Goal: Contribute content: Contribute content

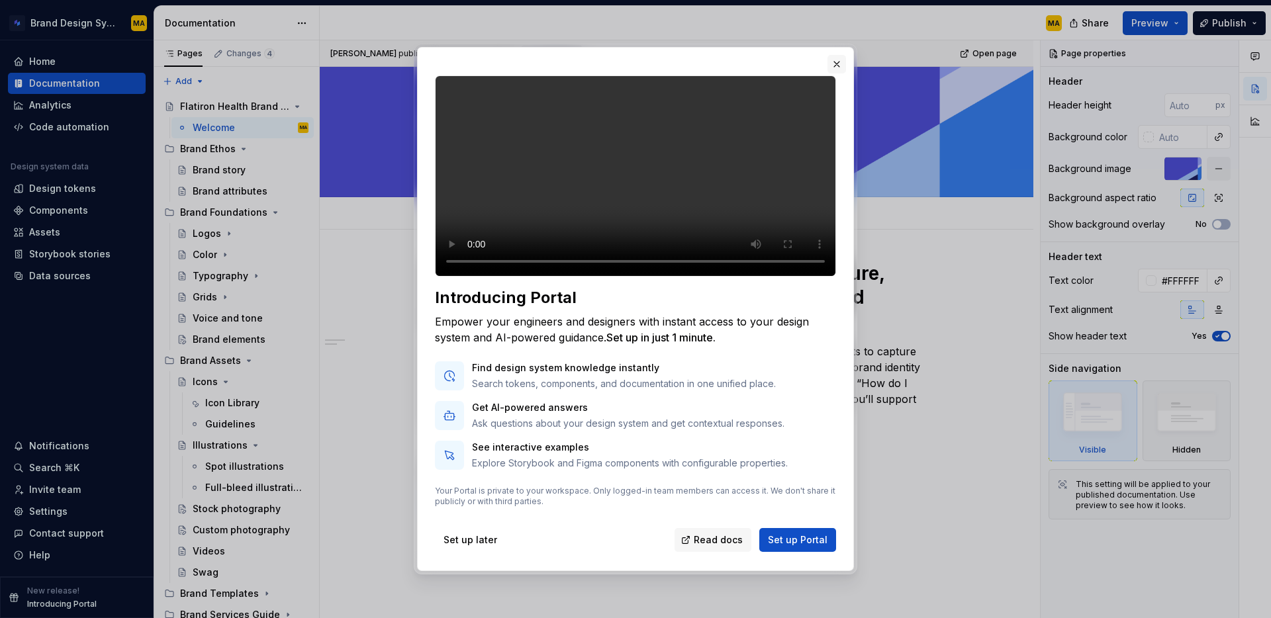
click at [839, 55] on button "button" at bounding box center [837, 64] width 19 height 19
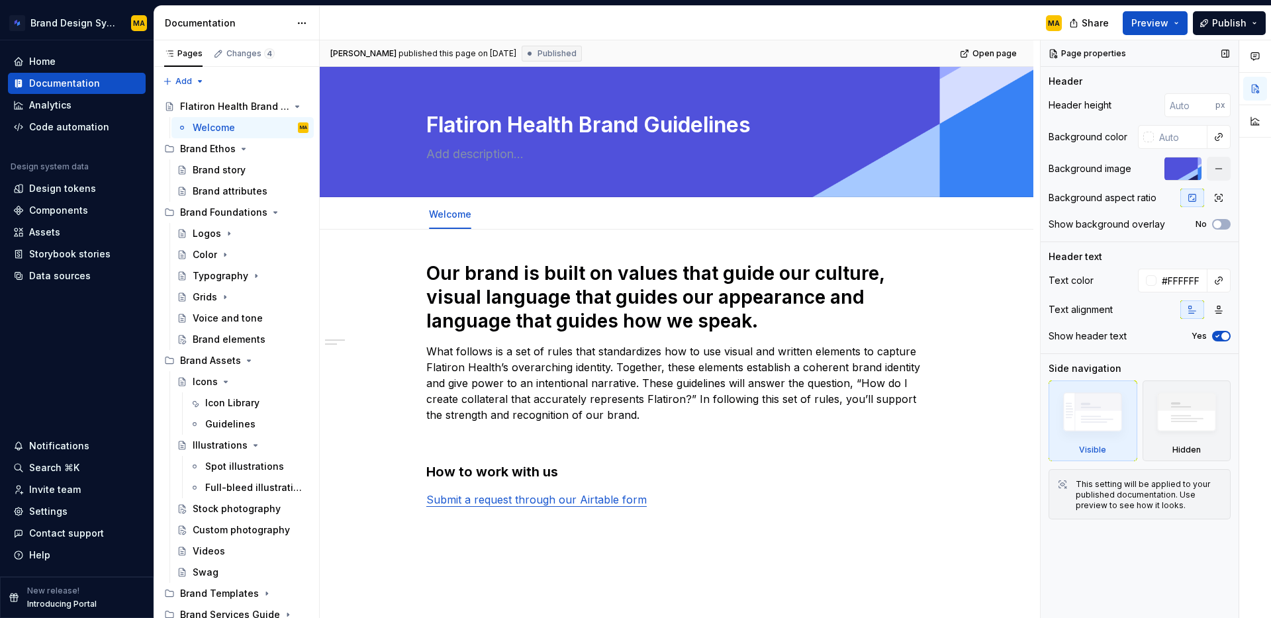
click at [1145, 591] on div "Page properties Header Header height px Background color Background image Backg…" at bounding box center [1140, 329] width 198 height 579
click at [221, 169] on div "Brand story" at bounding box center [219, 170] width 53 height 13
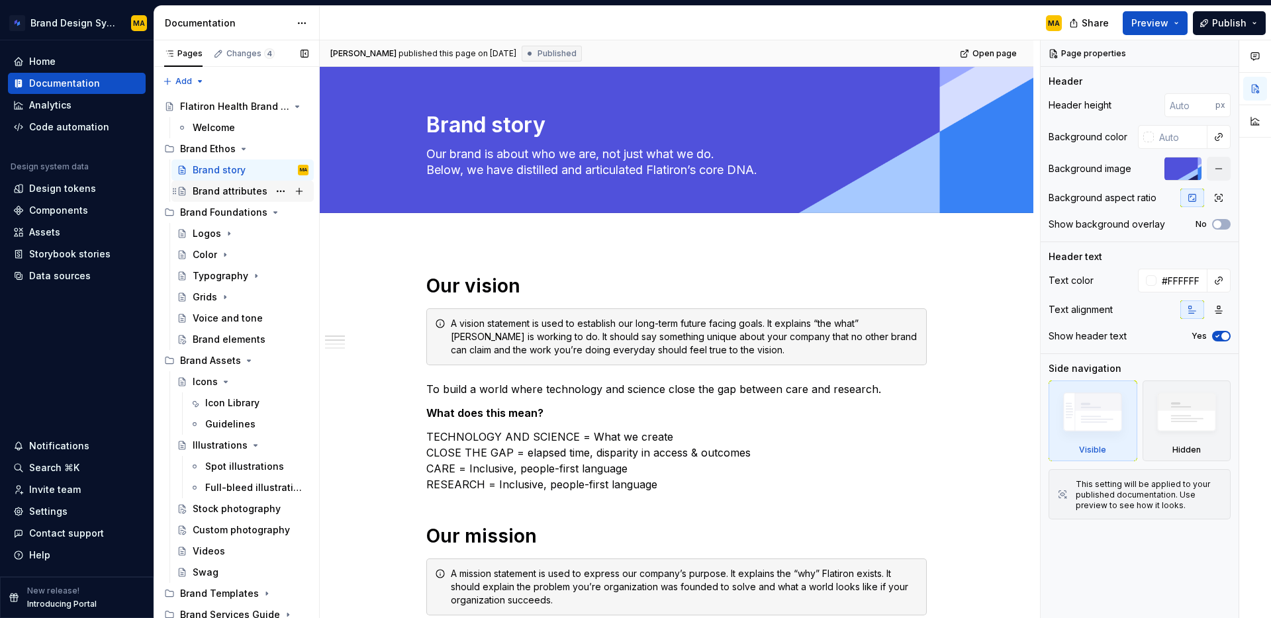
click at [215, 185] on div "Brand attributes" at bounding box center [230, 191] width 75 height 13
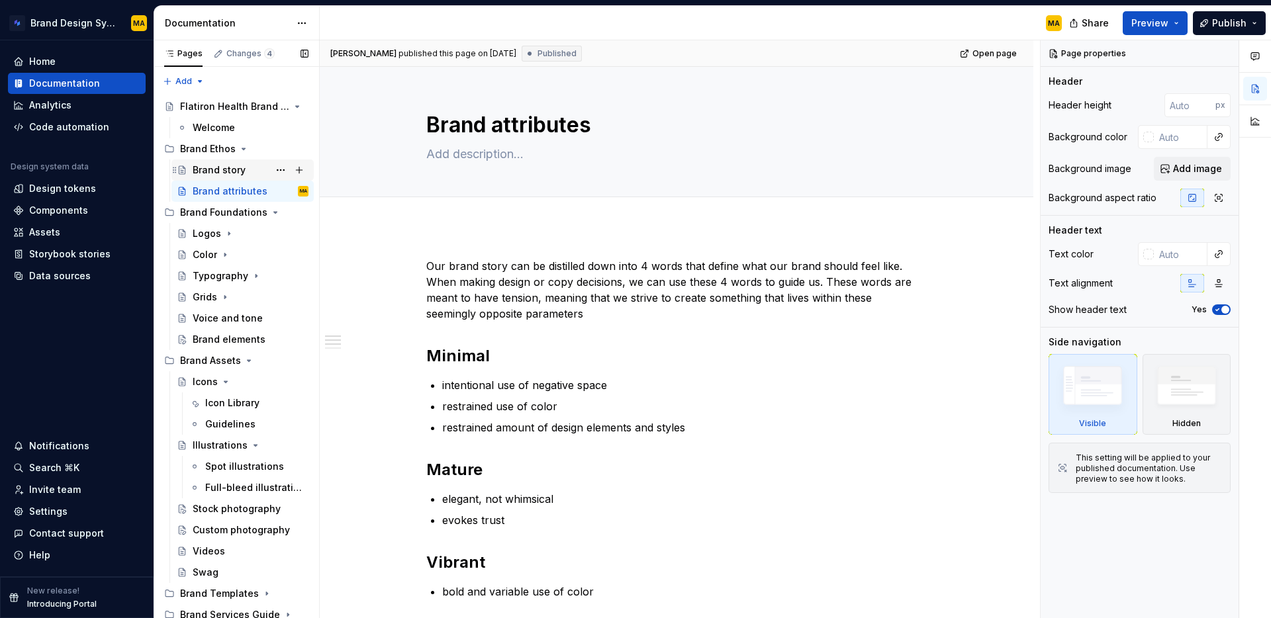
click at [207, 166] on div "Brand story" at bounding box center [219, 170] width 53 height 13
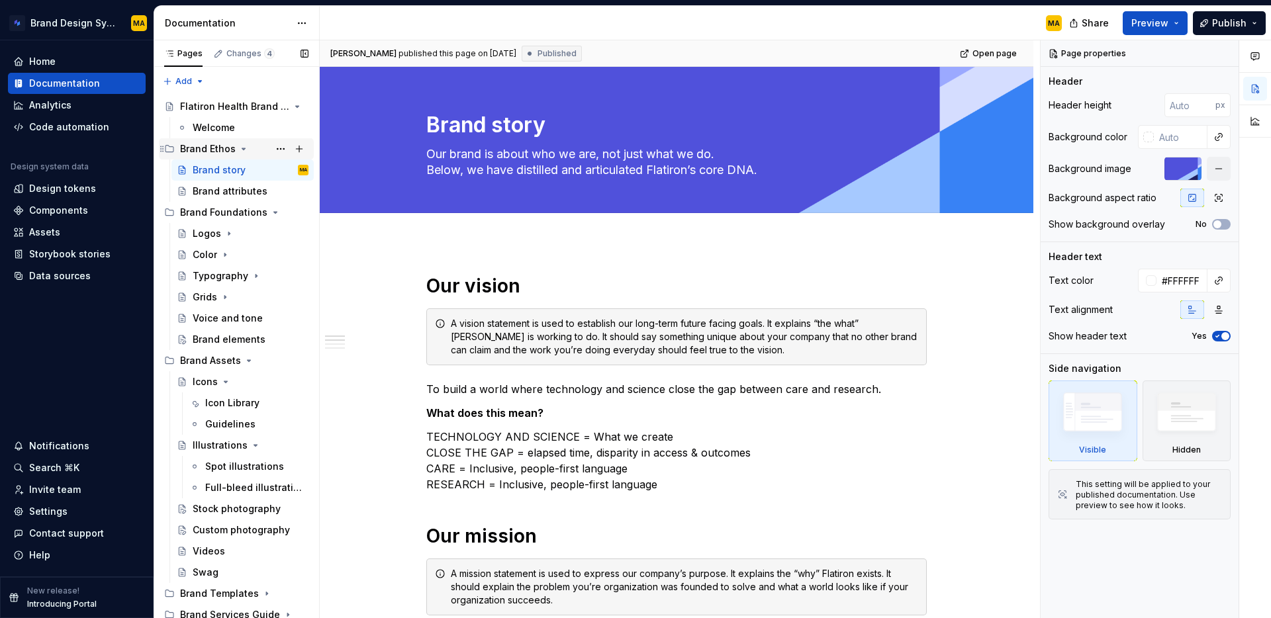
click at [207, 150] on div "Brand Ethos" at bounding box center [208, 148] width 56 height 13
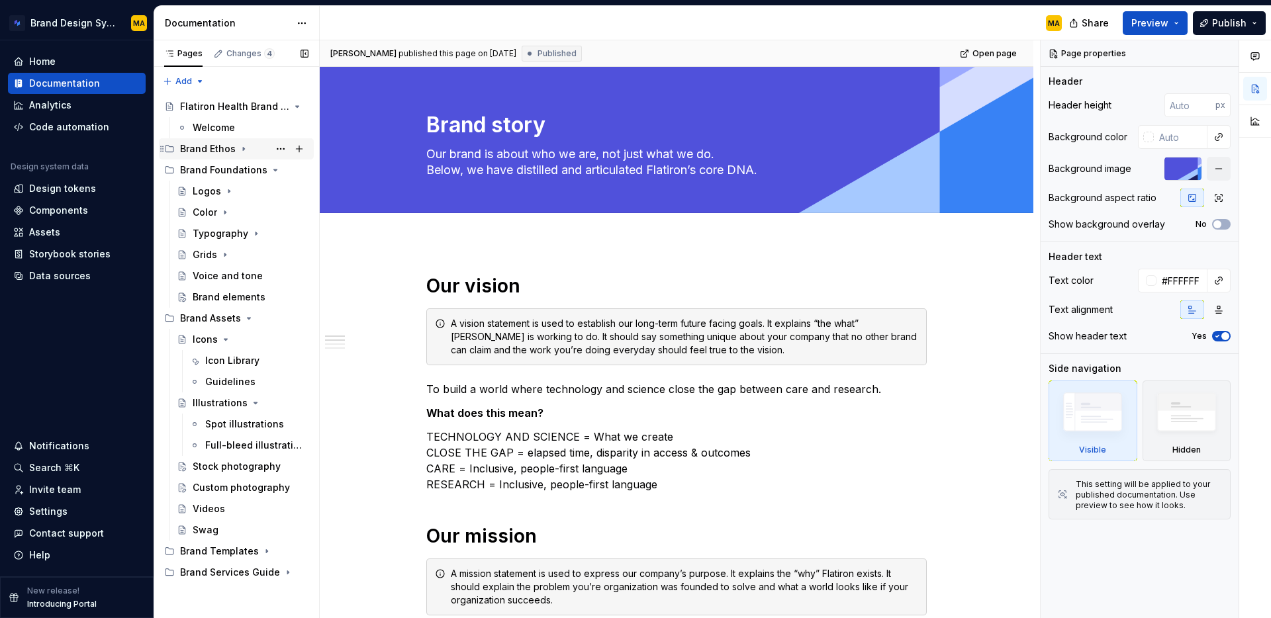
click at [207, 150] on div "Brand Ethos" at bounding box center [208, 148] width 56 height 13
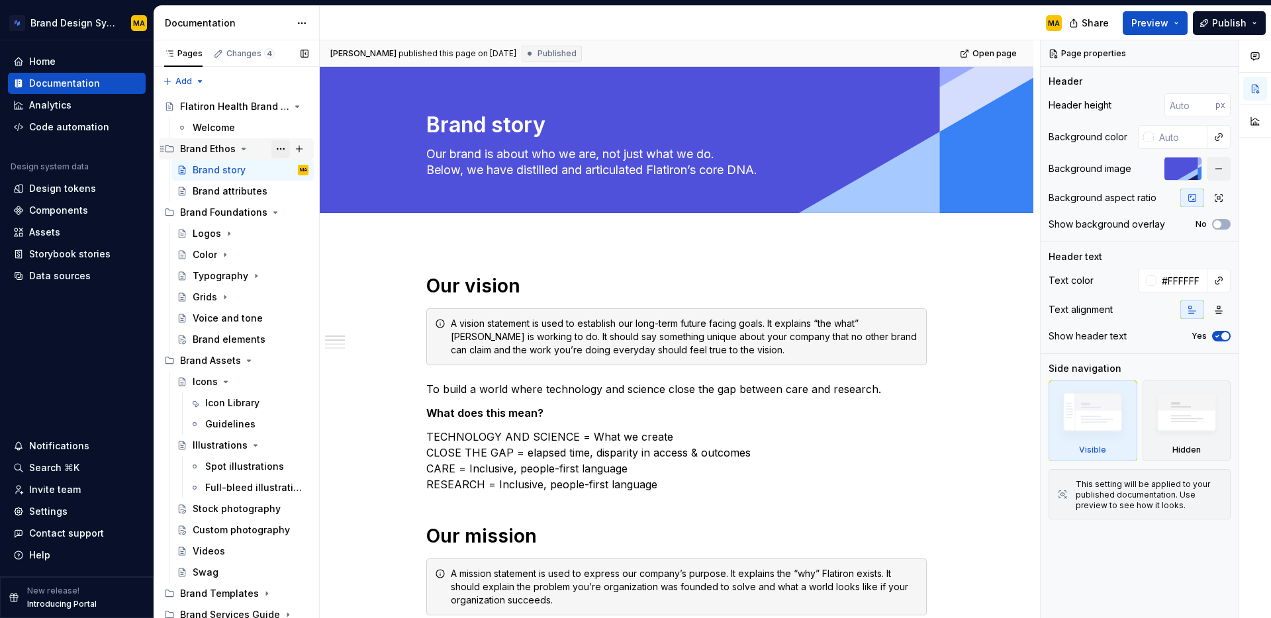
click at [281, 149] on button "Page tree" at bounding box center [280, 149] width 19 height 19
type textarea "*"
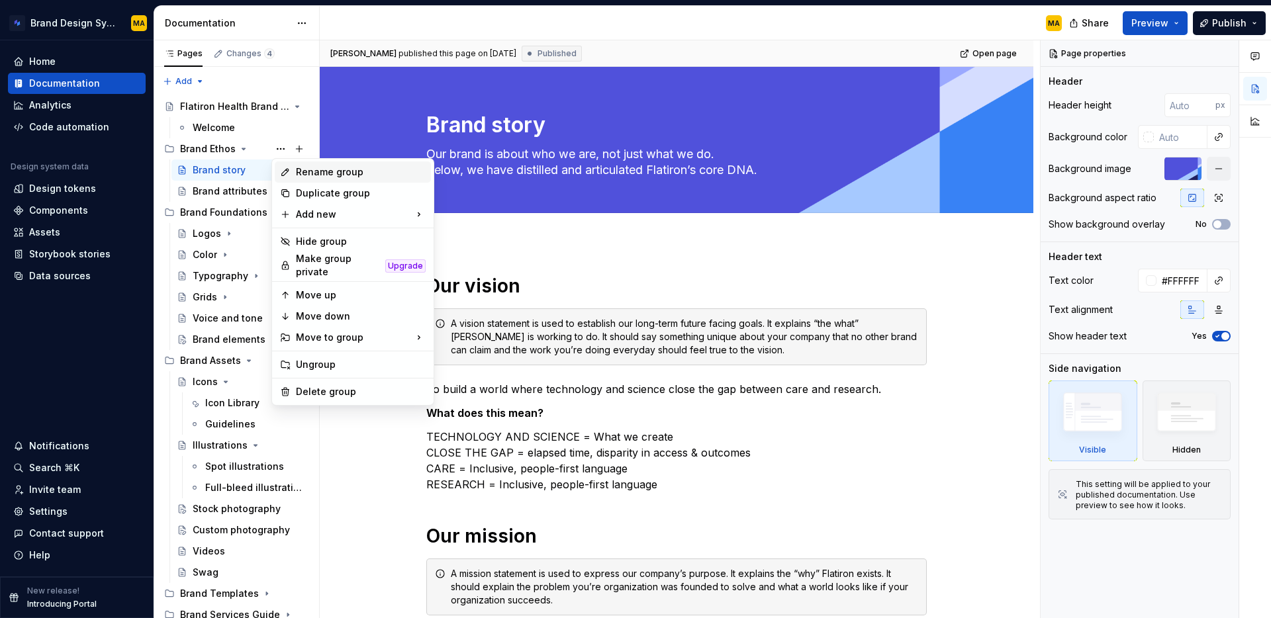
click at [350, 169] on div "Rename group" at bounding box center [361, 172] width 130 height 13
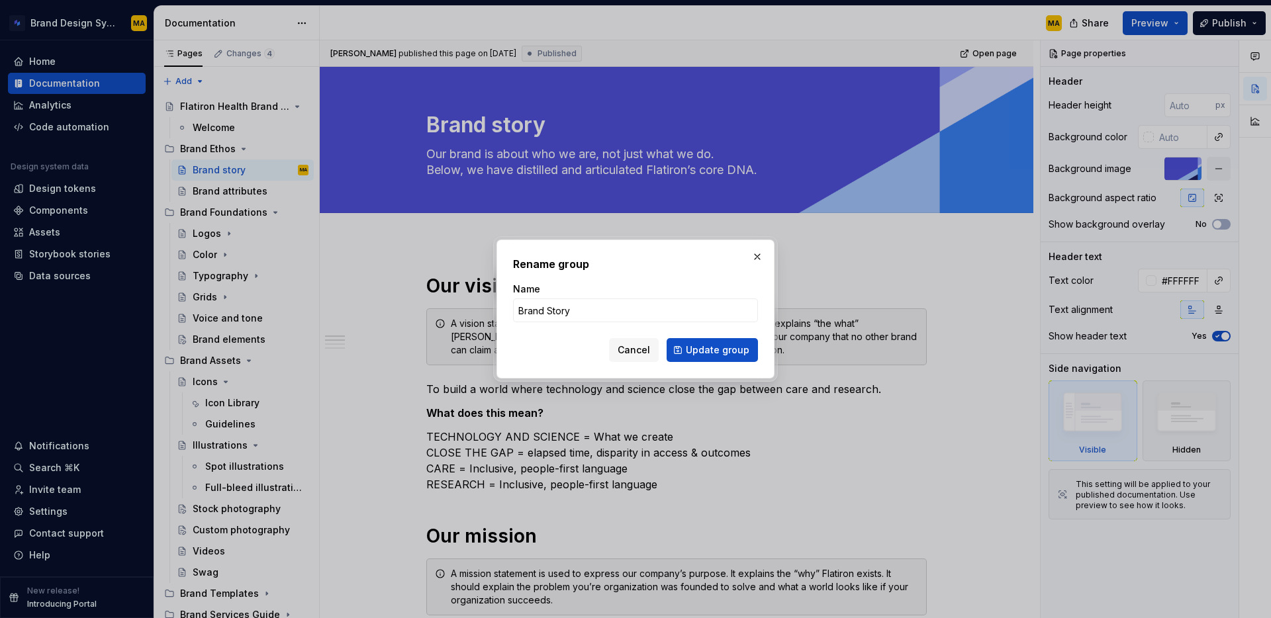
type input "Brand Story"
click at [736, 350] on span "Update group" at bounding box center [718, 350] width 64 height 13
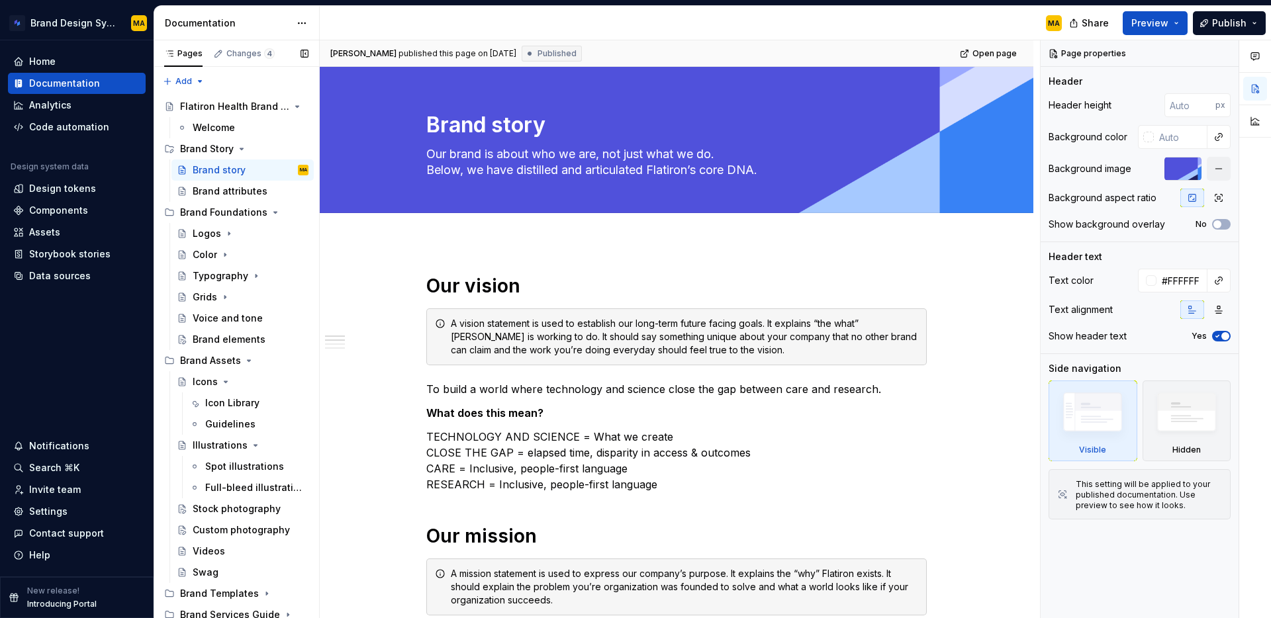
click at [0, 0] on button "Page tree" at bounding box center [0, 0] width 0 height 0
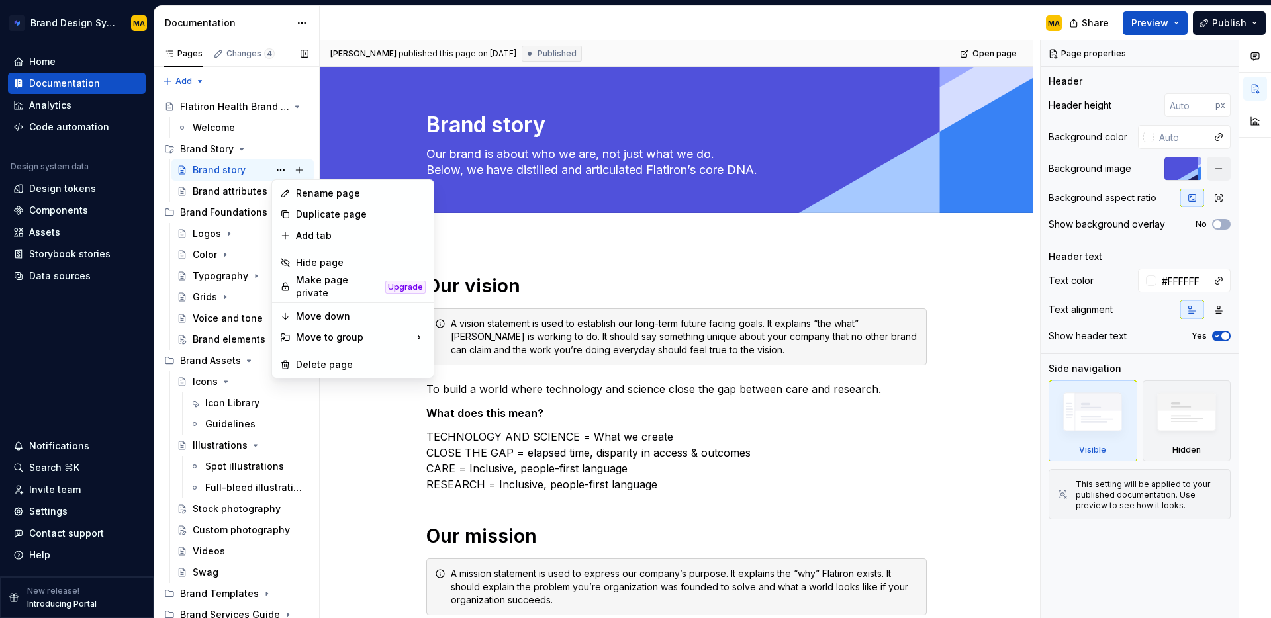
type textarea "*"
click at [312, 188] on div "Rename page" at bounding box center [361, 193] width 130 height 13
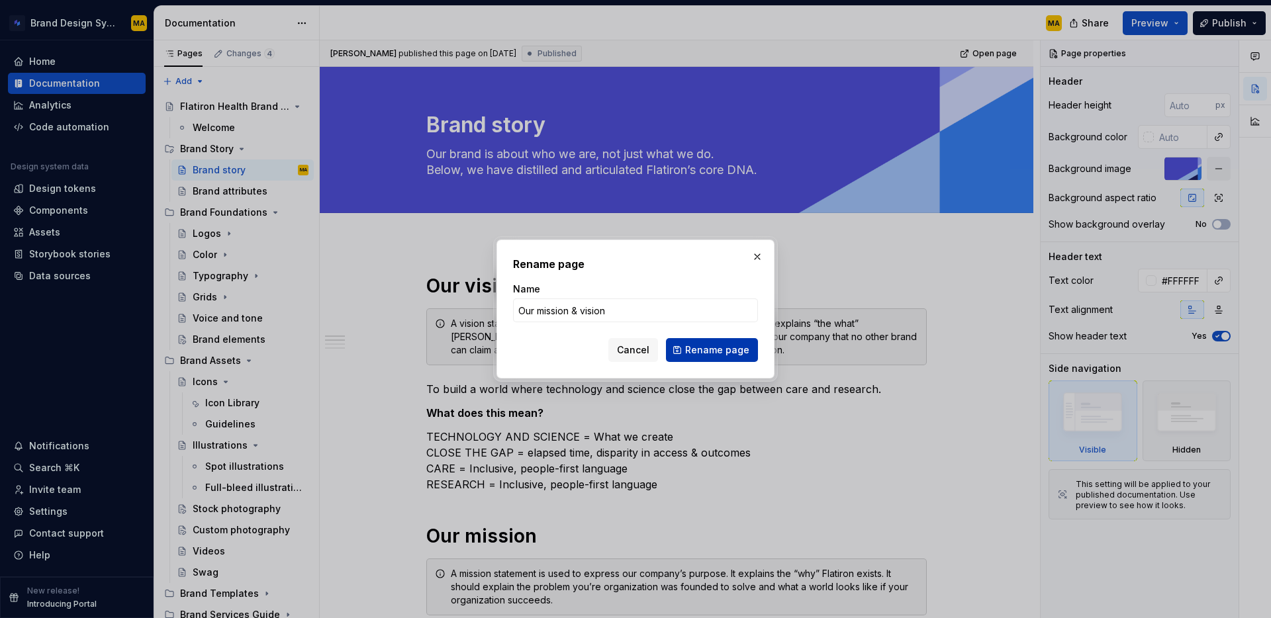
type input "Our mission & vision"
click at [716, 344] on span "Rename page" at bounding box center [717, 350] width 64 height 13
type textarea "*"
type textarea "Our mission & vision"
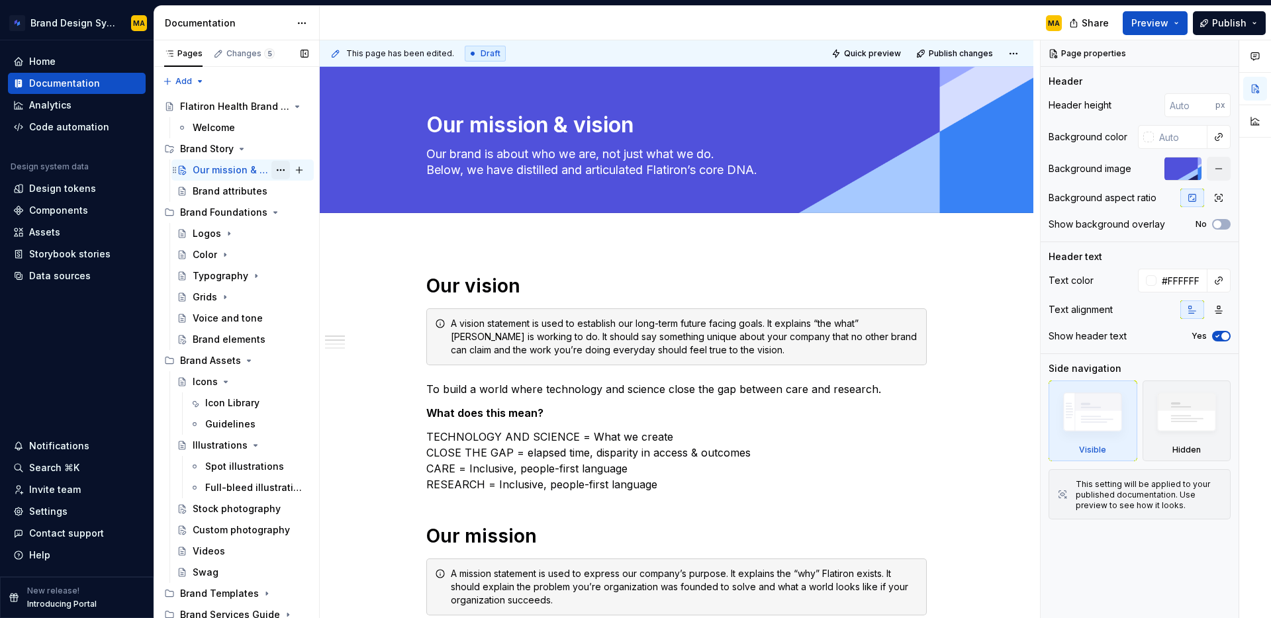
click at [279, 169] on button "Page tree" at bounding box center [280, 170] width 19 height 19
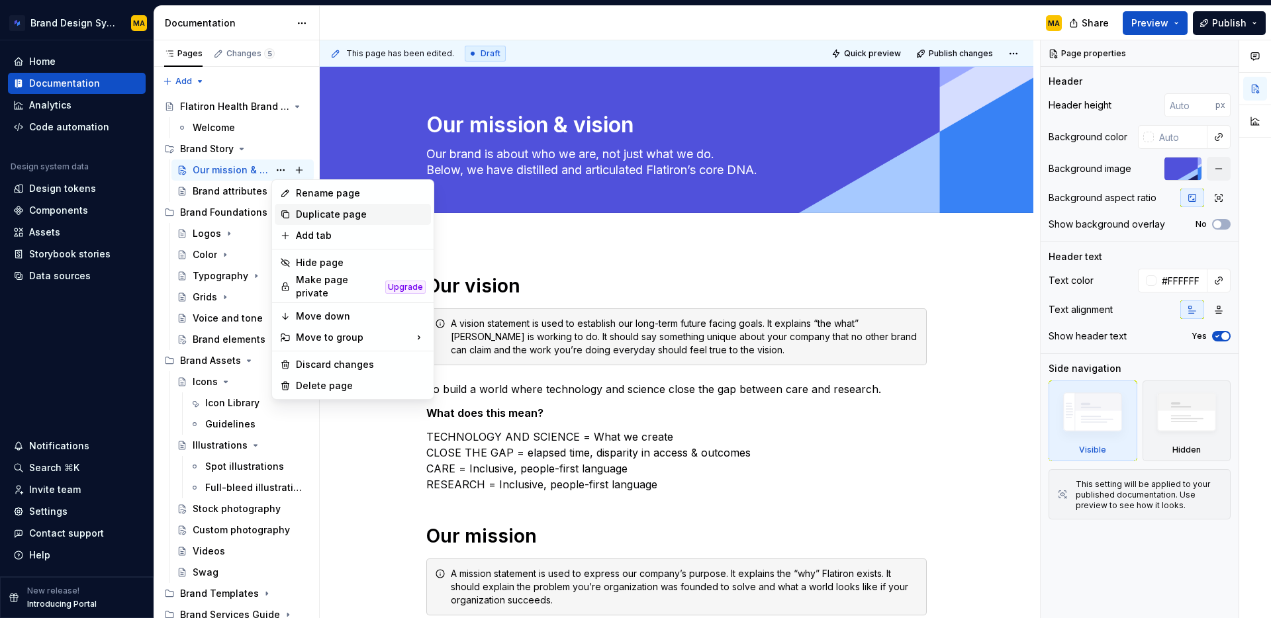
click at [315, 212] on div "Duplicate page" at bounding box center [361, 214] width 130 height 13
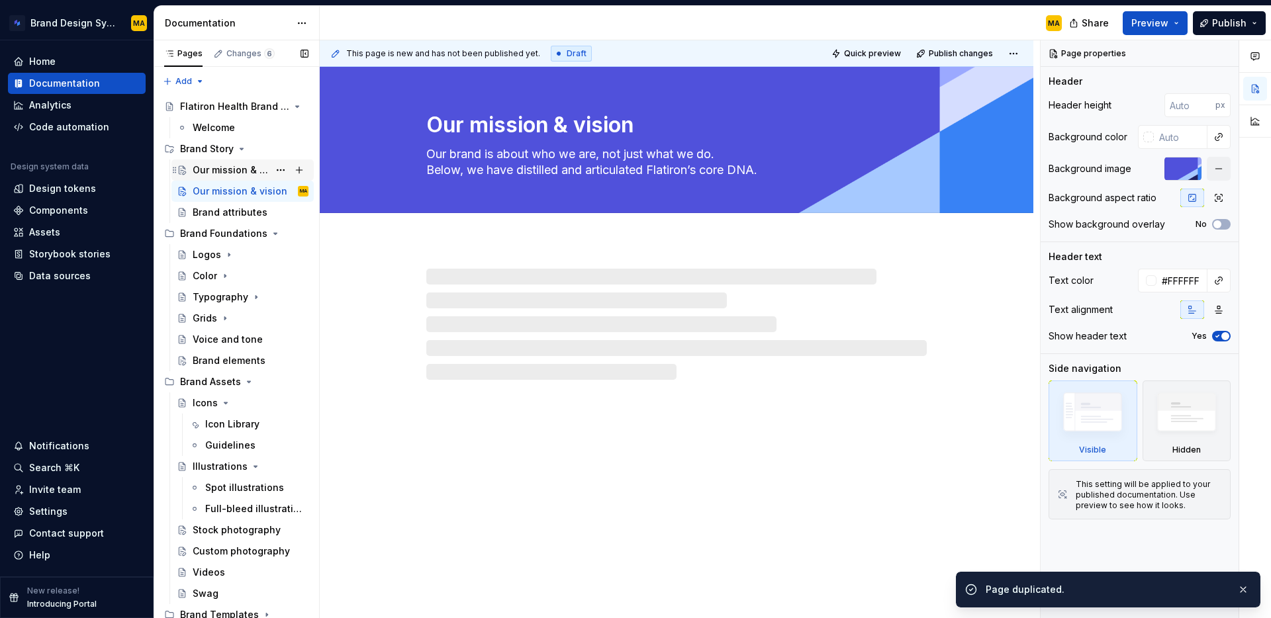
click at [211, 166] on div "Our mission & vision" at bounding box center [231, 170] width 76 height 13
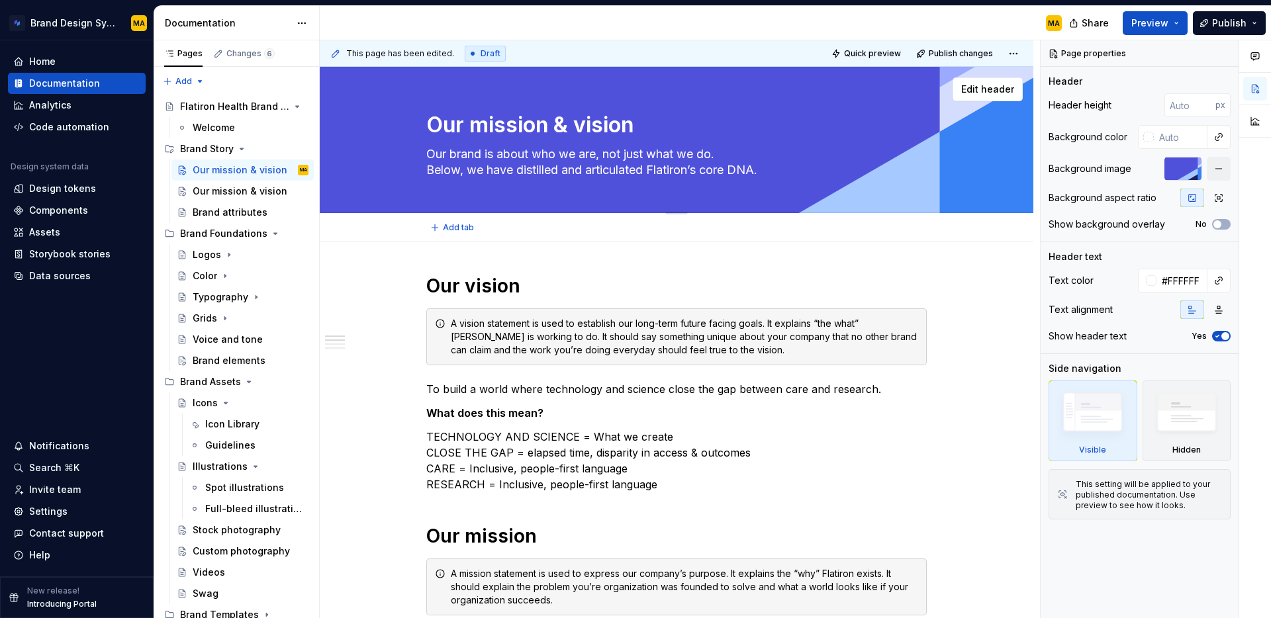
click at [546, 164] on textarea "Our brand is about who we are, not just what we do. Below, we have distilled an…" at bounding box center [674, 162] width 500 height 37
type textarea "*"
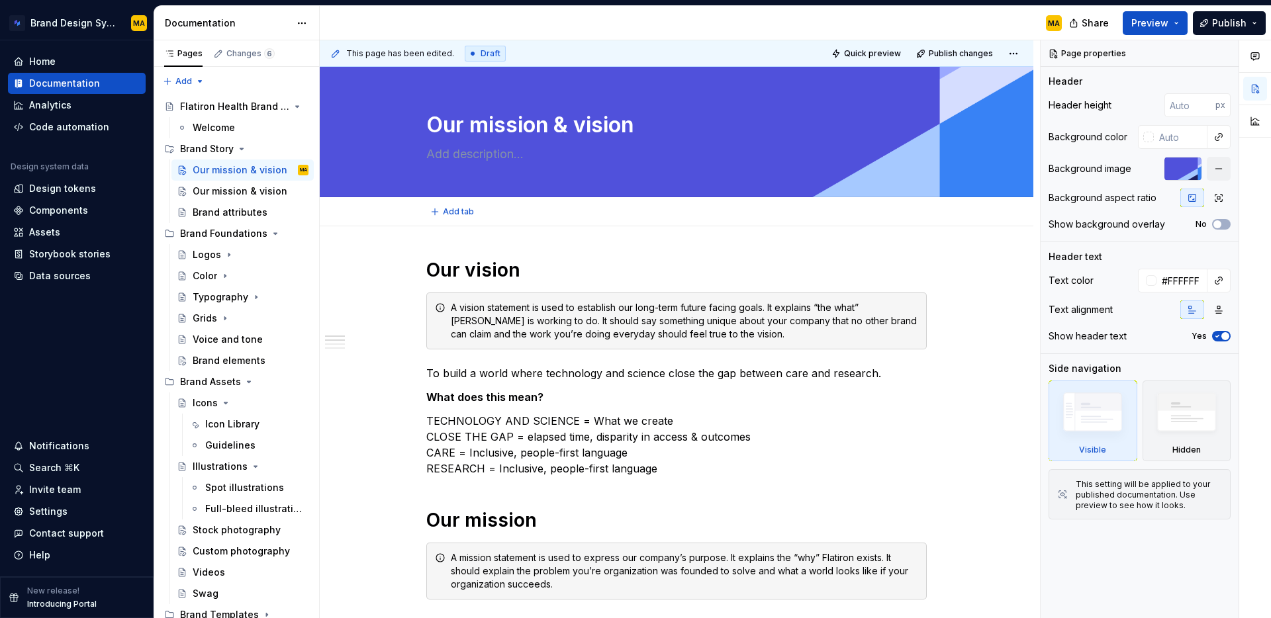
type textarea "*"
click at [373, 469] on div "This page has been edited. Draft Quick preview Publish changes Our mission & vi…" at bounding box center [680, 329] width 720 height 579
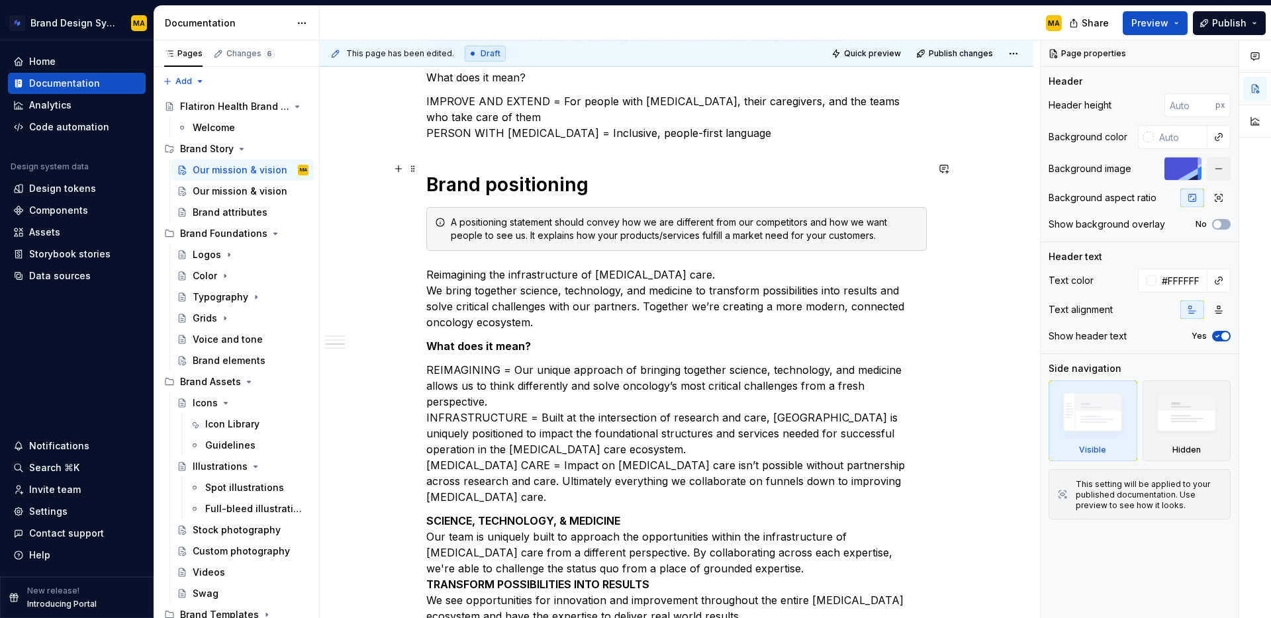
scroll to position [593, 0]
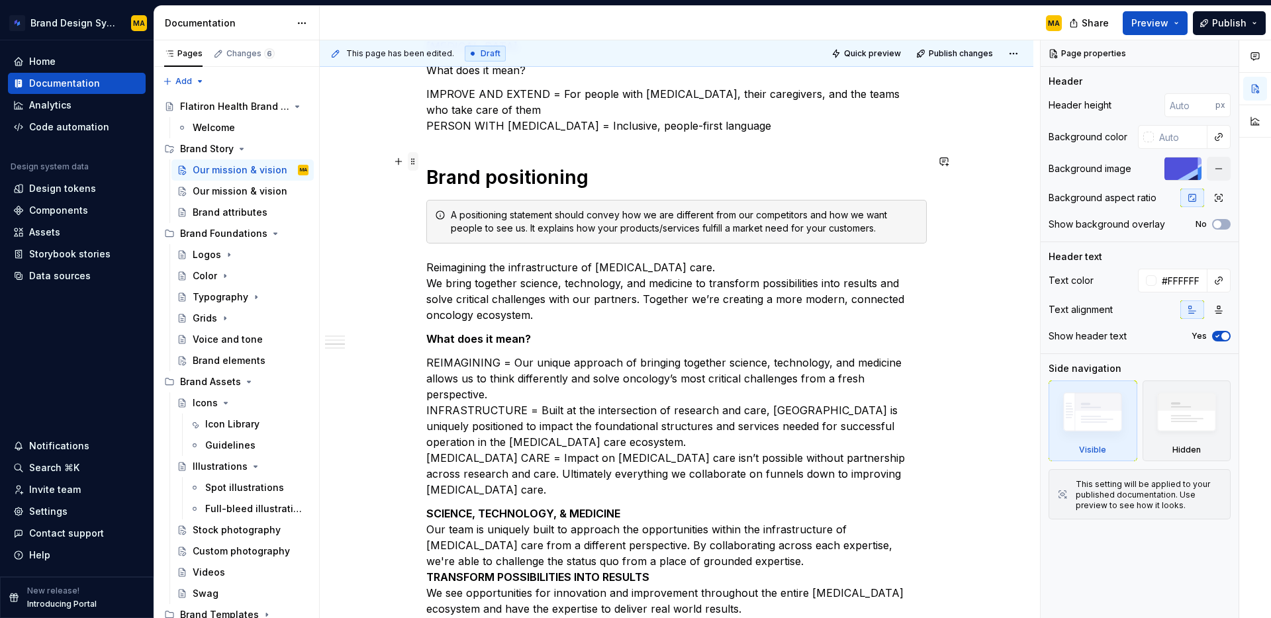
click at [417, 164] on span at bounding box center [413, 161] width 11 height 19
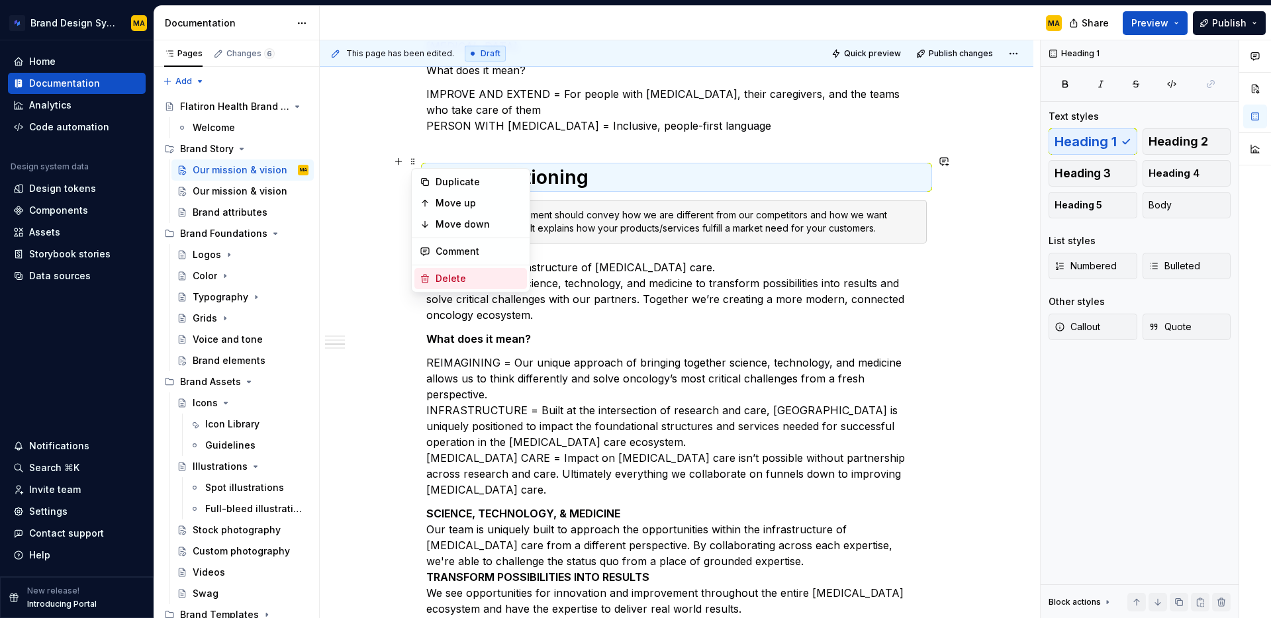
click at [453, 279] on div "Delete" at bounding box center [479, 278] width 86 height 13
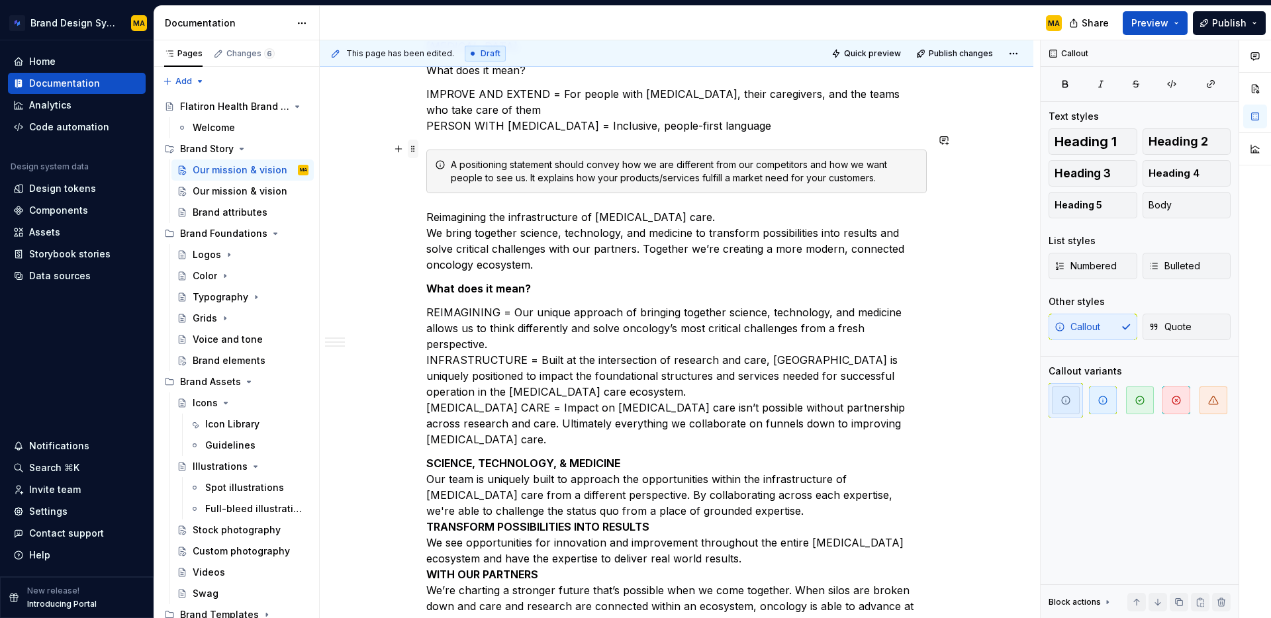
click at [416, 146] on span at bounding box center [413, 149] width 11 height 19
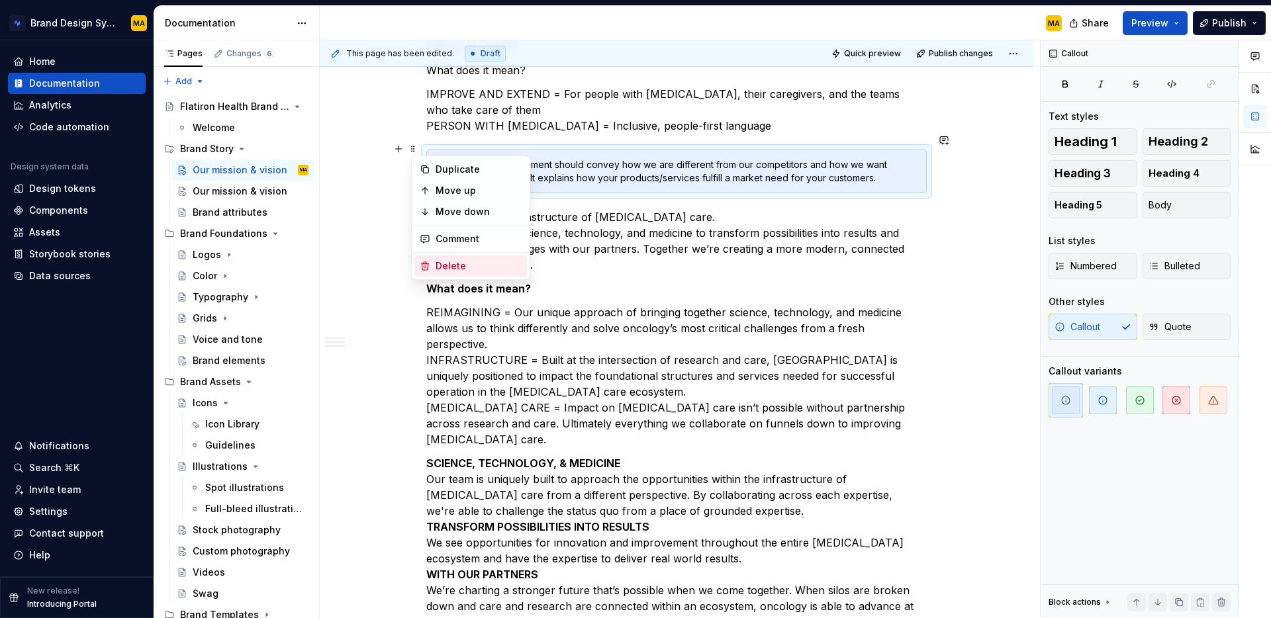
click at [451, 264] on div "Delete" at bounding box center [479, 266] width 86 height 13
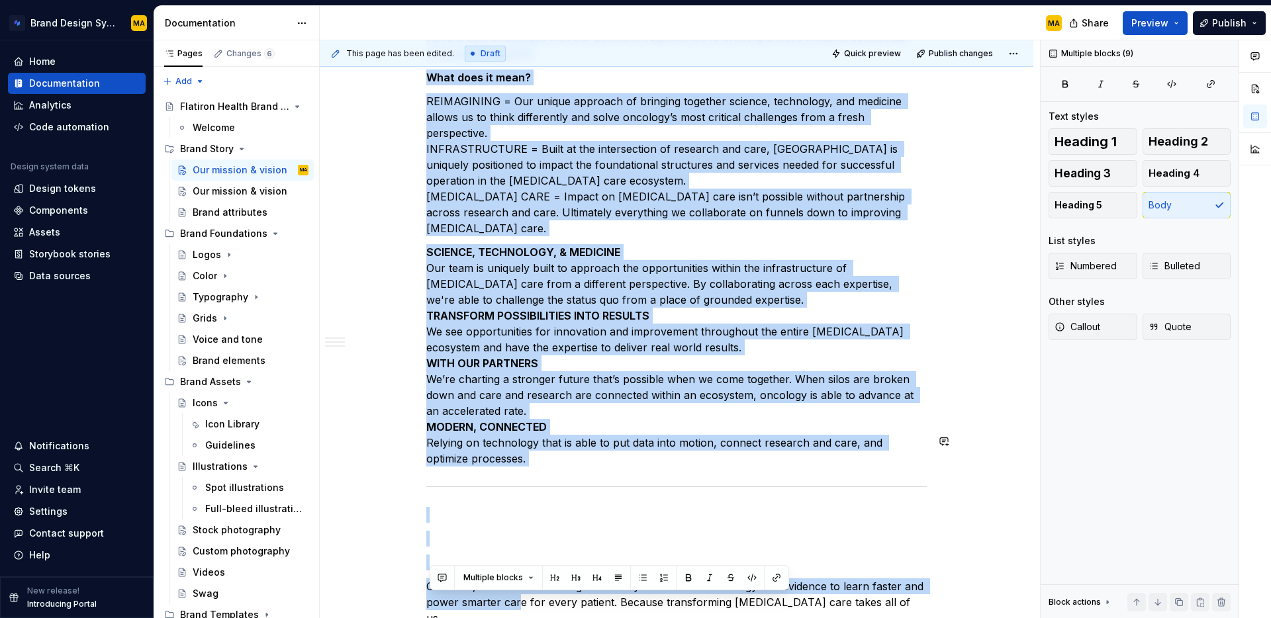
scroll to position [757, 0]
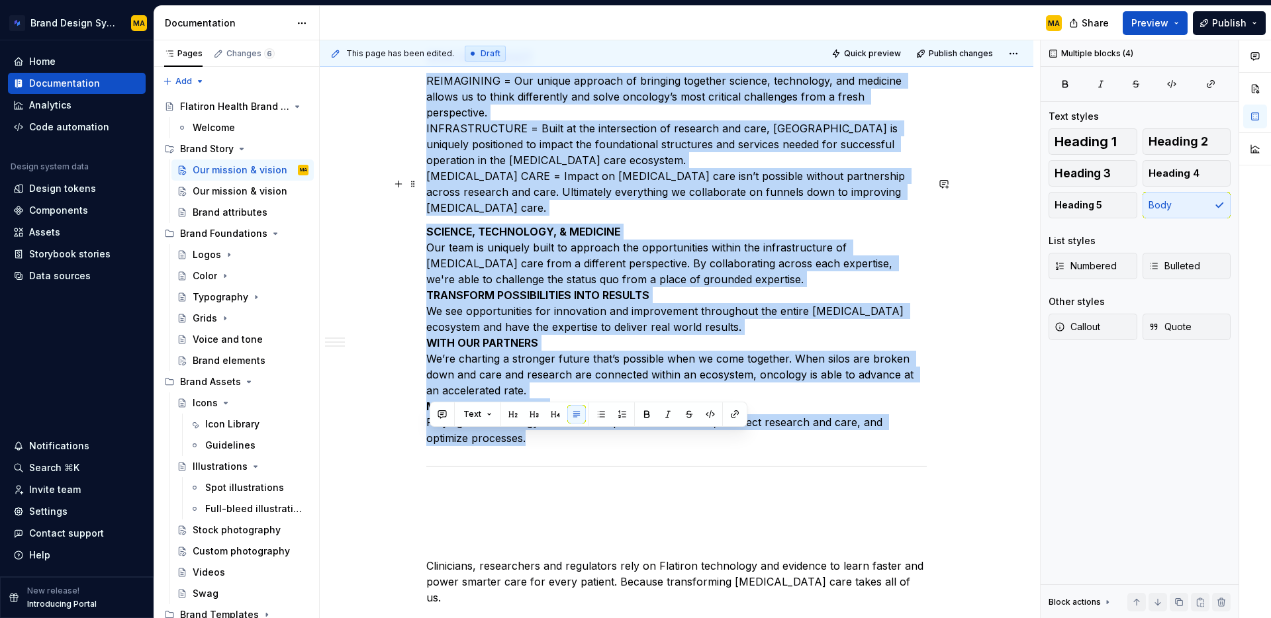
drag, startPoint x: 503, startPoint y: 316, endPoint x: 494, endPoint y: 395, distance: 79.3
click at [494, 395] on div "Our vision A vision statement is used to establish our long-term future facing …" at bounding box center [676, 235] width 500 height 1469
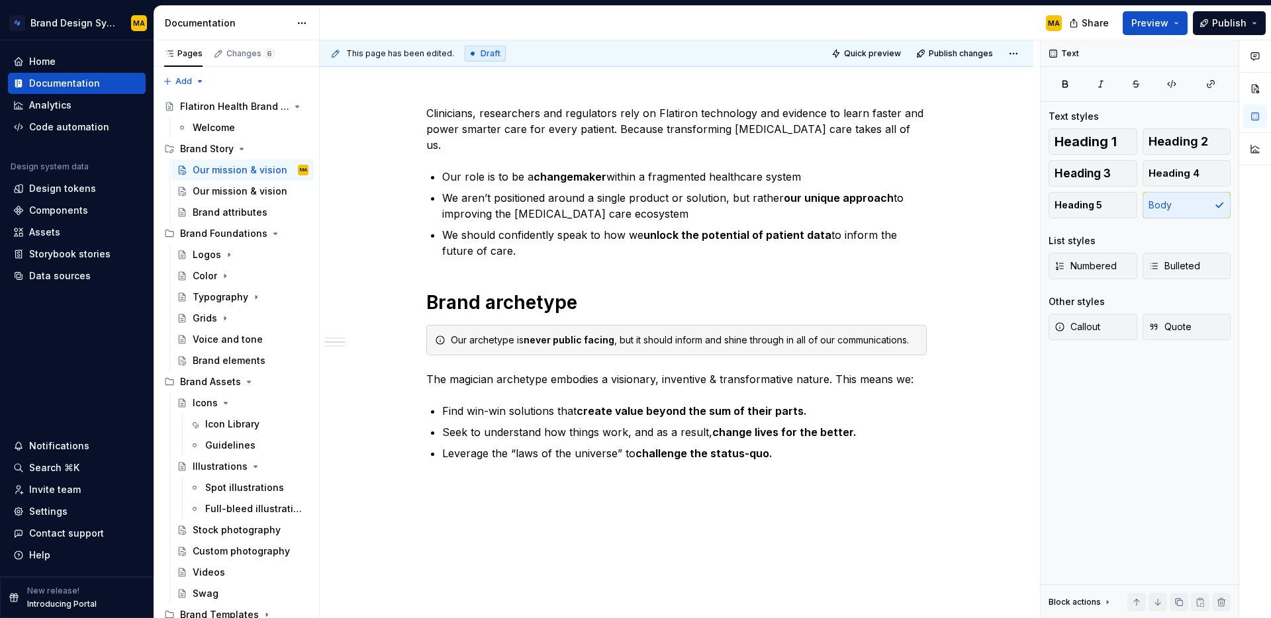
scroll to position [336, 0]
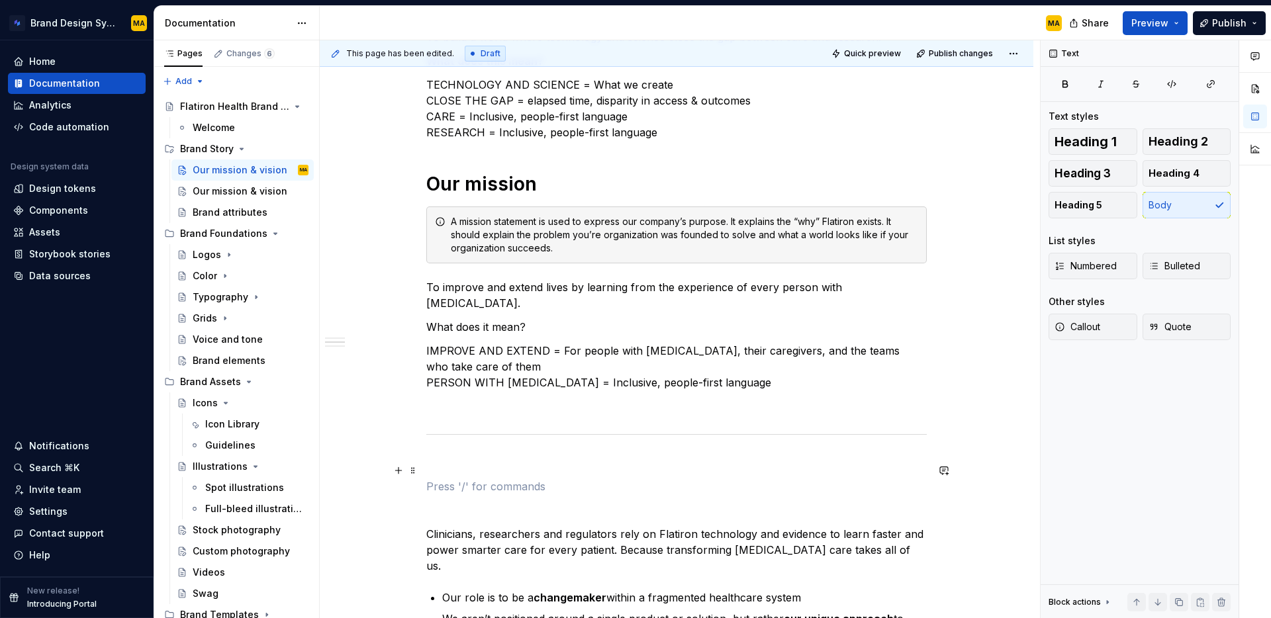
click at [443, 479] on p at bounding box center [676, 487] width 500 height 16
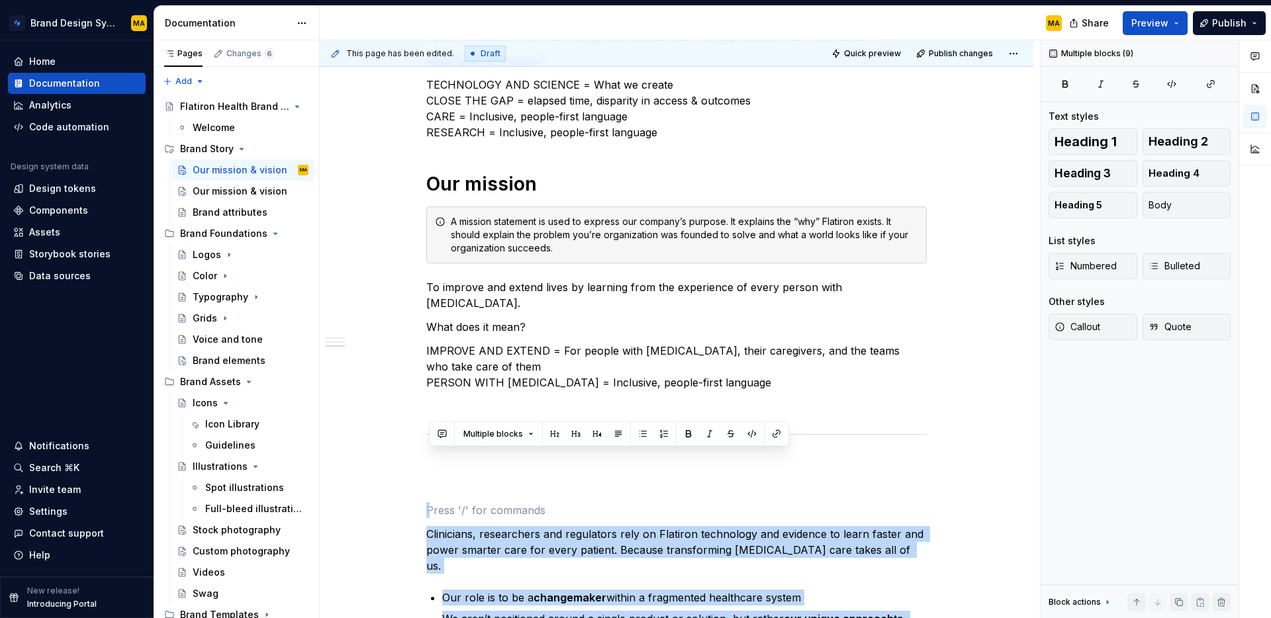
scroll to position [825, 0]
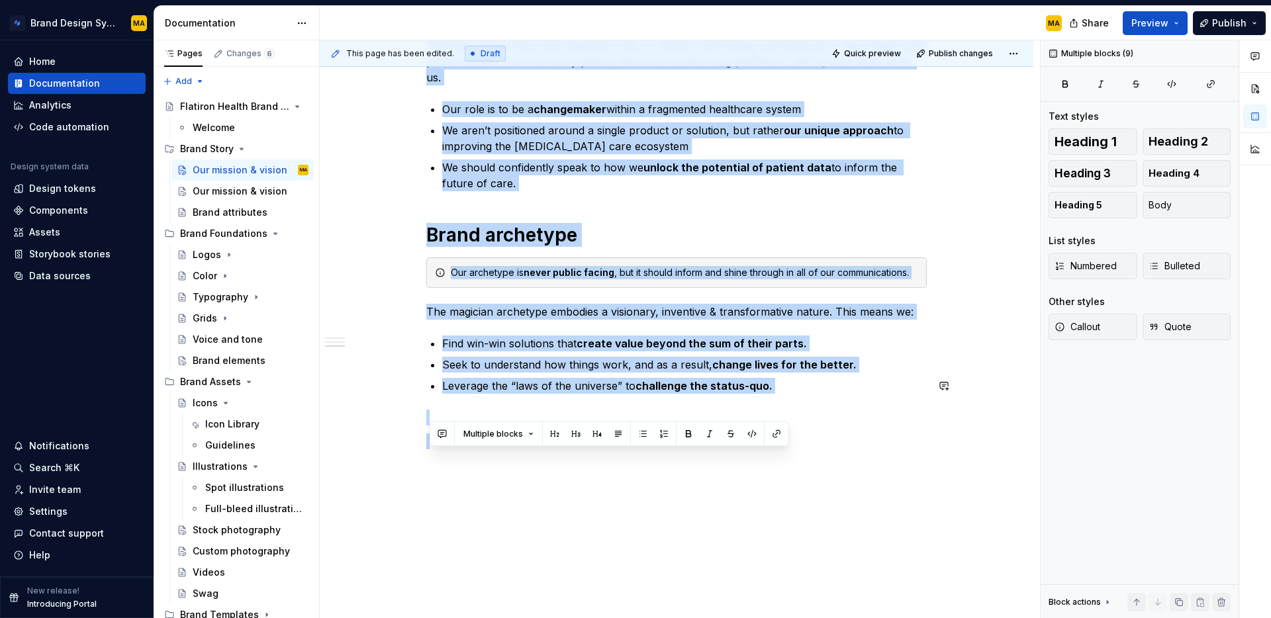
click at [546, 618] on div "Our vision A vision statement is used to establish our long-term future facing …" at bounding box center [677, 26] width 714 height 1249
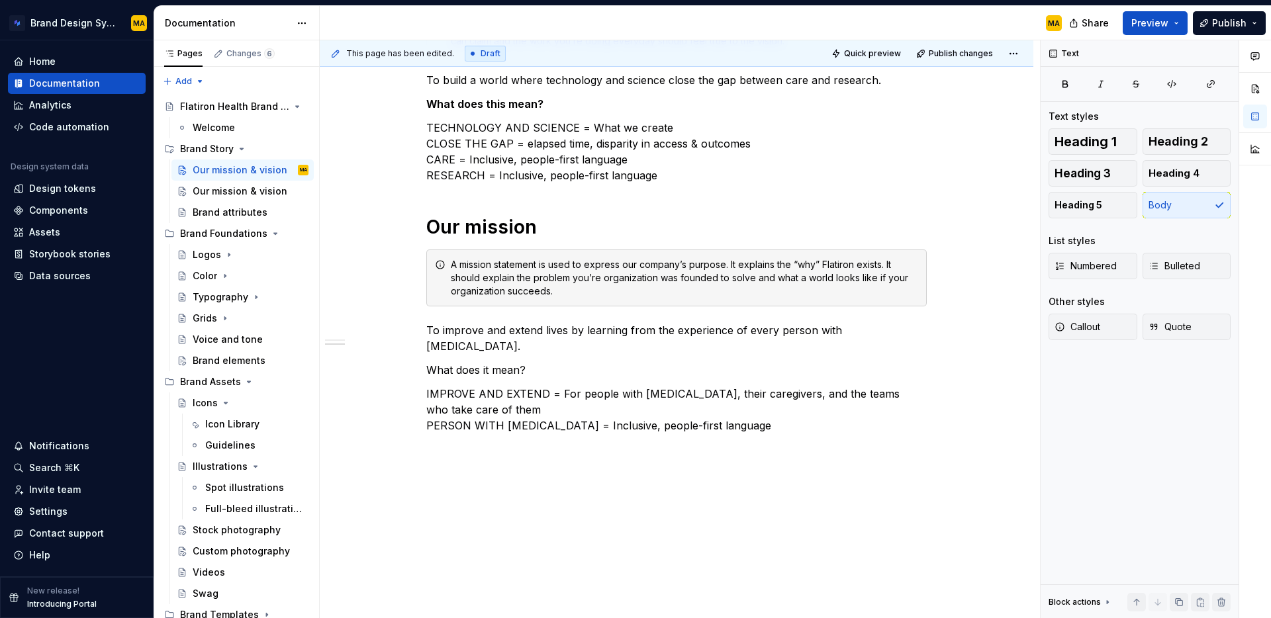
scroll to position [0, 0]
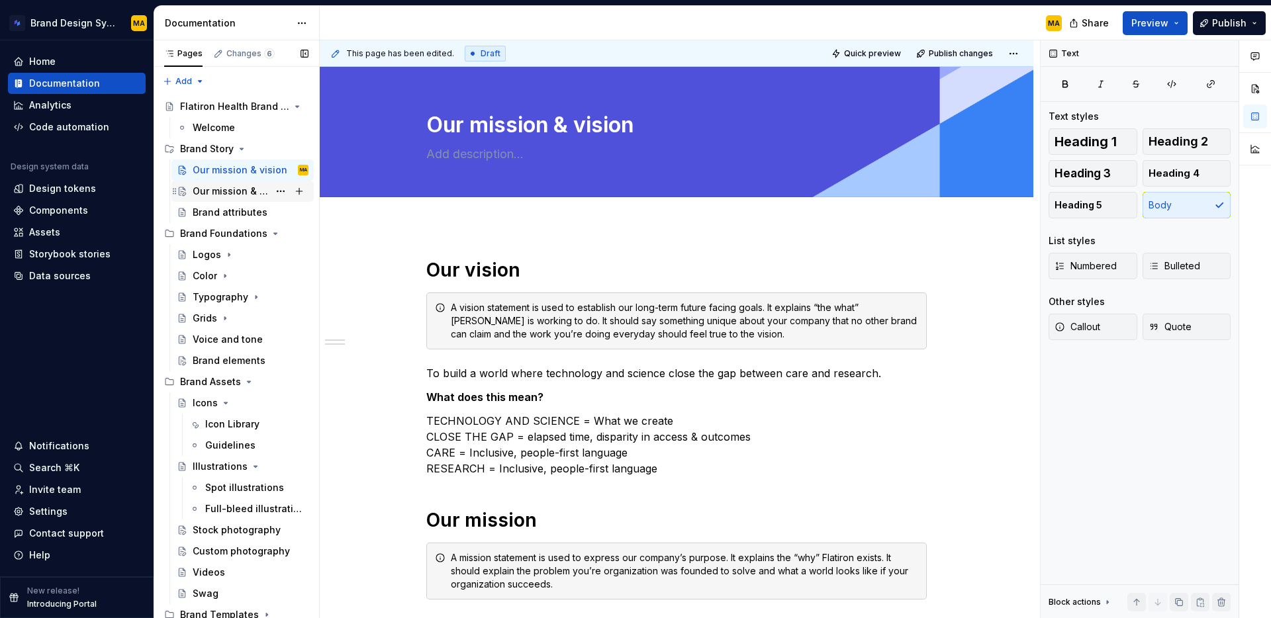
click at [222, 193] on div "Our mission & vision" at bounding box center [231, 191] width 76 height 13
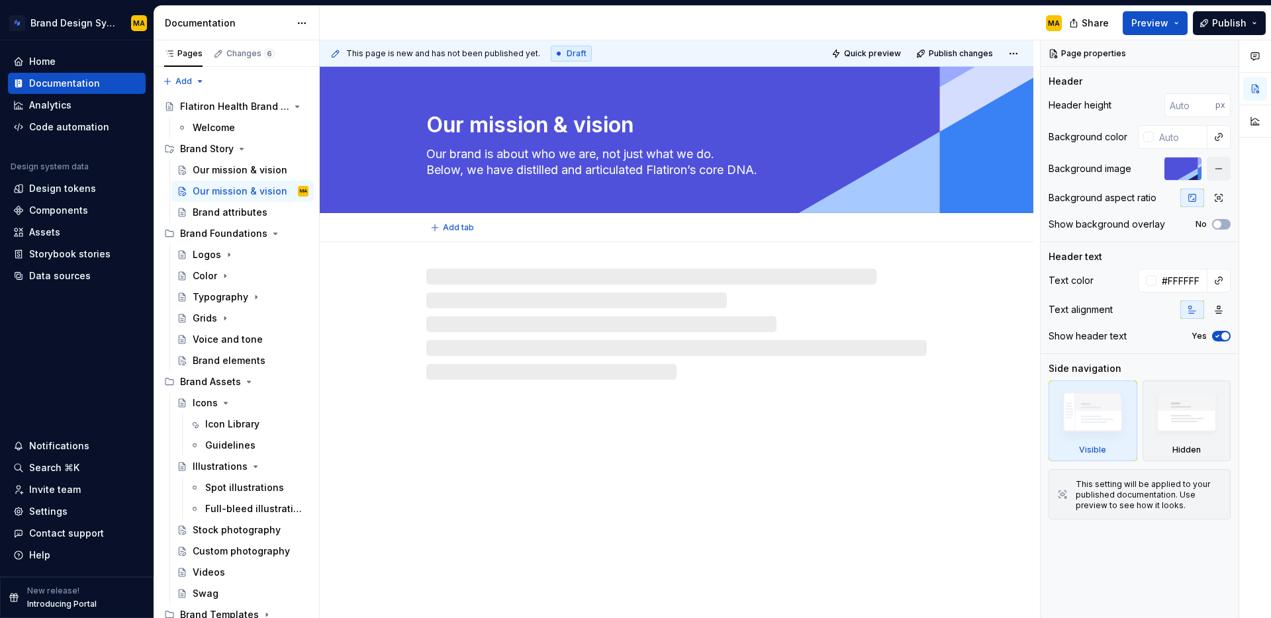
click at [608, 157] on textarea "Our brand is about who we are, not just what we do. Below, we have distilled an…" at bounding box center [674, 162] width 500 height 37
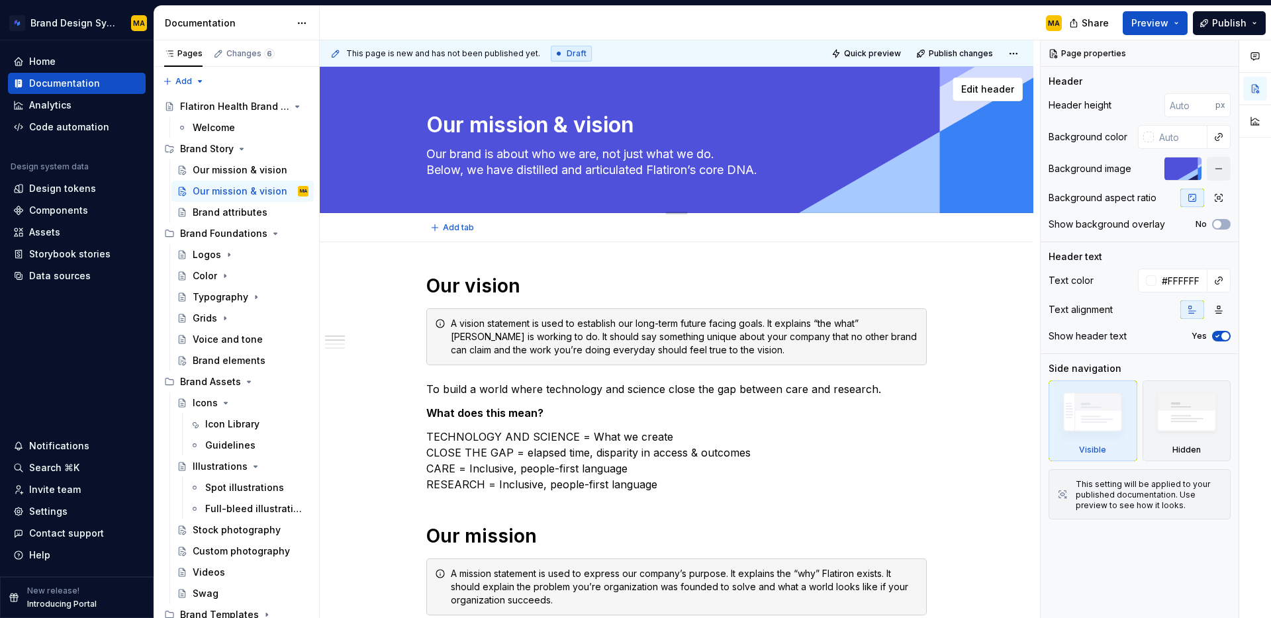
type textarea "*"
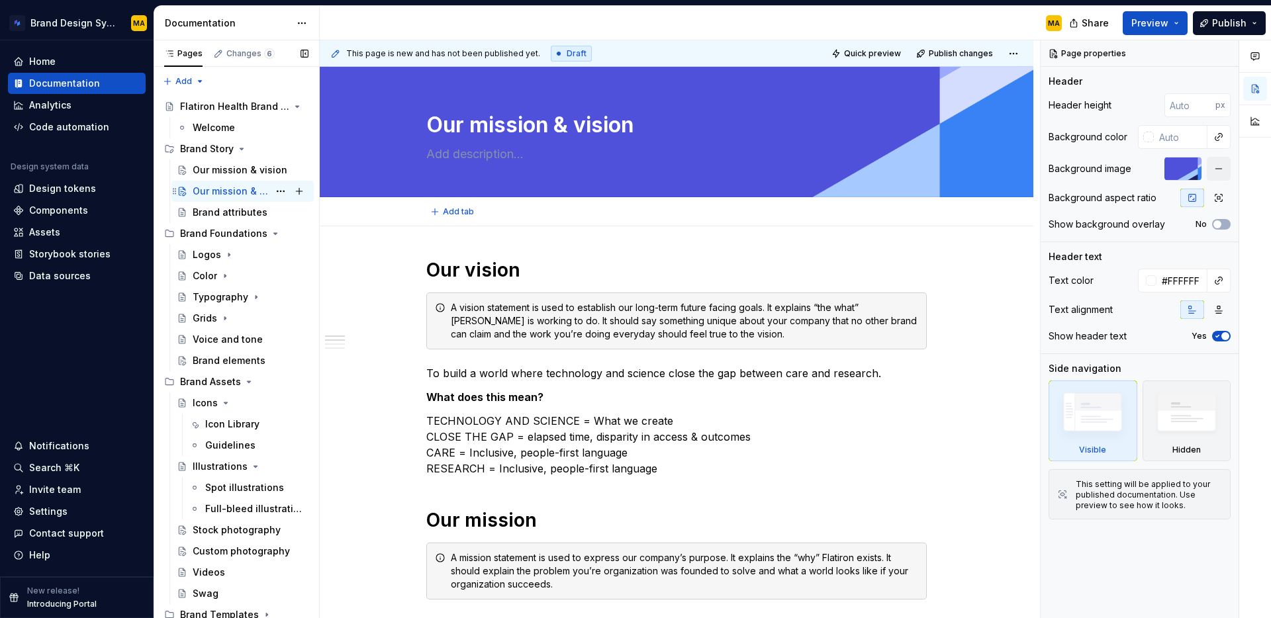
type textarea "*"
click at [204, 152] on div "Brand Story" at bounding box center [207, 148] width 54 height 13
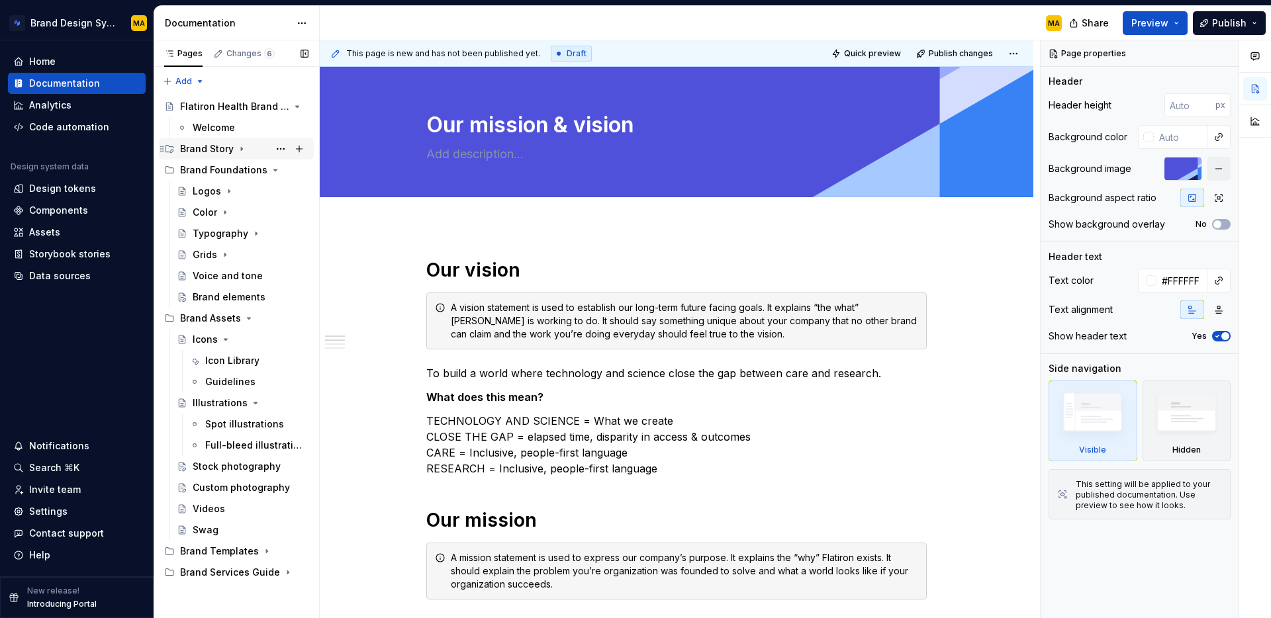
click at [204, 152] on div "Brand Story" at bounding box center [207, 148] width 54 height 13
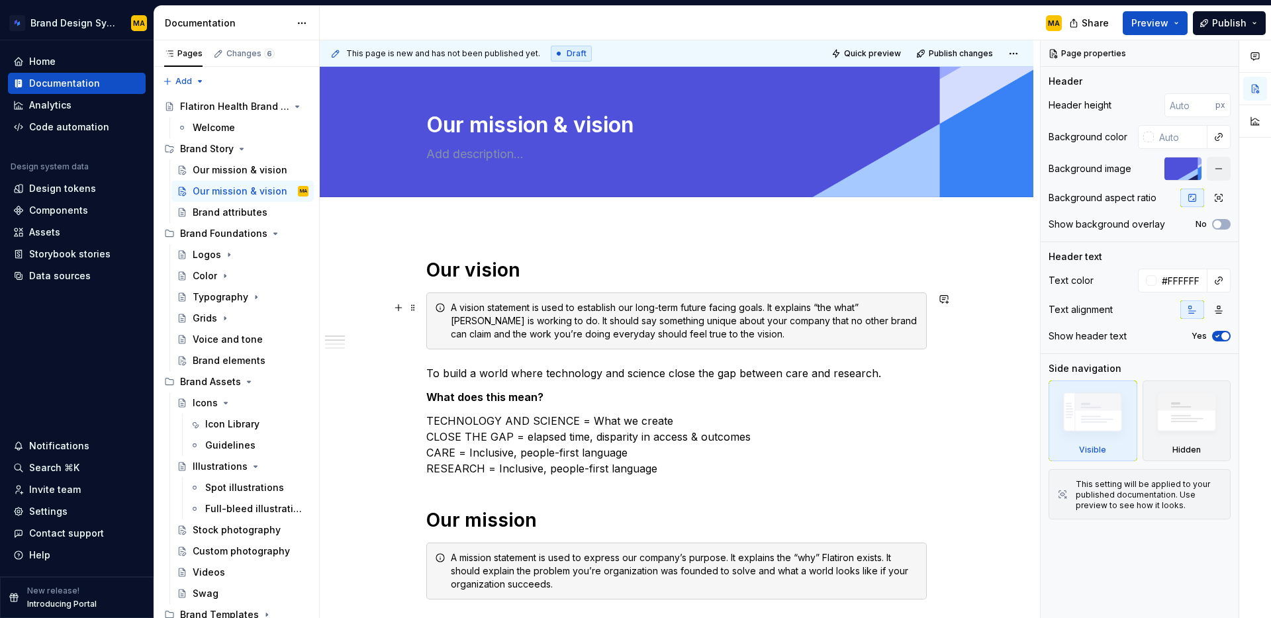
scroll to position [5, 0]
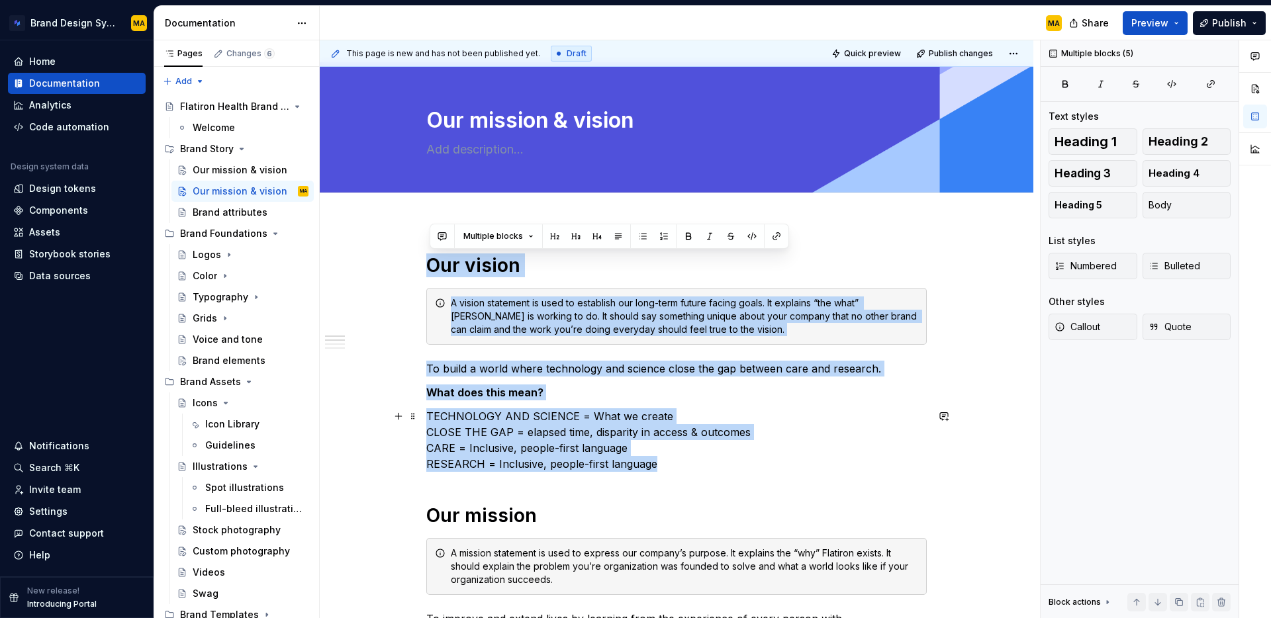
drag, startPoint x: 432, startPoint y: 265, endPoint x: 705, endPoint y: 465, distance: 338.7
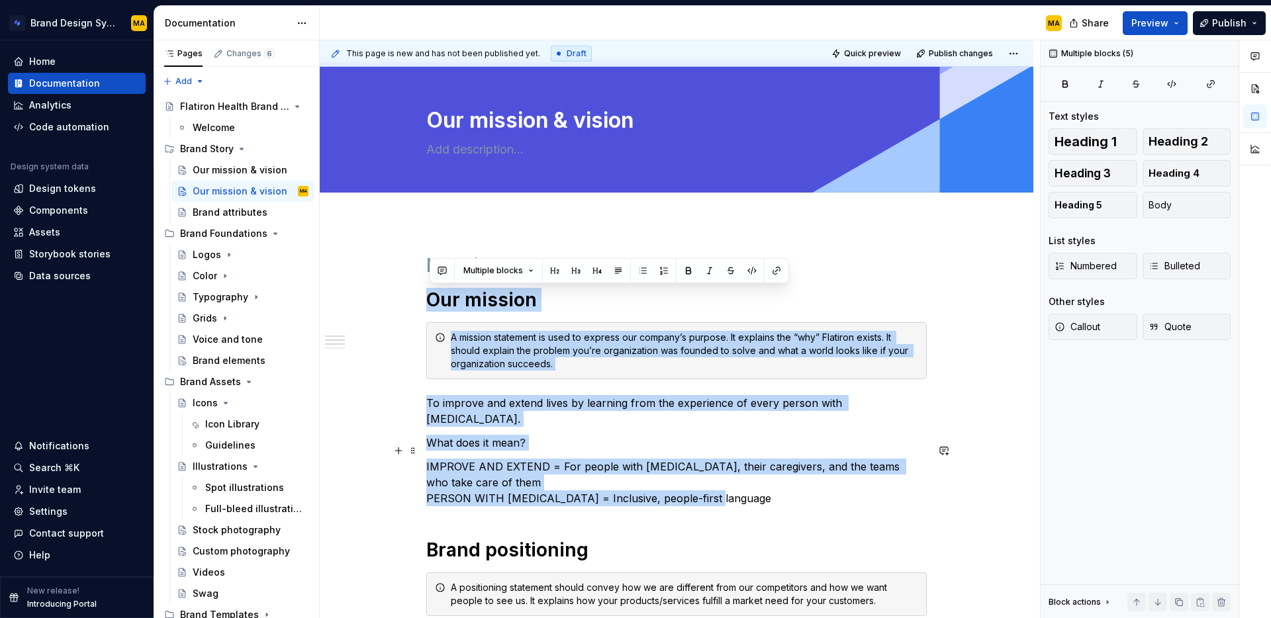
drag, startPoint x: 434, startPoint y: 297, endPoint x: 752, endPoint y: 488, distance: 371.5
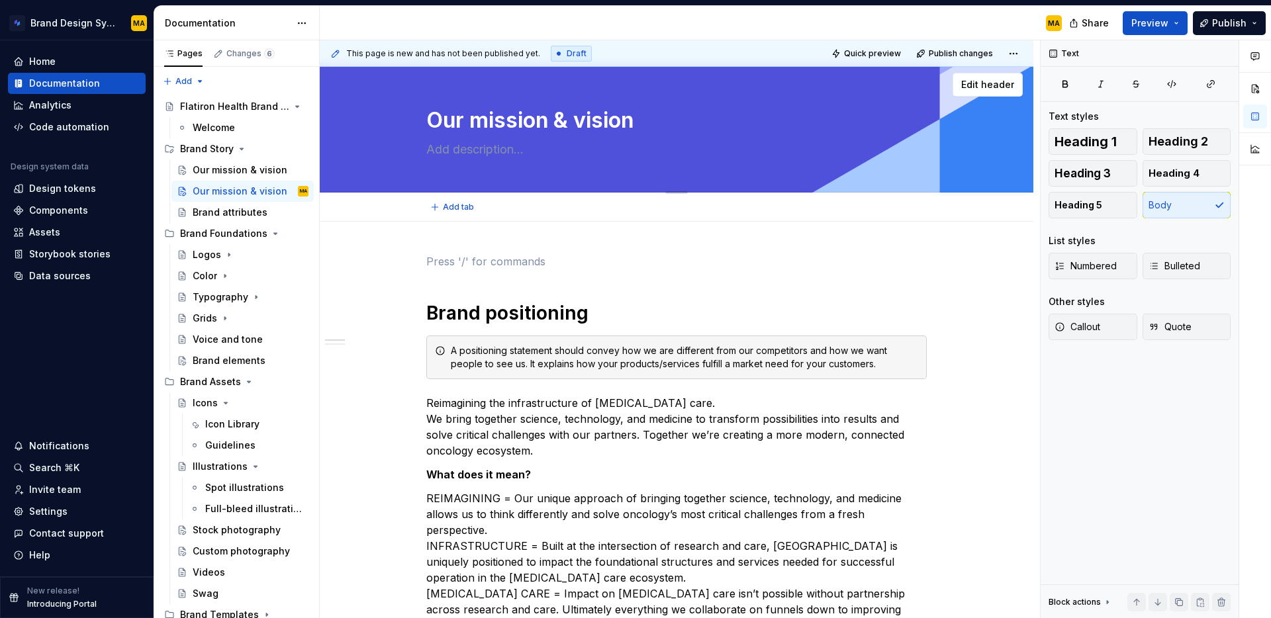
click at [494, 103] on div "Our mission & vision" at bounding box center [676, 127] width 500 height 130
click at [493, 113] on textarea "Our mission & vision" at bounding box center [674, 121] width 500 height 32
type textarea "*"
type textarea "B"
type textarea "*"
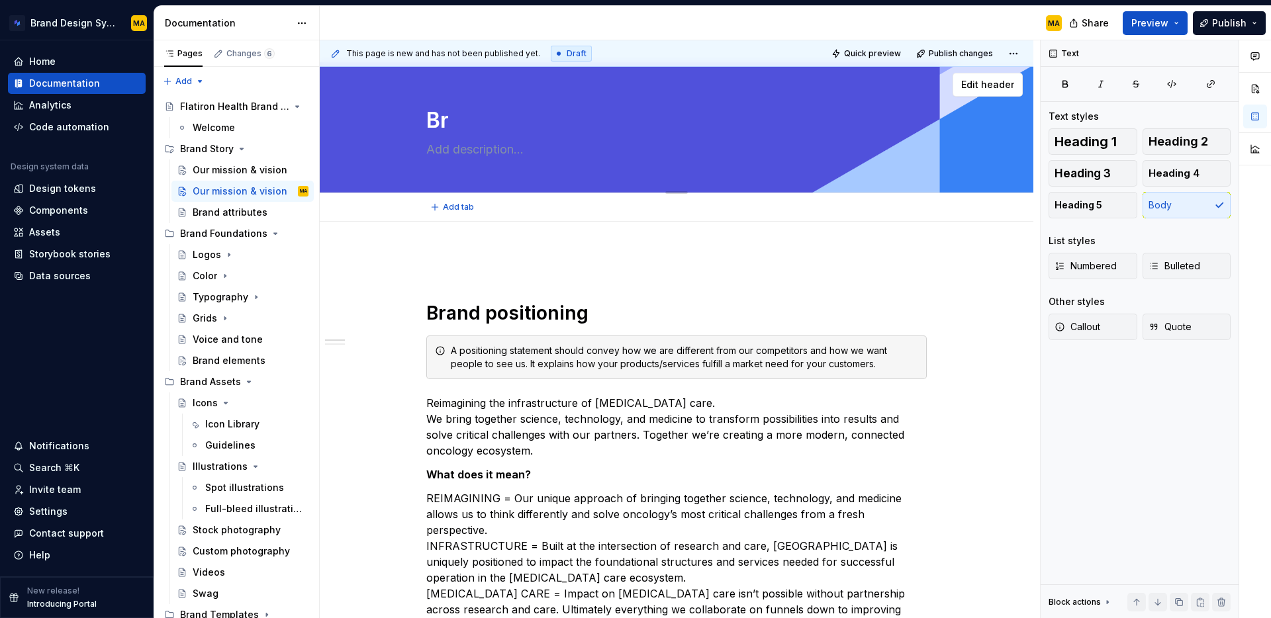
type textarea "Bra"
type textarea "*"
type textarea "Bran"
type textarea "*"
type textarea "Brand"
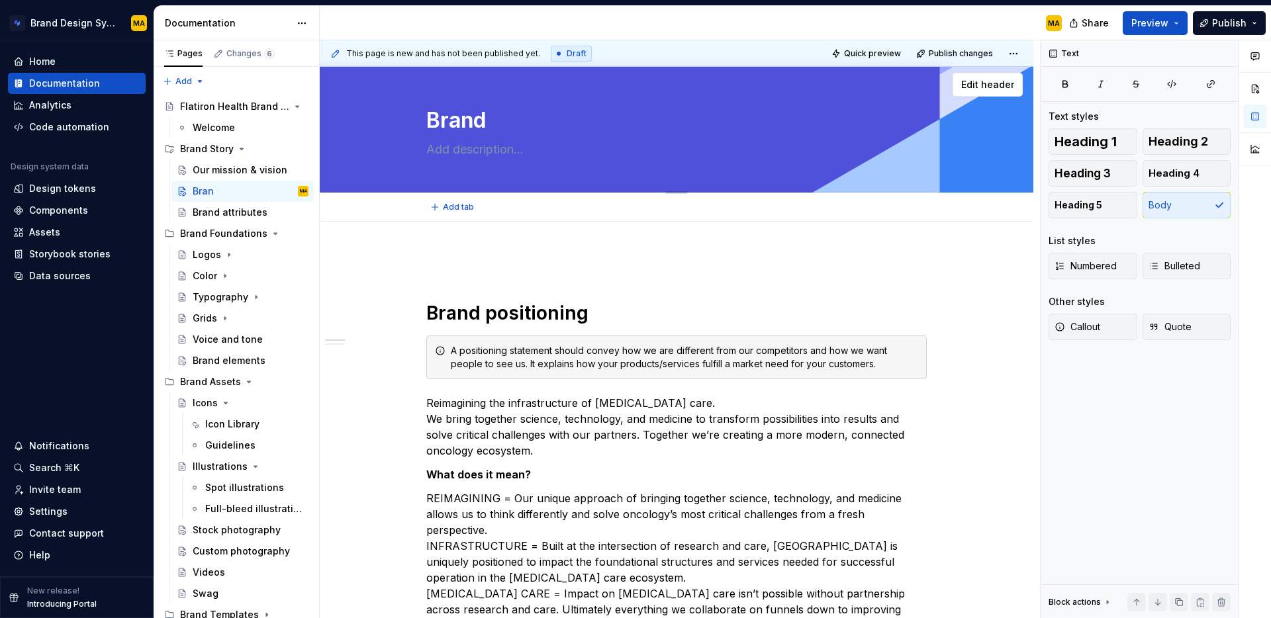
type textarea "*"
type textarea "Brand"
type textarea "*"
type textarea "Brand p"
type textarea "*"
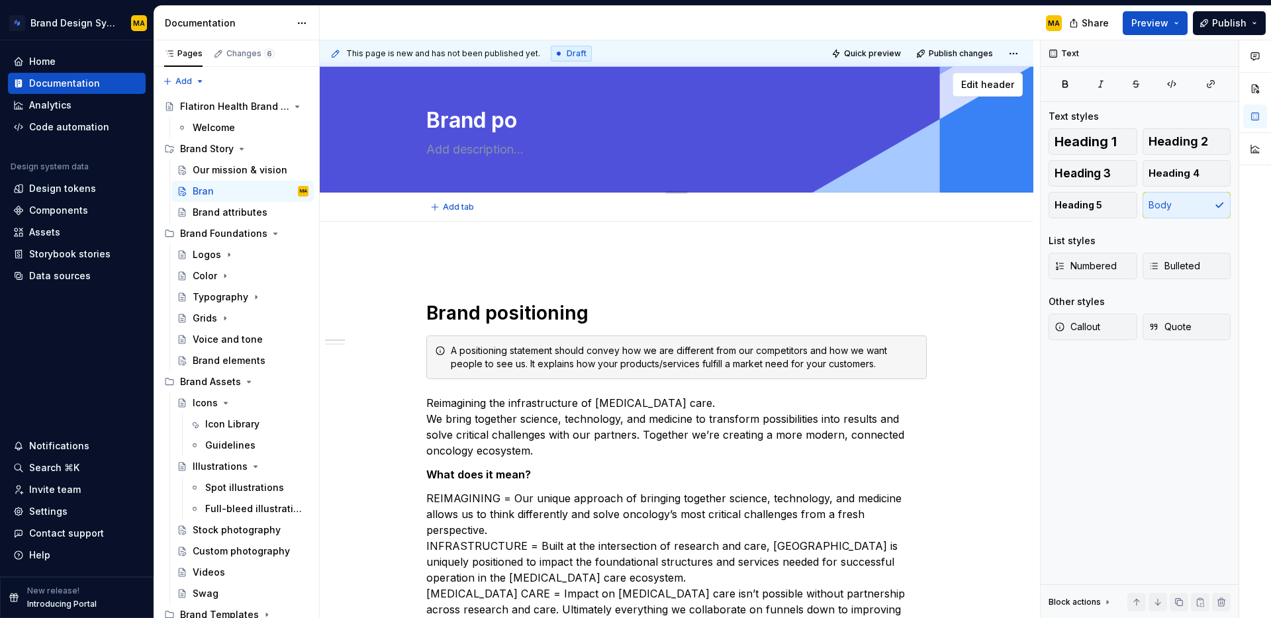
type textarea "Brand pos"
type textarea "*"
type textarea "Brand posi"
type textarea "*"
type textarea "Brand posit"
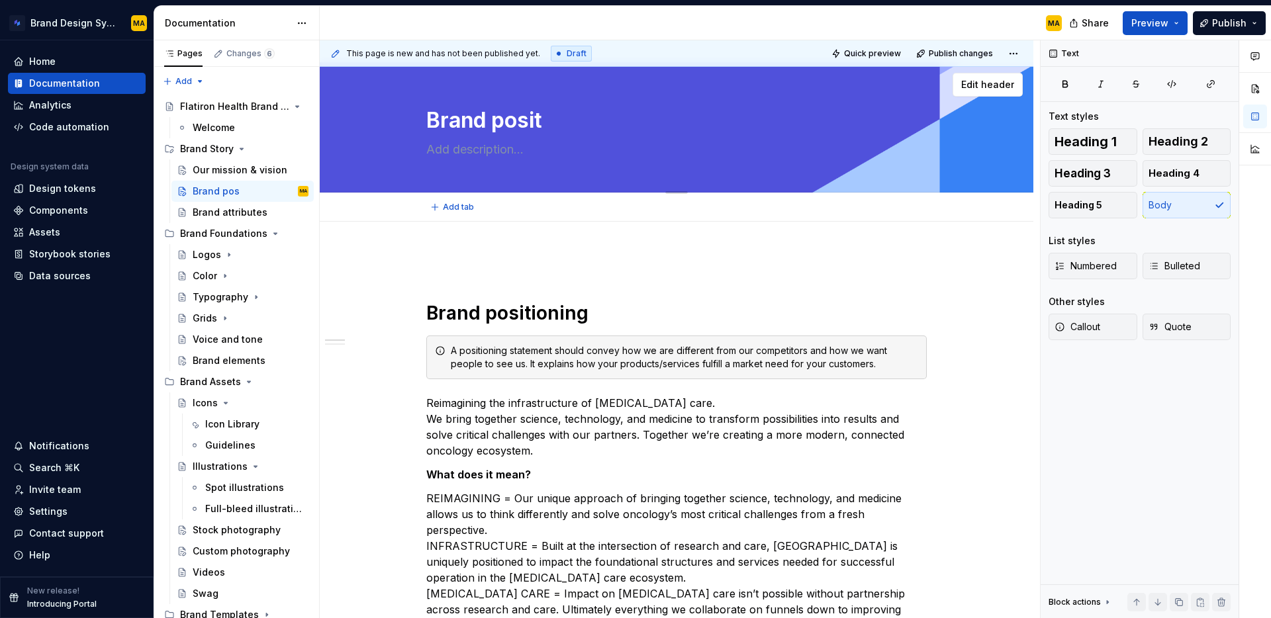
type textarea "*"
type textarea "Brand positi"
type textarea "*"
type textarea "Brand positio"
type textarea "*"
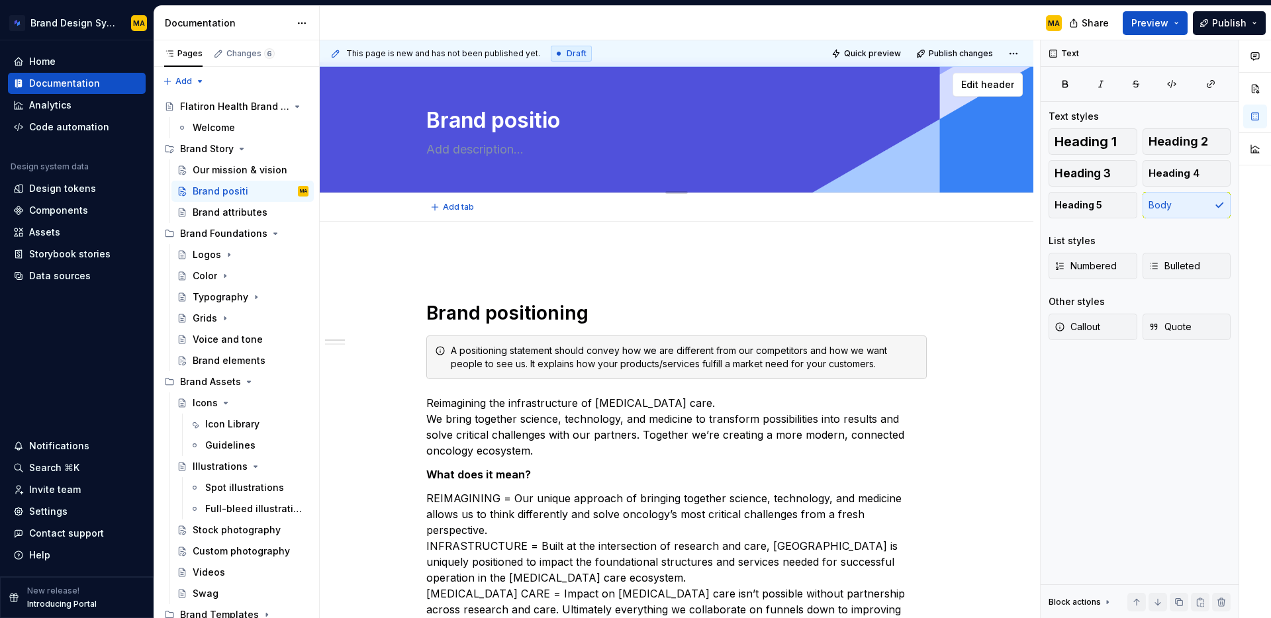
type textarea "Brand position"
type textarea "*"
type textarea "Brand positioni"
type textarea "*"
type textarea "Brand positionin"
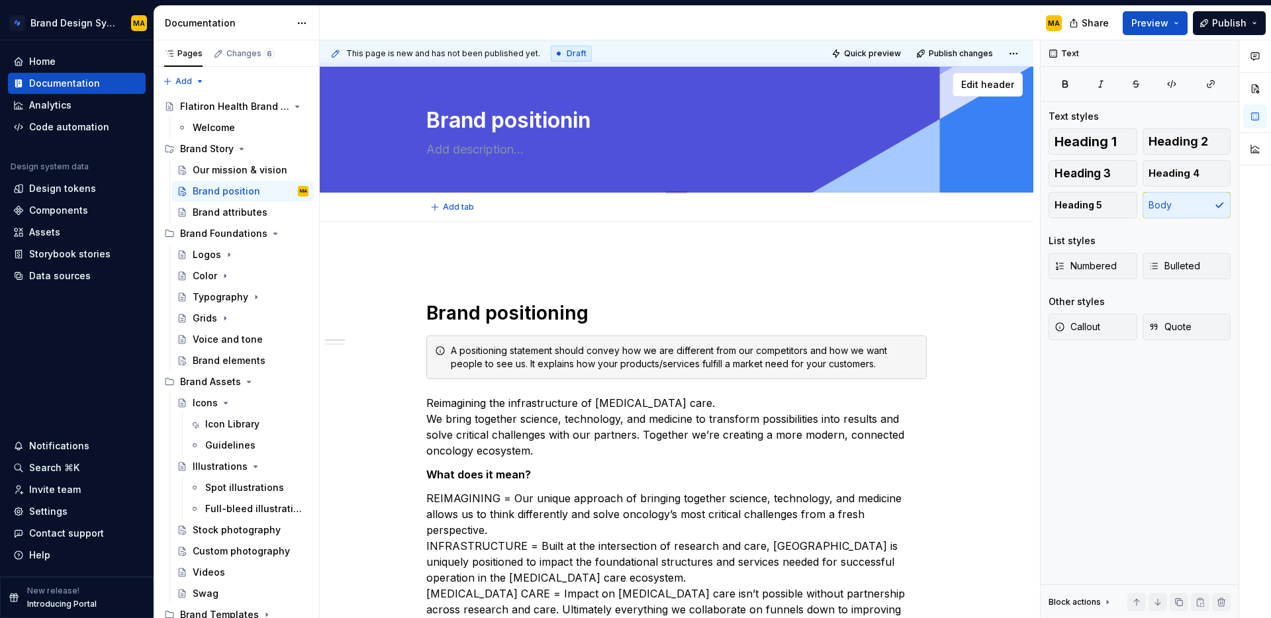
type textarea "*"
type textarea "Brand positioning"
type textarea "*"
type textarea "Brand positioning"
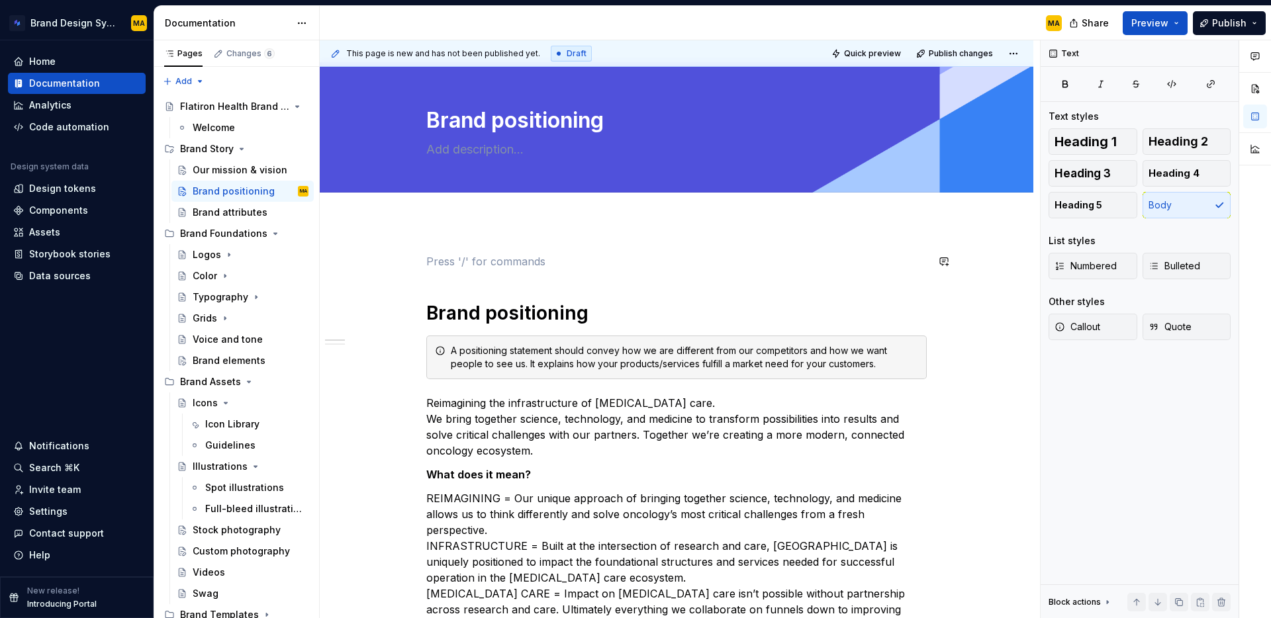
drag, startPoint x: 494, startPoint y: 275, endPoint x: 544, endPoint y: 312, distance: 62.5
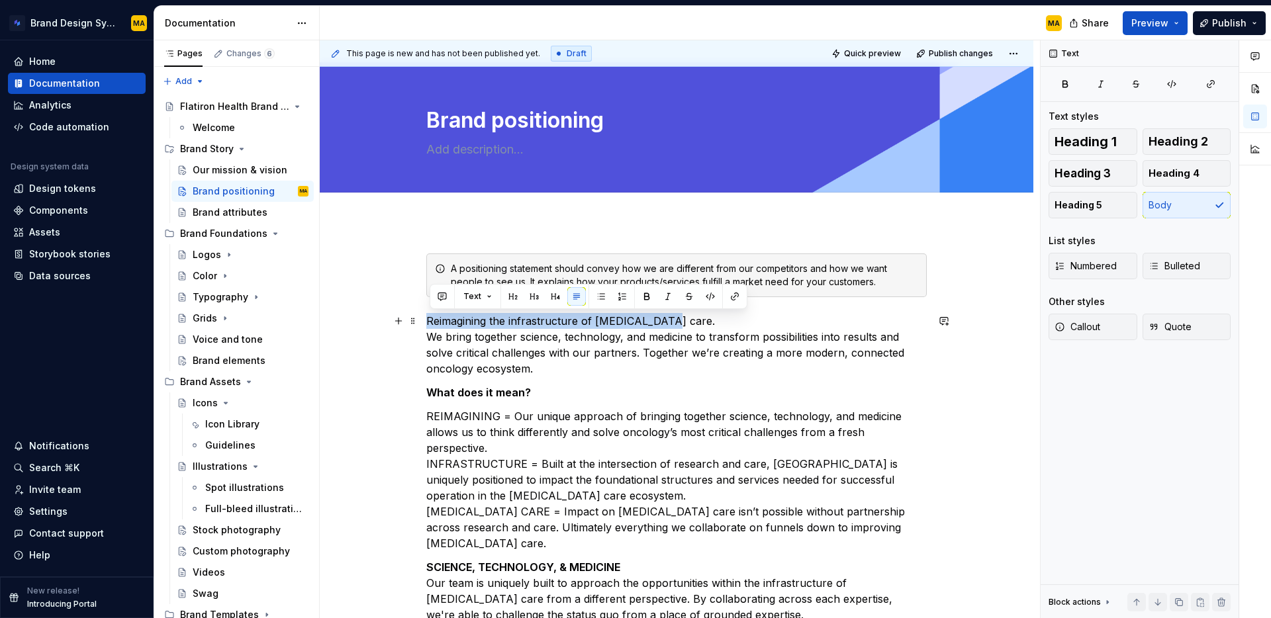
click at [575, 374] on p "Reimagining the infrastructure of [MEDICAL_DATA] care. We bring together scienc…" at bounding box center [676, 345] width 500 height 64
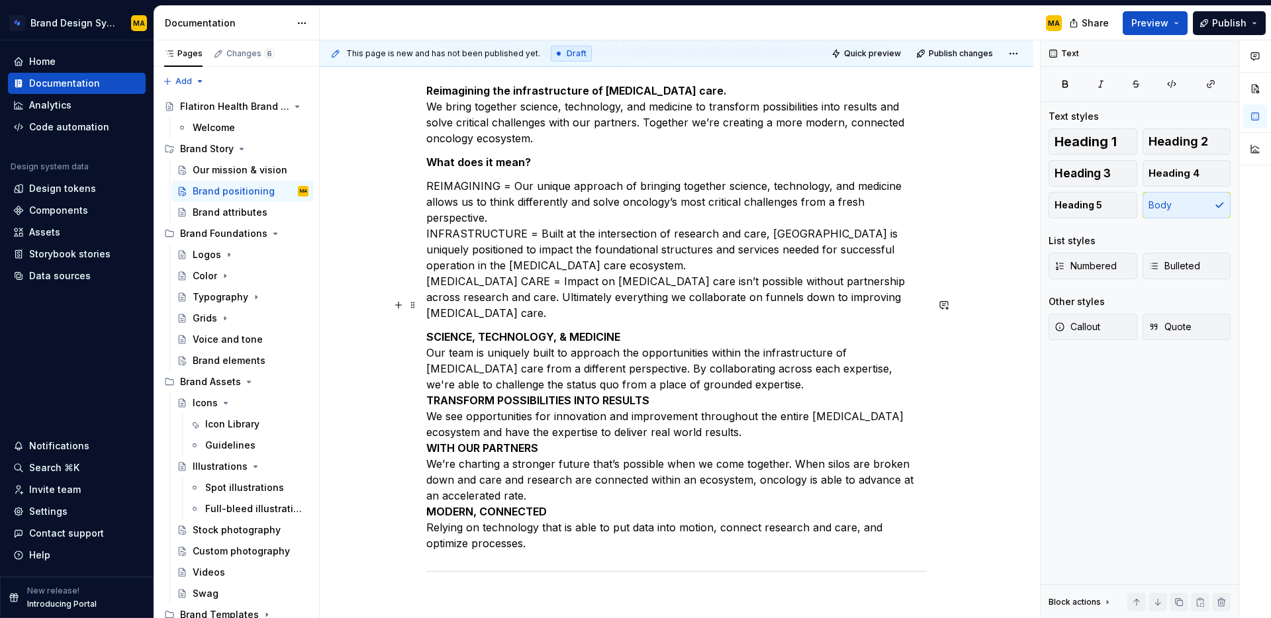
scroll to position [520, 0]
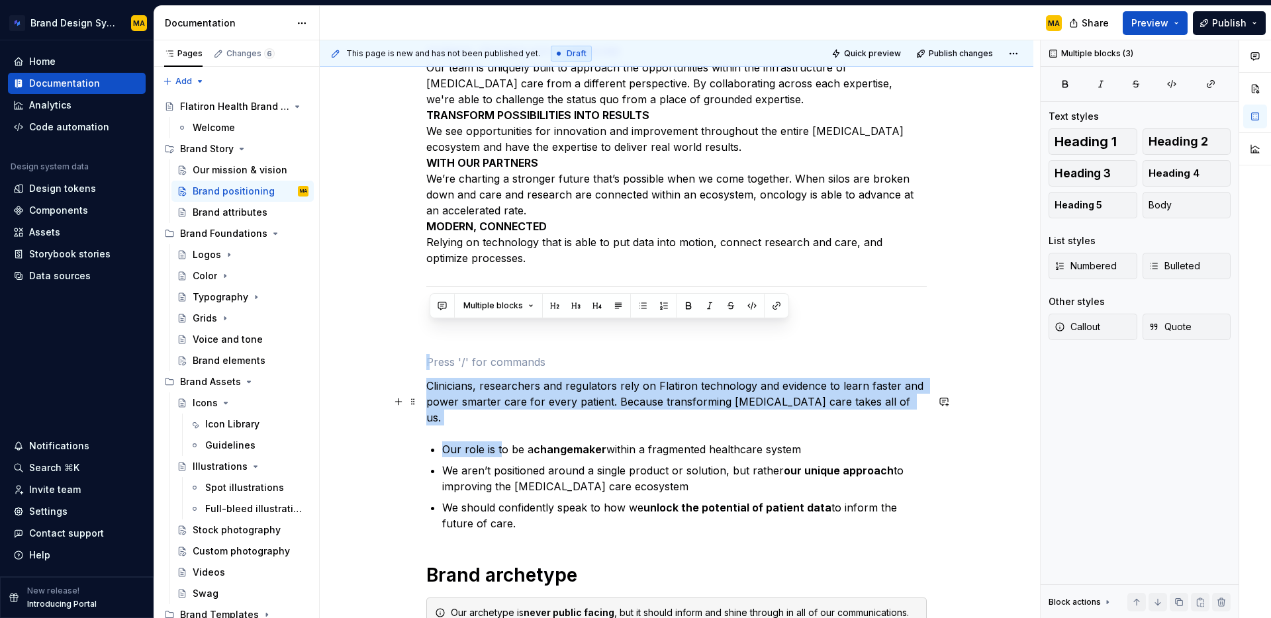
drag, startPoint x: 450, startPoint y: 335, endPoint x: 502, endPoint y: 398, distance: 82.2
click at [502, 398] on div "A positioning statement should convey how we are different from our competitors…" at bounding box center [676, 264] width 500 height 1052
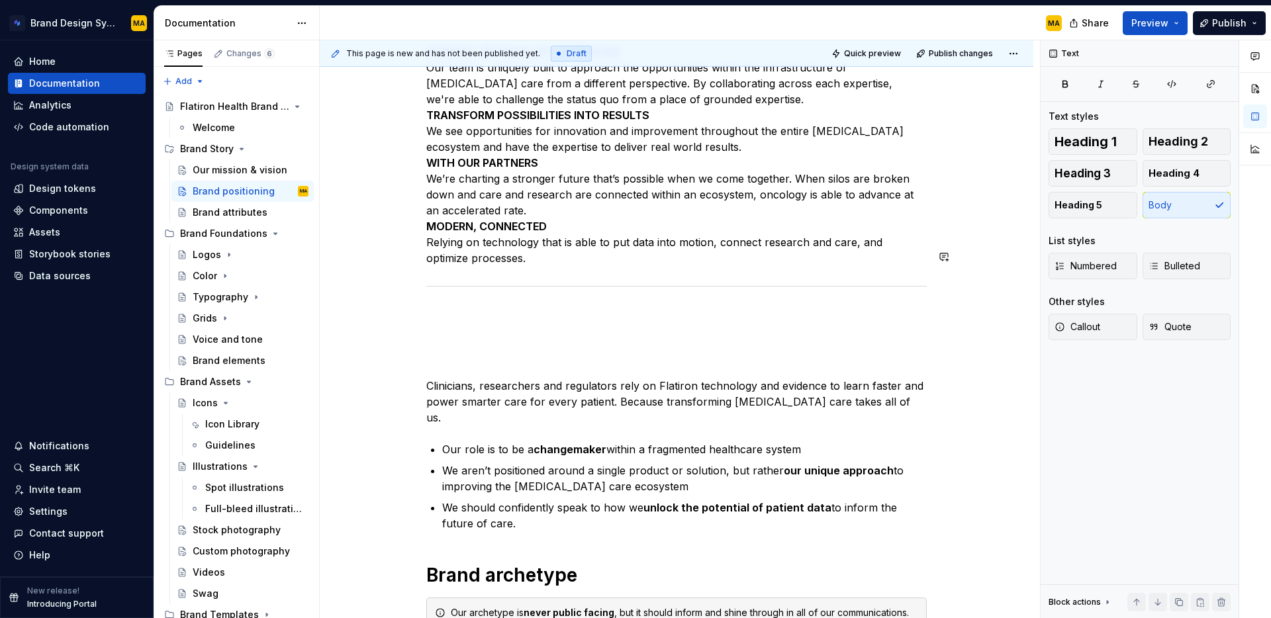
click at [469, 240] on div "A positioning statement should convey how we are different from our competitors…" at bounding box center [676, 264] width 500 height 1052
click at [446, 307] on p at bounding box center [676, 315] width 500 height 16
click at [447, 319] on div "A positioning statement should convey how we are different from our competitors…" at bounding box center [676, 264] width 500 height 1052
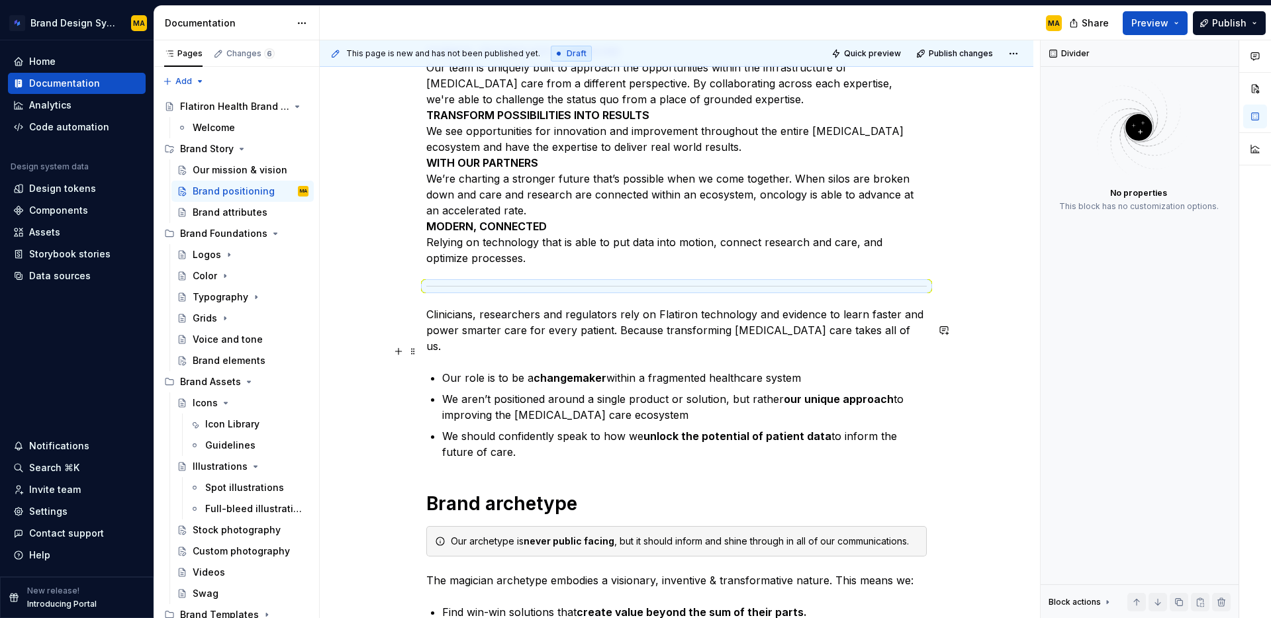
click at [603, 391] on p "We aren’t positioned around a single product or solution, but rather our unique…" at bounding box center [684, 407] width 485 height 32
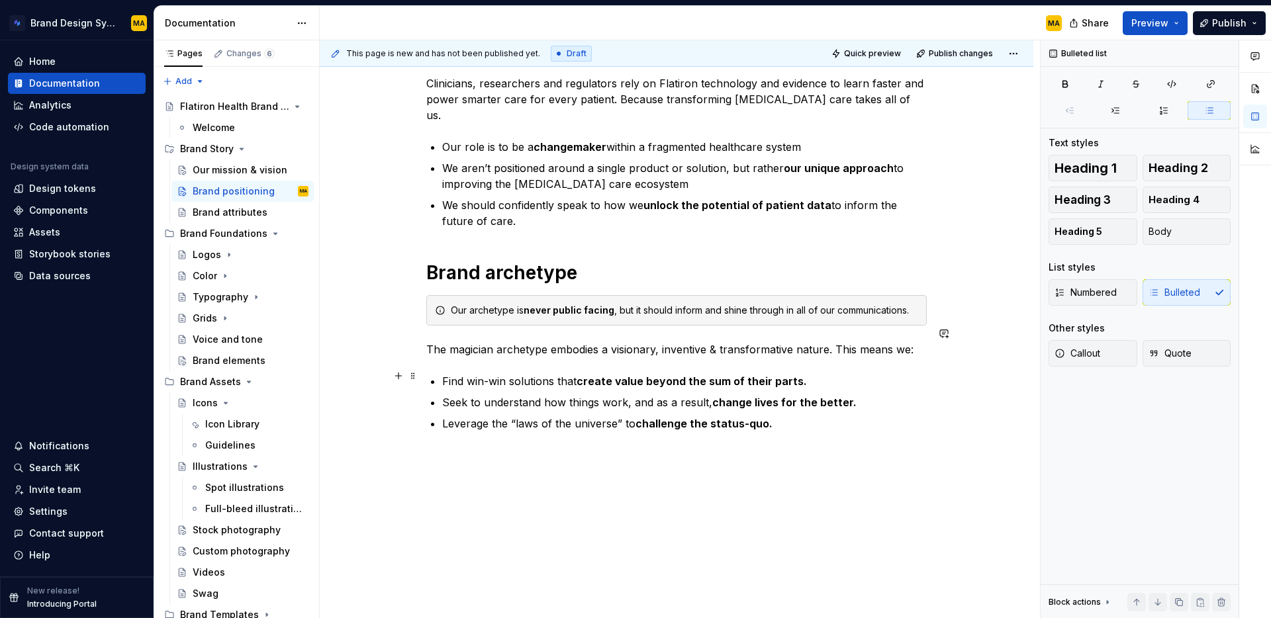
scroll to position [756, 0]
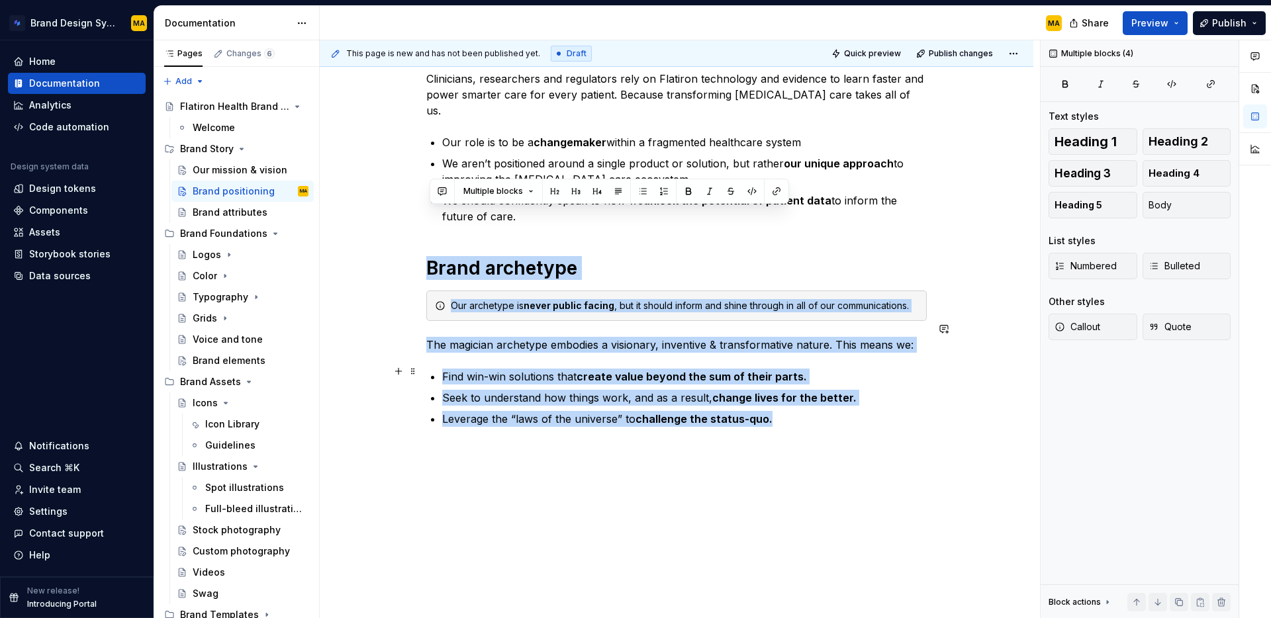
drag, startPoint x: 438, startPoint y: 221, endPoint x: 821, endPoint y: 368, distance: 410.5
copy div "Brand archetype Our archetype is never public facing , but it should inform and…"
click at [300, 188] on button "Page tree" at bounding box center [299, 191] width 19 height 19
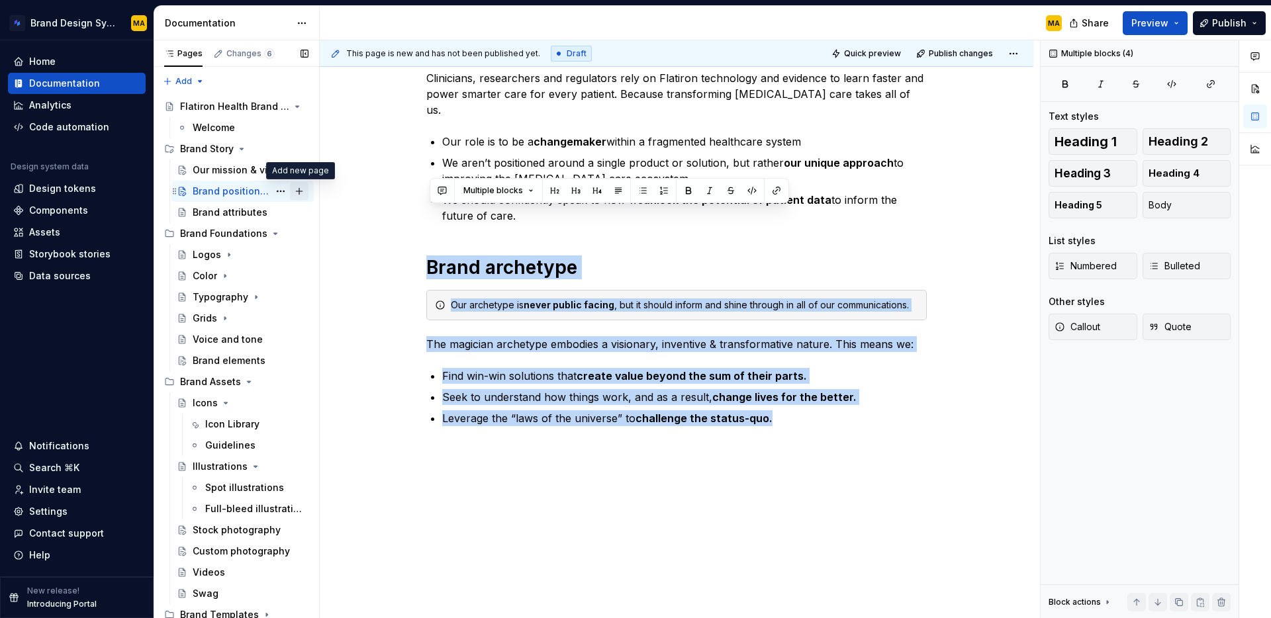
type textarea "*"
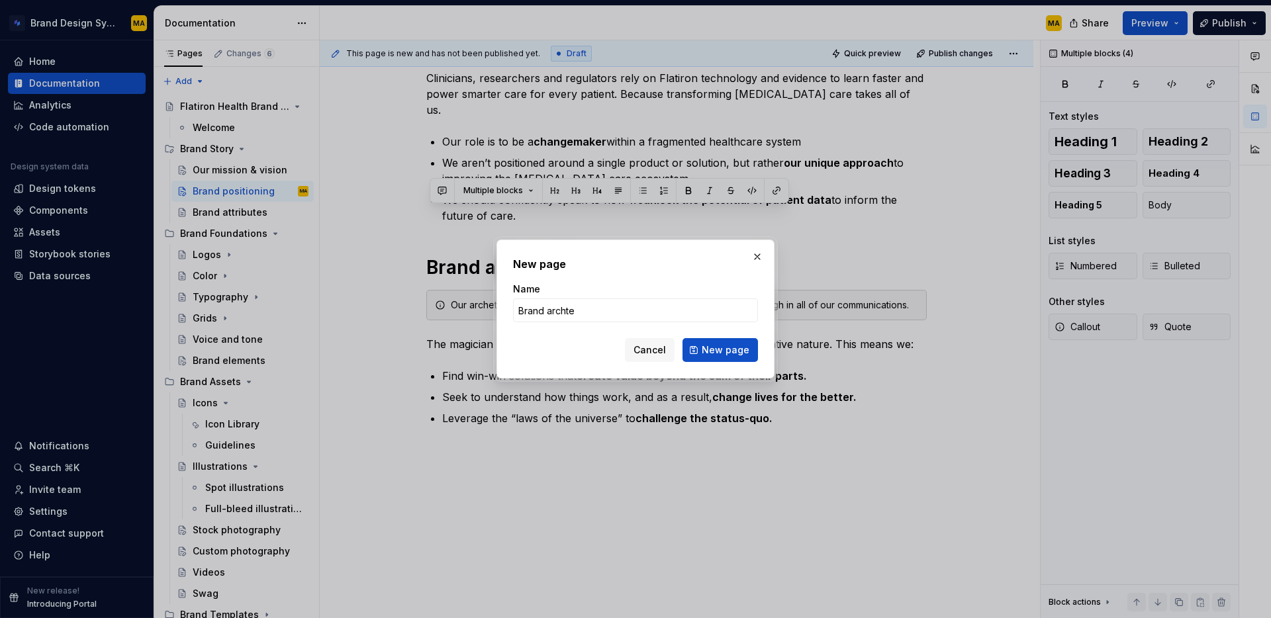
type input "Brand archtey"
type textarea "*"
type input "Brand archetype"
click button "New page" at bounding box center [720, 350] width 75 height 24
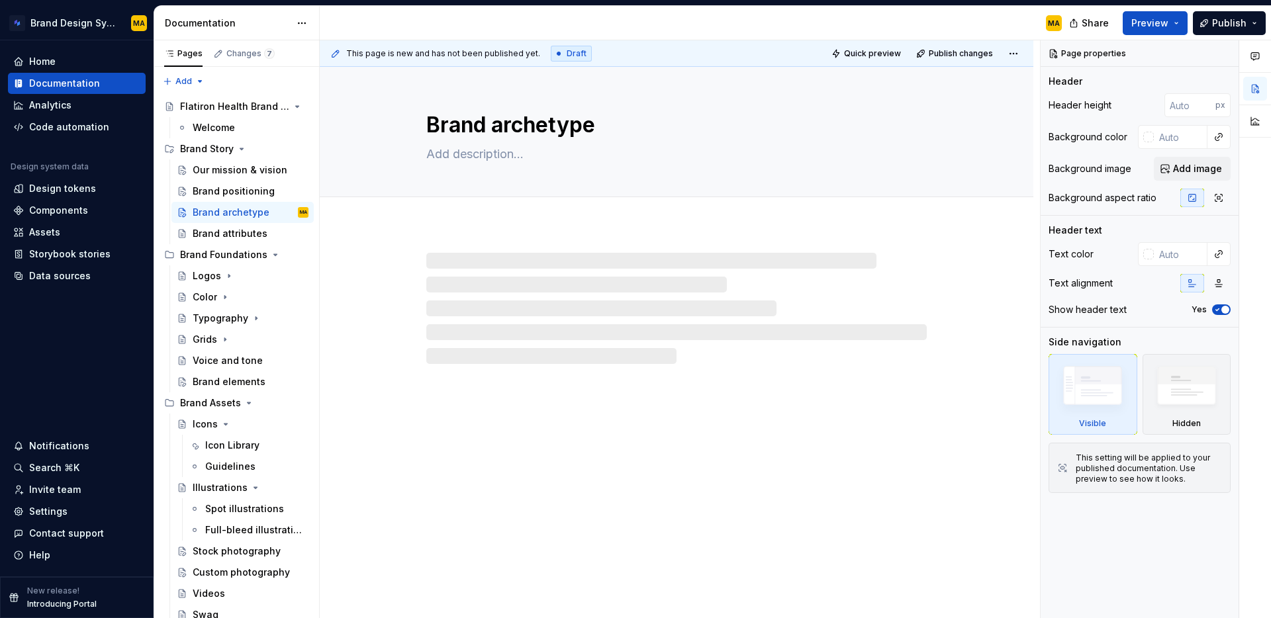
click at [520, 302] on div at bounding box center [676, 308] width 500 height 111
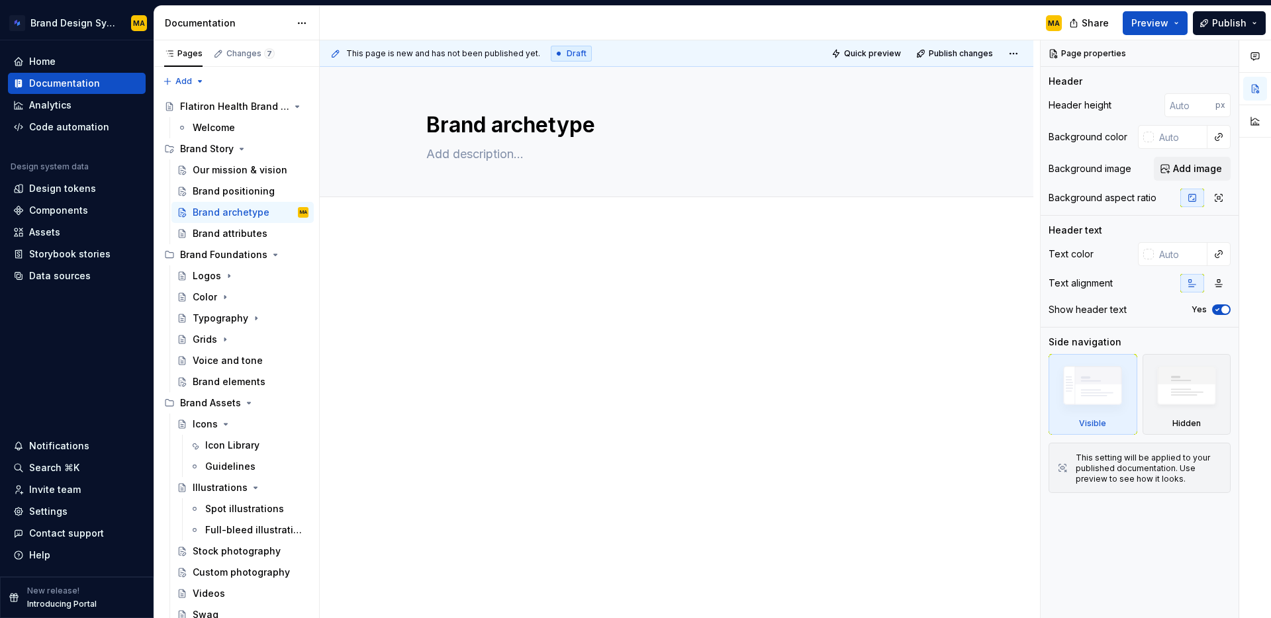
click at [457, 259] on p at bounding box center [676, 266] width 500 height 16
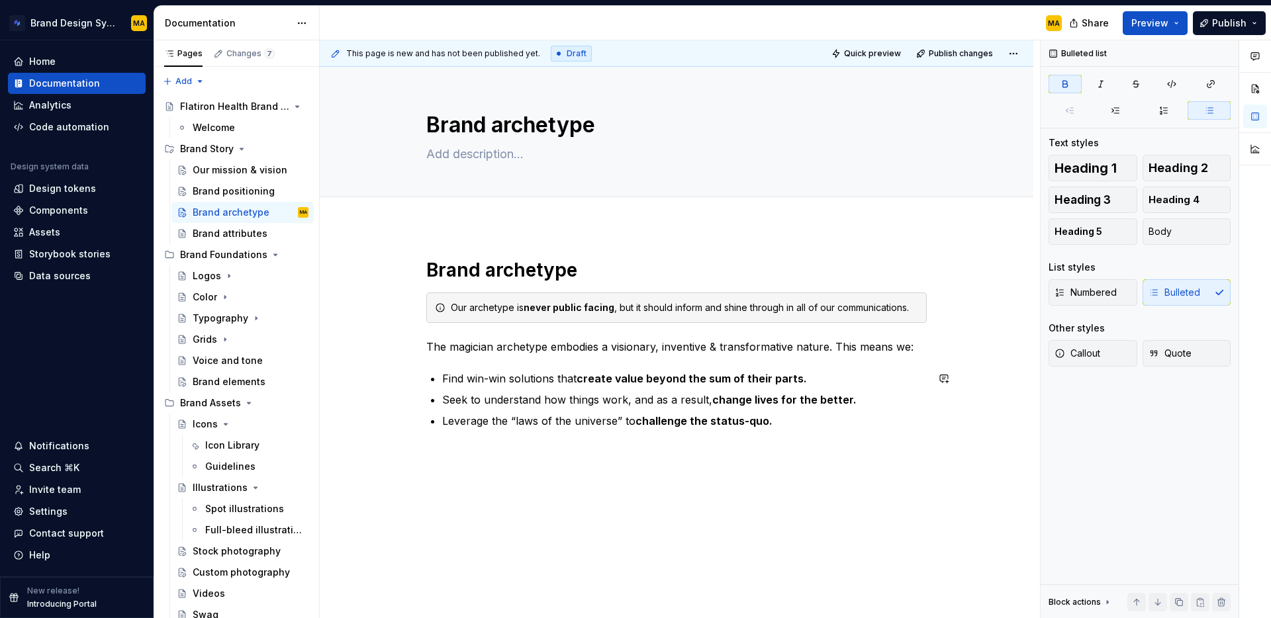
click at [483, 500] on div "Brand archetype Our archetype is never public facing , but it should inform and…" at bounding box center [677, 428] width 714 height 404
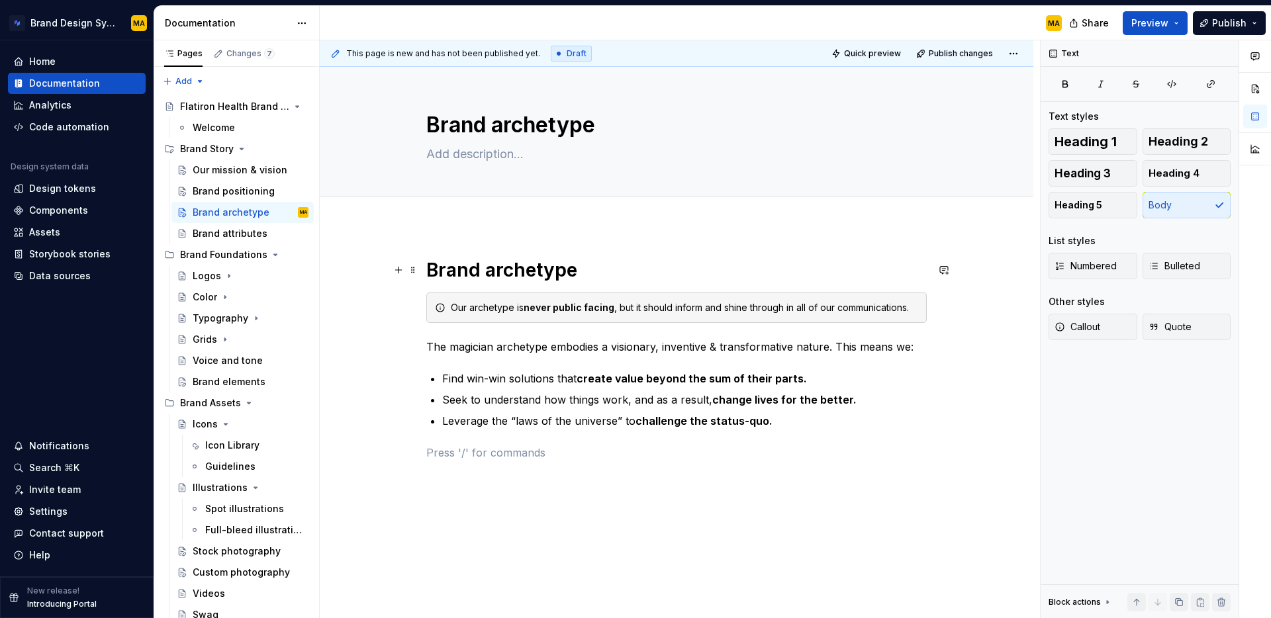
click at [521, 270] on h1 "Brand archetype" at bounding box center [676, 270] width 500 height 24
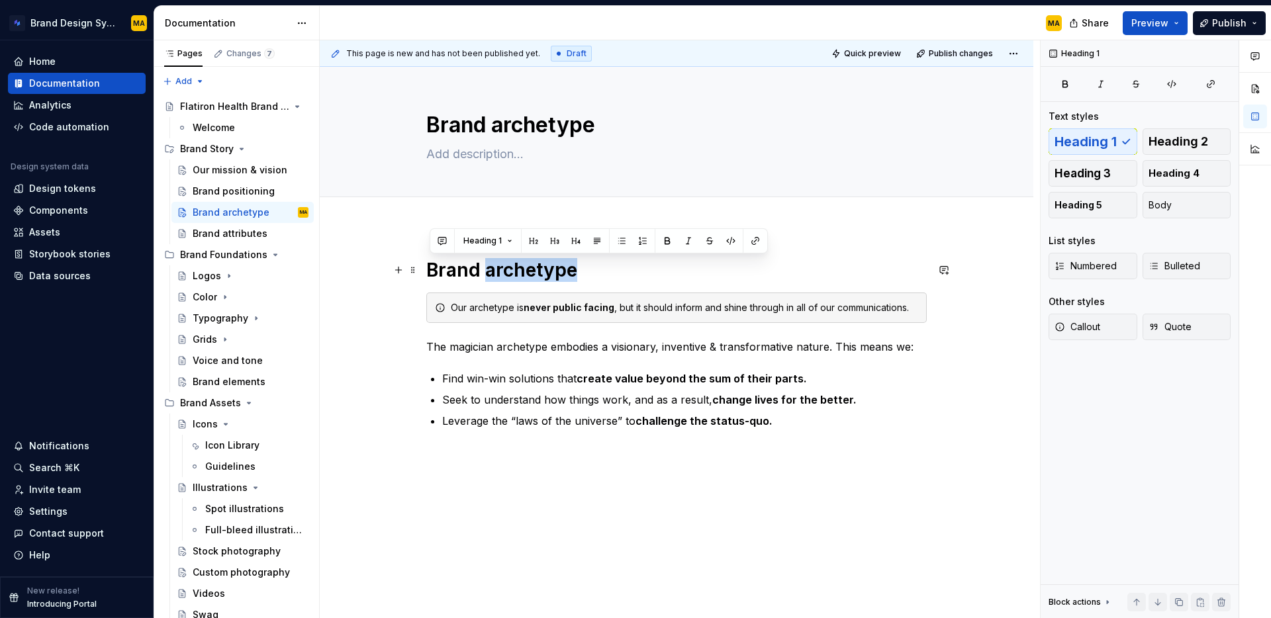
click at [521, 270] on h1 "Brand archetype" at bounding box center [676, 270] width 500 height 24
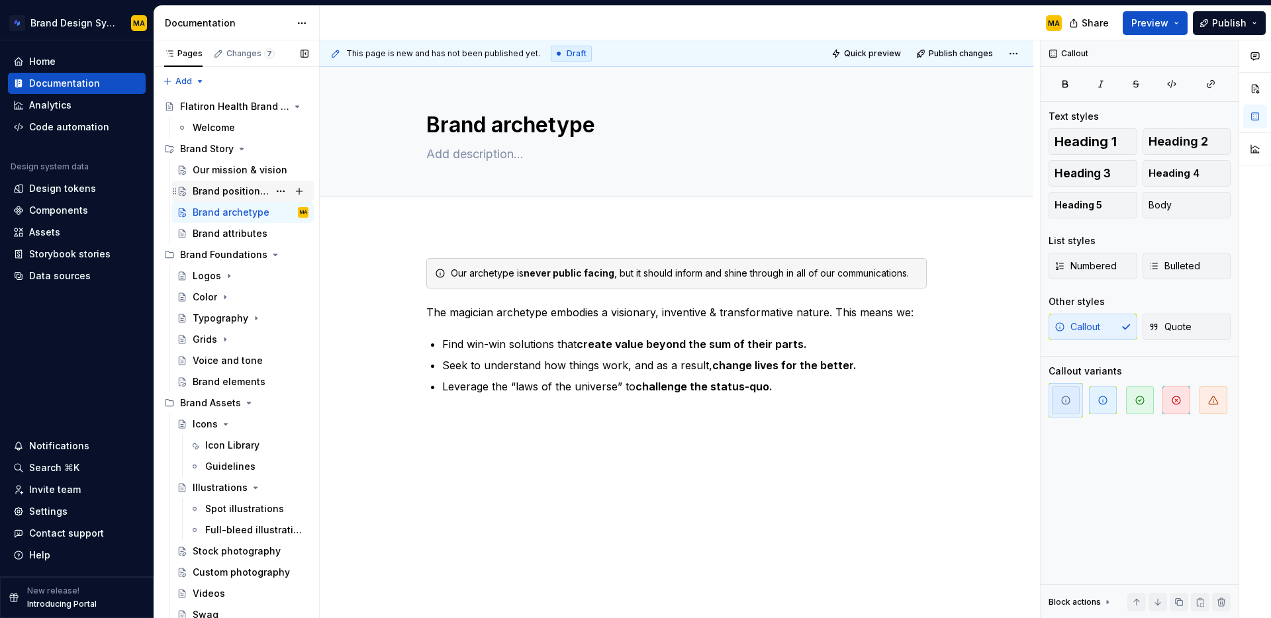
click at [225, 190] on div "Brand positioning" at bounding box center [231, 191] width 76 height 13
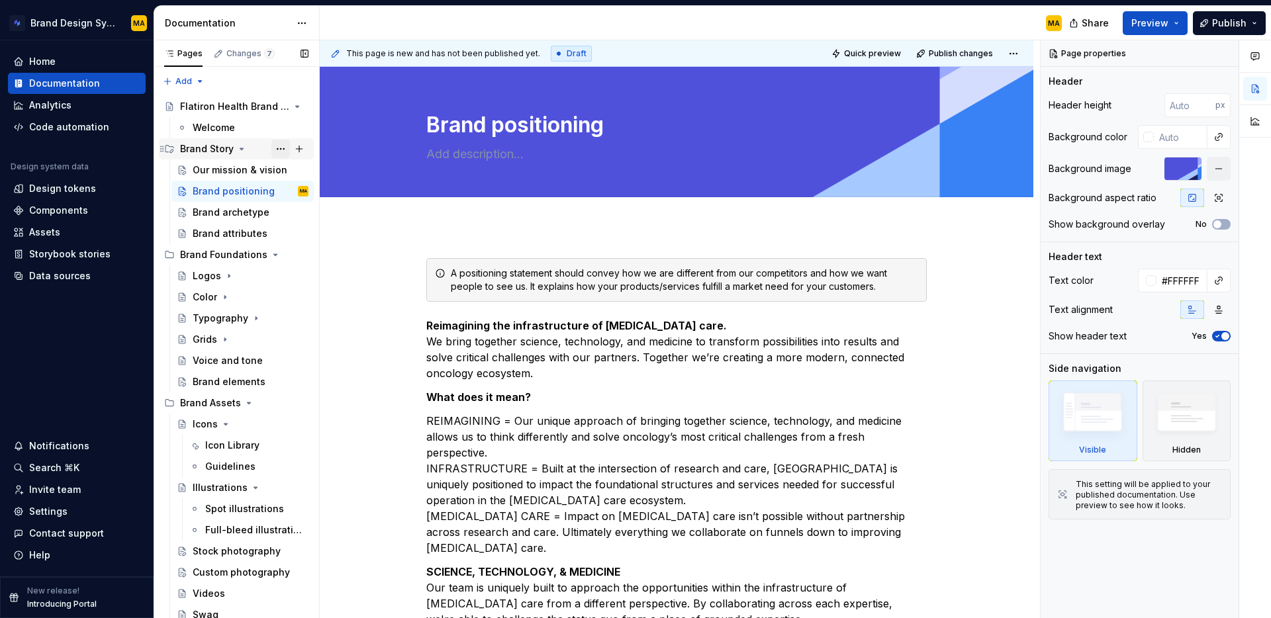
click at [278, 146] on button "Page tree" at bounding box center [280, 149] width 19 height 19
type textarea "*"
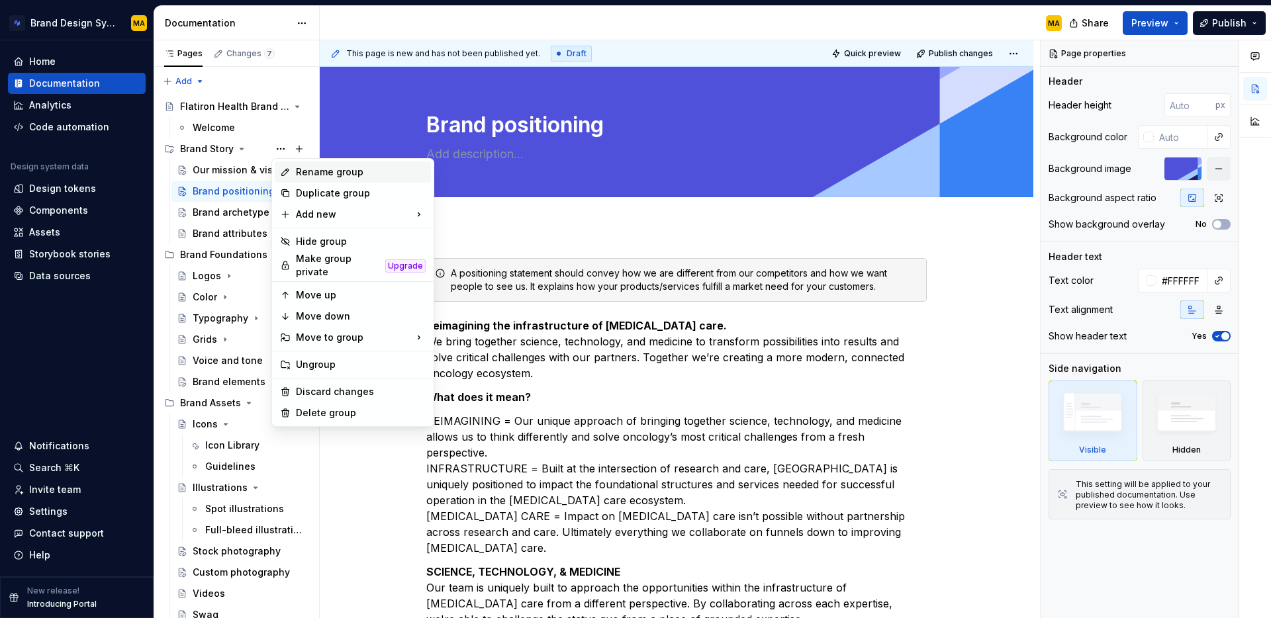
click at [324, 177] on div "Rename group" at bounding box center [361, 172] width 130 height 13
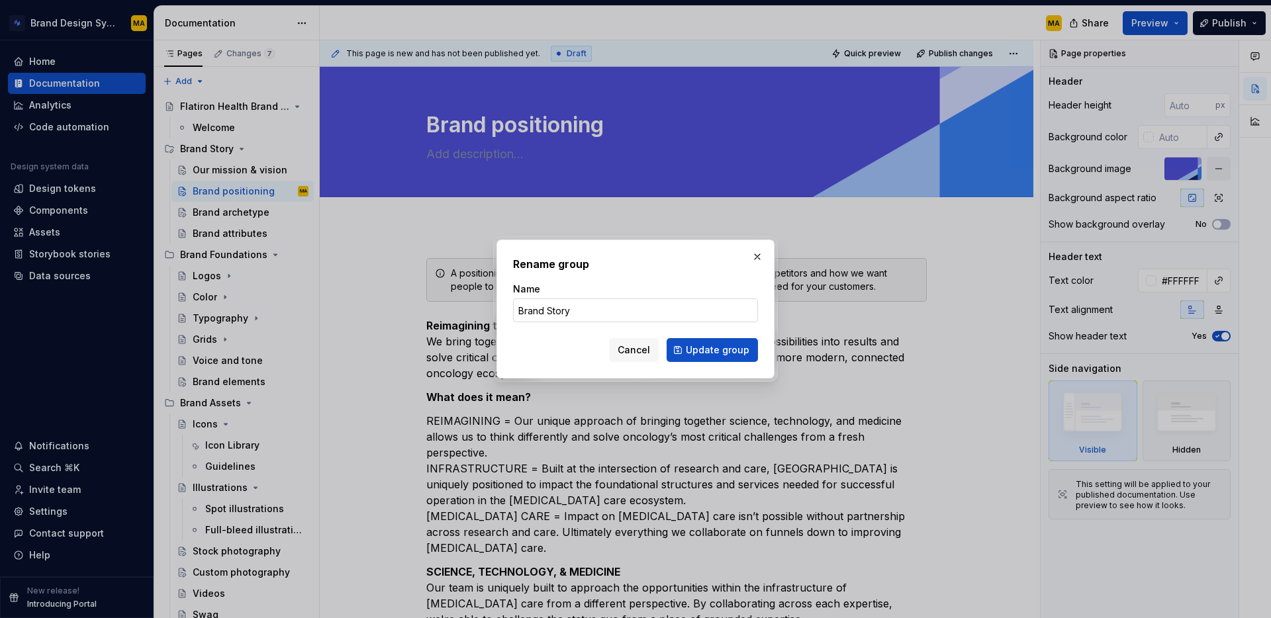
click at [550, 307] on input "Brand Story" at bounding box center [635, 311] width 245 height 24
type input "Brand story"
click at [710, 348] on span "Update group" at bounding box center [718, 350] width 64 height 13
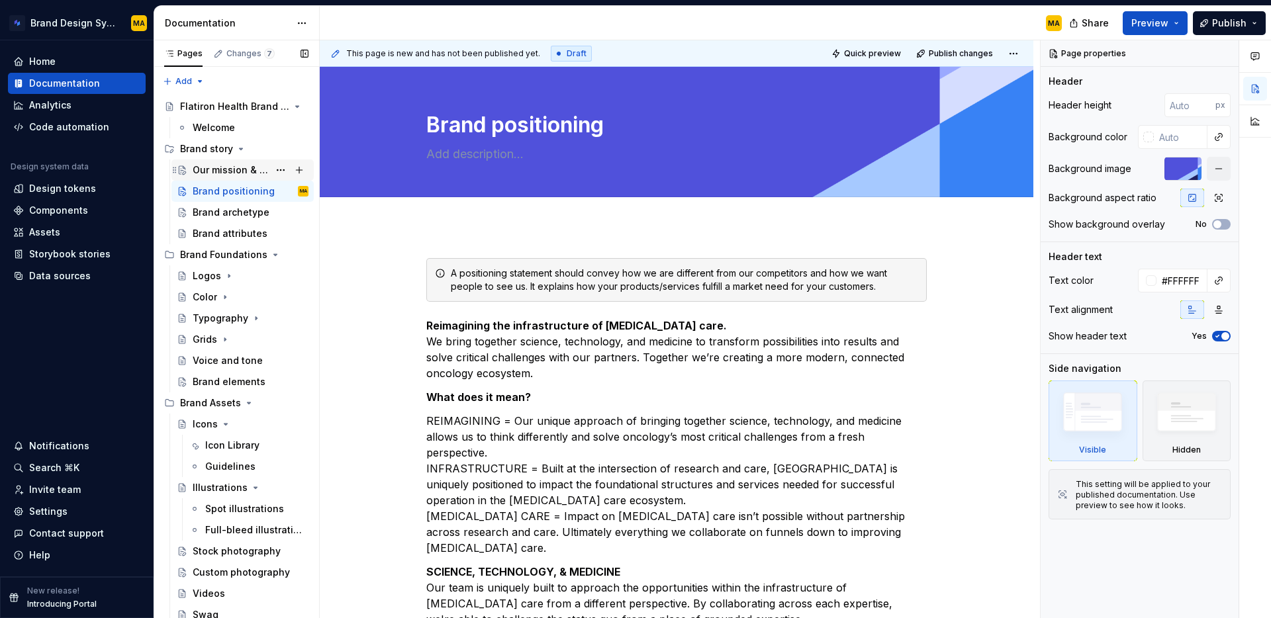
click at [230, 171] on div "Our mission & vision" at bounding box center [231, 170] width 76 height 13
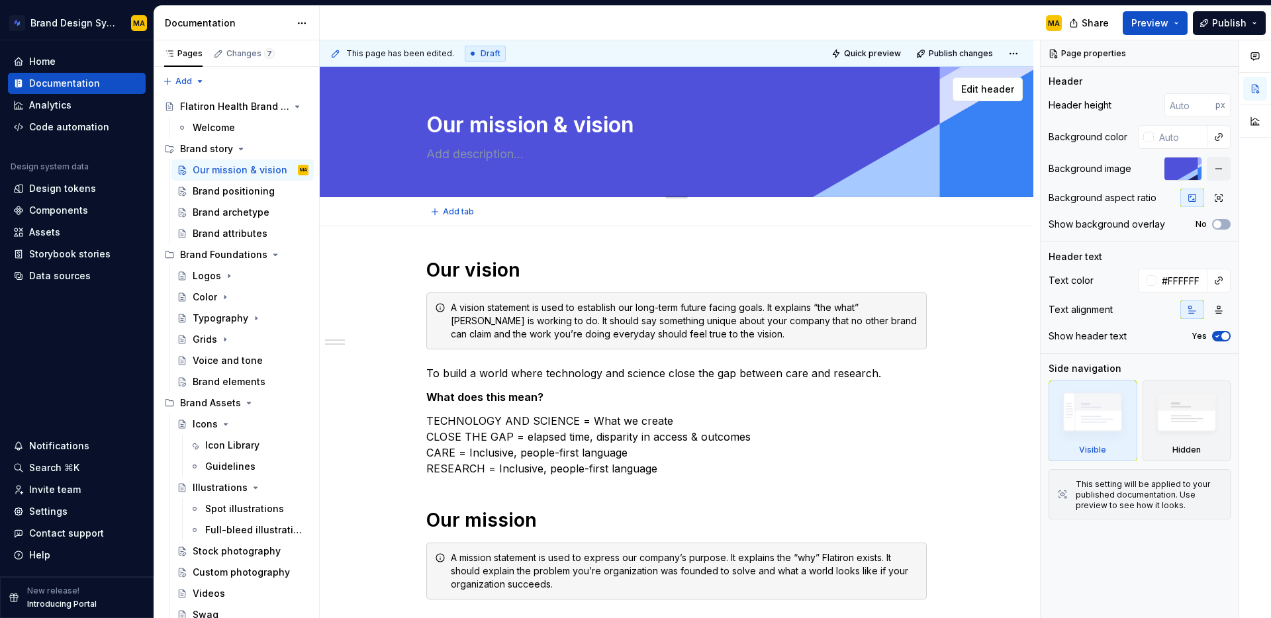
click at [526, 118] on textarea "Our mission & vision" at bounding box center [674, 125] width 500 height 32
click at [483, 119] on textarea "Our mission & vision" at bounding box center [674, 125] width 500 height 32
drag, startPoint x: 487, startPoint y: 121, endPoint x: 399, endPoint y: 124, distance: 88.1
click at [399, 124] on div "Our mission & vision" at bounding box center [677, 132] width 608 height 130
type textarea "*"
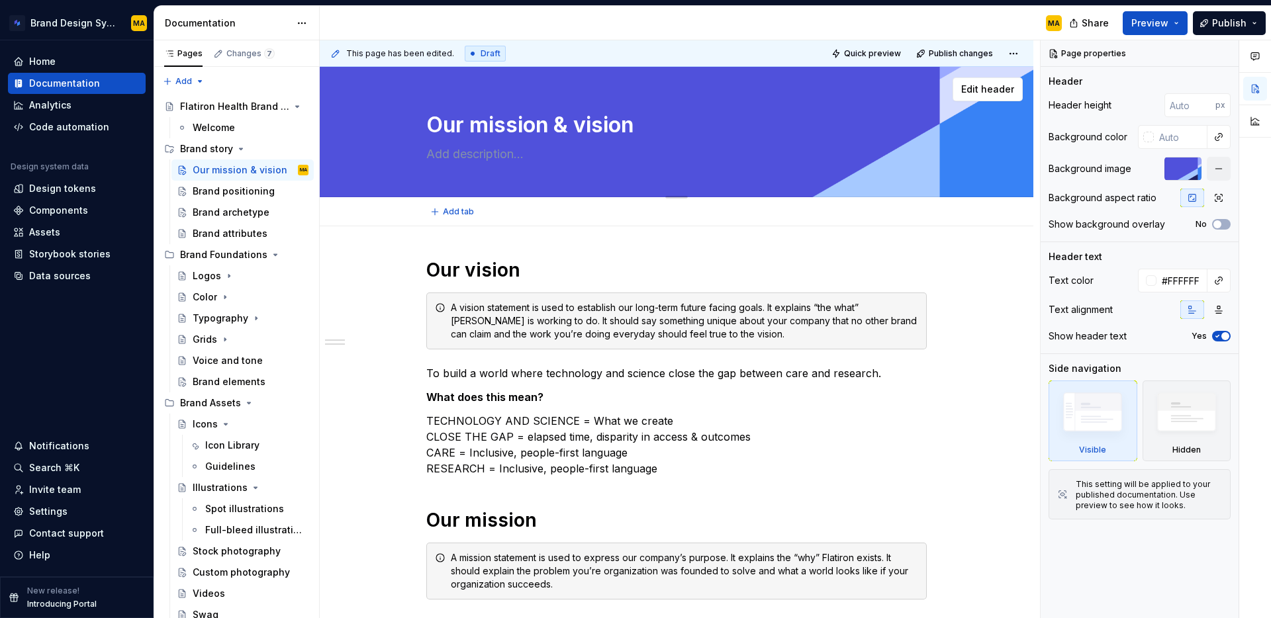
type textarea "ission & vision"
type textarea "*"
type textarea "Mission & vision"
type textarea "*"
type textarea "Mission & vision"
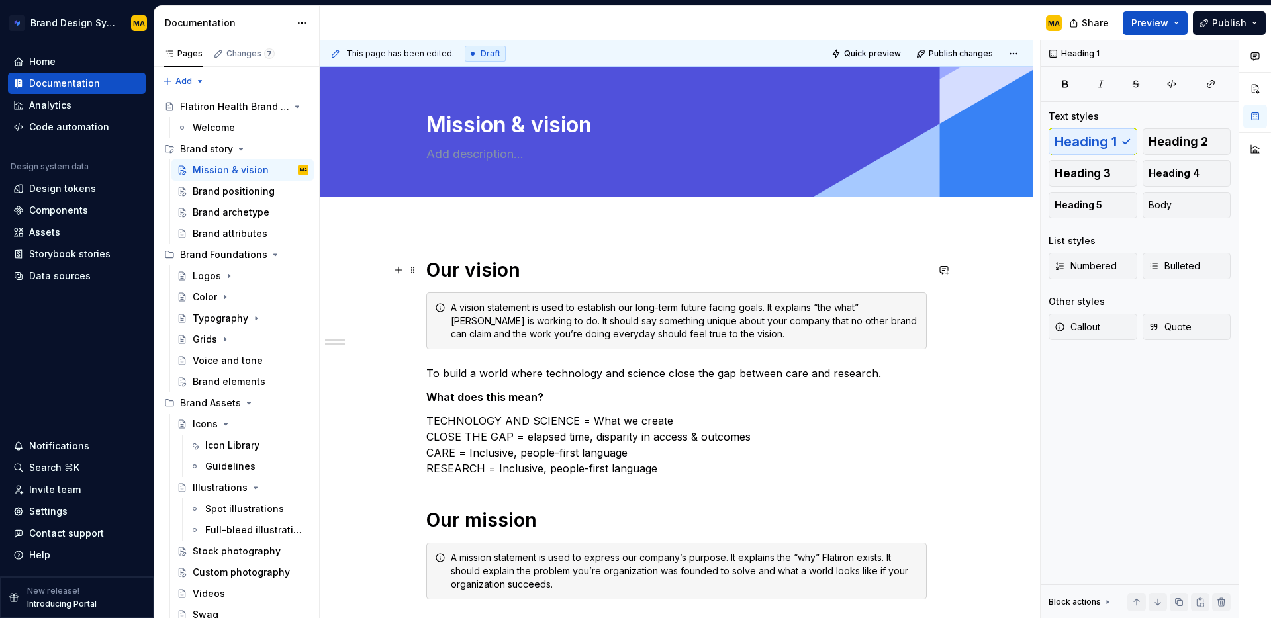
click at [487, 263] on h1 "Our vision" at bounding box center [676, 270] width 500 height 24
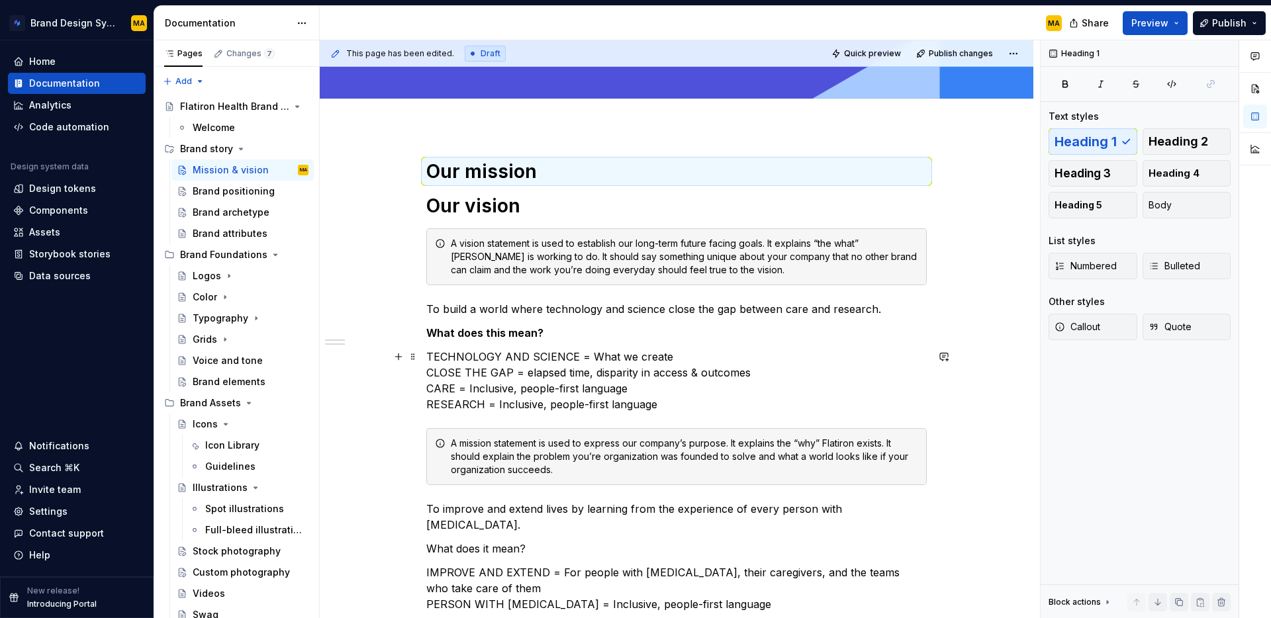
scroll to position [106, 0]
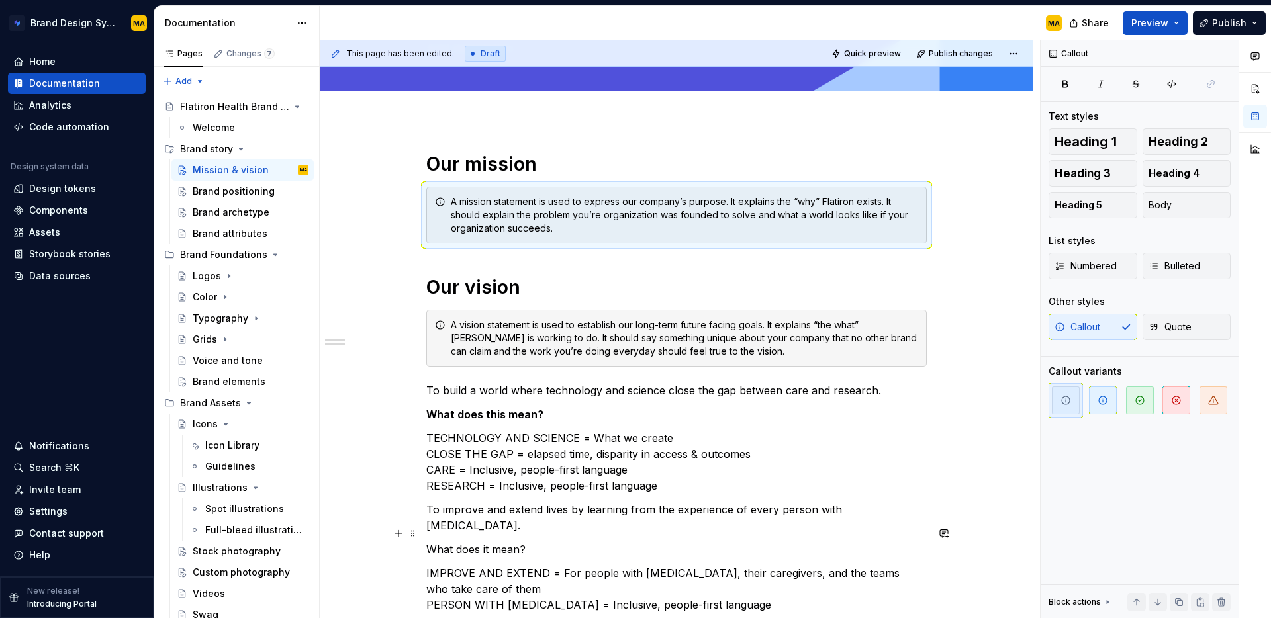
click at [478, 542] on p "What does it mean?" at bounding box center [676, 550] width 500 height 16
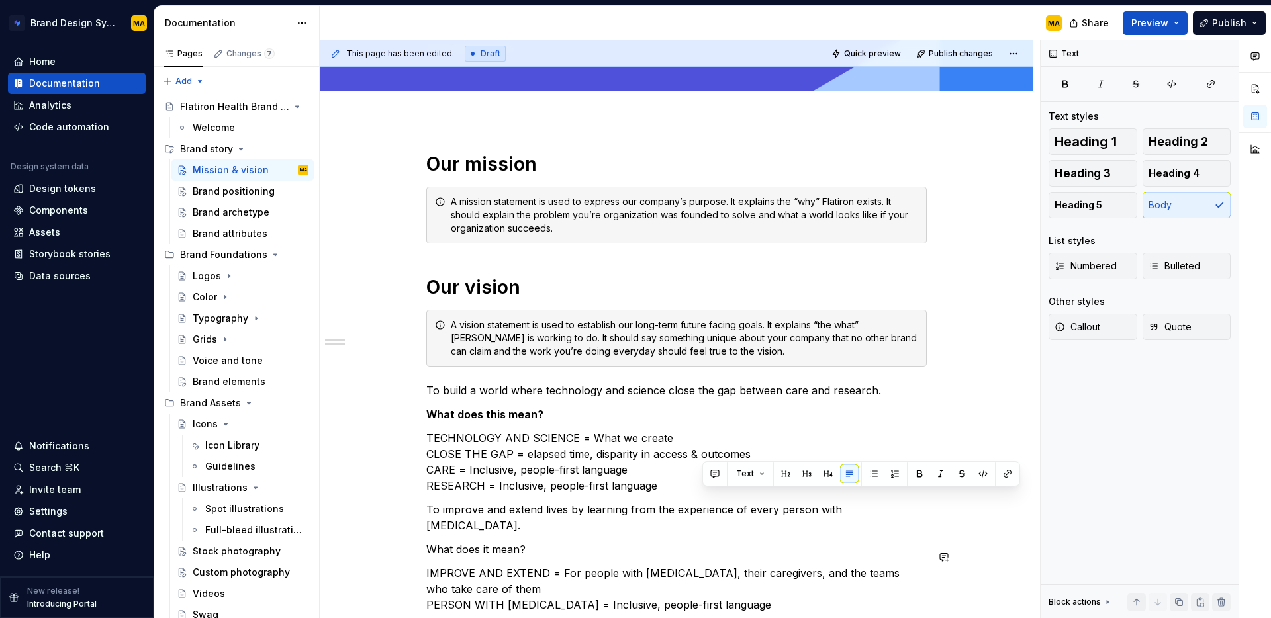
scroll to position [236, 0]
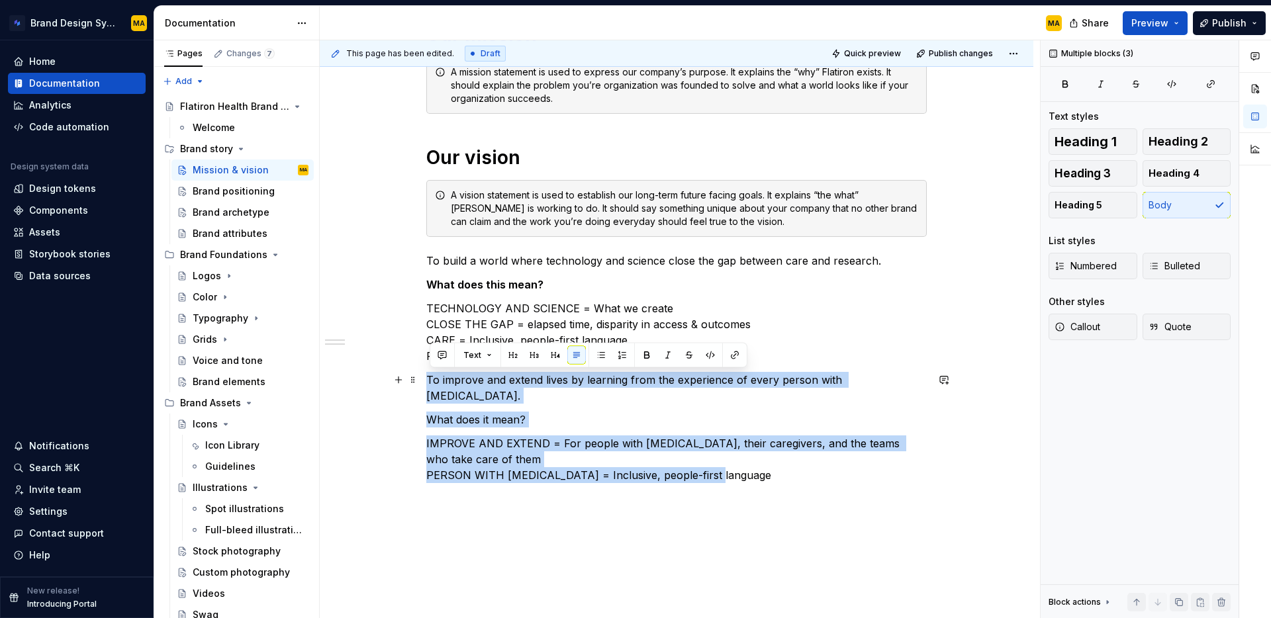
drag, startPoint x: 541, startPoint y: 575, endPoint x: 432, endPoint y: 384, distance: 220.0
click at [432, 384] on div "Our mission A mission statement is used to express our company’s purpose. It ex…" at bounding box center [676, 253] width 500 height 461
copy div "To improve and extend lives by learning from the experience of every person wit…"
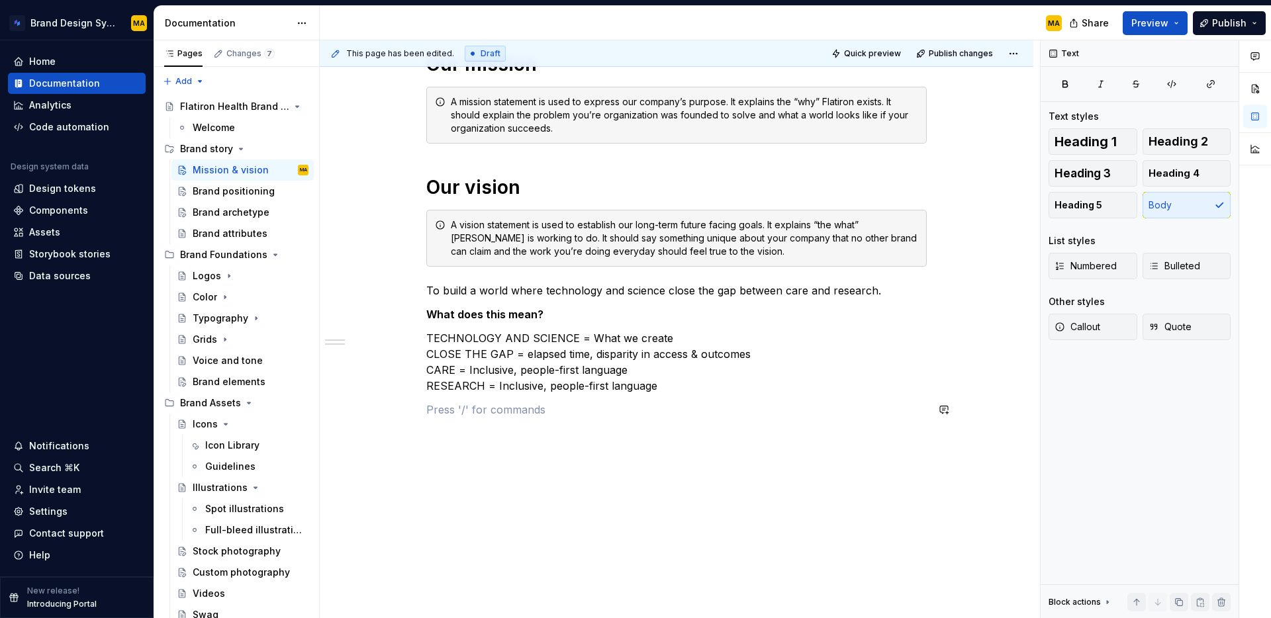
scroll to position [182, 0]
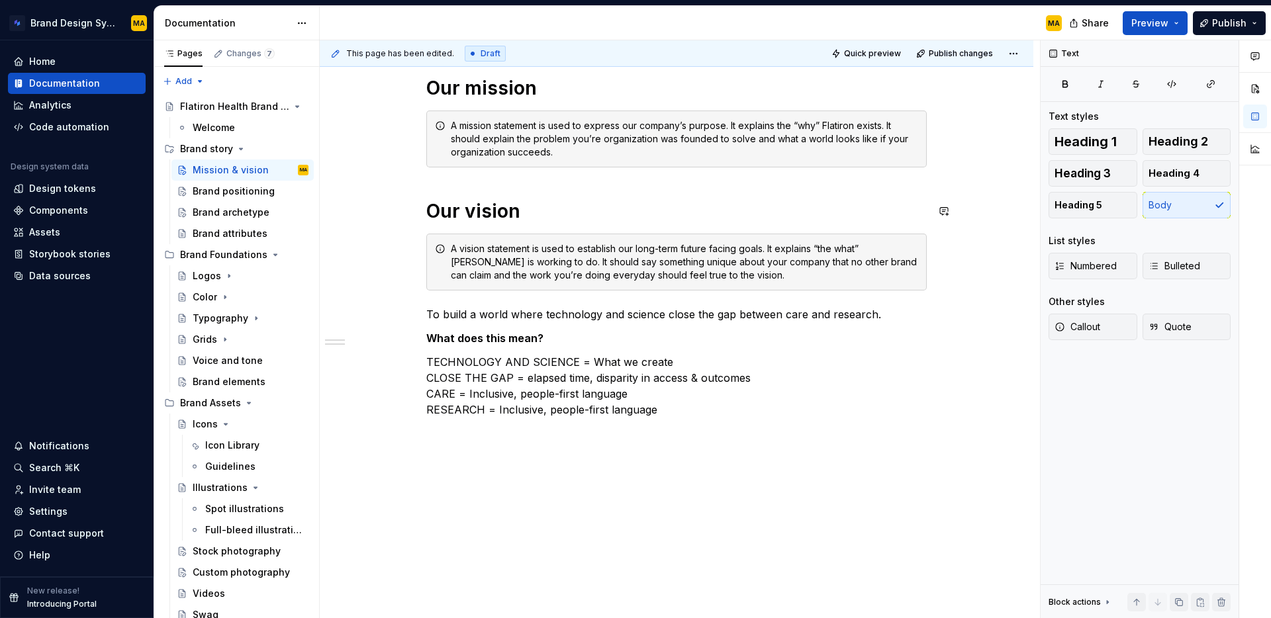
click at [527, 188] on div "Our mission A mission statement is used to express our company’s purpose. It ex…" at bounding box center [676, 247] width 500 height 342
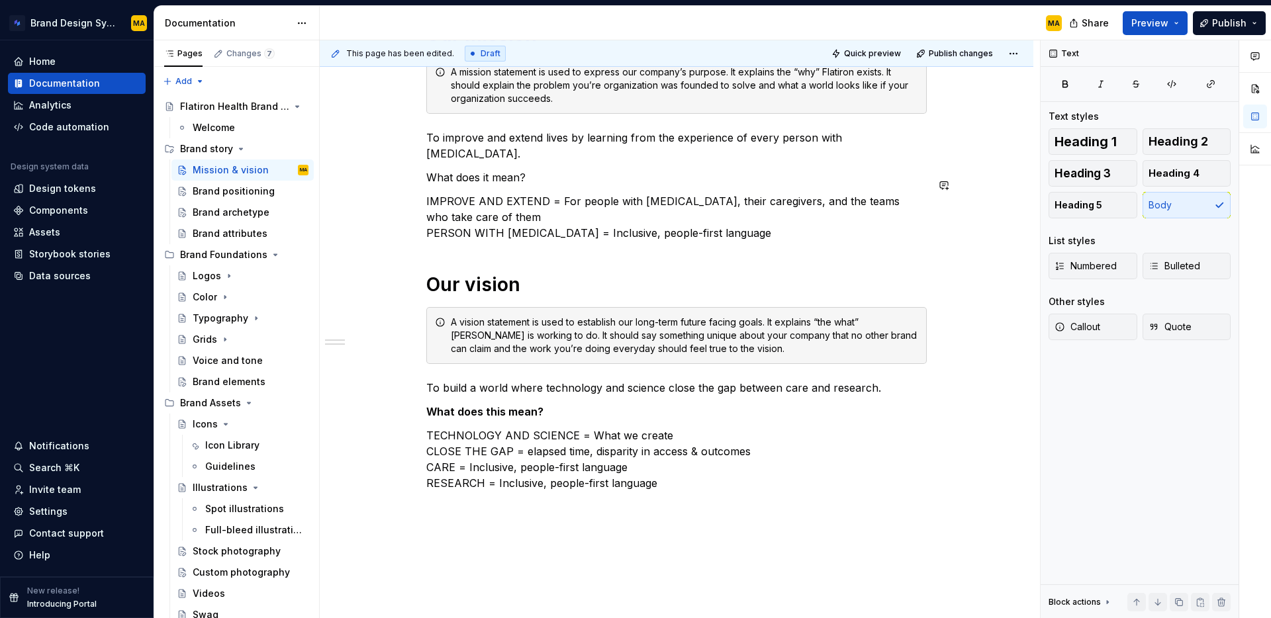
scroll to position [0, 0]
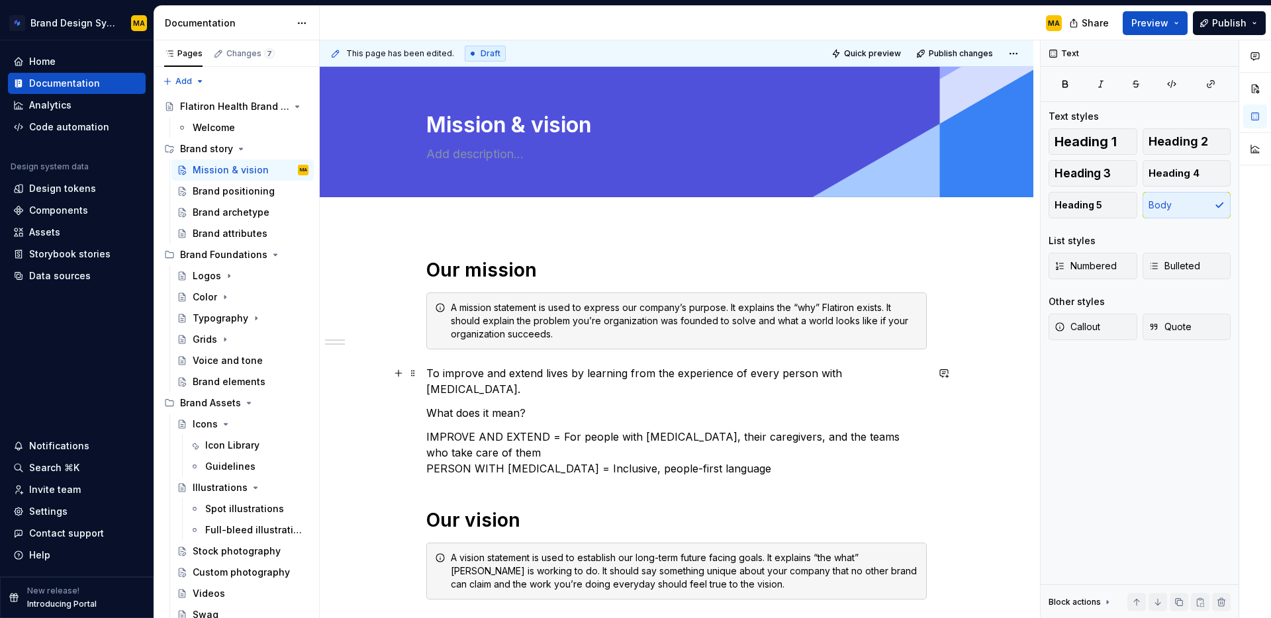
click at [611, 371] on p "To improve and extend lives by learning from the experience of every person wit…" at bounding box center [676, 381] width 500 height 32
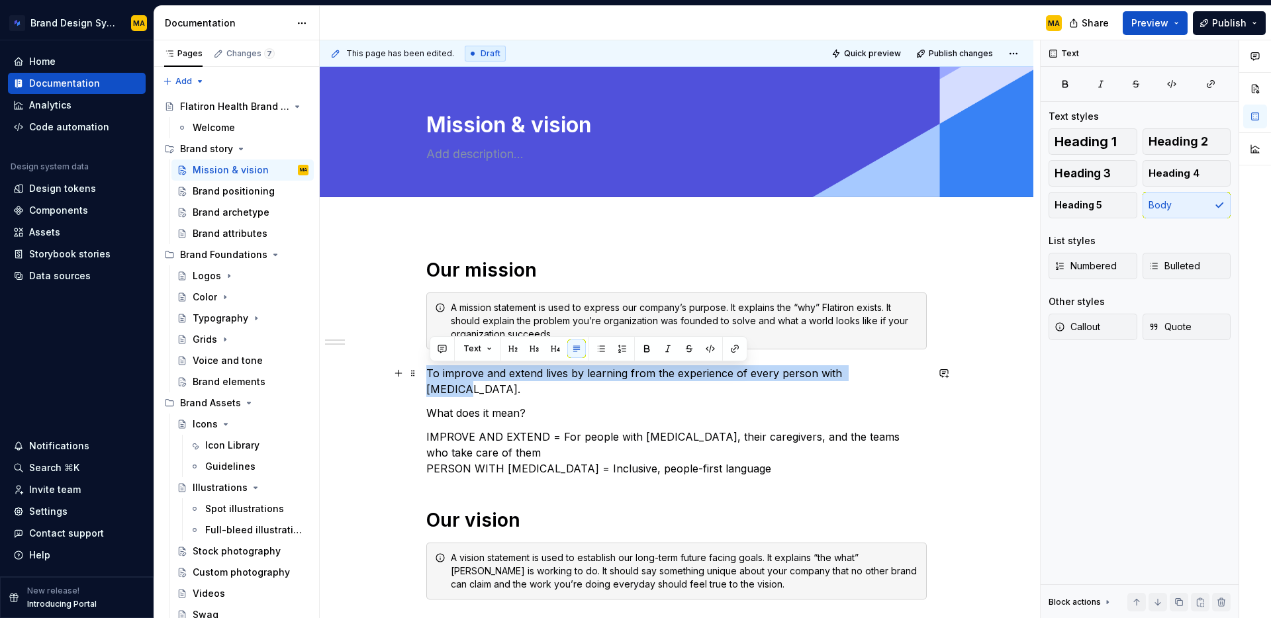
click at [611, 371] on p "To improve and extend lives by learning from the experience of every person wit…" at bounding box center [676, 381] width 500 height 32
click at [508, 347] on button "button" at bounding box center [513, 349] width 19 height 19
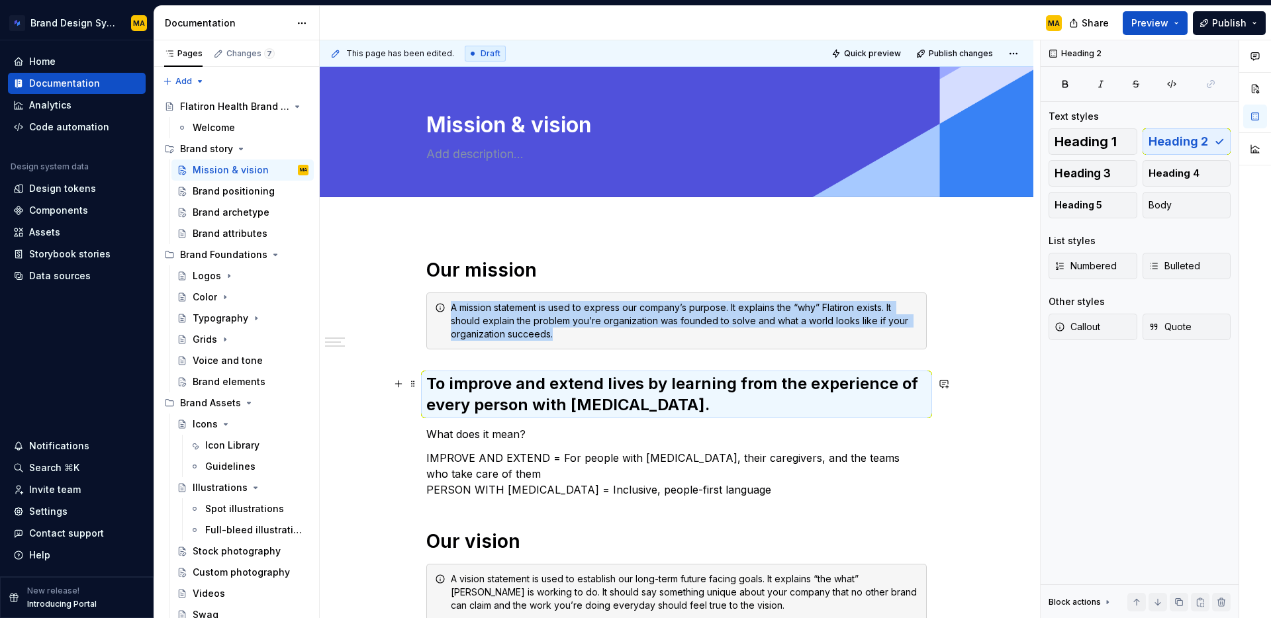
click at [620, 412] on h2 "To improve and extend lives by learning from the experience of every person wit…" at bounding box center [676, 394] width 500 height 42
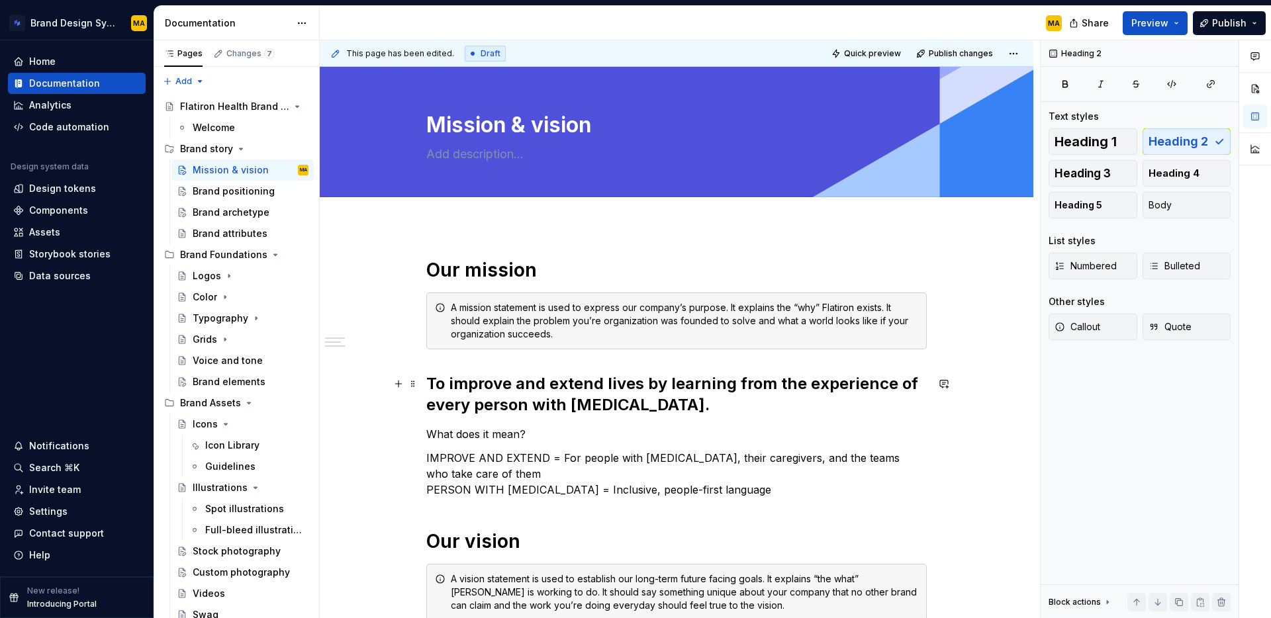
click at [434, 388] on h2 "To improve and extend lives by learning from the experience of every person wit…" at bounding box center [676, 394] width 500 height 42
click at [431, 384] on h2 "To improve and extend lives by learning from the experience of every person wit…" at bounding box center [676, 394] width 500 height 42
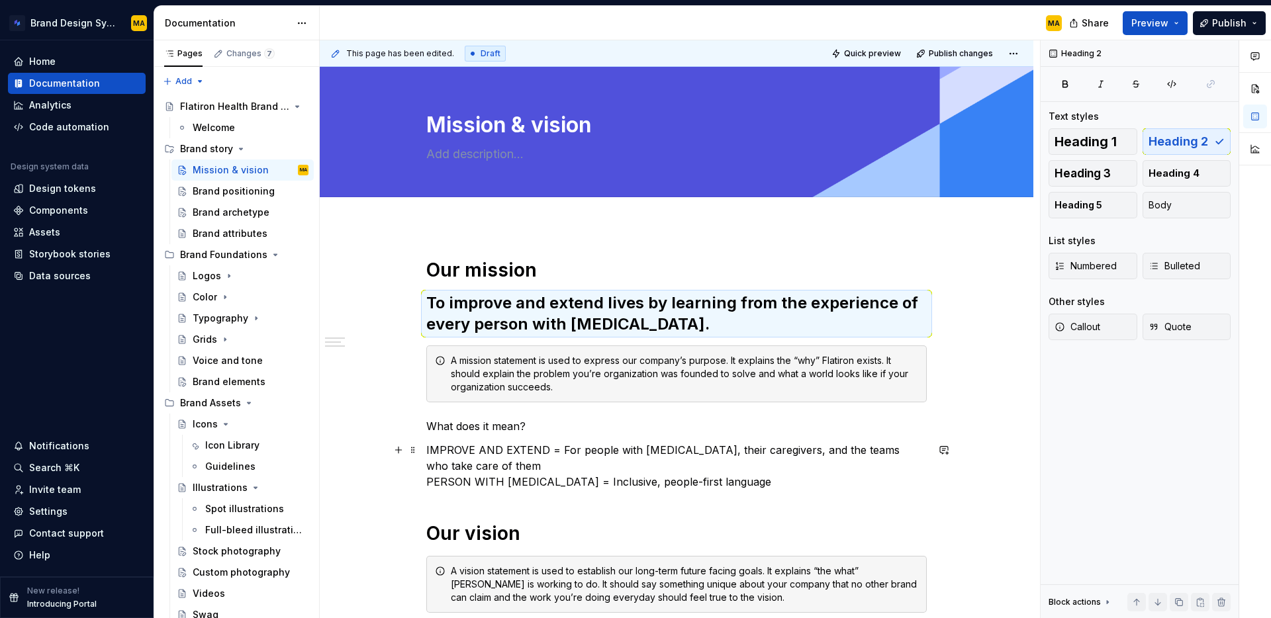
click at [575, 456] on p "IMPROVE AND EXTEND = For people with [MEDICAL_DATA], their caregivers, and the …" at bounding box center [676, 466] width 500 height 48
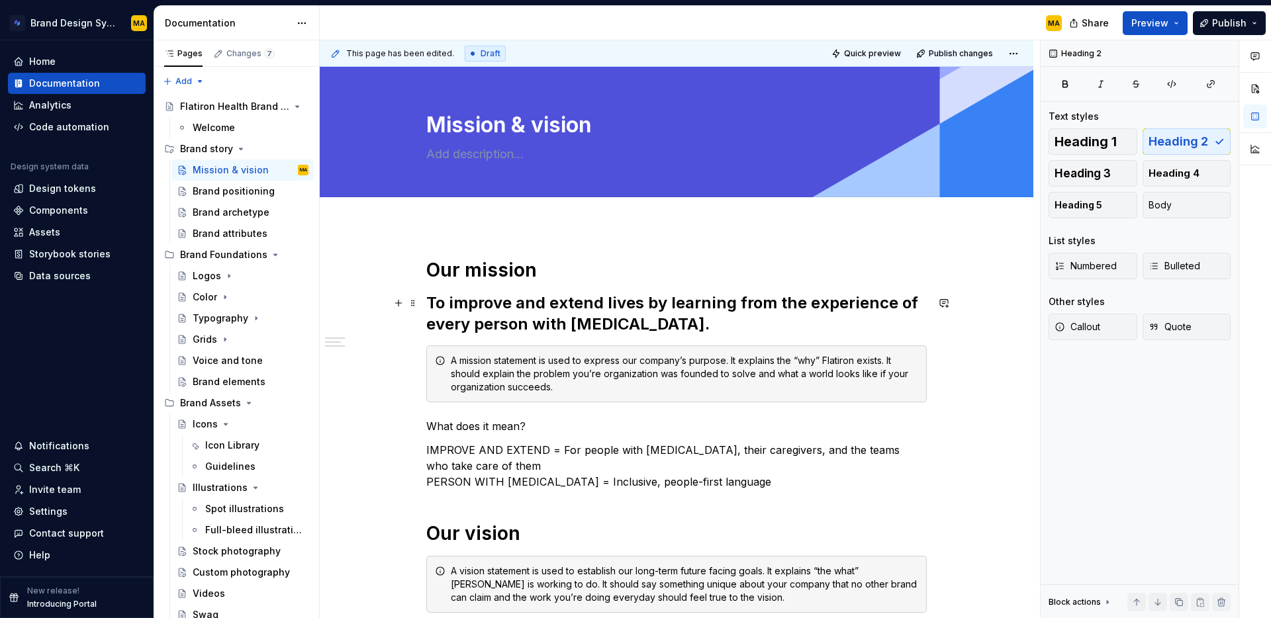
click at [543, 329] on h2 "To improve and extend lives by learning from the experience of every person wit…" at bounding box center [676, 314] width 500 height 42
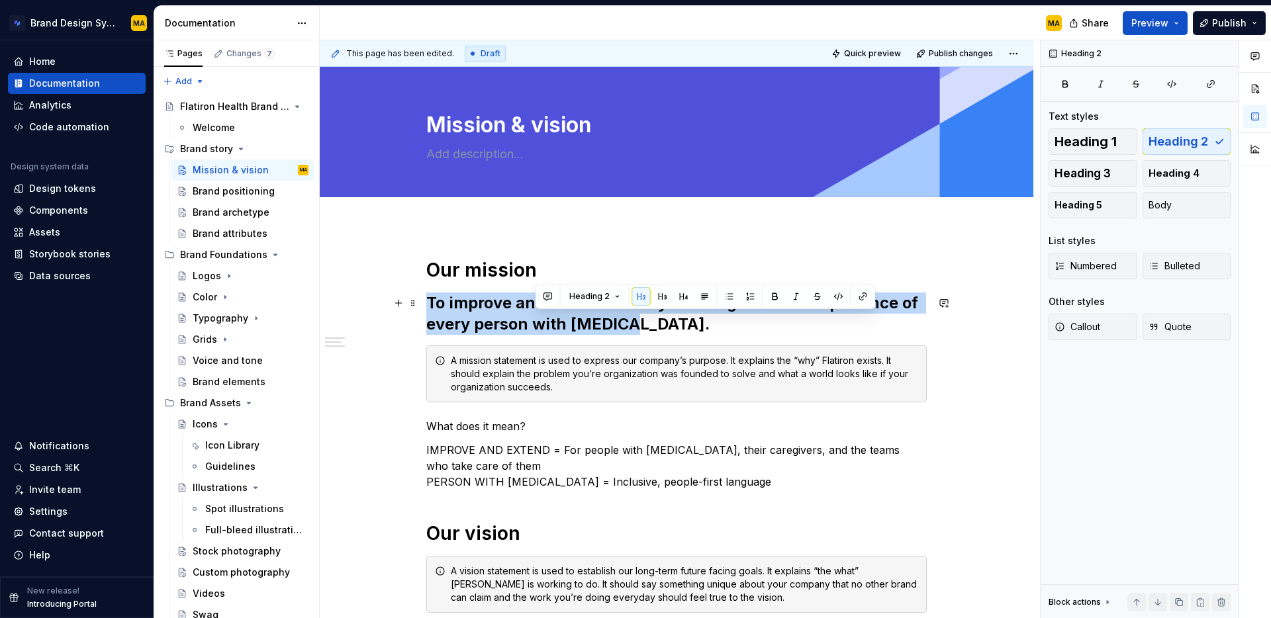
click at [543, 329] on h2 "To improve and extend lives by learning from the experience of every person wit…" at bounding box center [676, 314] width 500 height 42
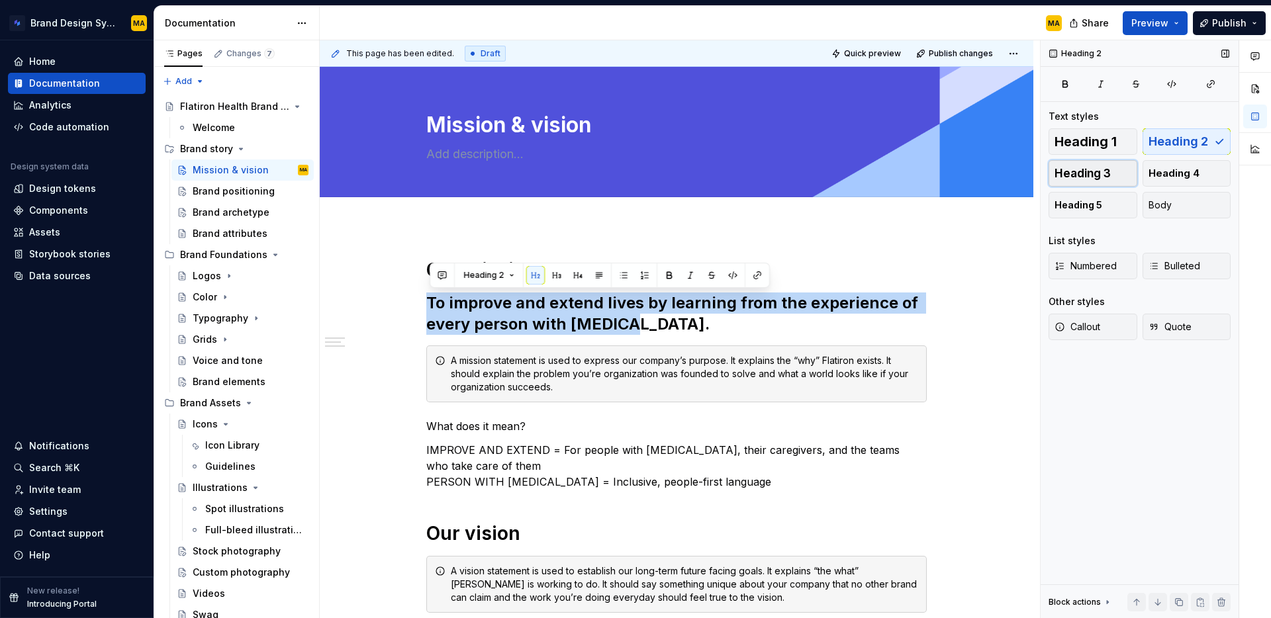
click at [1112, 171] on button "Heading 3" at bounding box center [1093, 173] width 89 height 26
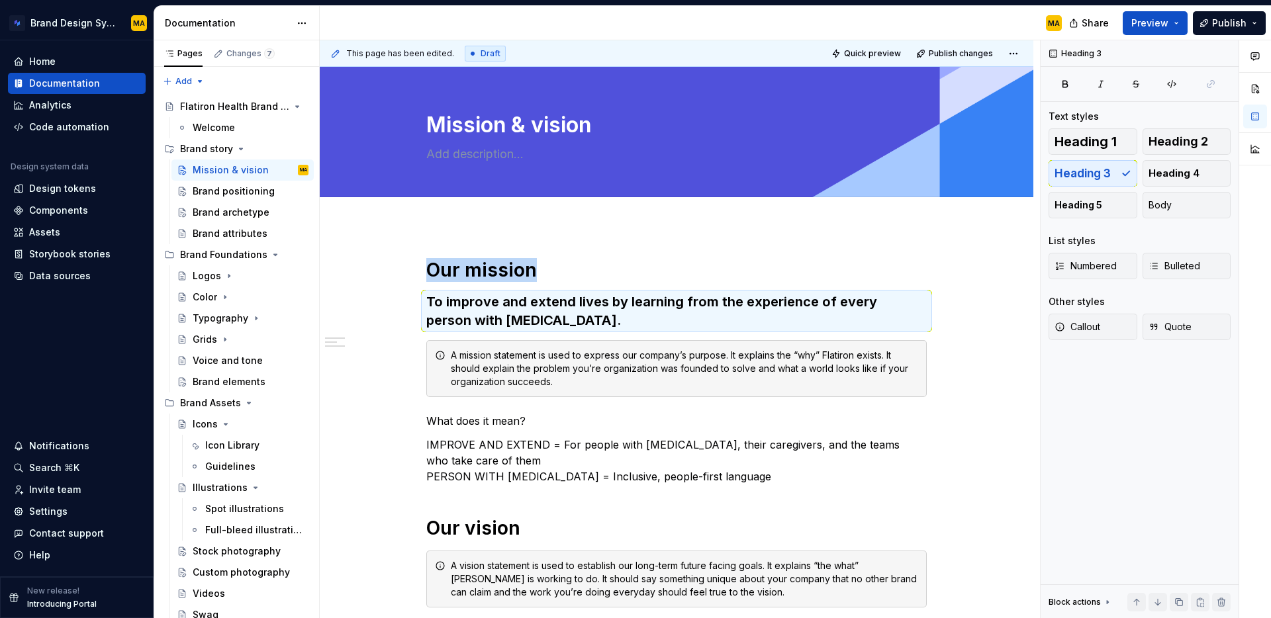
type textarea "*"
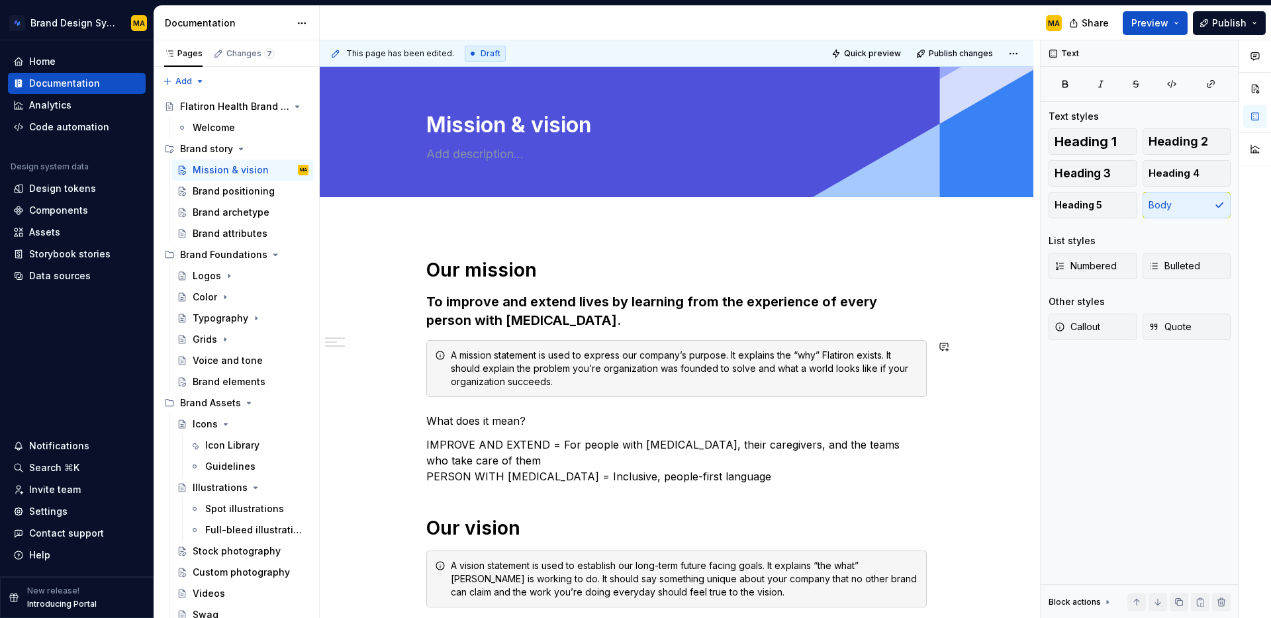
click at [602, 399] on div "Our mission To improve and extend lives by learning from the experience of ever…" at bounding box center [676, 496] width 500 height 477
click at [505, 418] on p "What does it mean?" at bounding box center [676, 421] width 500 height 16
drag, startPoint x: 547, startPoint y: 418, endPoint x: 361, endPoint y: 420, distance: 186.0
click at [361, 420] on div "Our mission To improve and extend lives by learning from the experience of ever…" at bounding box center [677, 581] width 714 height 710
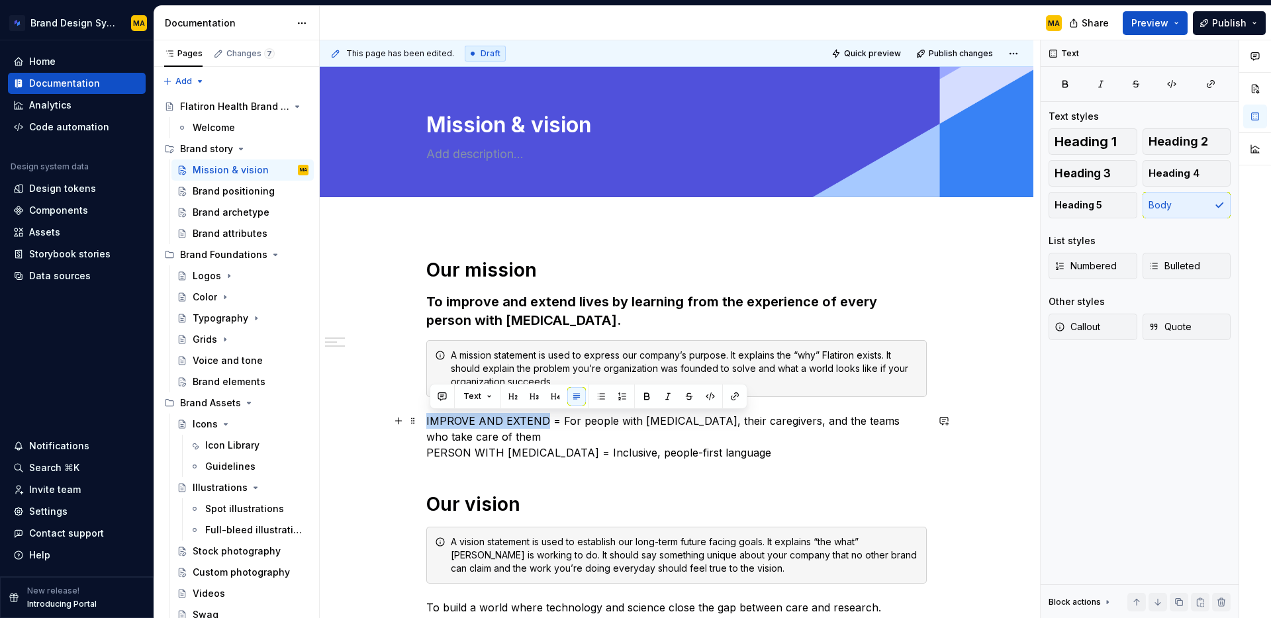
drag, startPoint x: 544, startPoint y: 421, endPoint x: 359, endPoint y: 424, distance: 185.4
click at [359, 424] on div "Our mission To improve and extend lives by learning from the experience of ever…" at bounding box center [677, 569] width 714 height 686
click at [550, 416] on p "Improve and extend = For people with [MEDICAL_DATA], their caregivers, and the …" at bounding box center [676, 437] width 500 height 48
click at [538, 441] on p "Improve and extend = for people with [MEDICAL_DATA], their caregivers, and the …" at bounding box center [676, 437] width 500 height 48
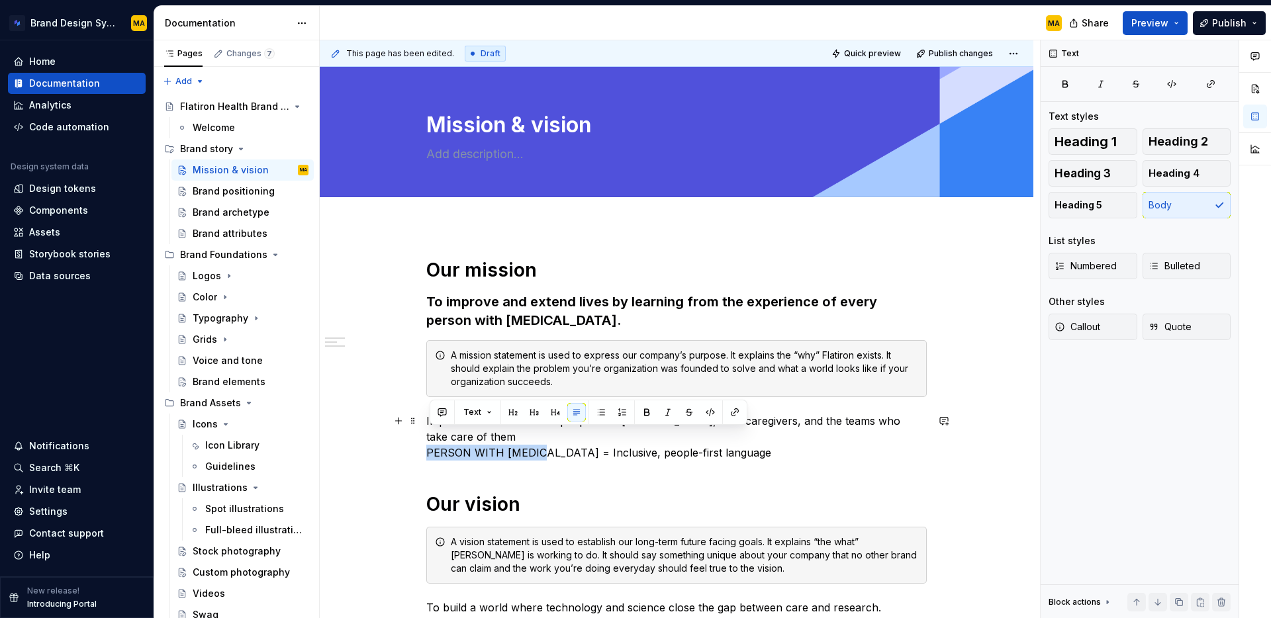
drag, startPoint x: 522, startPoint y: 436, endPoint x: 401, endPoint y: 431, distance: 121.2
click at [401, 431] on div "Our mission To improve and extend lives by learning from the experience of ever…" at bounding box center [677, 569] width 714 height 686
click at [578, 430] on p "Improve and extend = for people with [MEDICAL_DATA], their caregivers, and the …" at bounding box center [676, 437] width 500 height 48
click at [761, 433] on p "Improve and extend = for people with [MEDICAL_DATA], their caregivers, and the …" at bounding box center [676, 437] width 500 height 48
click at [560, 493] on h1 "Our vision" at bounding box center [676, 505] width 500 height 24
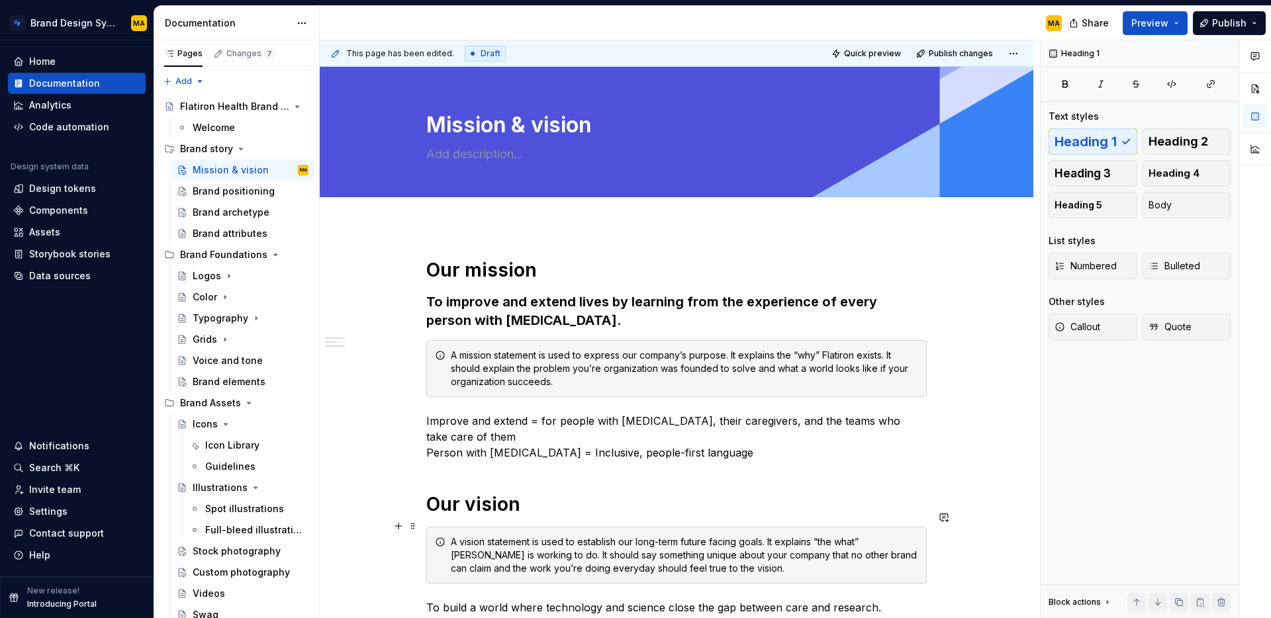
click at [492, 536] on div "A vision statement is used to establish our long-term future facing goals. It e…" at bounding box center [684, 556] width 467 height 40
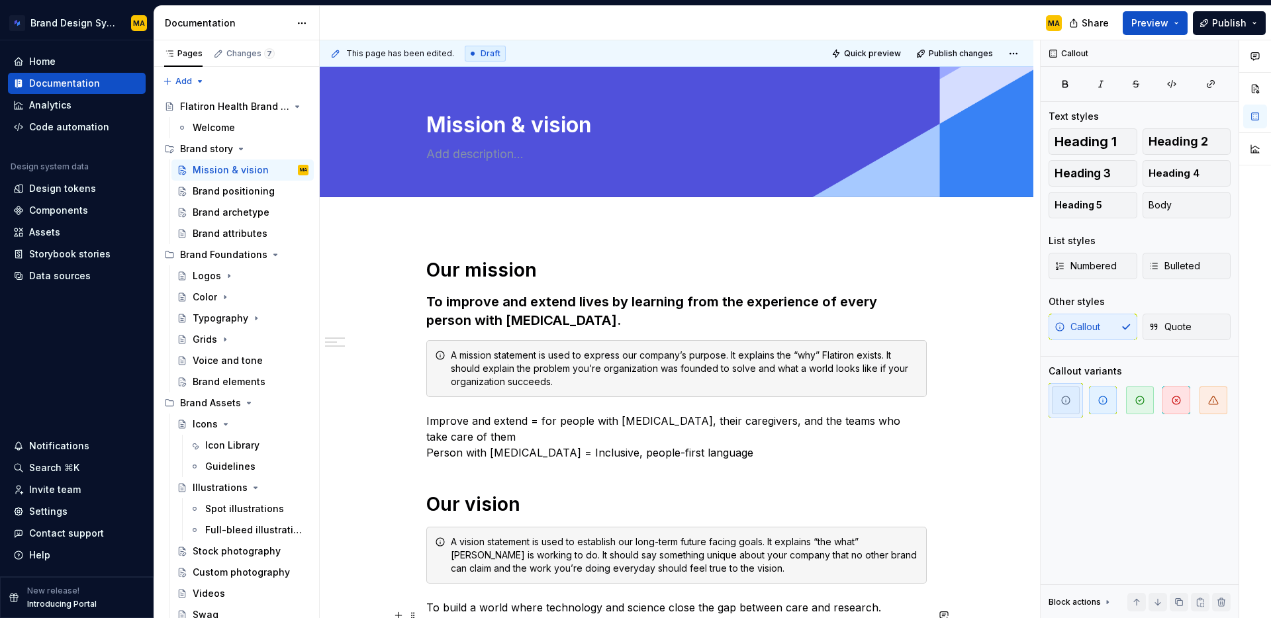
scroll to position [105, 0]
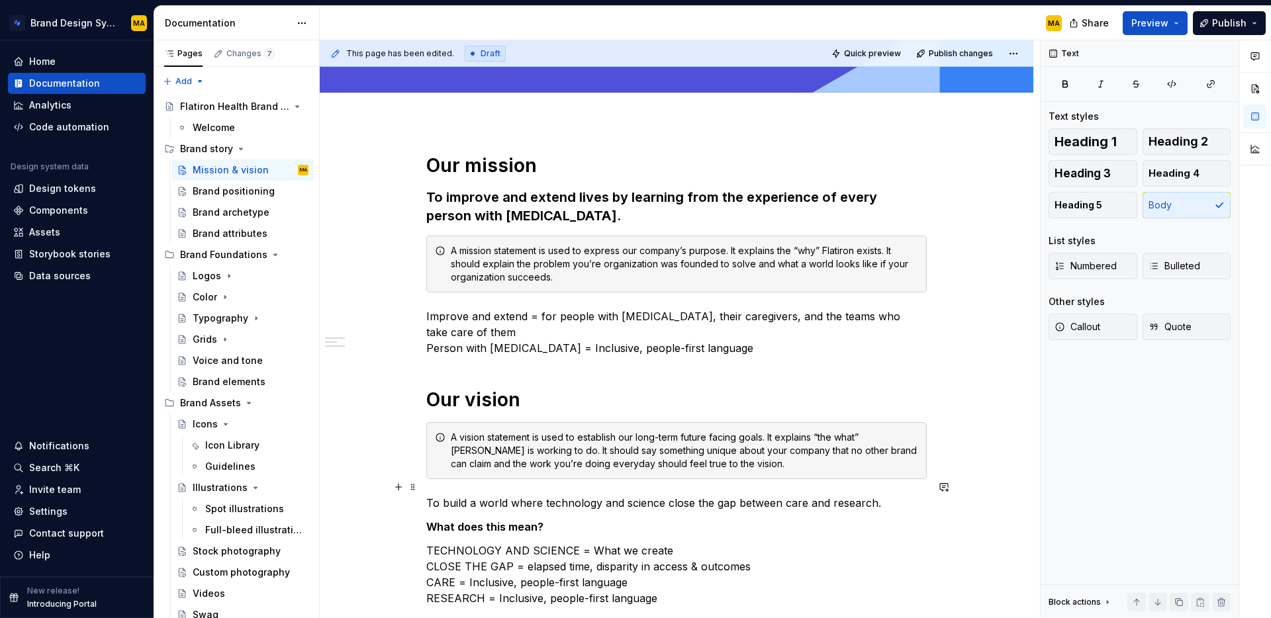
click at [442, 495] on p "To build a world where technology and science close the gap between care and re…" at bounding box center [676, 503] width 500 height 16
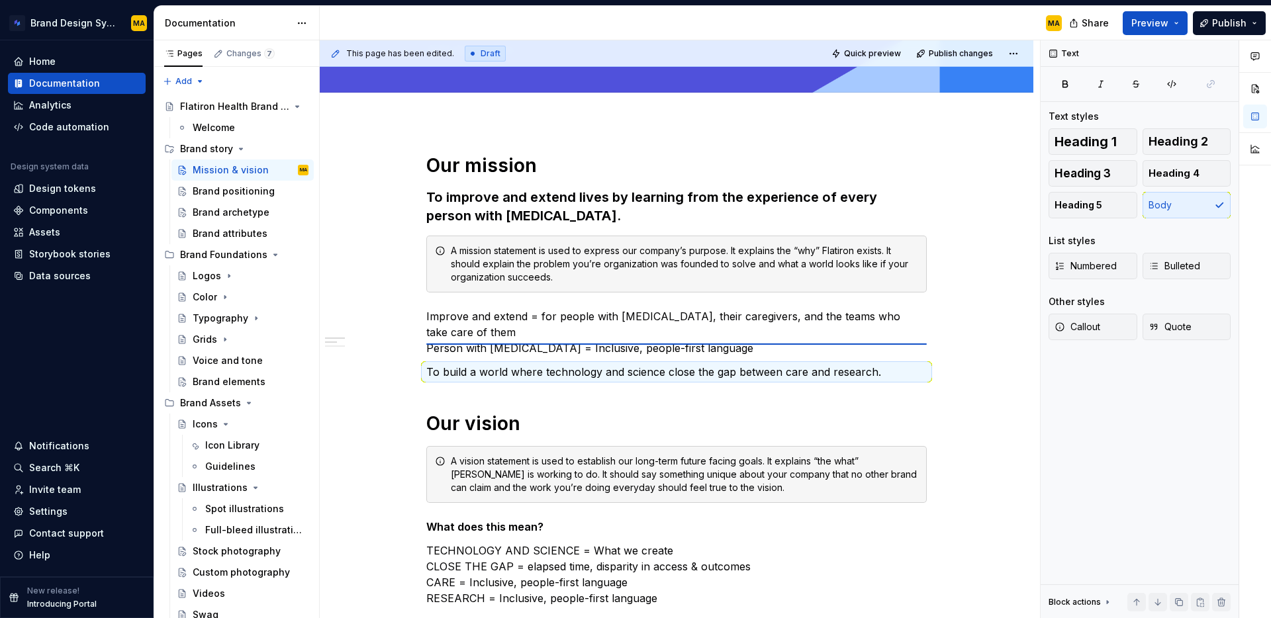
drag, startPoint x: 414, startPoint y: 487, endPoint x: 436, endPoint y: 394, distance: 95.4
click at [436, 394] on div "Our mission To improve and extend lives by learning from the experience of ever…" at bounding box center [676, 380] width 500 height 453
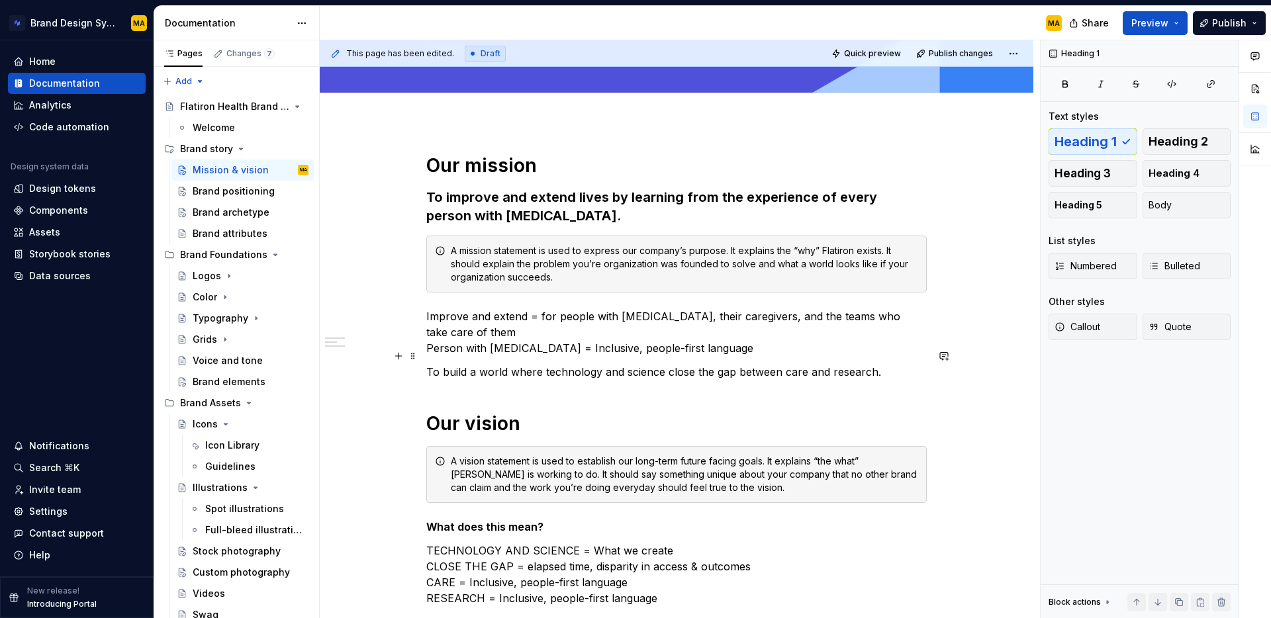
click at [444, 364] on p "To build a world where technology and science close the gap between care and re…" at bounding box center [676, 372] width 500 height 16
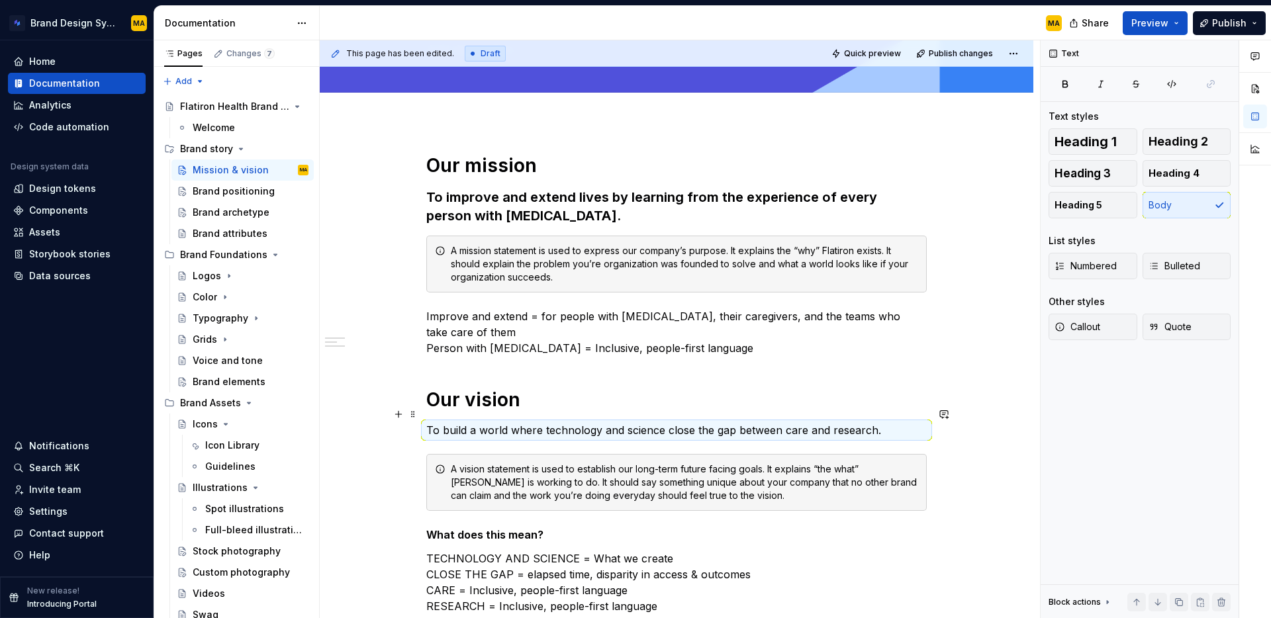
click at [495, 422] on p "To build a world where technology and science close the gap between care and re…" at bounding box center [676, 430] width 500 height 16
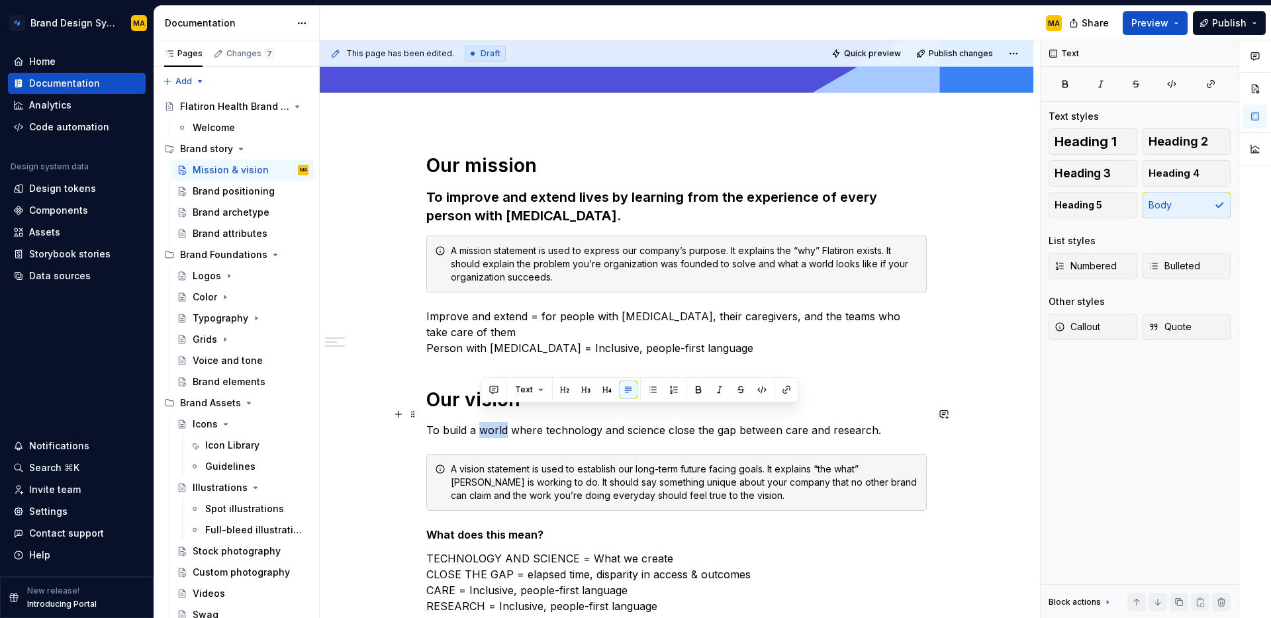
click at [495, 422] on p "To build a world where technology and science close the gap between care and re…" at bounding box center [676, 430] width 500 height 16
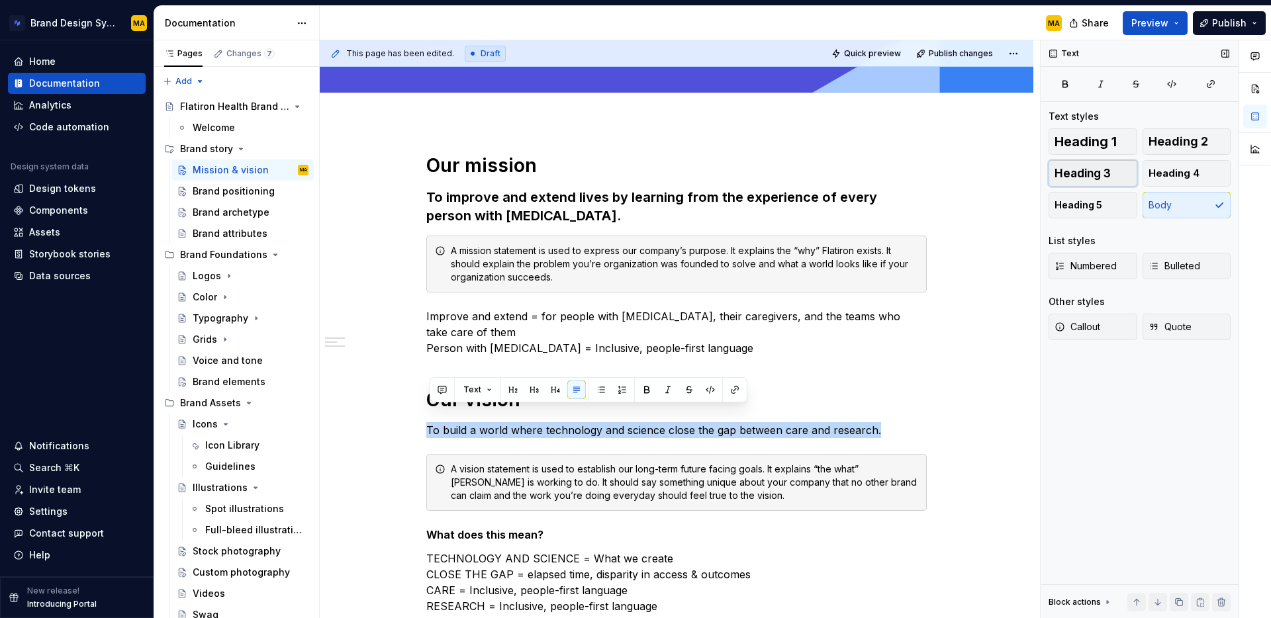
click at [1107, 173] on span "Heading 3" at bounding box center [1083, 173] width 56 height 13
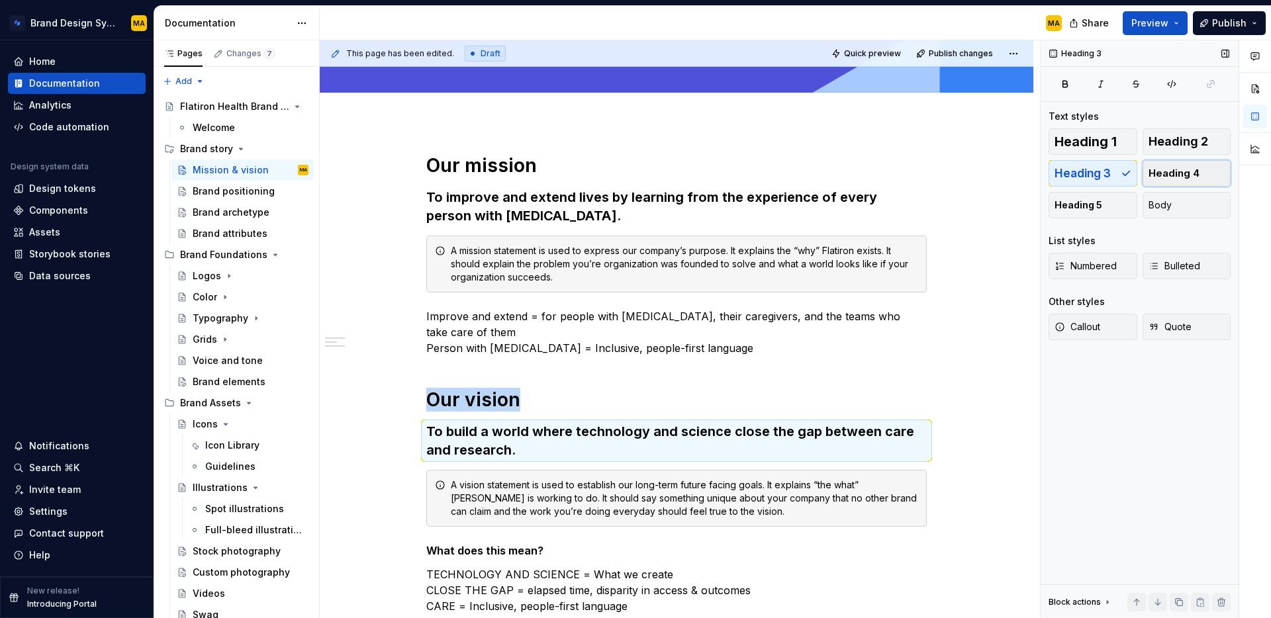
click at [1177, 167] on span "Heading 4" at bounding box center [1174, 173] width 51 height 13
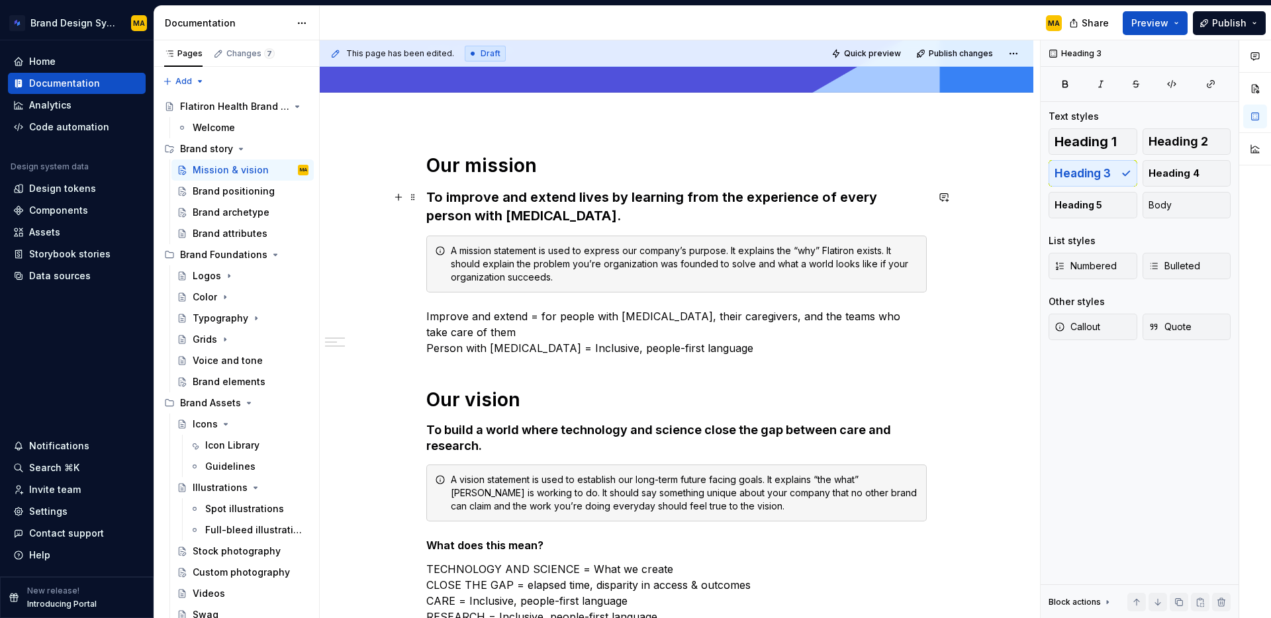
click at [640, 193] on h3 "To improve and extend lives by learning from the experience of every person wit…" at bounding box center [676, 206] width 500 height 37
click at [639, 193] on h3 "To improve and extend lives by learning from the experience of every person wit…" at bounding box center [676, 206] width 500 height 37
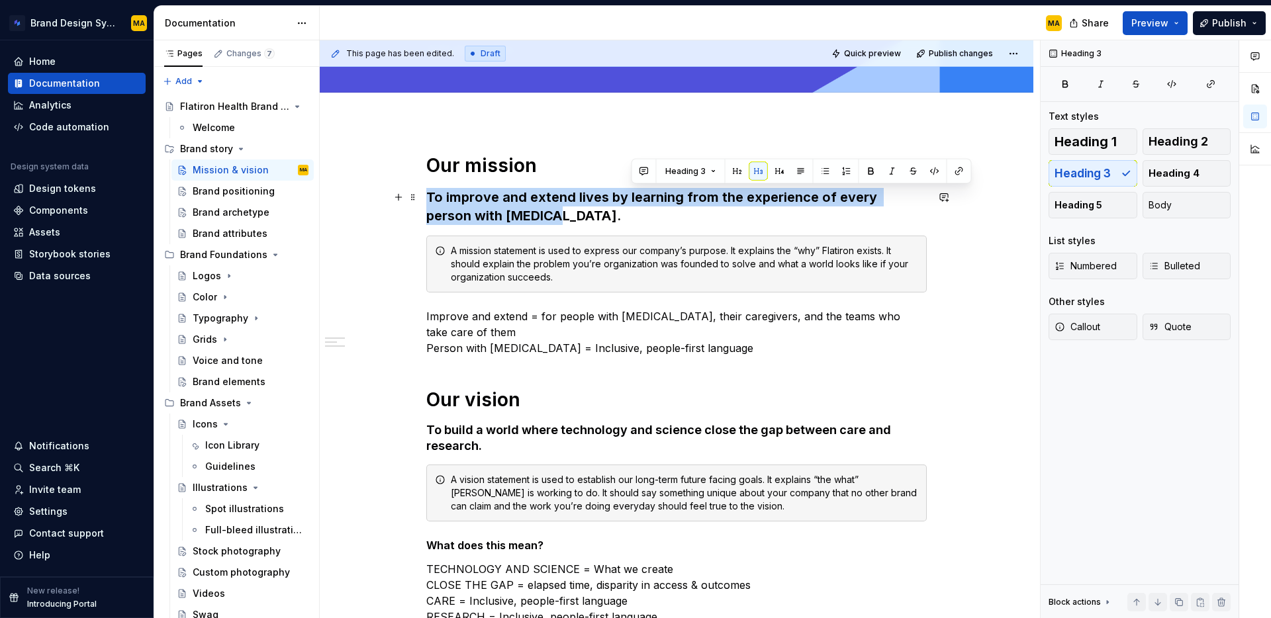
click at [639, 193] on h3 "To improve and extend lives by learning from the experience of every person wit…" at bounding box center [676, 206] width 500 height 37
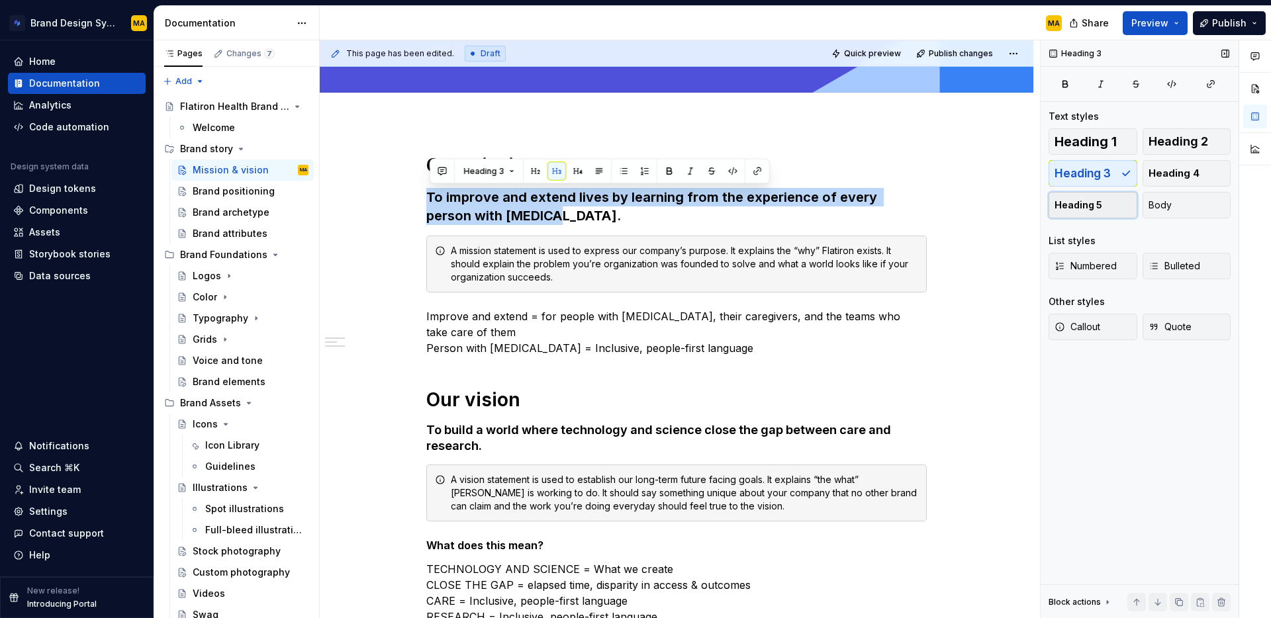
click at [1085, 203] on span "Heading 5" at bounding box center [1079, 205] width 48 height 13
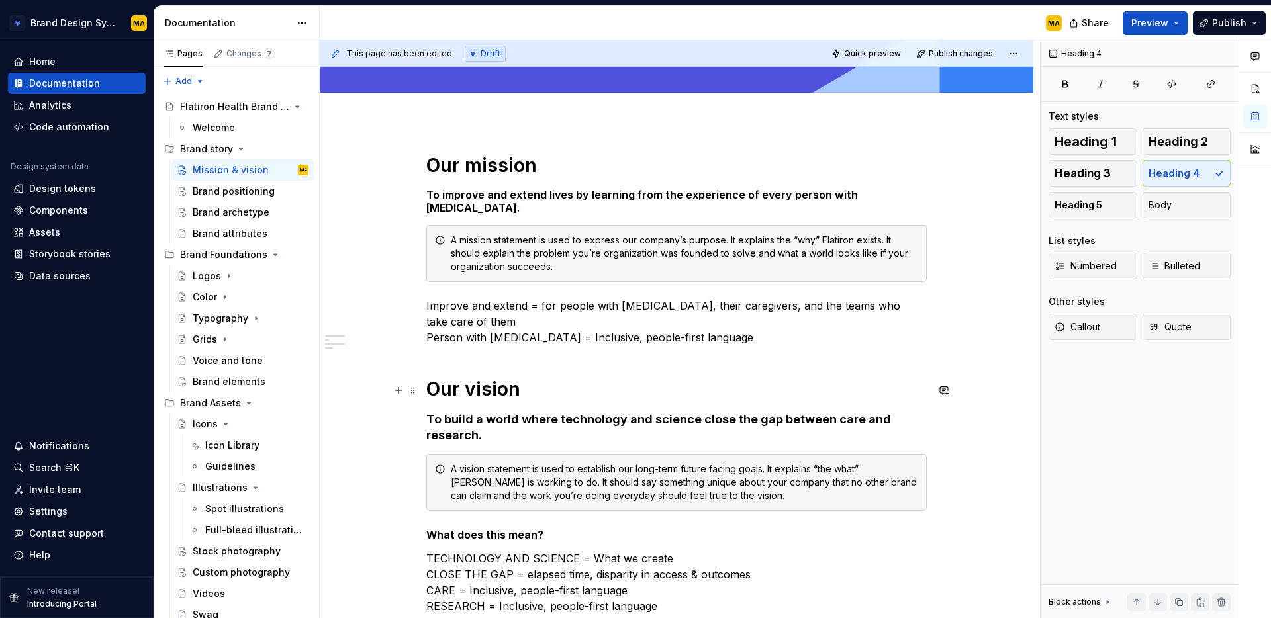
click at [452, 412] on h4 "To build a world where technology and science close the gap between care and re…" at bounding box center [676, 428] width 500 height 32
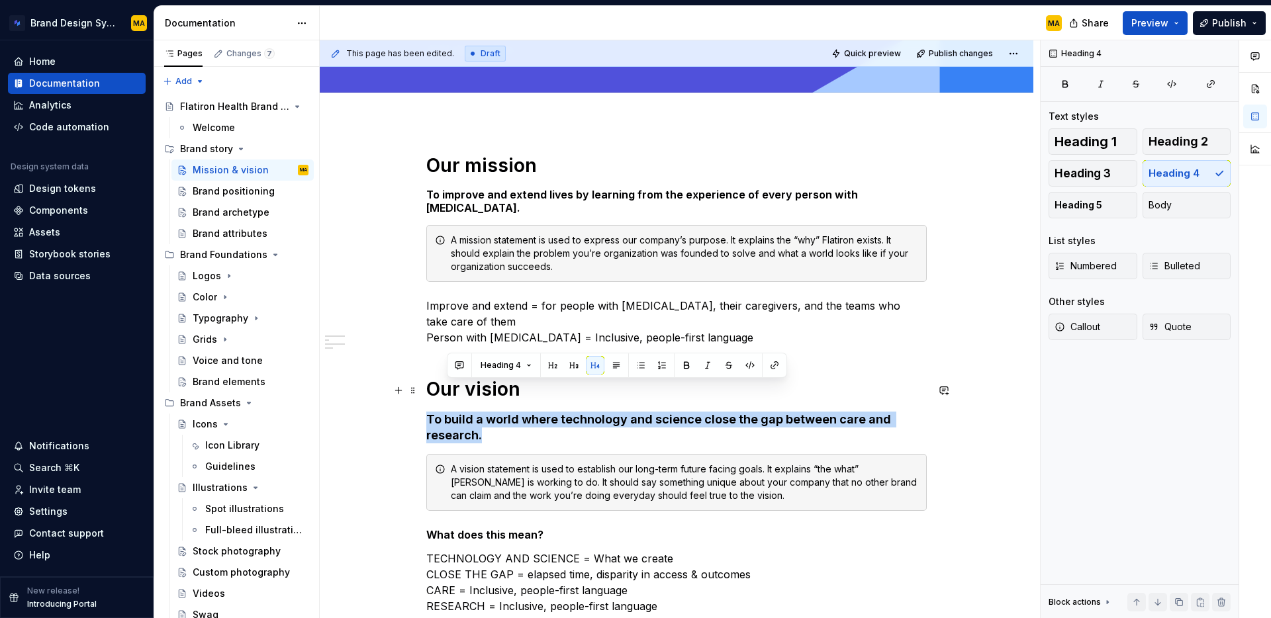
click at [452, 412] on h4 "To build a world where technology and science close the gap between care and re…" at bounding box center [676, 428] width 500 height 32
click at [1086, 203] on span "Heading 5" at bounding box center [1079, 205] width 48 height 13
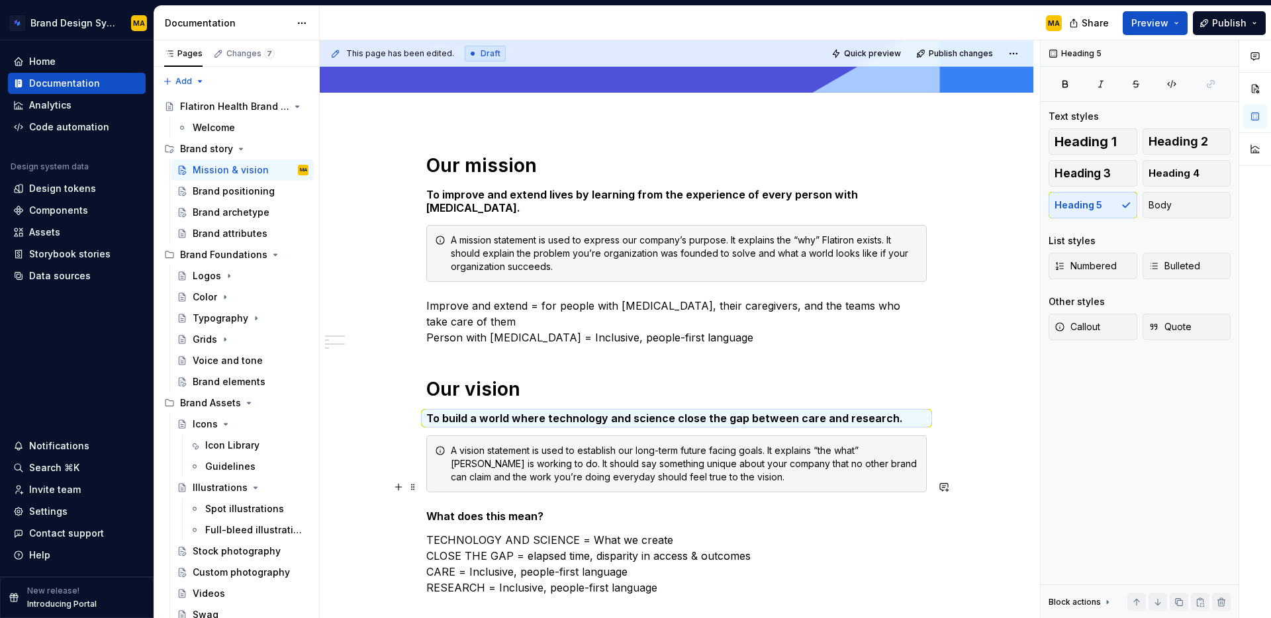
click at [638, 500] on div "Our mission To improve and extend lives by learning from the experience of ever…" at bounding box center [676, 375] width 500 height 442
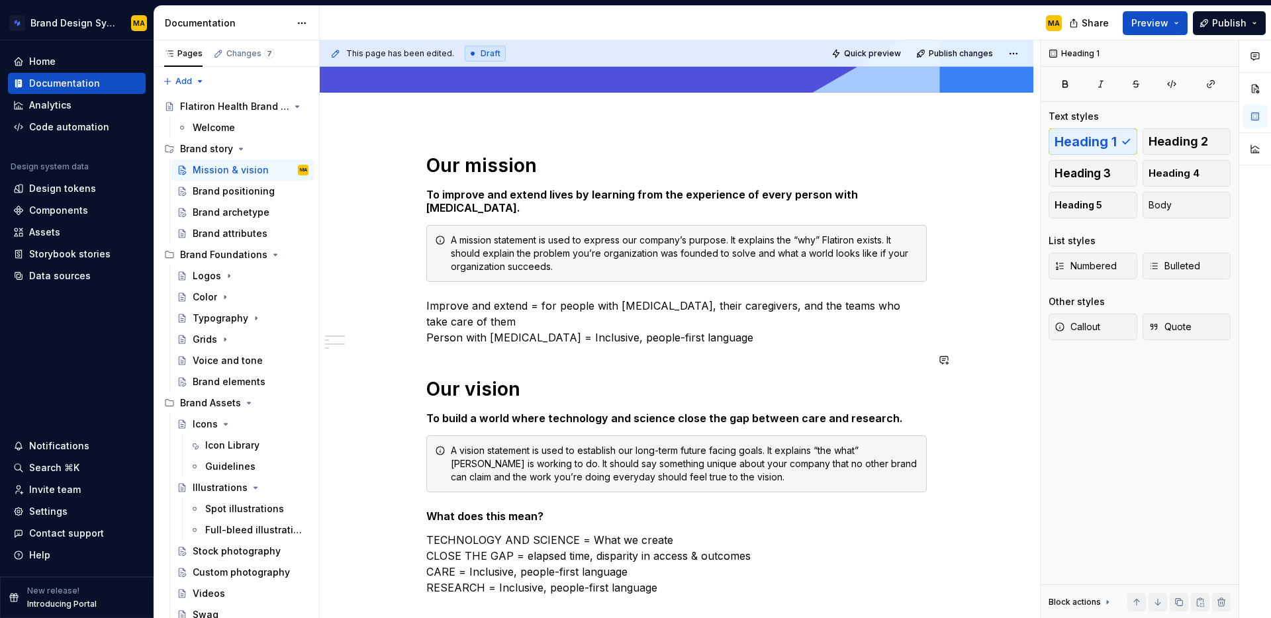
click at [437, 334] on div "Our mission To improve and extend lives by learning from the experience of ever…" at bounding box center [676, 375] width 500 height 442
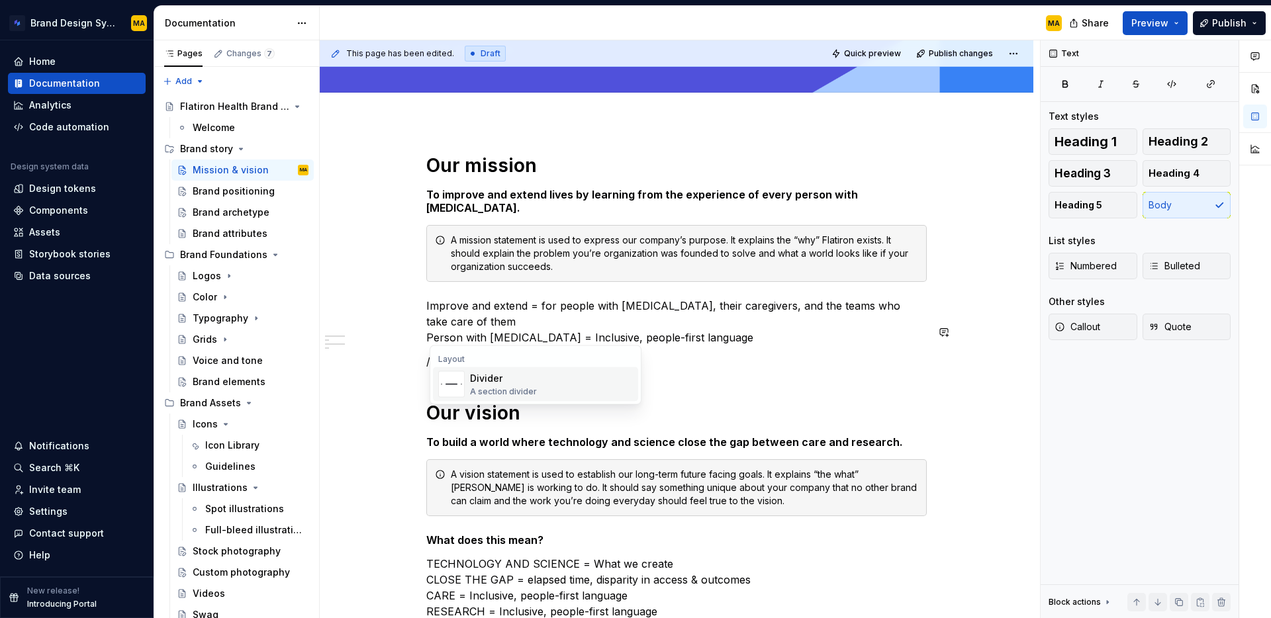
click at [473, 383] on div "Divider" at bounding box center [503, 378] width 67 height 13
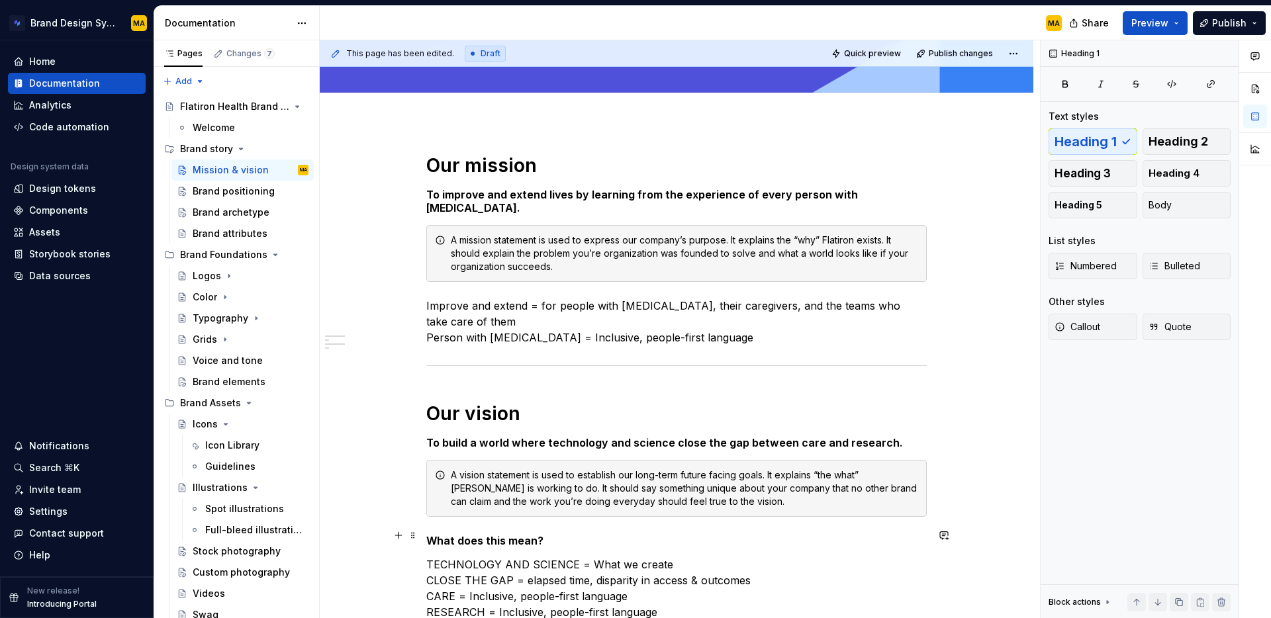
click at [534, 557] on p "TECHNOLOGY AND SCIENCE = What we create CLOSE THE GAP = elapsed time, disparity…" at bounding box center [676, 589] width 500 height 64
click at [474, 348] on div "Our mission To improve and extend lives by learning from the experience of ever…" at bounding box center [676, 387] width 500 height 467
click at [469, 354] on div "Our mission To improve and extend lives by learning from the experience of ever…" at bounding box center [676, 387] width 500 height 467
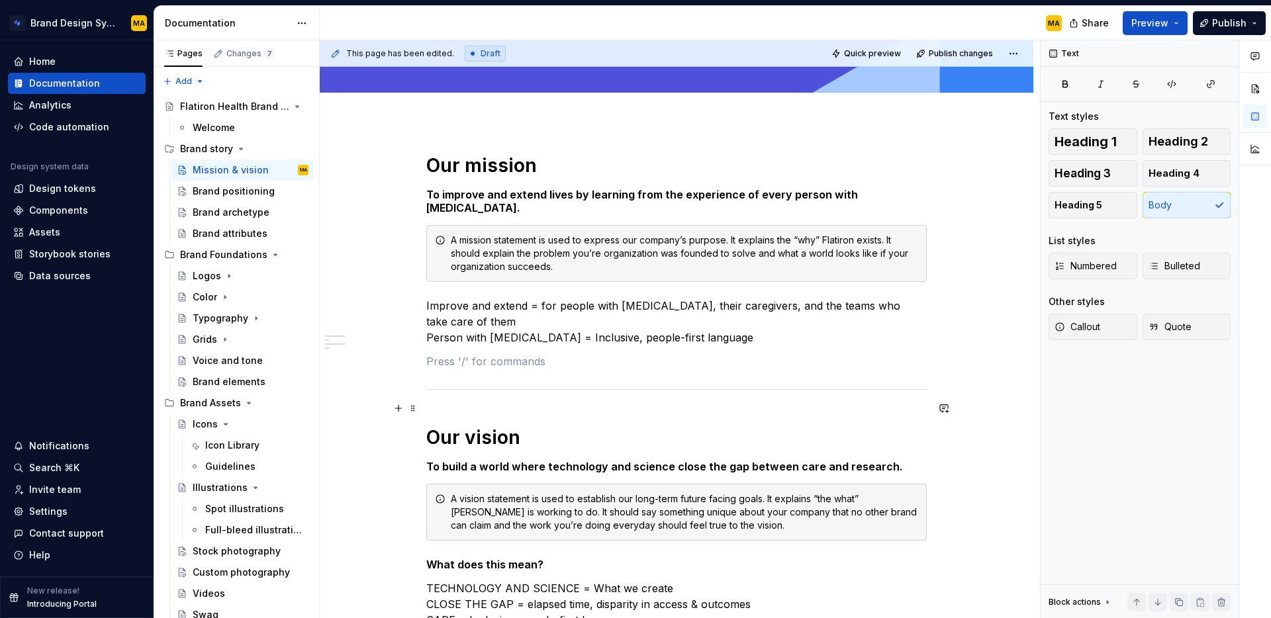
click at [551, 426] on h1 "Our vision" at bounding box center [676, 438] width 500 height 24
click at [569, 581] on p "TECHNOLOGY AND SCIENCE = What we create CLOSE THE GAP = elapsed time, disparity…" at bounding box center [676, 613] width 500 height 64
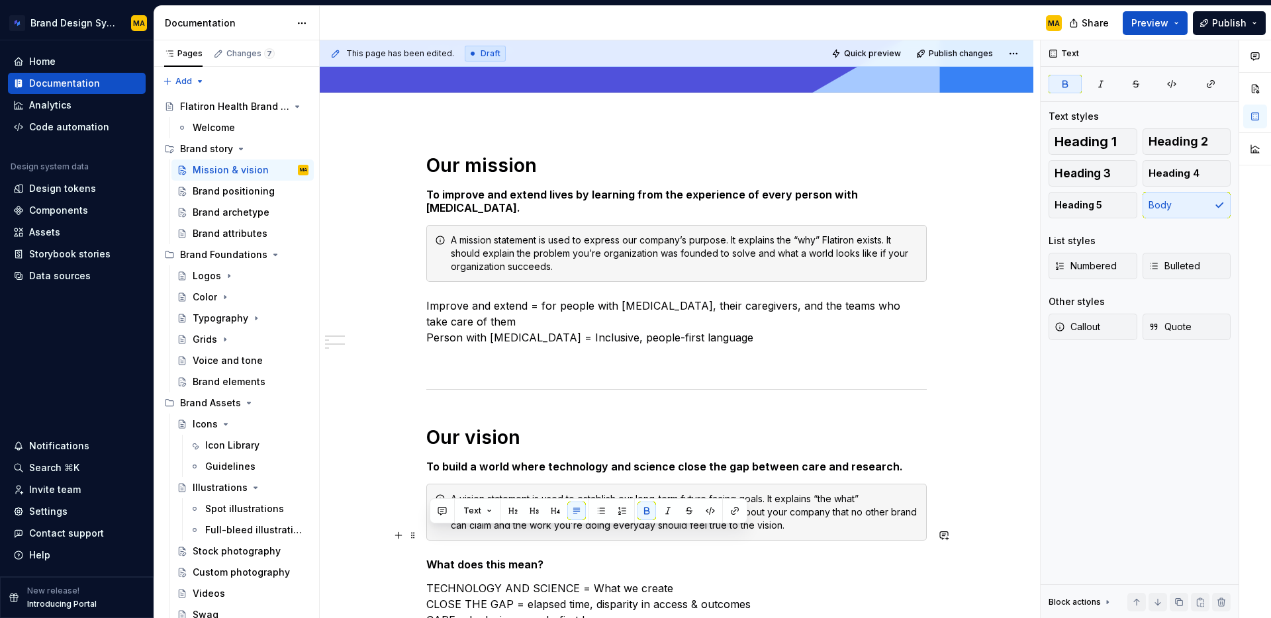
drag, startPoint x: 385, startPoint y: 536, endPoint x: 358, endPoint y: 536, distance: 26.5
click at [358, 536] on div "Our mission To improve and extend lives by learning from the experience of ever…" at bounding box center [677, 484] width 714 height 724
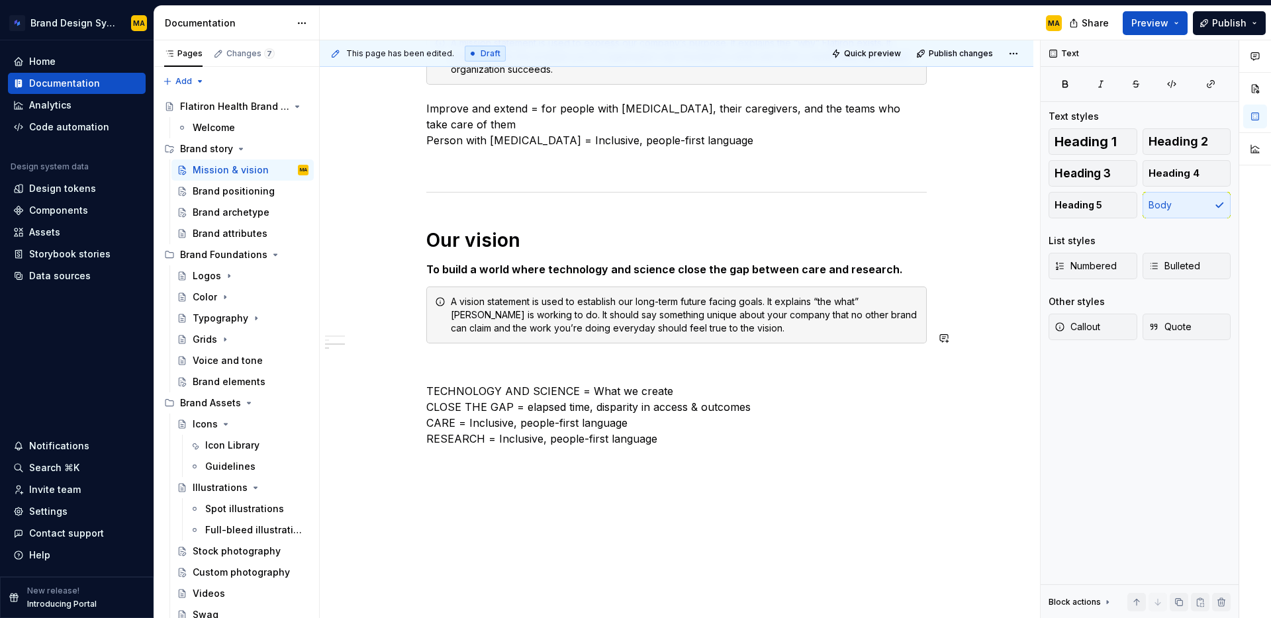
scroll to position [278, 0]
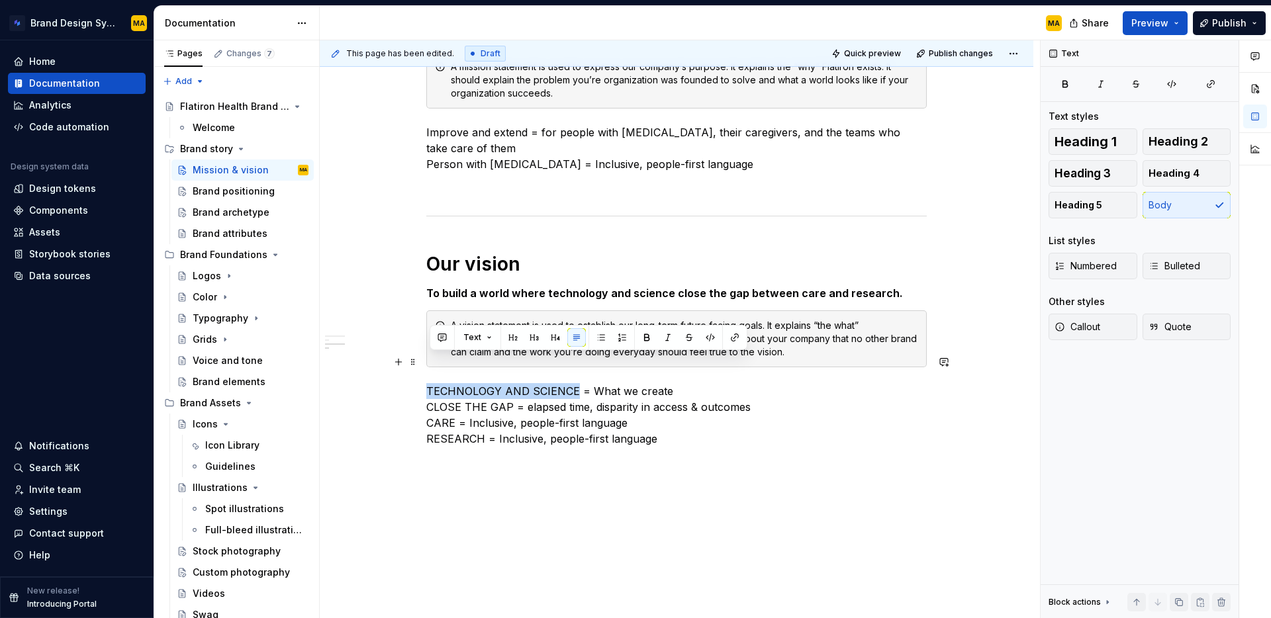
drag, startPoint x: 560, startPoint y: 360, endPoint x: 380, endPoint y: 359, distance: 180.1
click at [380, 359] on div "Our mission To improve and extend lives by learning from the experience of ever…" at bounding box center [677, 298] width 714 height 700
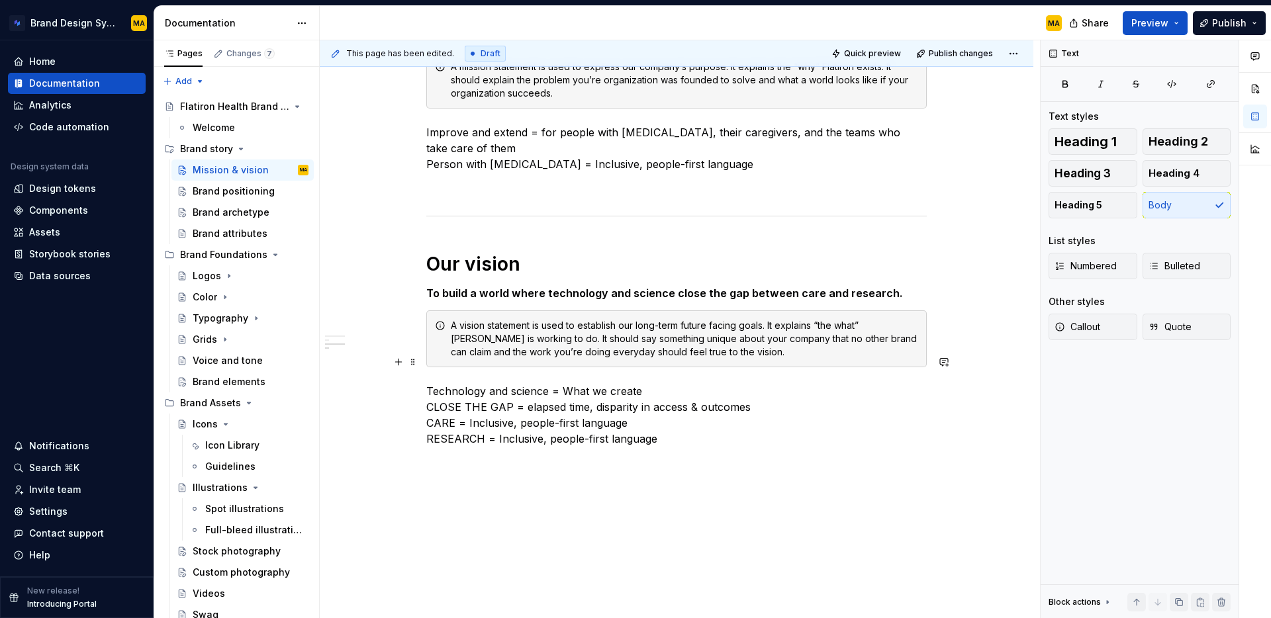
click at [573, 383] on p "Technology and science = What we create CLOSE THE GAP = elapsed time, disparity…" at bounding box center [676, 415] width 500 height 64
drag, startPoint x: 451, startPoint y: 374, endPoint x: 366, endPoint y: 373, distance: 84.7
click at [366, 373] on div "Our mission To improve and extend lives by learning from the experience of ever…" at bounding box center [677, 298] width 714 height 700
drag, startPoint x: 435, startPoint y: 357, endPoint x: 426, endPoint y: 357, distance: 9.3
click at [426, 357] on div "Our mission To improve and extend lives by learning from the experience of ever…" at bounding box center [677, 298] width 714 height 700
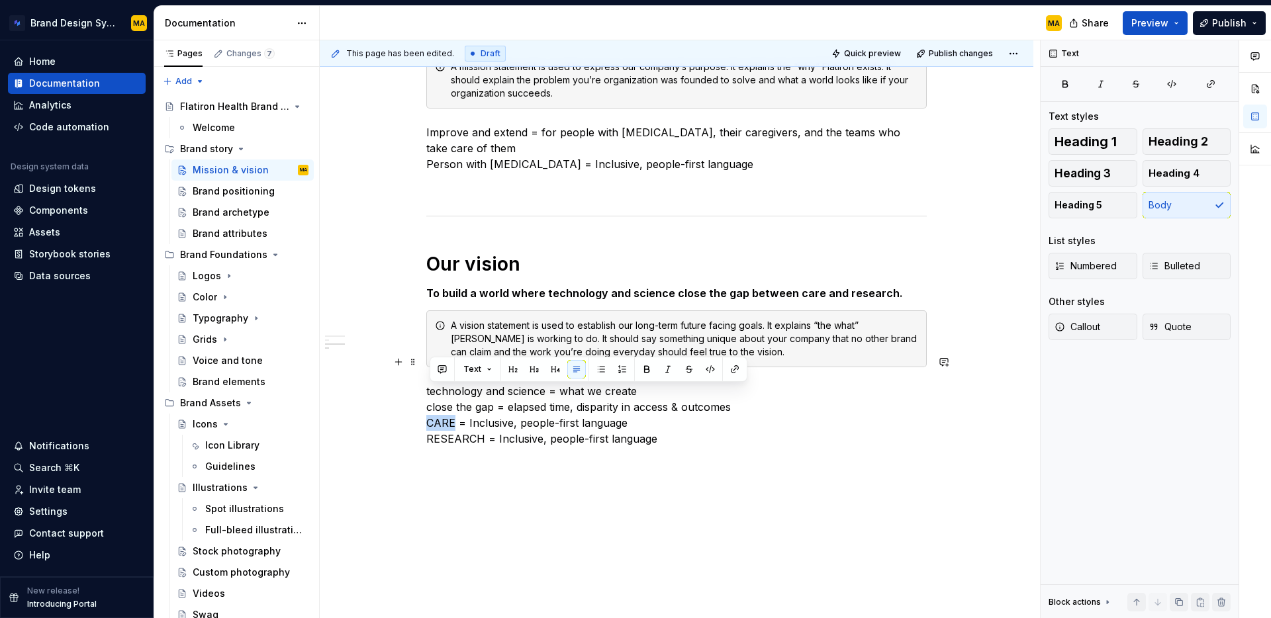
drag, startPoint x: 457, startPoint y: 393, endPoint x: 387, endPoint y: 392, distance: 69.5
click at [387, 392] on div "Our mission To improve and extend lives by learning from the experience of ever…" at bounding box center [677, 298] width 714 height 700
drag, startPoint x: 414, startPoint y: 412, endPoint x: 379, endPoint y: 414, distance: 34.5
click at [379, 414] on div "Our mission To improve and extend lives by learning from the experience of ever…" at bounding box center [677, 298] width 714 height 700
click at [664, 412] on p "technology and science = what we create close the gap = elapsed time, disparity…" at bounding box center [676, 415] width 500 height 64
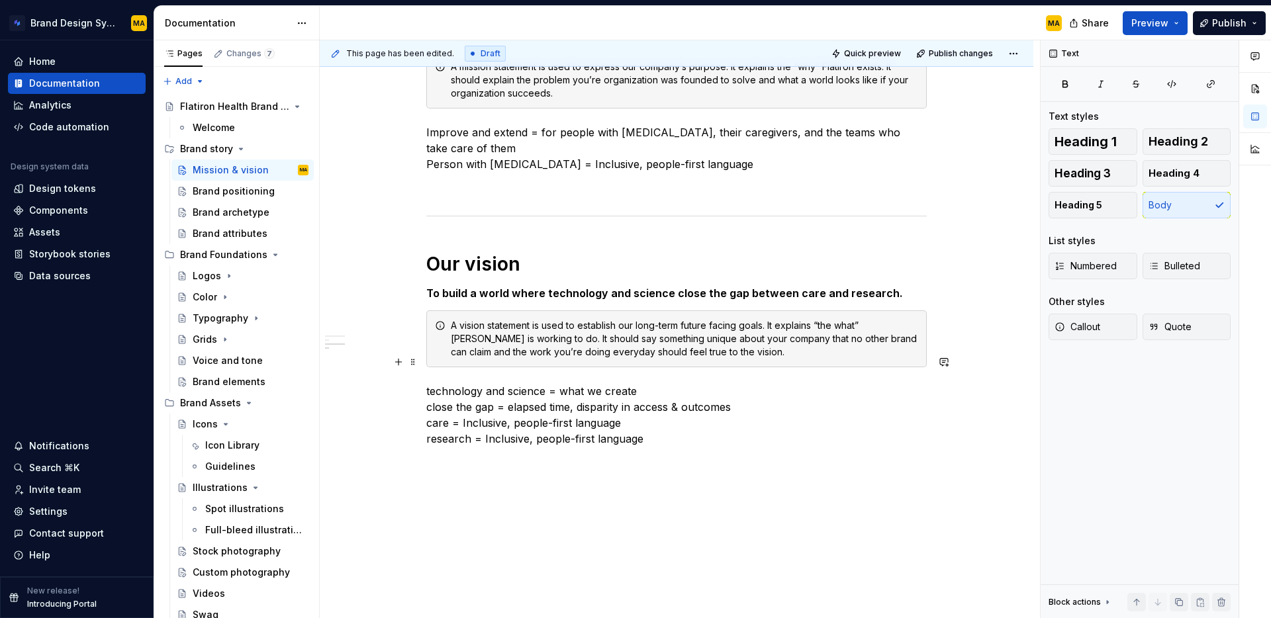
click at [467, 390] on p "technology and science = what we create close the gap = elapsed time, disparity…" at bounding box center [676, 415] width 500 height 64
click at [490, 410] on p "technology and science = what we create close the gap = elapsed time, disparity…" at bounding box center [676, 415] width 500 height 64
click at [796, 383] on p "technology and science = what we create close the gap = elapsed time, disparity…" at bounding box center [676, 415] width 500 height 64
click at [678, 406] on p "technology and science = what we create close the gap = elapsed time, disparity…" at bounding box center [676, 415] width 500 height 64
drag, startPoint x: 675, startPoint y: 408, endPoint x: 613, endPoint y: 420, distance: 62.6
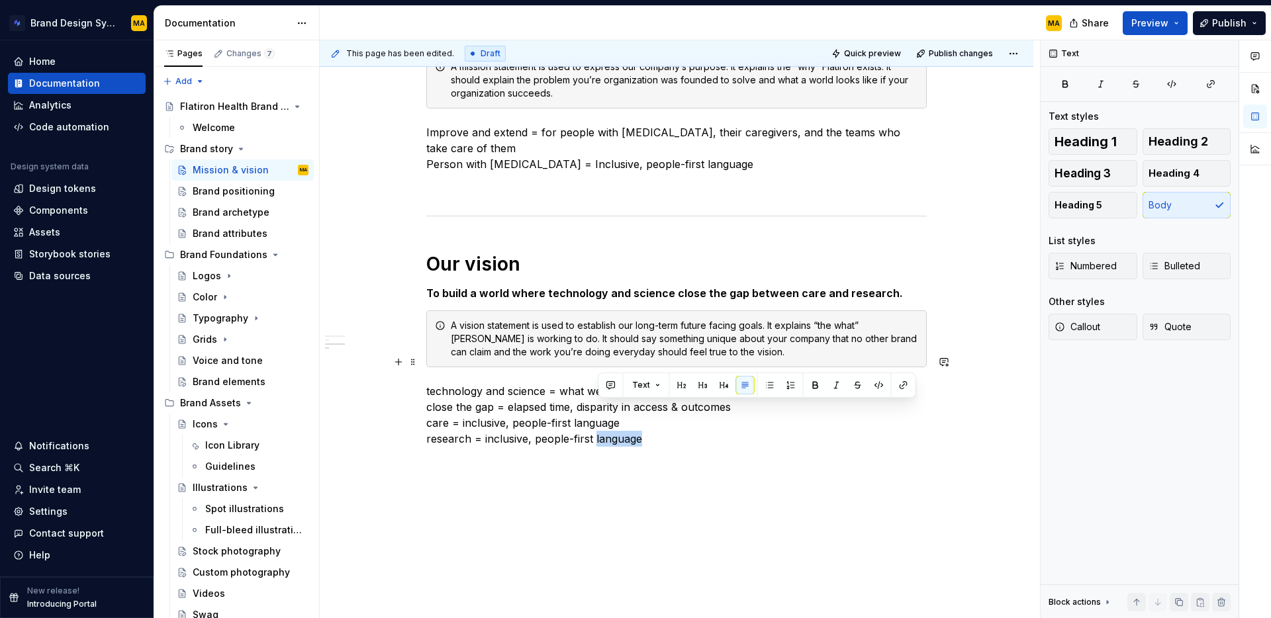
click at [597, 410] on p "technology and science = what we create close the gap = elapsed time, disparity…" at bounding box center [676, 415] width 500 height 64
drag, startPoint x: 638, startPoint y: 393, endPoint x: 573, endPoint y: 389, distance: 65.7
click at [573, 389] on p "technology and science = what we create close the gap = elapsed time, disparity…" at bounding box center [676, 415] width 500 height 64
click at [600, 414] on p "technology and science = what we create close the gap = elapsed time, disparity…" at bounding box center [676, 415] width 500 height 64
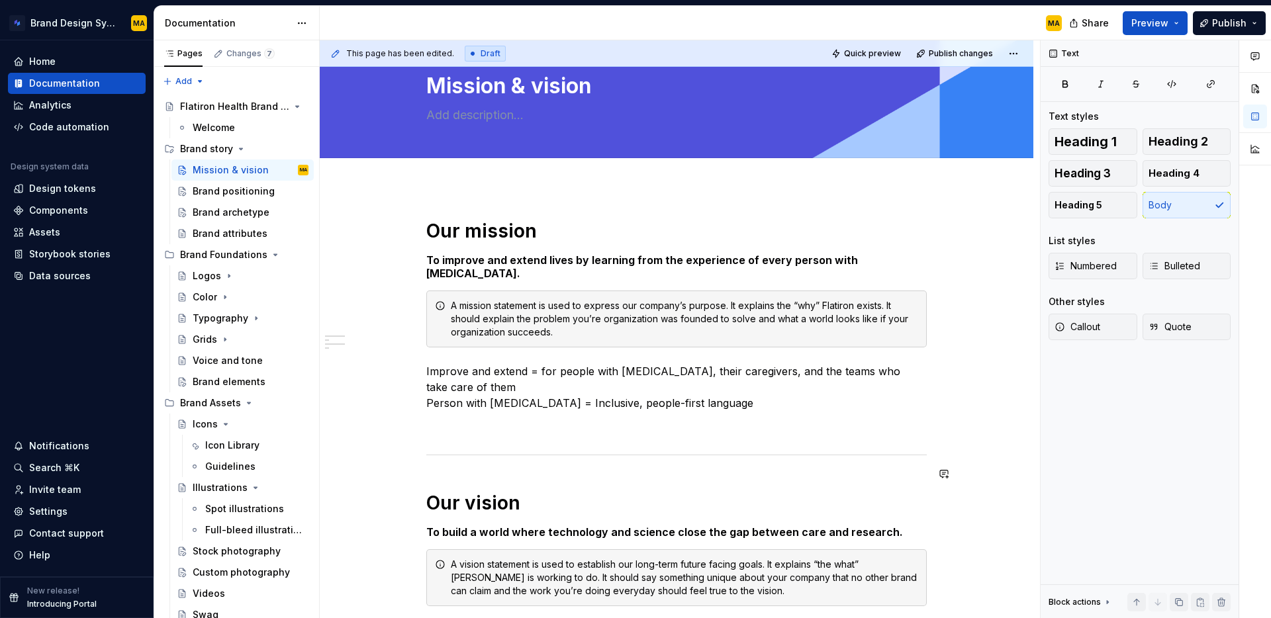
scroll to position [37, 0]
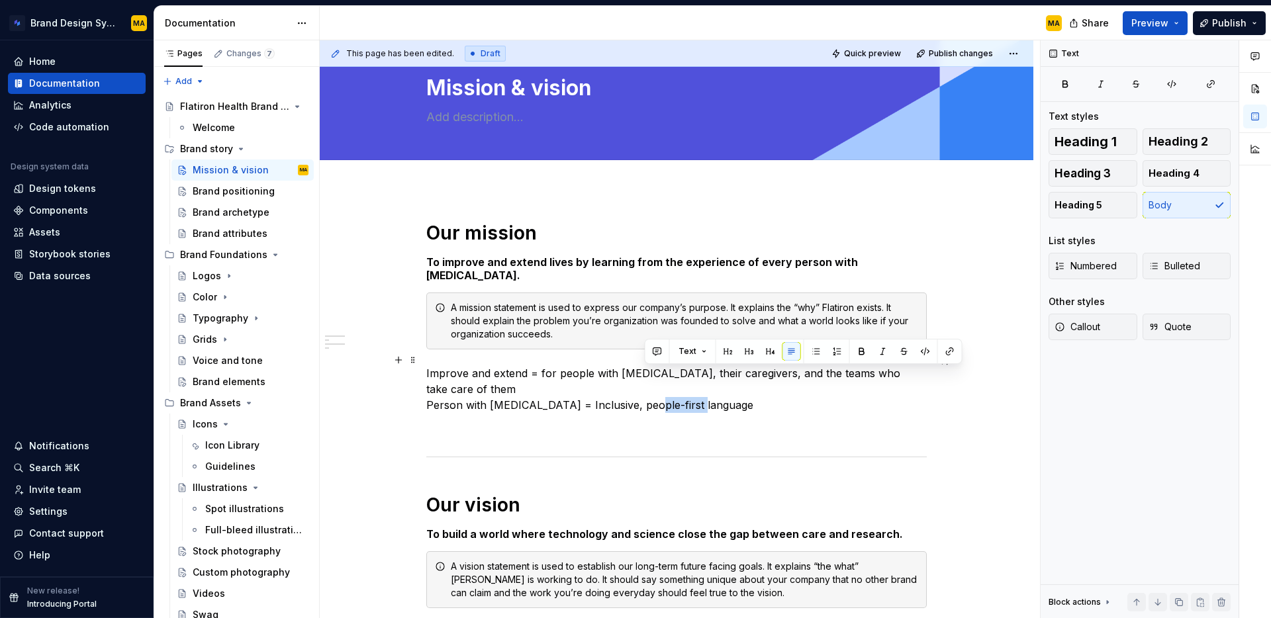
drag, startPoint x: 667, startPoint y: 378, endPoint x: 643, endPoint y: 381, distance: 23.3
click at [645, 381] on p "Improve and extend = for people with [MEDICAL_DATA], their caregivers, and the …" at bounding box center [676, 389] width 500 height 48
click at [542, 372] on p "Improve and extend = for people with [MEDICAL_DATA], their caregivers, and the …" at bounding box center [676, 389] width 500 height 48
drag, startPoint x: 434, startPoint y: 372, endPoint x: 404, endPoint y: 372, distance: 29.8
click at [404, 372] on div "Our mission To improve and extend lives by learning from the experience of ever…" at bounding box center [677, 539] width 714 height 700
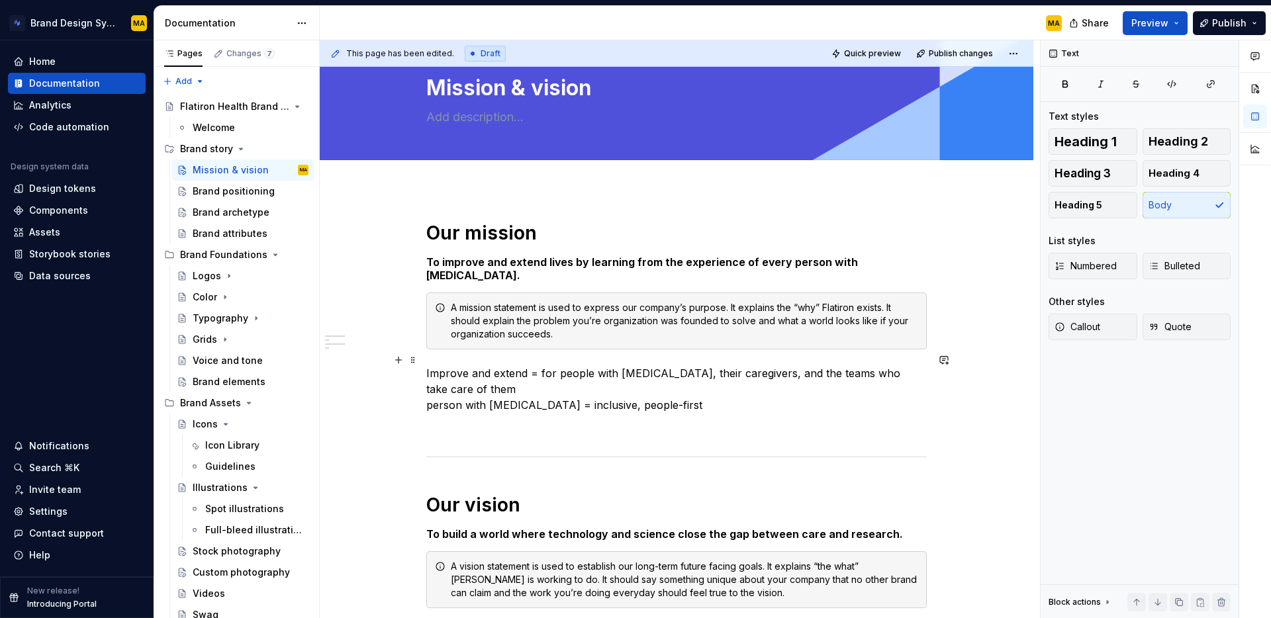
click at [432, 365] on p "Improve and extend = for people with [MEDICAL_DATA], their caregivers, and the …" at bounding box center [676, 389] width 500 height 48
click at [695, 365] on p "improve and extend = for people with [MEDICAL_DATA], their caregivers, and the …" at bounding box center [676, 389] width 500 height 48
click at [220, 192] on div "Brand positioning" at bounding box center [231, 191] width 76 height 13
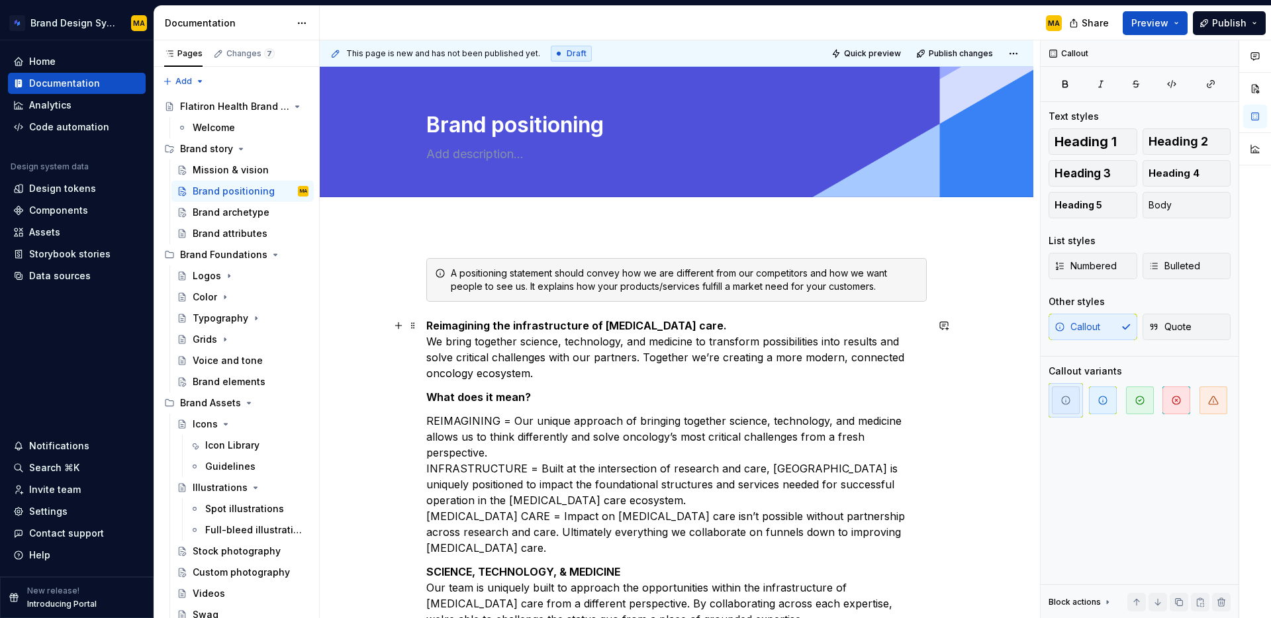
click at [496, 329] on strong "Reimagining the infrastructure of [MEDICAL_DATA] care." at bounding box center [576, 325] width 301 height 13
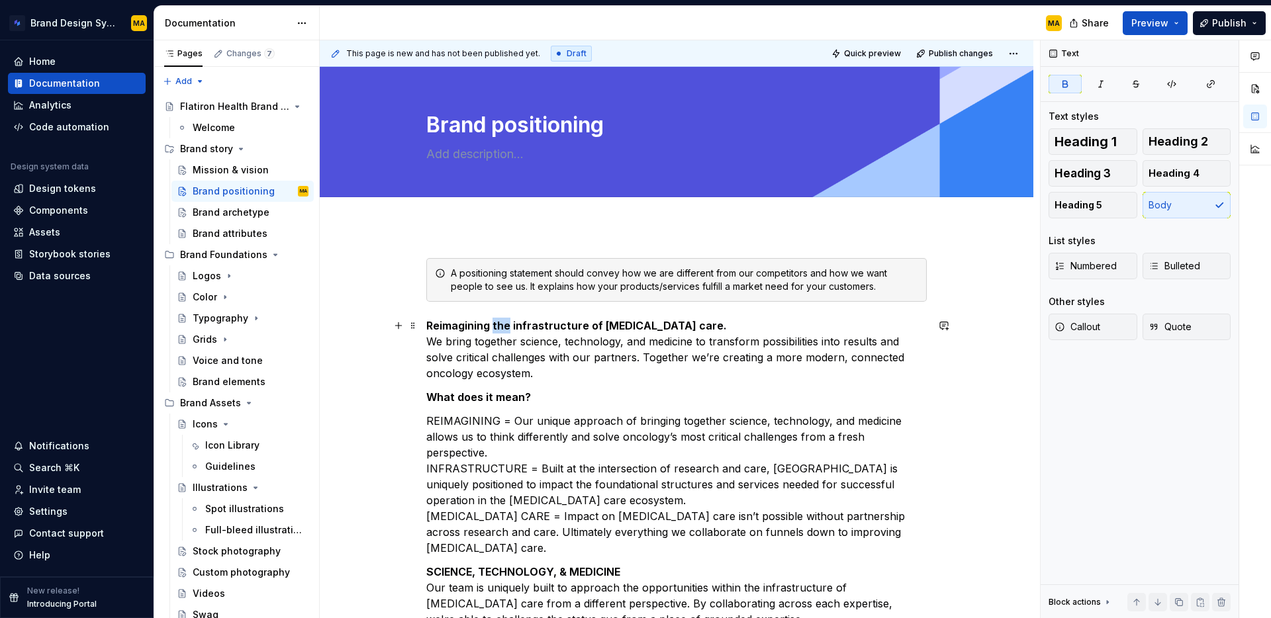
click at [496, 329] on strong "Reimagining the infrastructure of [MEDICAL_DATA] care." at bounding box center [576, 325] width 301 height 13
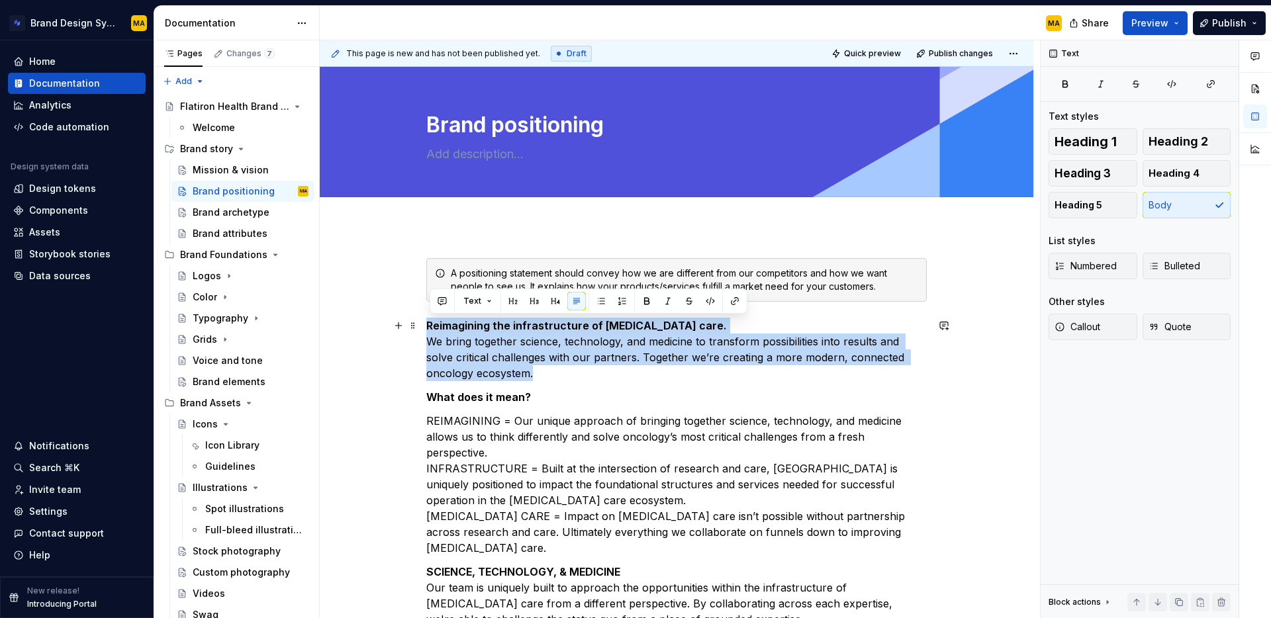
click at [467, 323] on strong "Reimagining the infrastructure of [MEDICAL_DATA] care." at bounding box center [576, 325] width 301 height 13
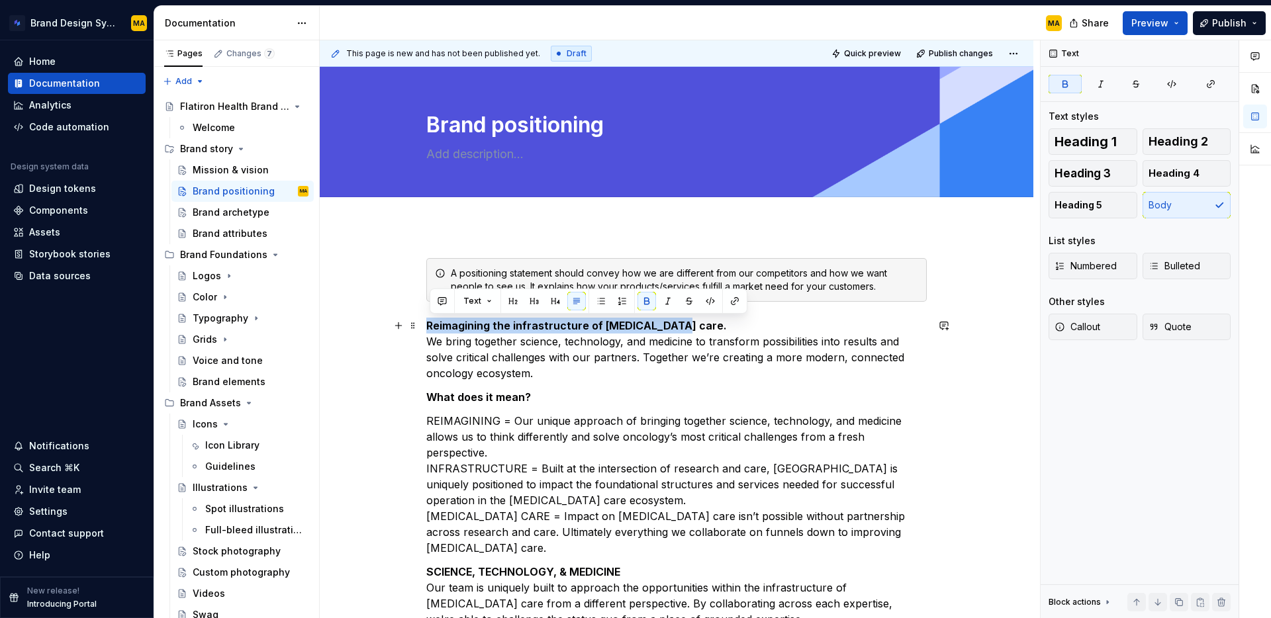
drag, startPoint x: 356, startPoint y: 326, endPoint x: 937, endPoint y: 354, distance: 581.9
click at [1094, 135] on span "Heading 1" at bounding box center [1086, 141] width 62 height 13
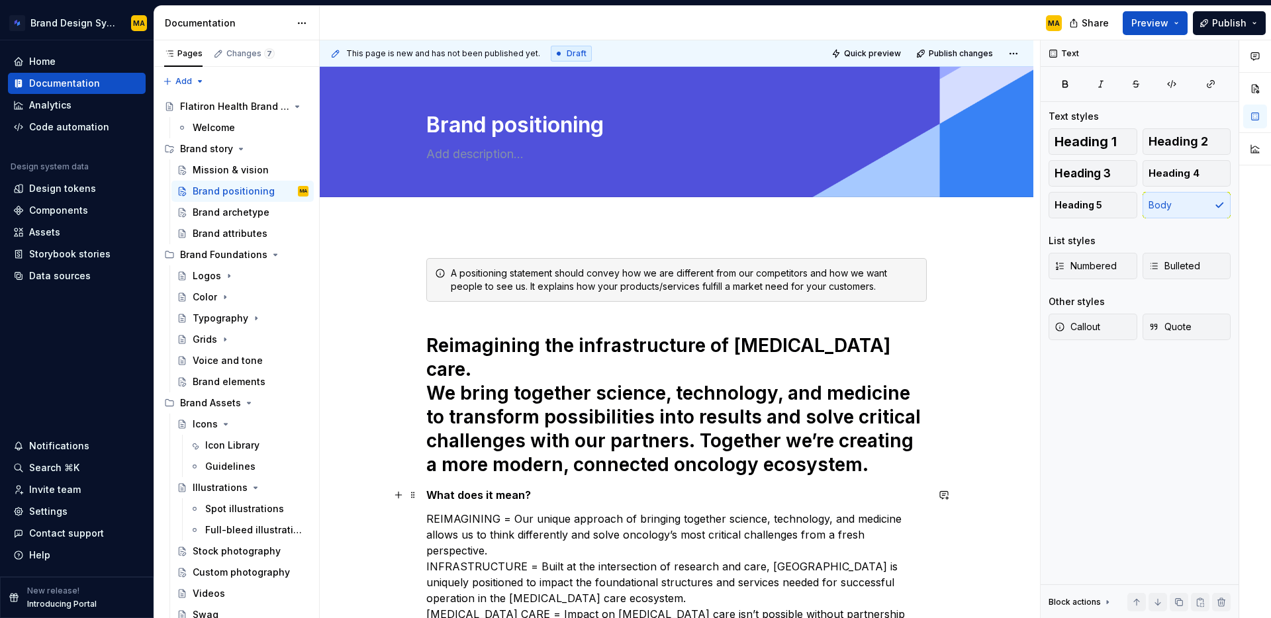
click at [608, 521] on p "REIMAGINING = Our unique approach of bringing together science, technology, and…" at bounding box center [676, 582] width 500 height 143
click at [507, 395] on h1 "Reimagining the infrastructure of [MEDICAL_DATA] care. We bring together scienc…" at bounding box center [676, 405] width 500 height 143
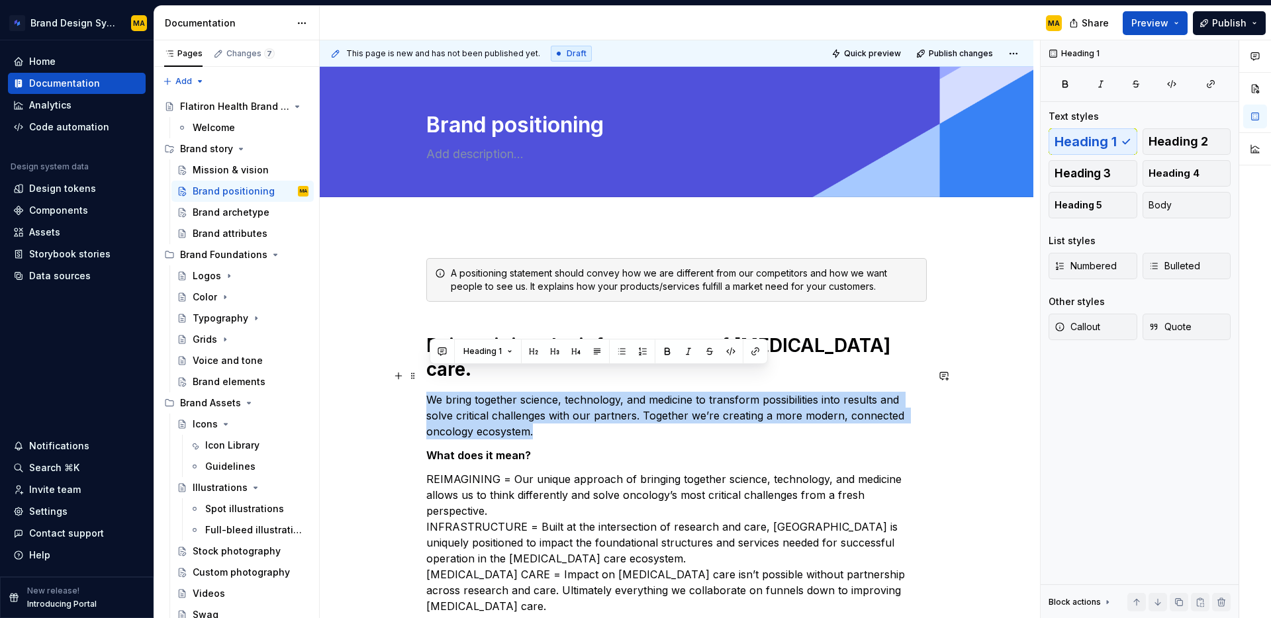
drag, startPoint x: 438, startPoint y: 406, endPoint x: 375, endPoint y: 383, distance: 66.8
click at [1049, 203] on button "Heading 5" at bounding box center [1093, 205] width 89 height 26
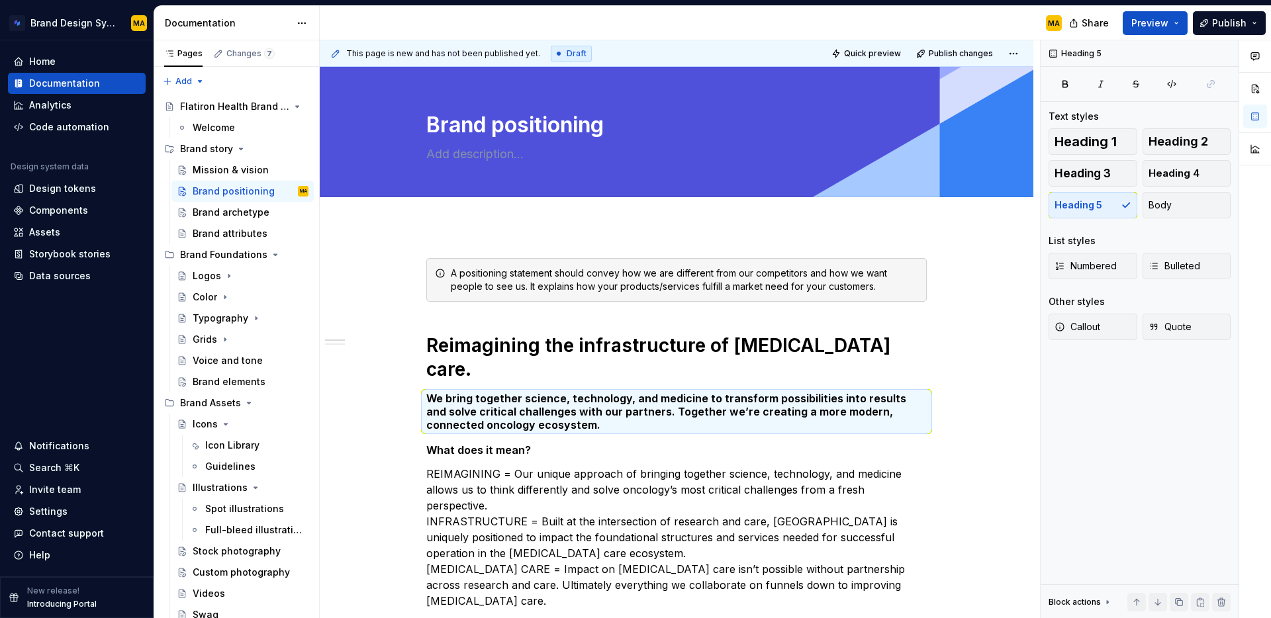
type textarea "*"
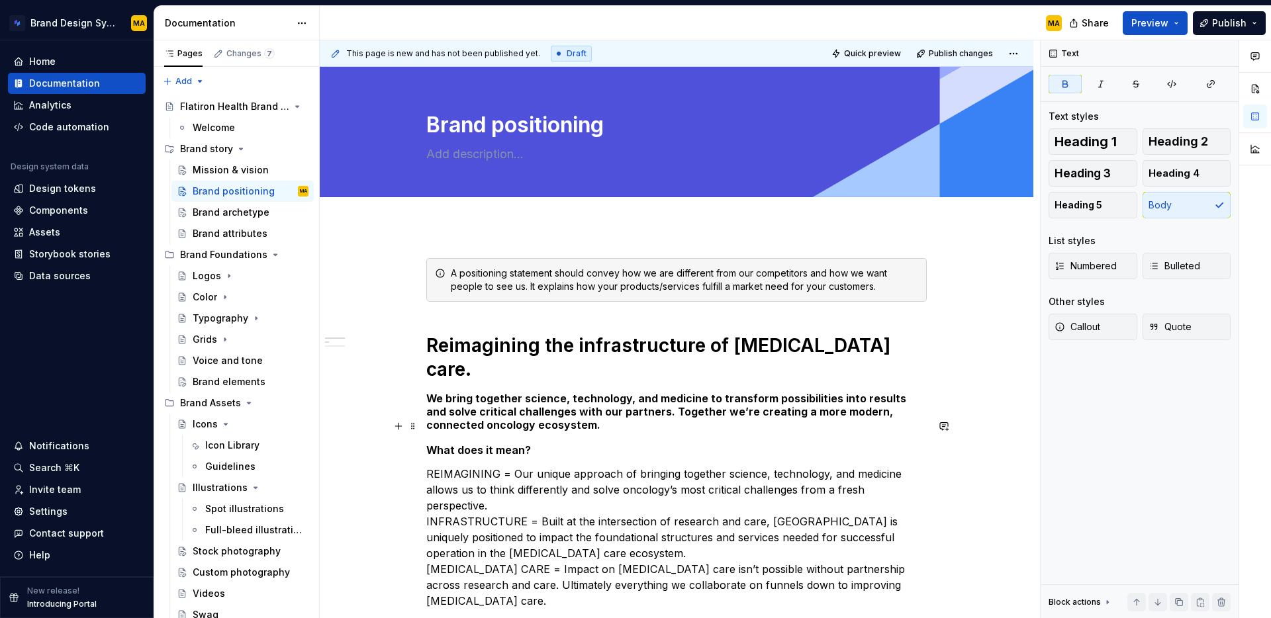
click at [665, 442] on p "What does it mean?" at bounding box center [676, 450] width 500 height 16
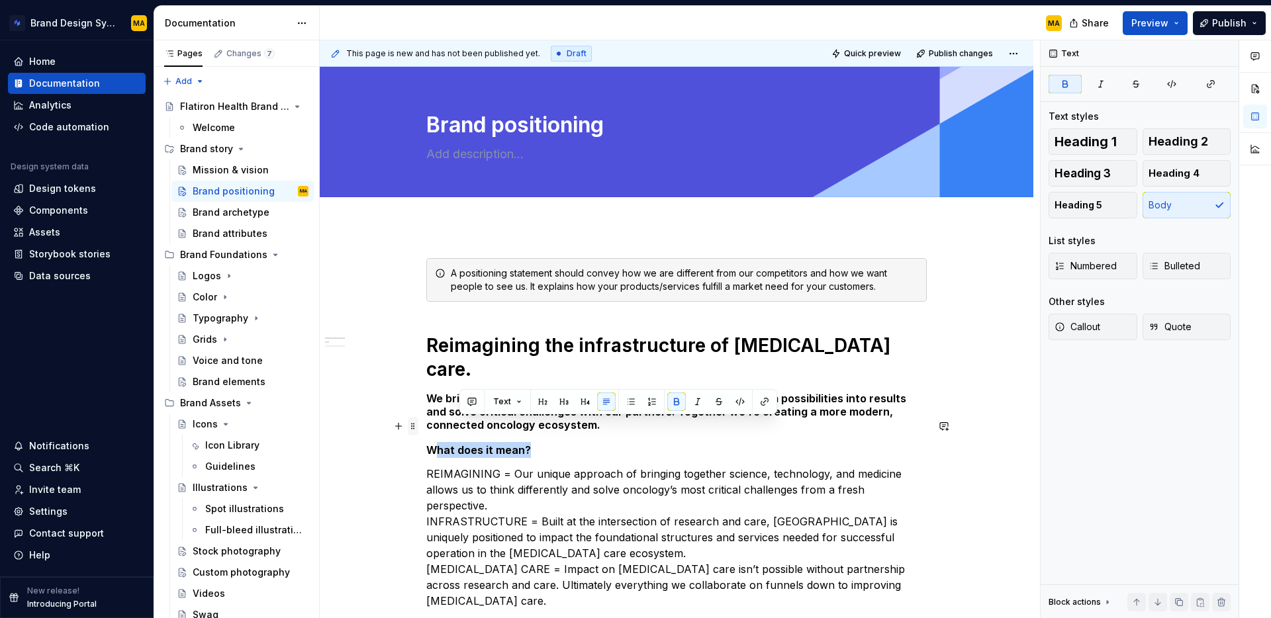
drag, startPoint x: 507, startPoint y: 425, endPoint x: 411, endPoint y: 425, distance: 96.0
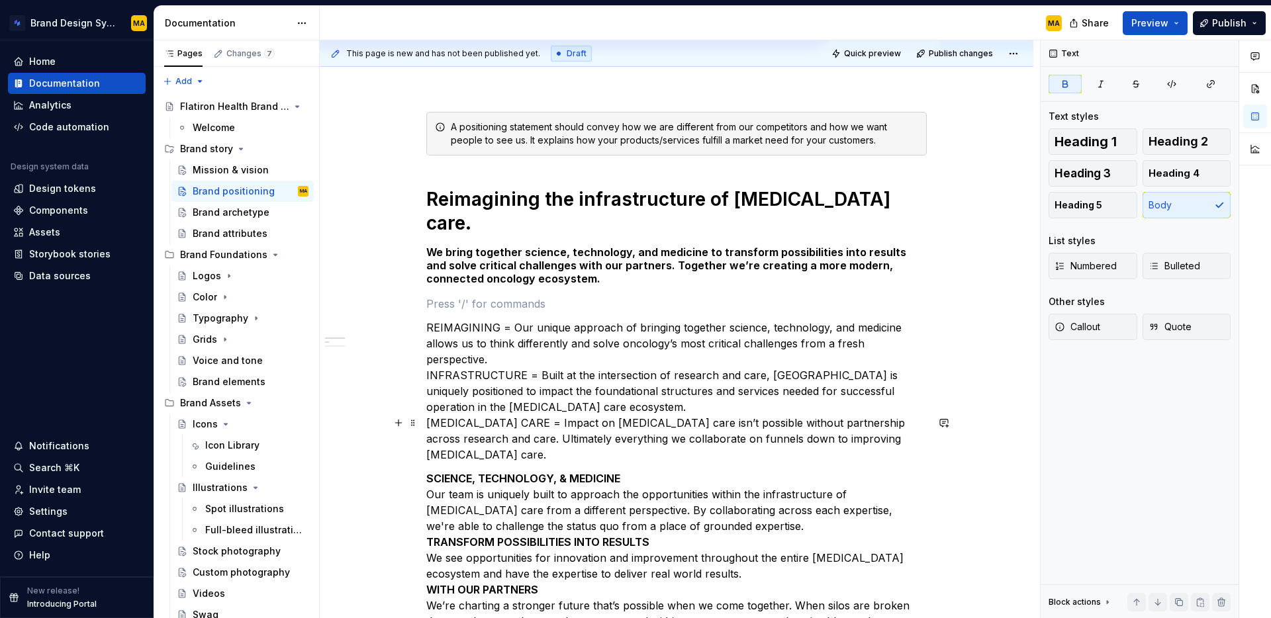
scroll to position [166, 0]
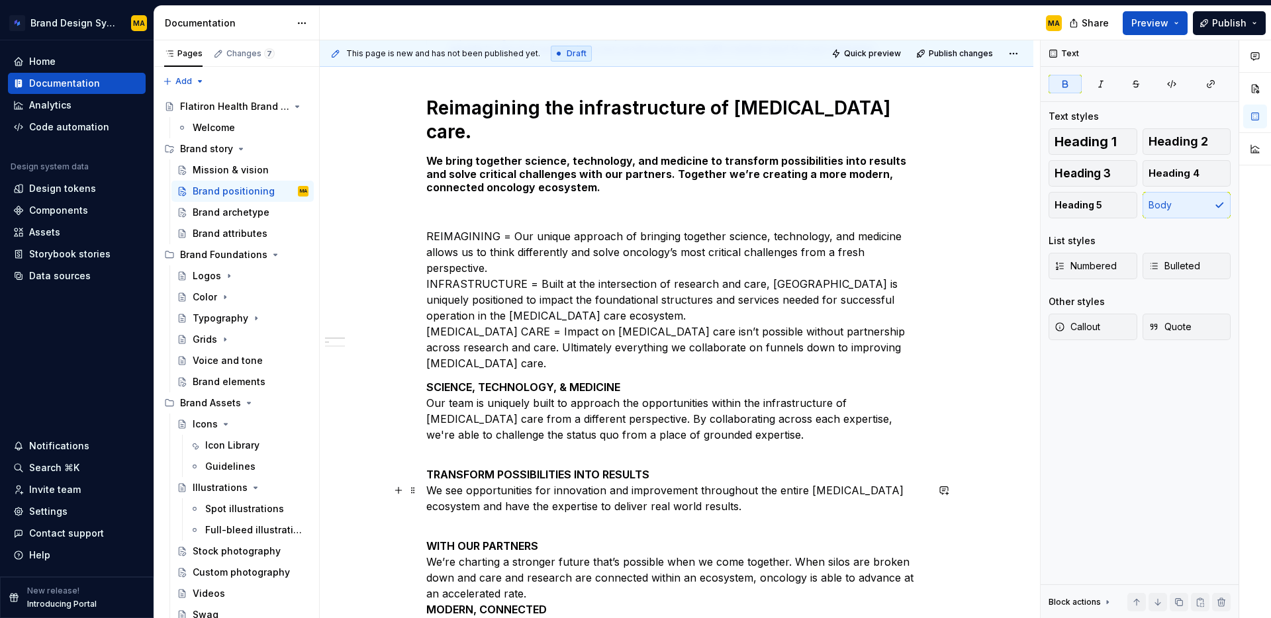
scroll to position [252, 0]
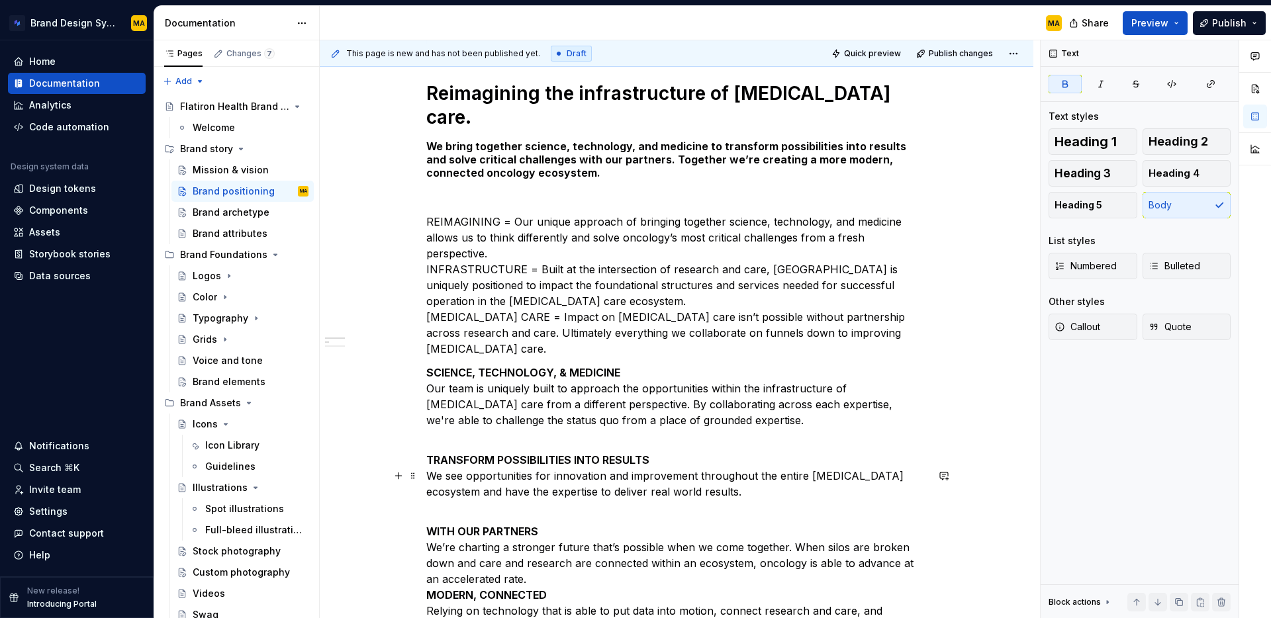
click at [430, 589] on strong "MODERN, CONNECTED" at bounding box center [486, 595] width 120 height 13
click at [514, 214] on p "REIMAGINING = Our unique approach of bringing together science, technology, and…" at bounding box center [676, 285] width 500 height 143
click at [636, 365] on p "SCIENCE, TECHNOLOGY, & MEDICINE Our team is uniquely built to approach the oppo…" at bounding box center [676, 404] width 500 height 79
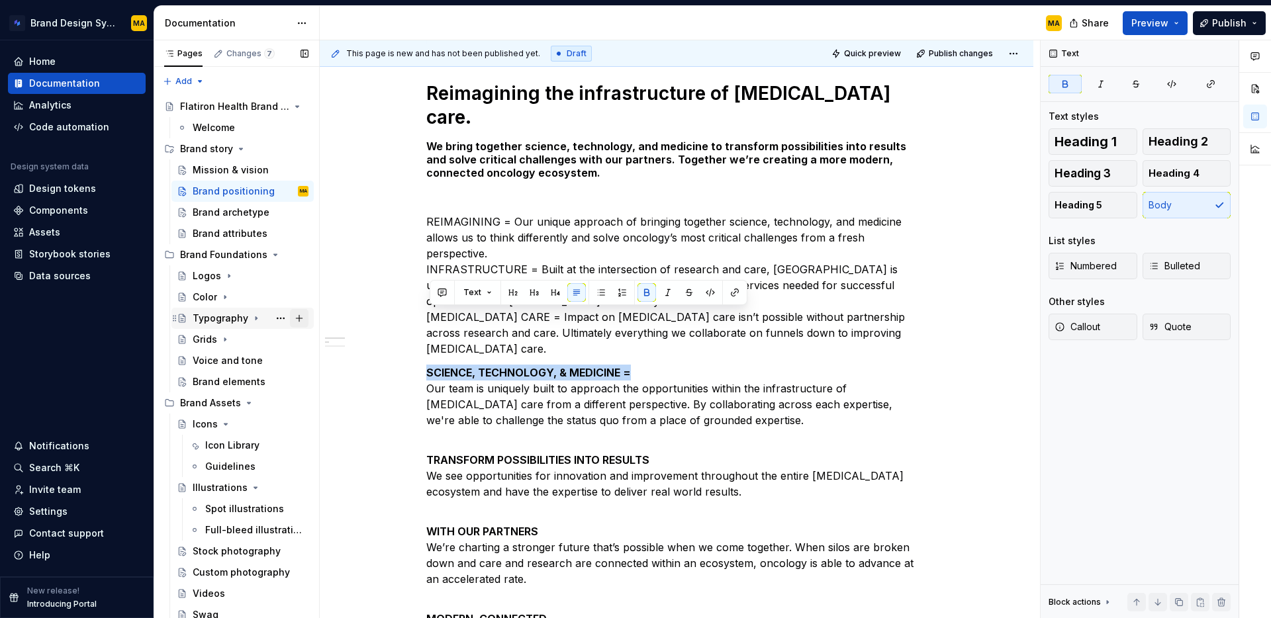
click at [293, 316] on div "Pages Changes 7 Add Accessibility guide for tree Page tree. Navigate the tree w…" at bounding box center [712, 332] width 1117 height 584
drag, startPoint x: 450, startPoint y: 221, endPoint x: 497, endPoint y: 207, distance: 49.7
click at [450, 220] on p "REIMAGINING = Our unique approach of bringing together science, technology, and…" at bounding box center [676, 285] width 500 height 143
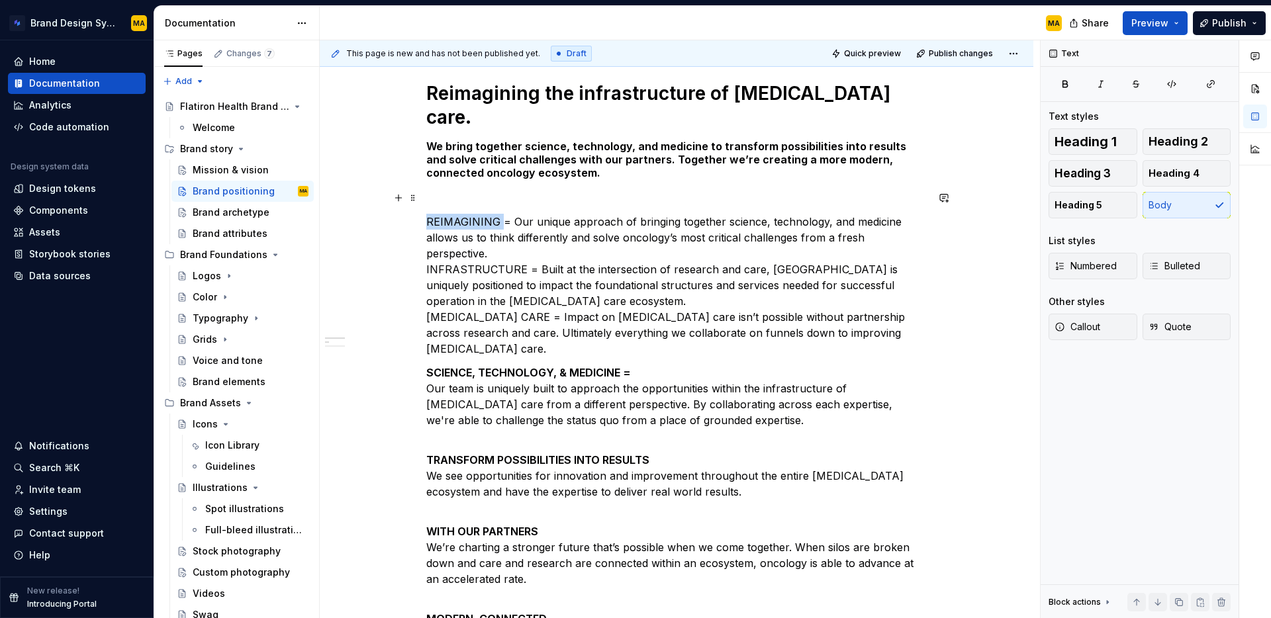
drag, startPoint x: 501, startPoint y: 197, endPoint x: 365, endPoint y: 197, distance: 135.7
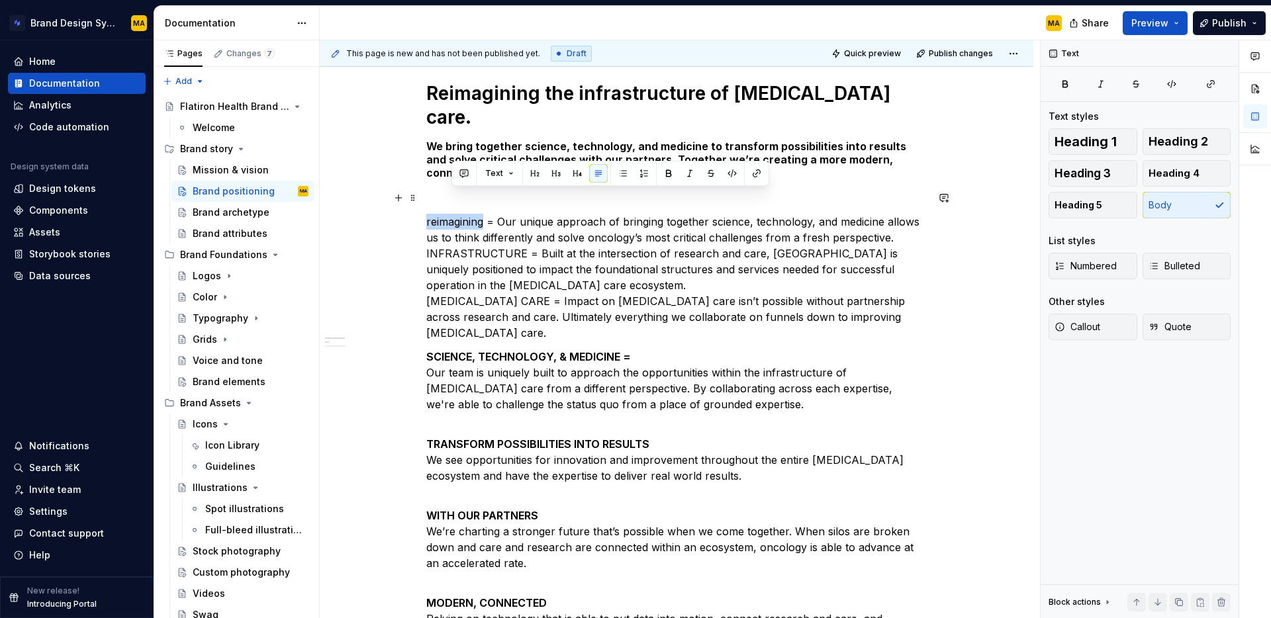
drag, startPoint x: 451, startPoint y: 197, endPoint x: 390, endPoint y: 197, distance: 61.6
drag, startPoint x: 481, startPoint y: 233, endPoint x: 518, endPoint y: 233, distance: 37.7
click at [481, 233] on p "reimagining = Our unique approach of bringing together science, technology, and…" at bounding box center [676, 277] width 500 height 127
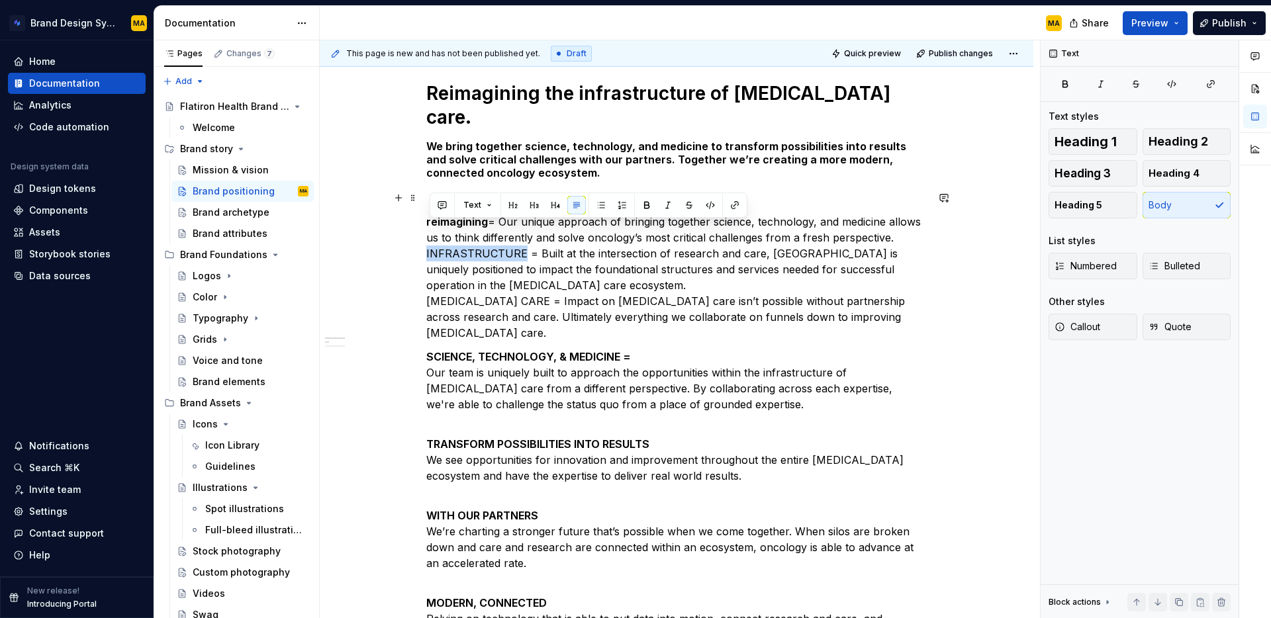
drag, startPoint x: 523, startPoint y: 228, endPoint x: 413, endPoint y: 228, distance: 109.9
drag, startPoint x: 493, startPoint y: 228, endPoint x: 420, endPoint y: 230, distance: 73.5
click at [448, 229] on p "reimagining = Our unique approach of bringing together science, technology, and…" at bounding box center [676, 277] width 500 height 127
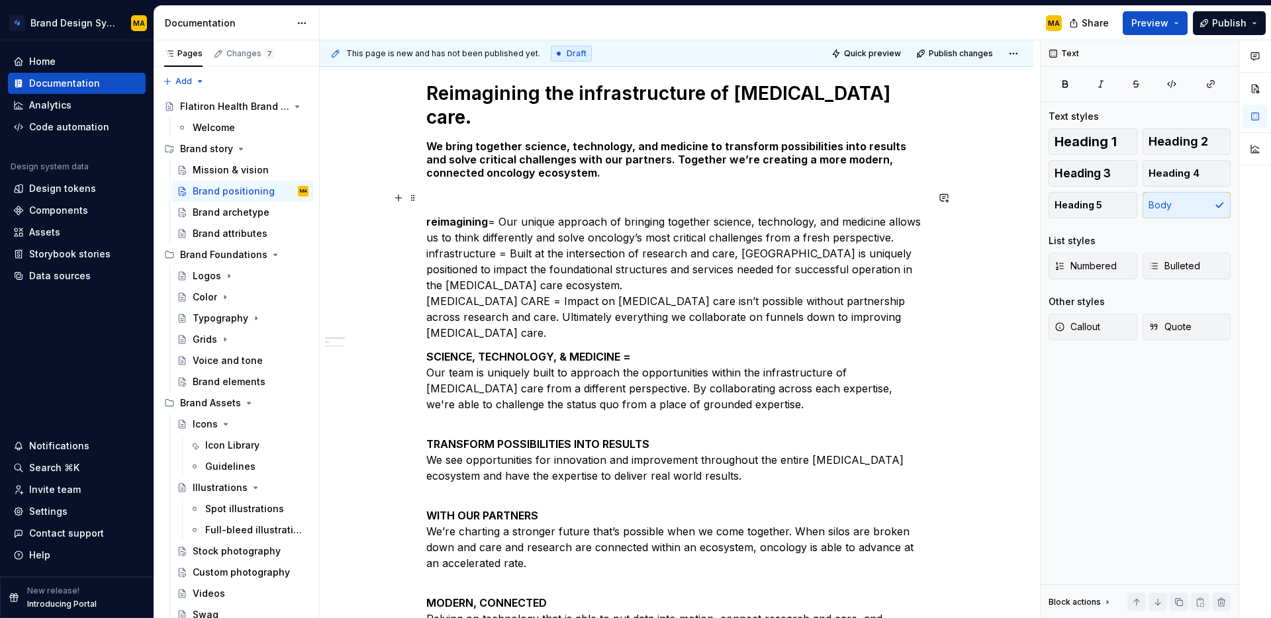
drag, startPoint x: 496, startPoint y: 230, endPoint x: 379, endPoint y: 230, distance: 116.5
click at [508, 214] on p "reimagining = Our unique approach of bringing together science, technology, and…" at bounding box center [676, 277] width 500 height 127
click at [420, 228] on div "This page is new and has not been published yet. Draft Quick preview Publish ch…" at bounding box center [680, 329] width 720 height 579
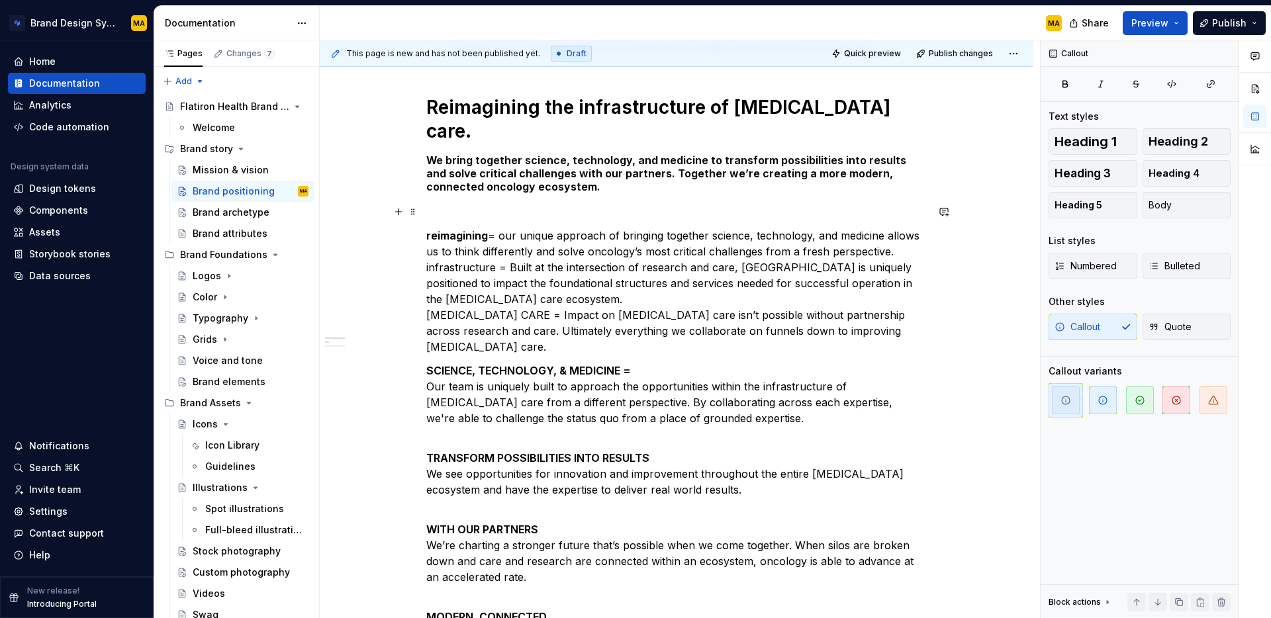
scroll to position [244, 0]
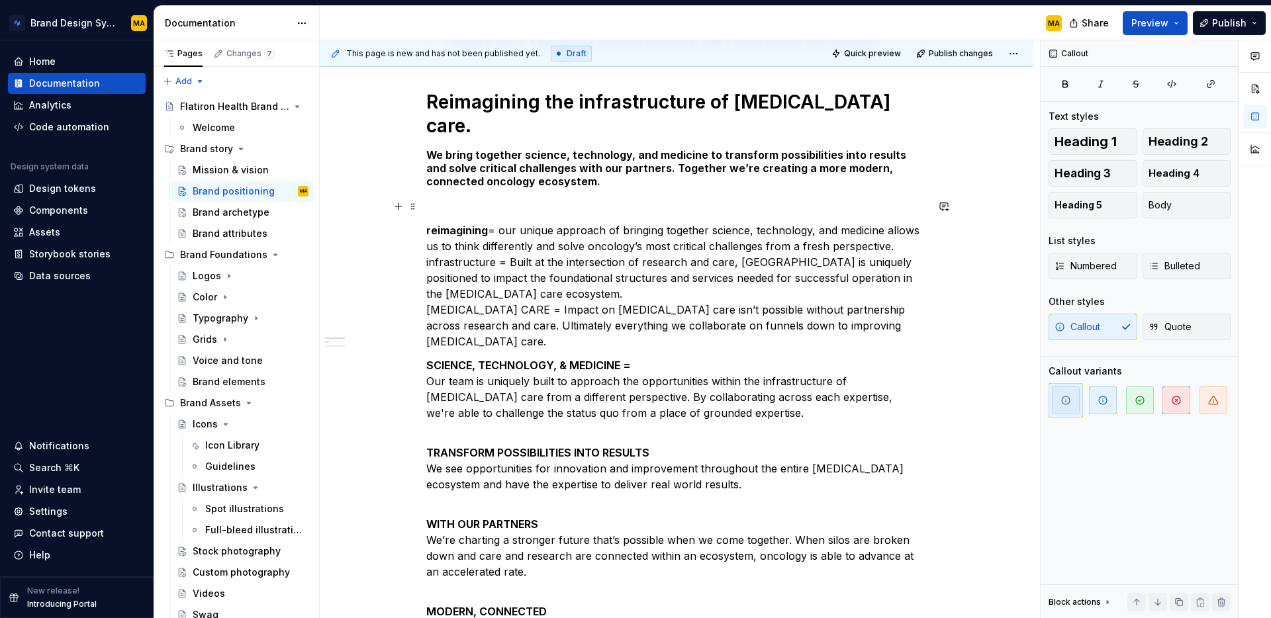
click at [432, 281] on p "reimagining = our unique approach of bringing together science, technology, and…" at bounding box center [676, 285] width 500 height 127
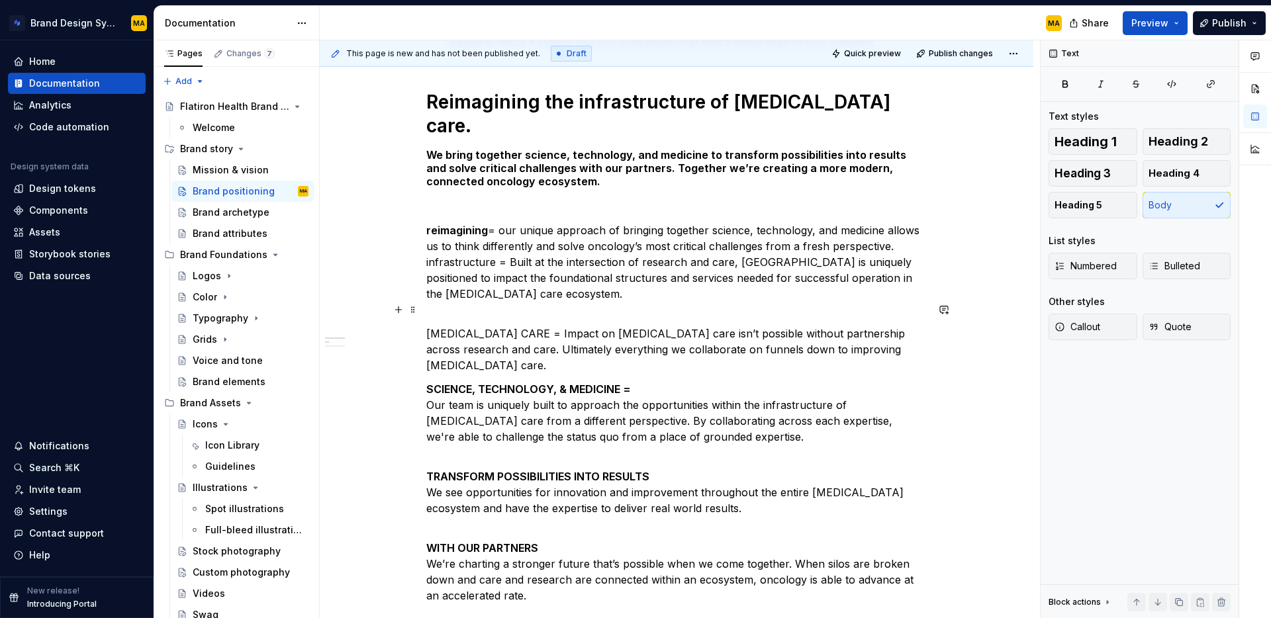
scroll to position [244, 0]
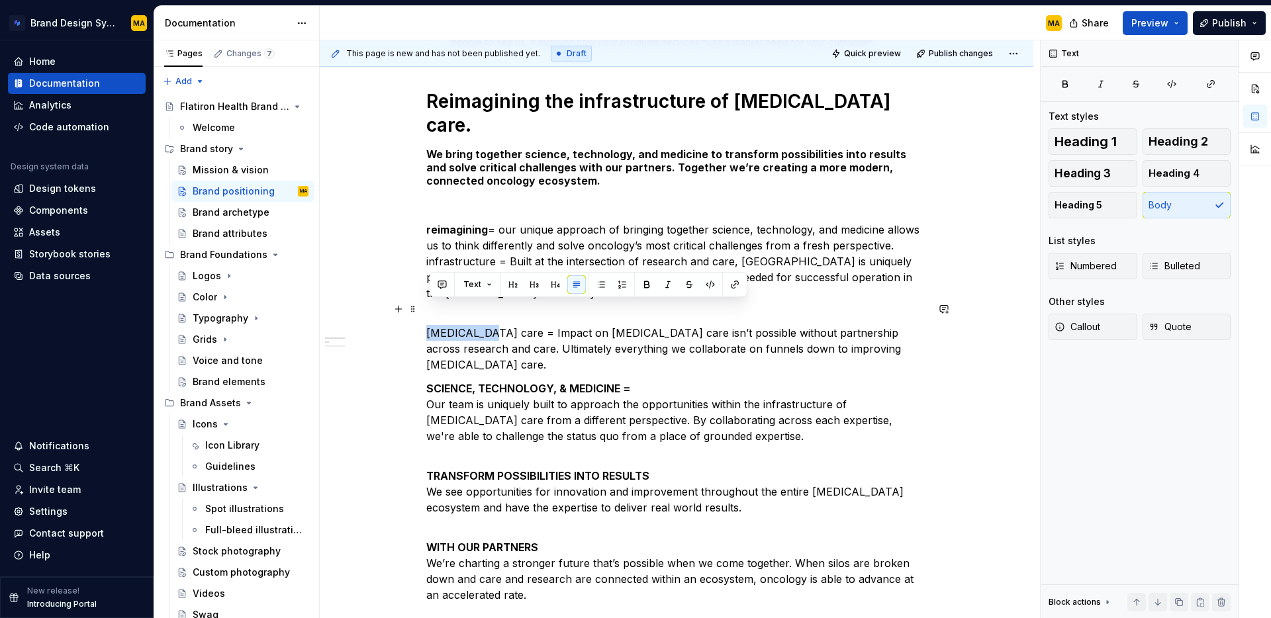
click at [426, 310] on div "A positioning statement should convey how we are different from our competitors…" at bounding box center [676, 578] width 500 height 1129
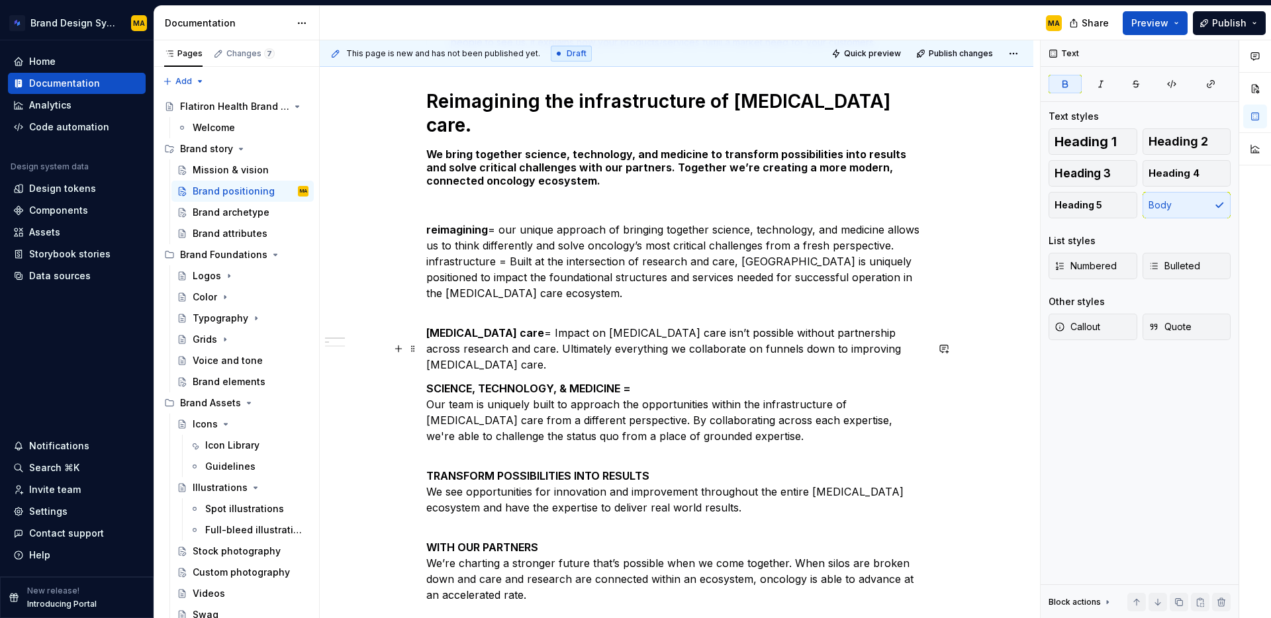
click at [469, 382] on strong "SCIENCE, TECHNOLOGY, & MEDICINE =" at bounding box center [528, 388] width 205 height 13
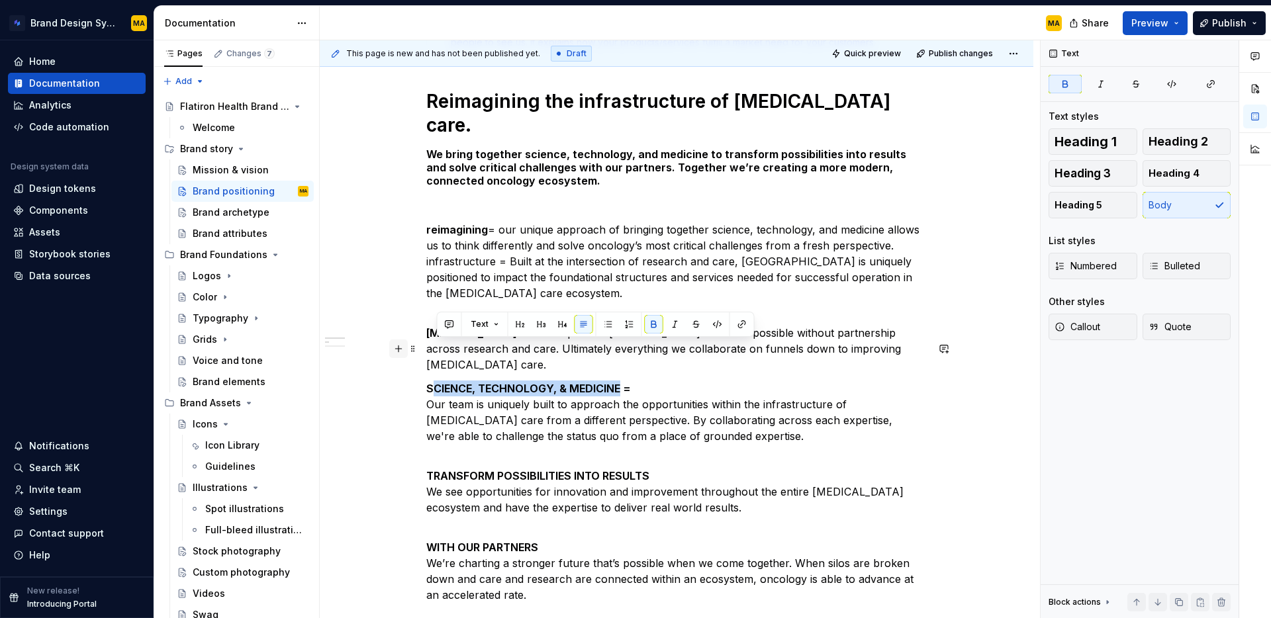
drag, startPoint x: 516, startPoint y: 352, endPoint x: 406, endPoint y: 355, distance: 109.9
click at [426, 355] on div "A positioning statement should convey how we are different from our competitors…" at bounding box center [676, 578] width 500 height 1129
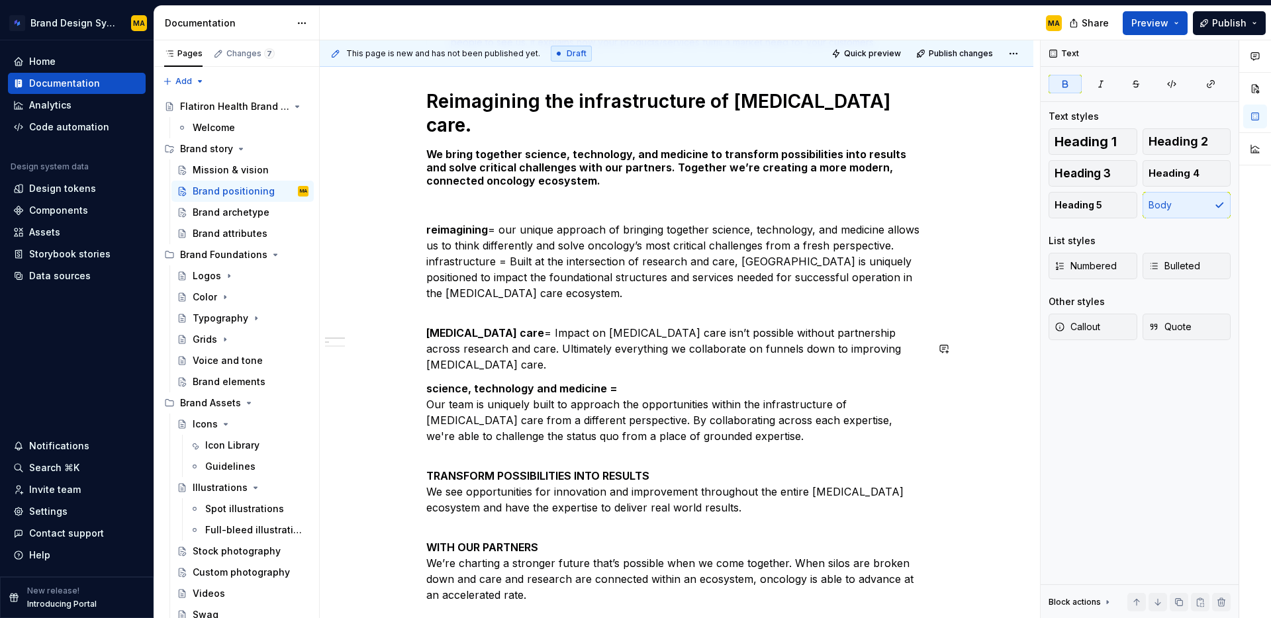
scroll to position [242, 0]
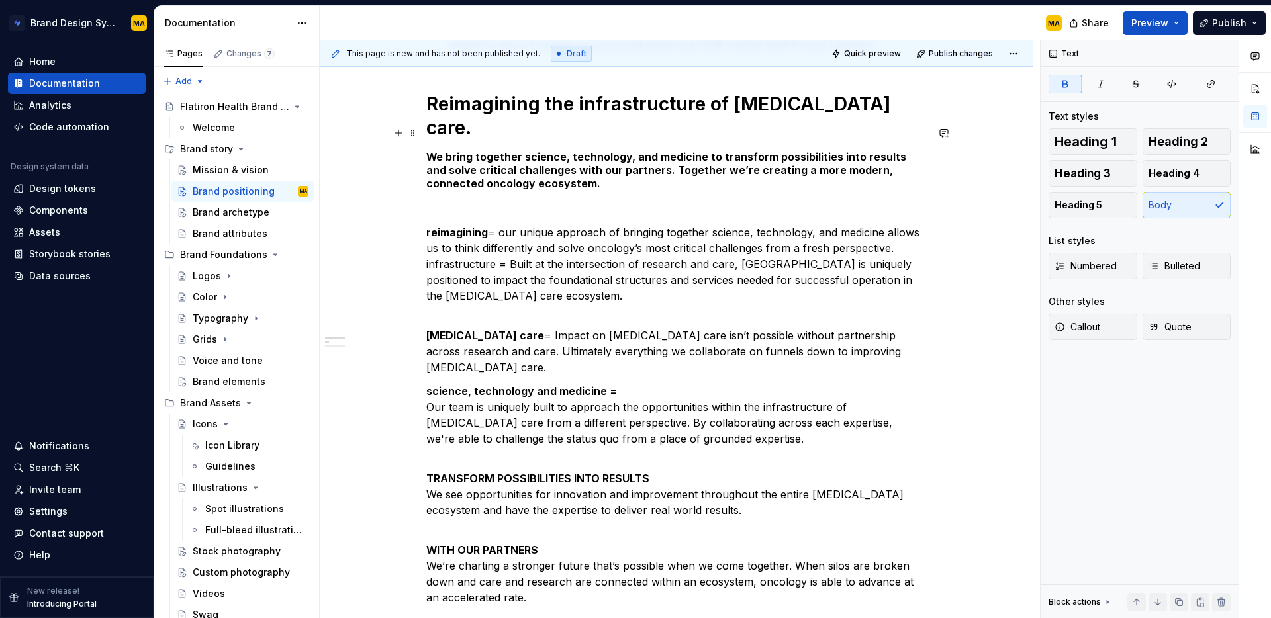
click at [631, 150] on h5 "We bring together science, technology, and medicine to transform possibilities …" at bounding box center [676, 170] width 500 height 40
click at [418, 360] on div at bounding box center [403, 351] width 29 height 19
click at [430, 383] on p "science, technology and medicine = Our team is uniquely built to approach the o…" at bounding box center [676, 422] width 500 height 79
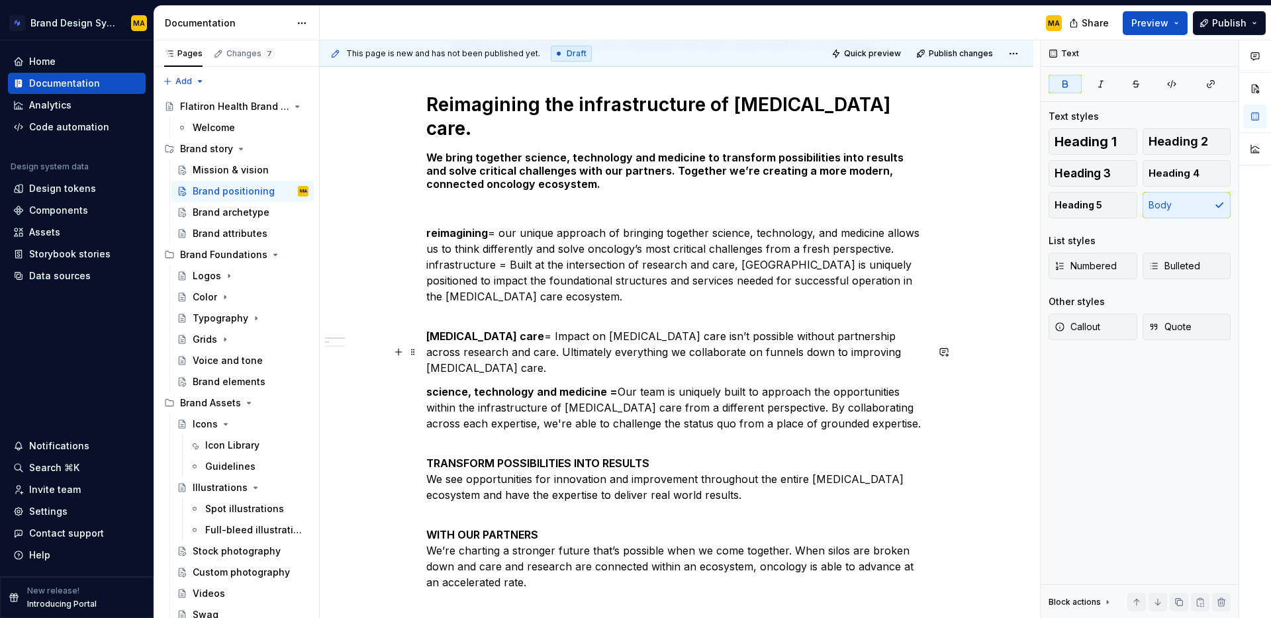
scroll to position [240, 0]
click at [739, 457] on p "TRANSFORM POSSIBILITIES INTO RESULTS We see opportunities for innovation and im…" at bounding box center [676, 489] width 500 height 64
click at [583, 528] on p "WITH OUR PARTNERS We’re charting a stronger future that’s possible when we come…" at bounding box center [676, 567] width 500 height 79
click at [573, 528] on p "WITH OUR PARTNERS We’re charting a stronger future that’s possible when we come…" at bounding box center [676, 567] width 500 height 79
click at [240, 214] on div "Brand archetype" at bounding box center [231, 212] width 76 height 13
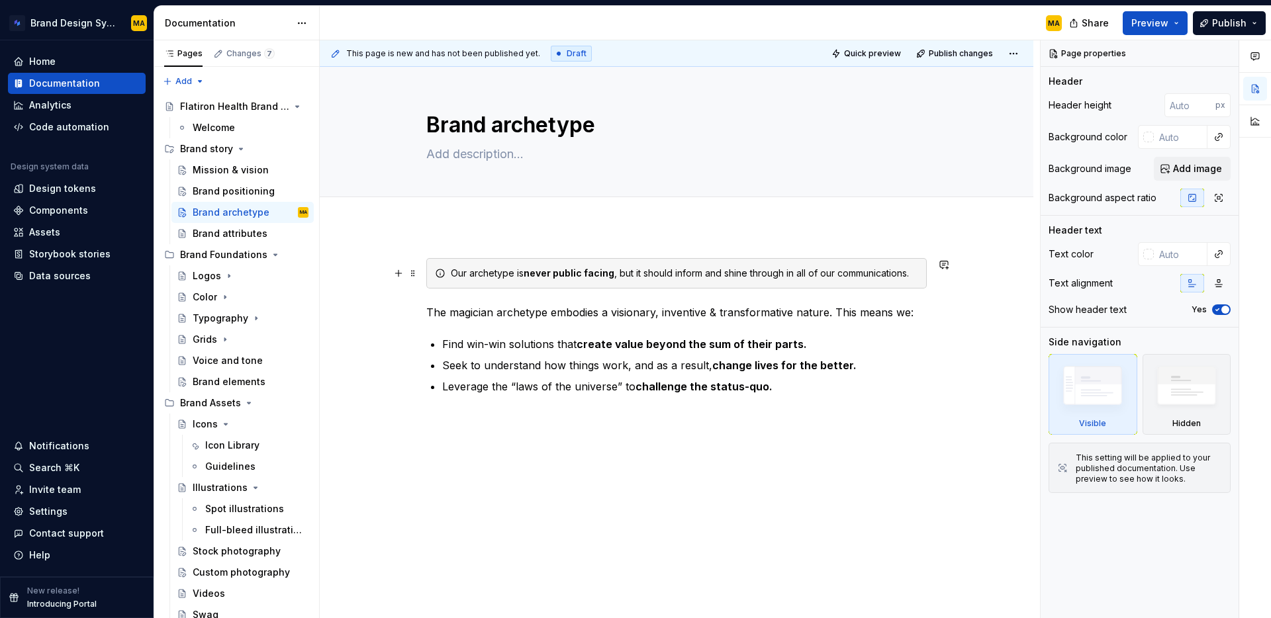
type textarea "*"
click at [456, 270] on div "Our archetype is never public facing , but it should inform and shine through i…" at bounding box center [684, 273] width 467 height 13
click at [612, 516] on div "Our archetype is never public facing , but it should inform and shine through i…" at bounding box center [677, 426] width 714 height 401
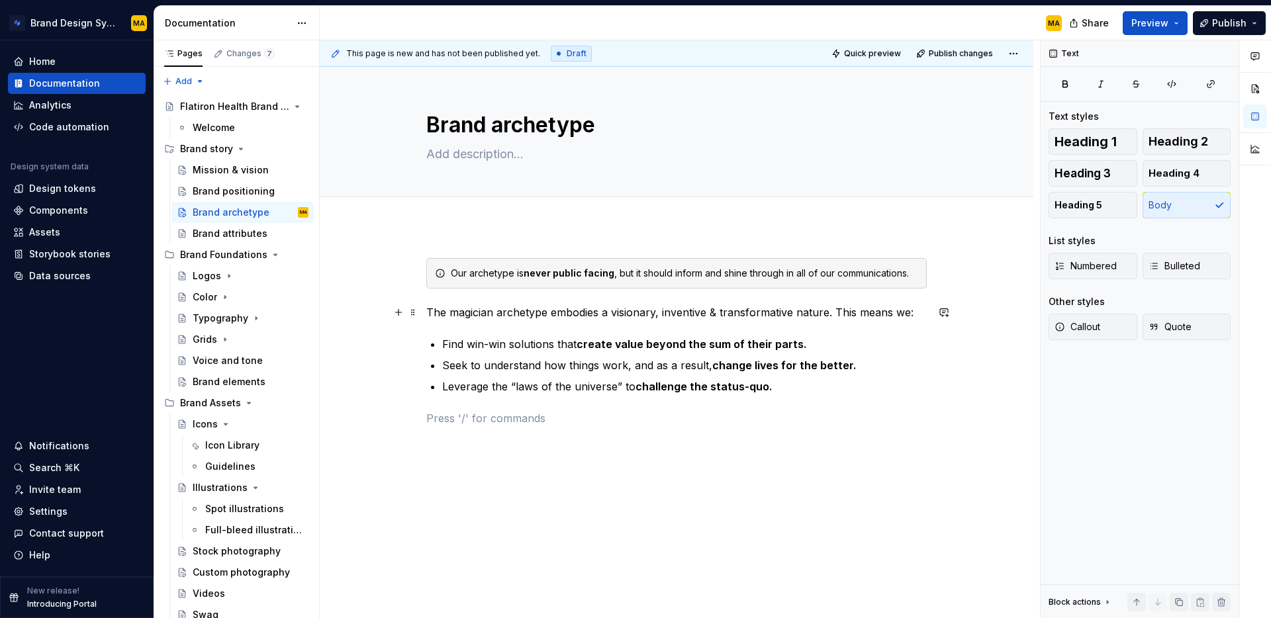
click at [463, 315] on p "The magician archetype embodies a visionary, inventive & transformative nature.…" at bounding box center [676, 313] width 500 height 16
click at [500, 310] on p "The magician archetype embodies a visionary, inventive & transformative nature.…" at bounding box center [676, 313] width 500 height 16
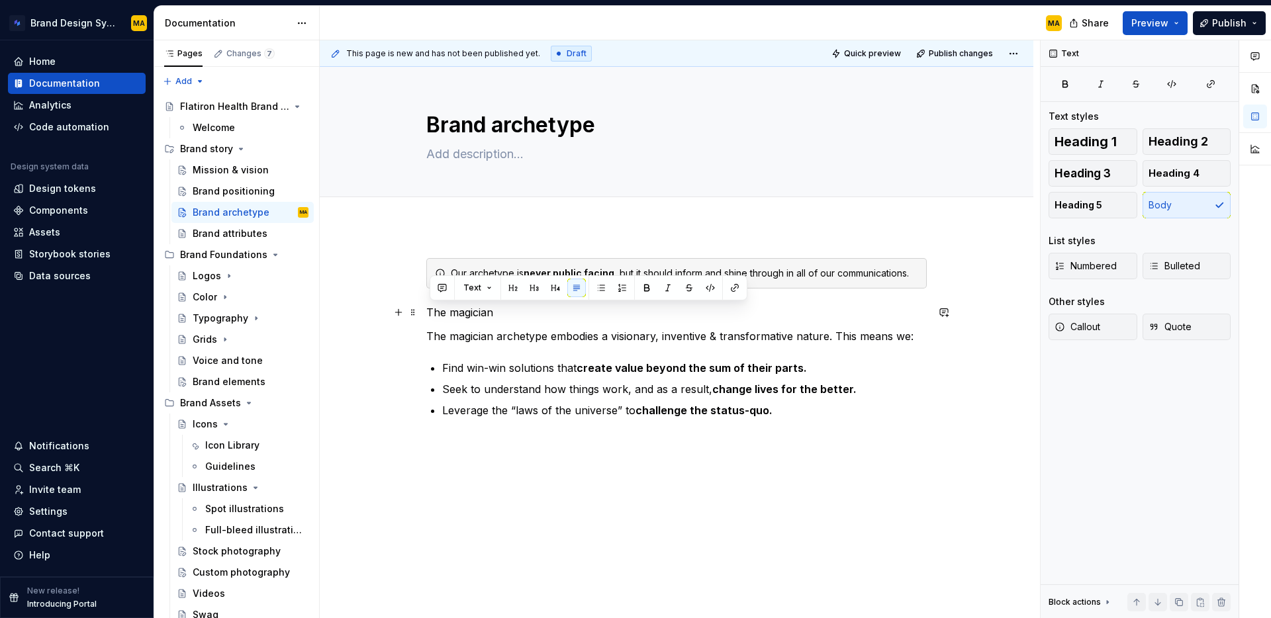
drag, startPoint x: 512, startPoint y: 310, endPoint x: 779, endPoint y: 248, distance: 274.0
click at [379, 310] on div "Our archetype is never public facing , but it should inform and shine through i…" at bounding box center [677, 438] width 714 height 425
click at [1114, 135] on span "Heading 1" at bounding box center [1086, 141] width 62 height 13
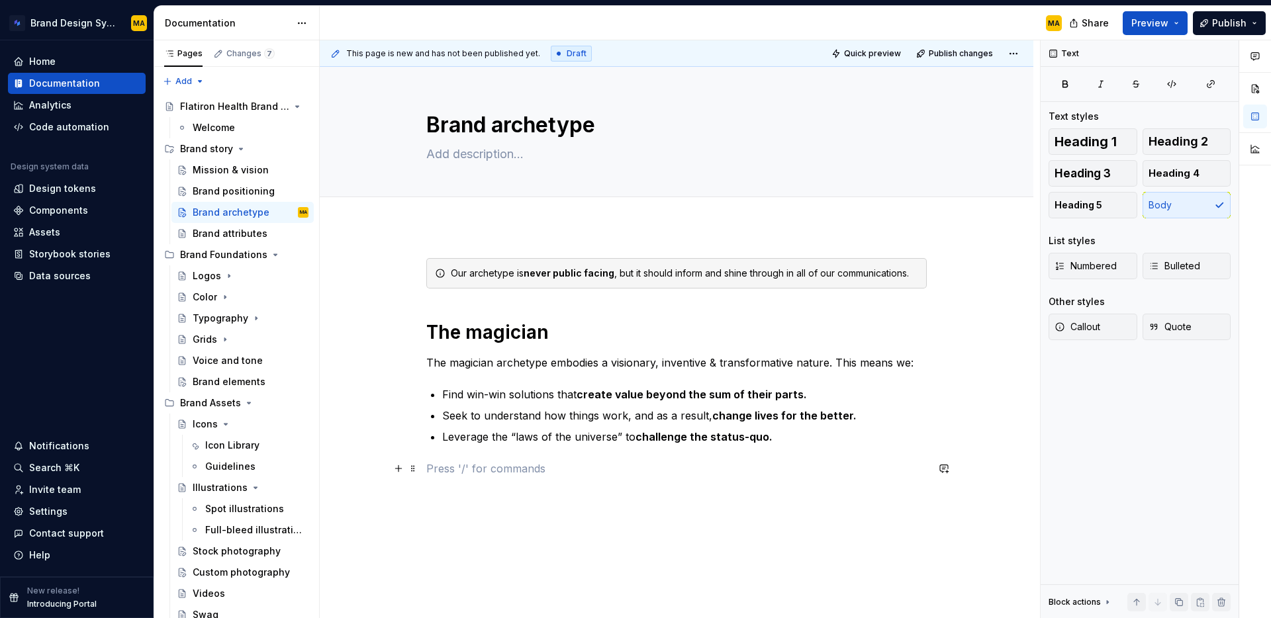
click at [603, 465] on p at bounding box center [676, 469] width 500 height 16
click at [219, 236] on div "Brand attributes" at bounding box center [230, 233] width 75 height 13
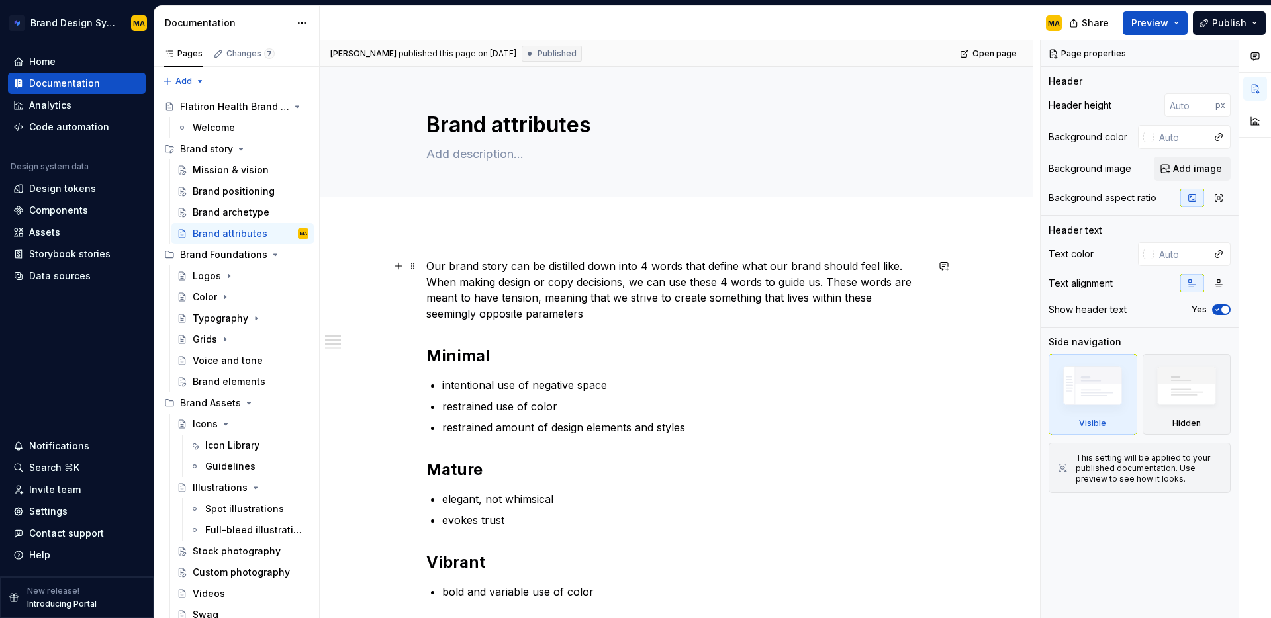
click at [444, 265] on p "Our brand story can be distilled down into 4 words that define what our brand s…" at bounding box center [676, 290] width 500 height 64
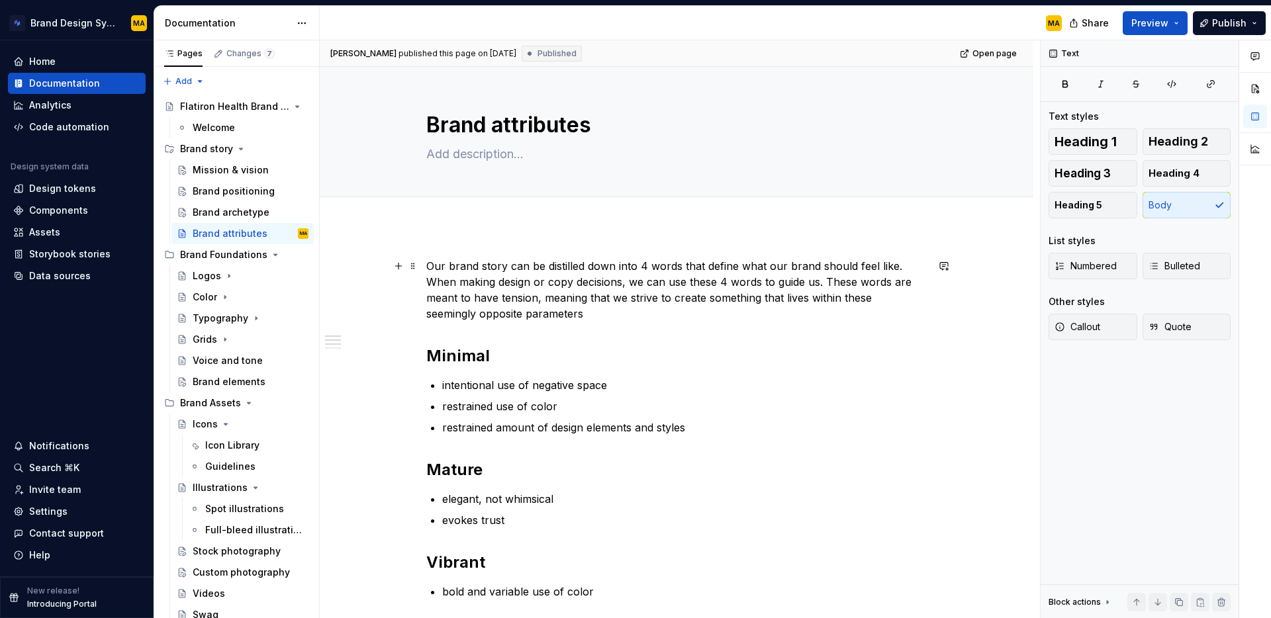
click at [431, 264] on p "Our brand story can be distilled down into 4 words that define what our brand s…" at bounding box center [676, 290] width 500 height 64
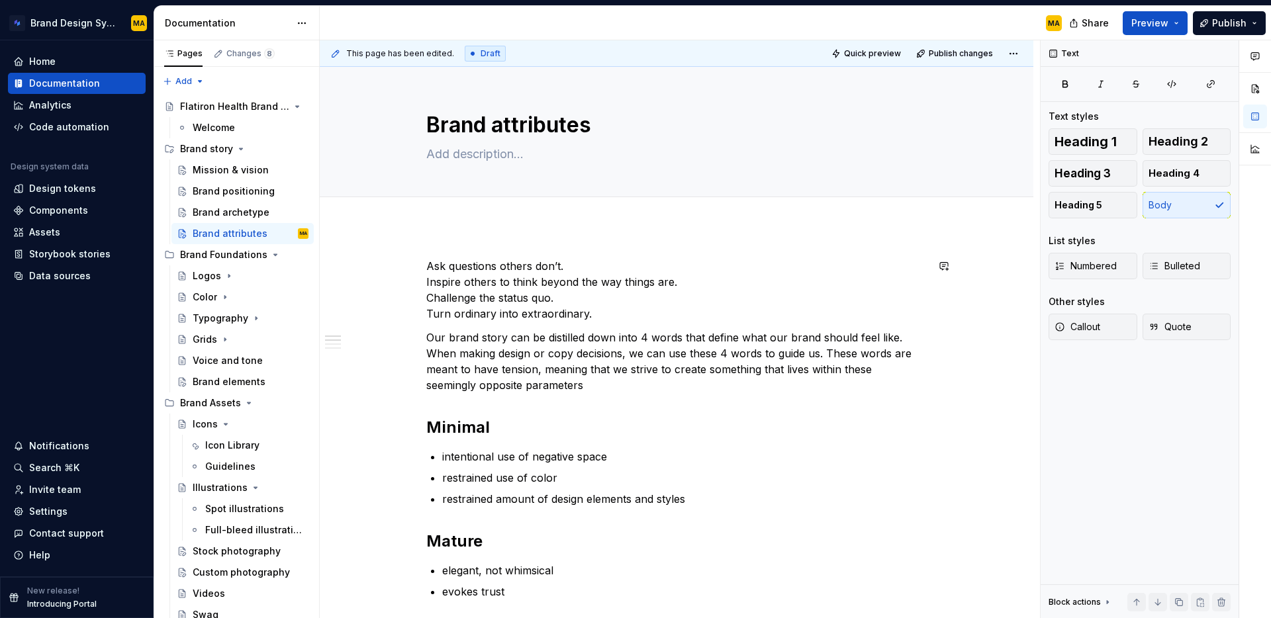
type textarea "*"
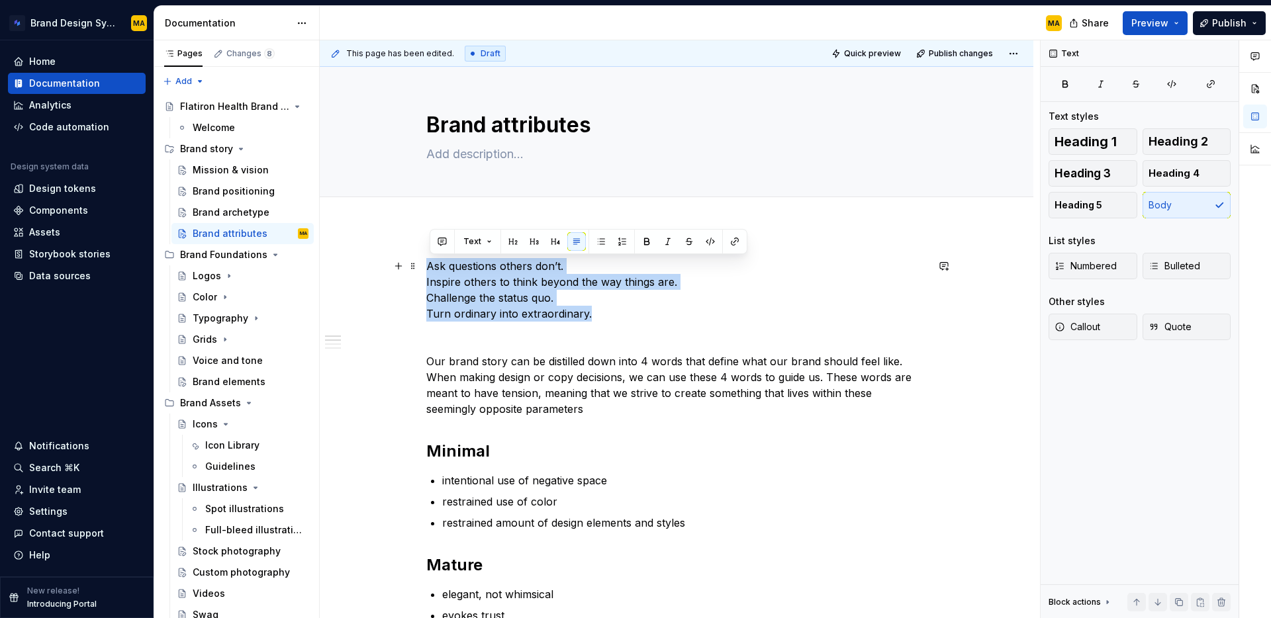
drag, startPoint x: 368, startPoint y: 285, endPoint x: 321, endPoint y: 269, distance: 49.6
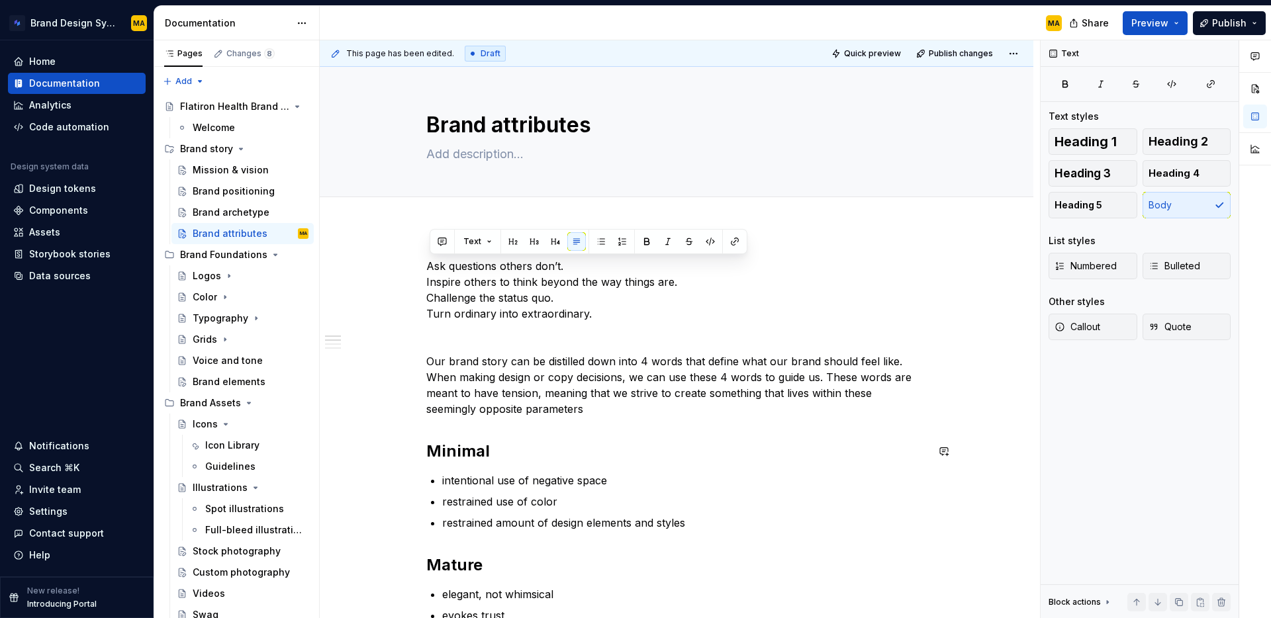
click at [542, 398] on p "Our brand story can be distilled down into 4 words that define what our brand s…" at bounding box center [676, 386] width 500 height 64
click at [533, 357] on p "Our brand story can be distilled down into 4 words that define what our brand s…" at bounding box center [676, 386] width 500 height 64
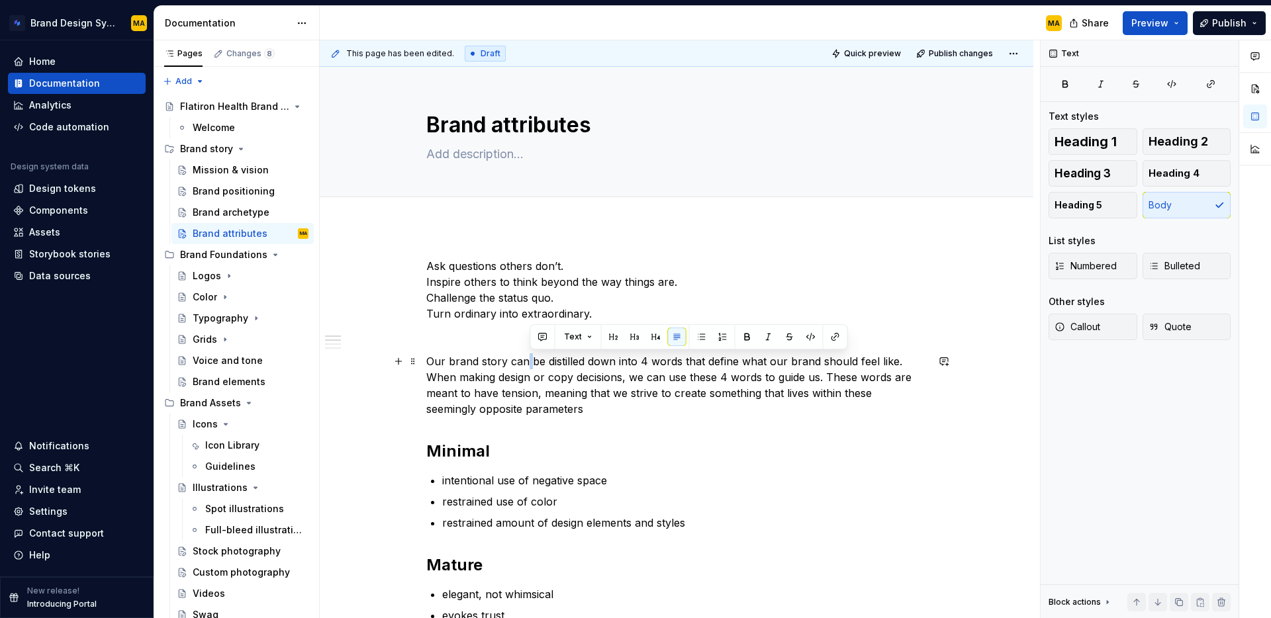
click at [534, 359] on p "Our brand story can be distilled down into 4 words that define what our brand s…" at bounding box center [676, 386] width 500 height 64
click at [504, 308] on p "Ask questions others don’t. Inspire others to think beyond the way things are. …" at bounding box center [676, 290] width 500 height 64
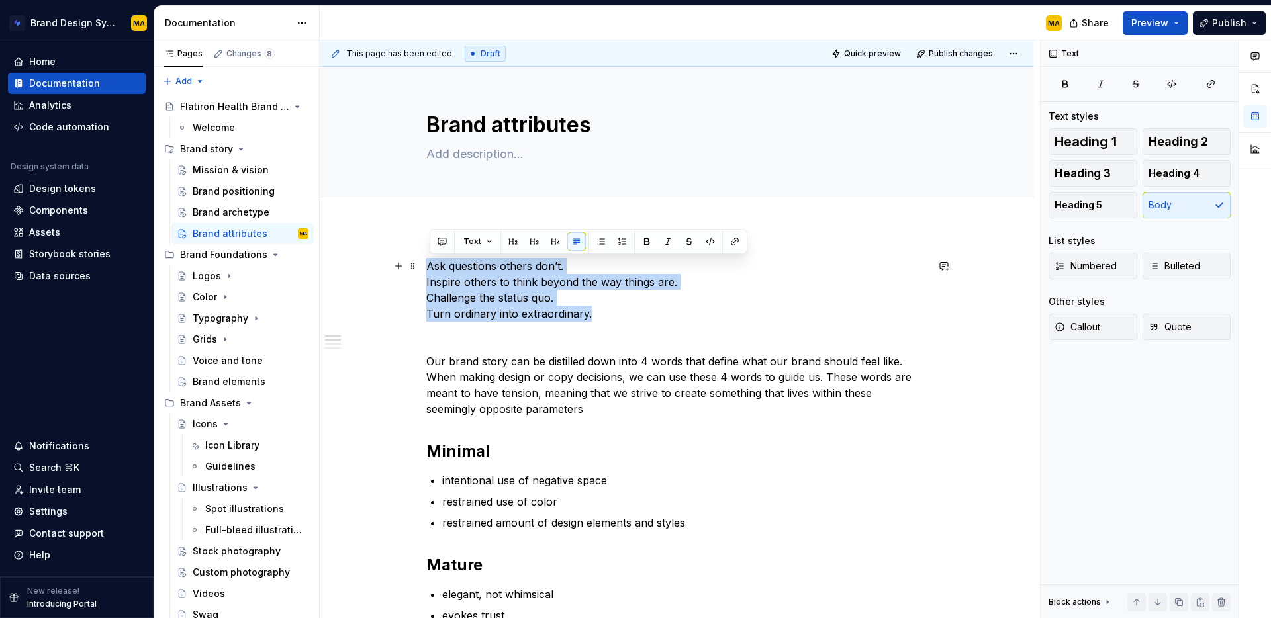
drag, startPoint x: 639, startPoint y: 318, endPoint x: 359, endPoint y: 261, distance: 285.0
click at [598, 239] on button "button" at bounding box center [601, 241] width 19 height 19
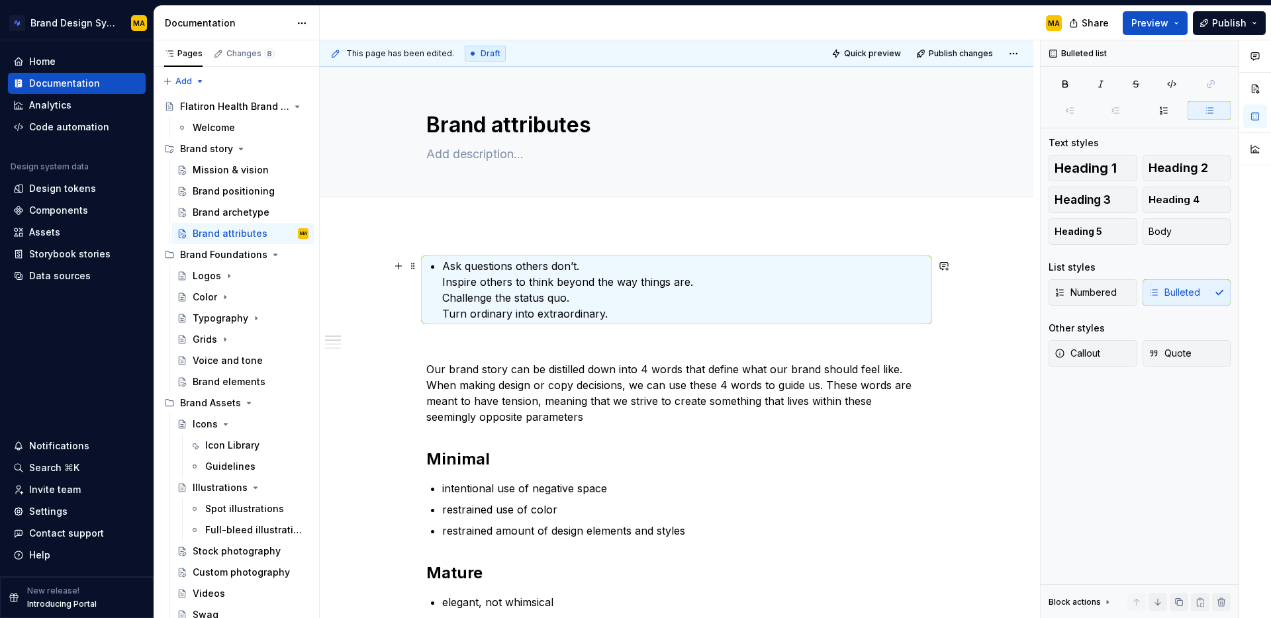
click at [466, 306] on p "Ask questions others don’t. Inspire others to think beyond the way things are. …" at bounding box center [684, 290] width 485 height 64
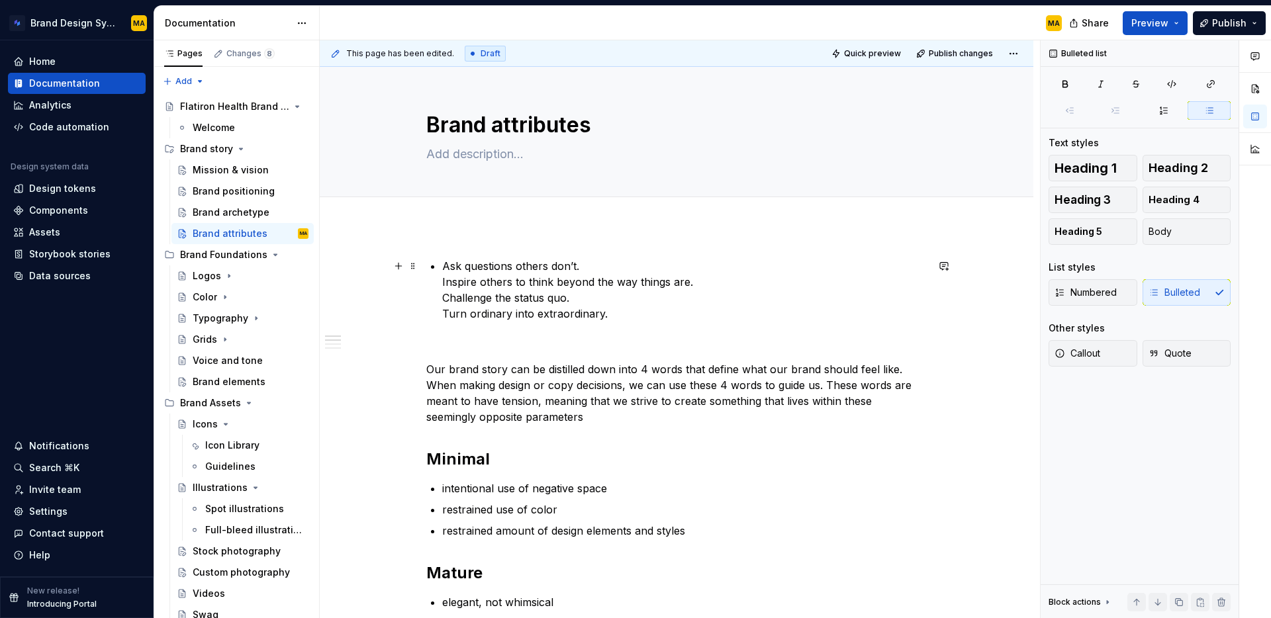
click at [448, 286] on p "Ask questions others don’t. Inspire others to think beyond the way things are. …" at bounding box center [684, 290] width 485 height 64
click at [444, 283] on div "Ask questions others don’t. Inspire others to think beyond the way things are. …" at bounding box center [676, 553] width 500 height 591
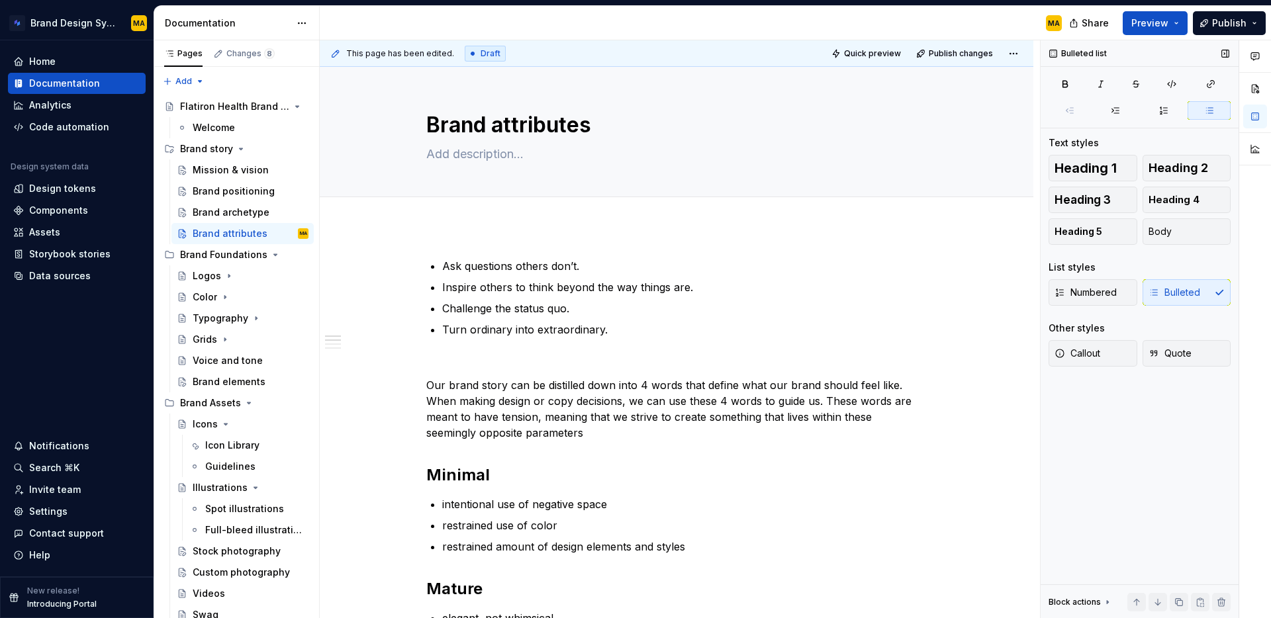
click at [1105, 458] on div "Bulleted list Text styles Heading 1 Heading 2 Heading 3 Heading 4 Heading 5 Bod…" at bounding box center [1140, 329] width 198 height 579
click at [221, 387] on div "Brand elements" at bounding box center [229, 381] width 73 height 13
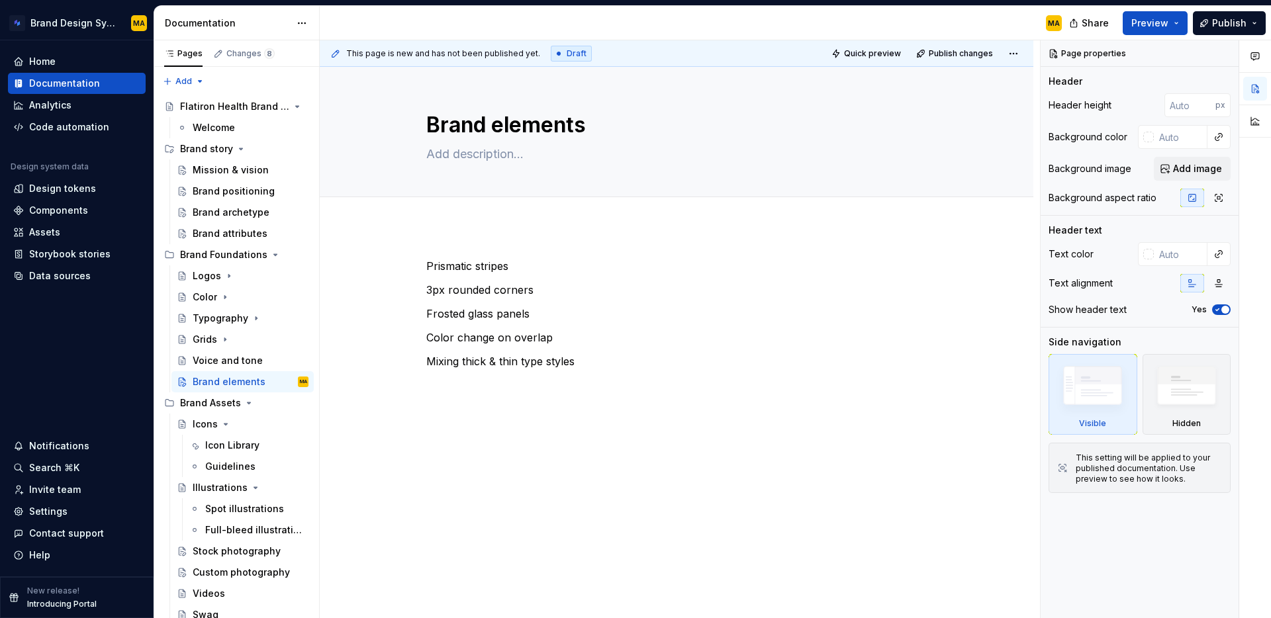
click at [631, 431] on div "Prismatic stripes 3px rounded corners Frosted glass panels Color change on over…" at bounding box center [677, 410] width 714 height 368
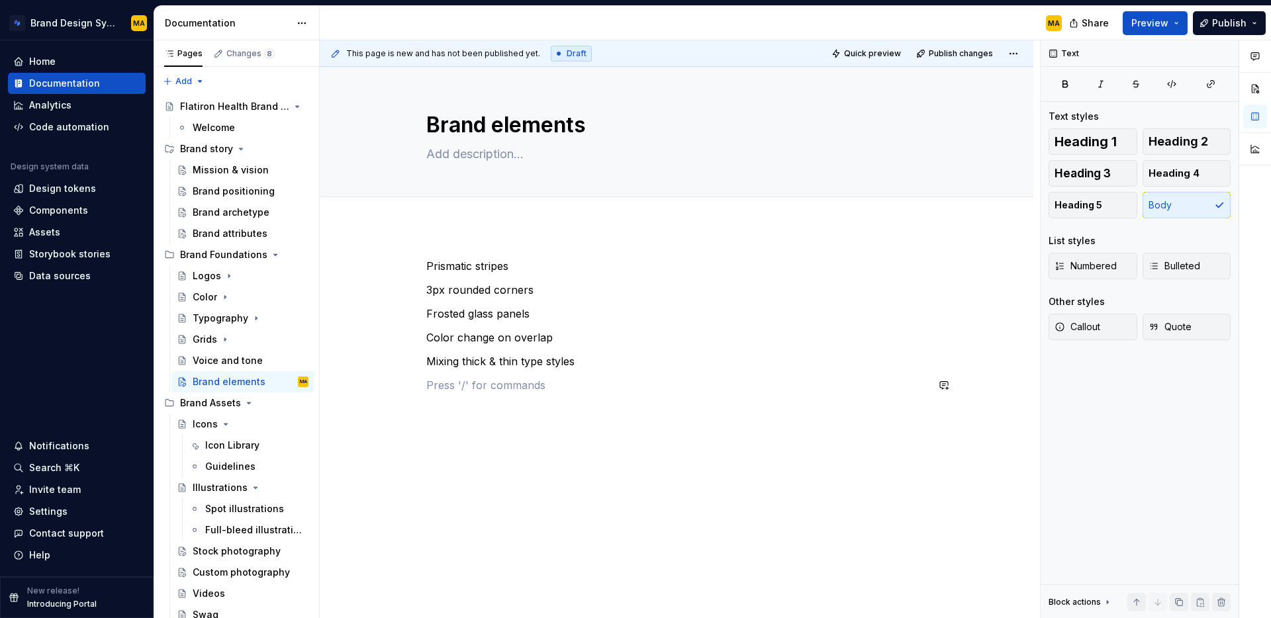
click at [614, 369] on p "Mixing thick & thin type styles" at bounding box center [676, 362] width 500 height 16
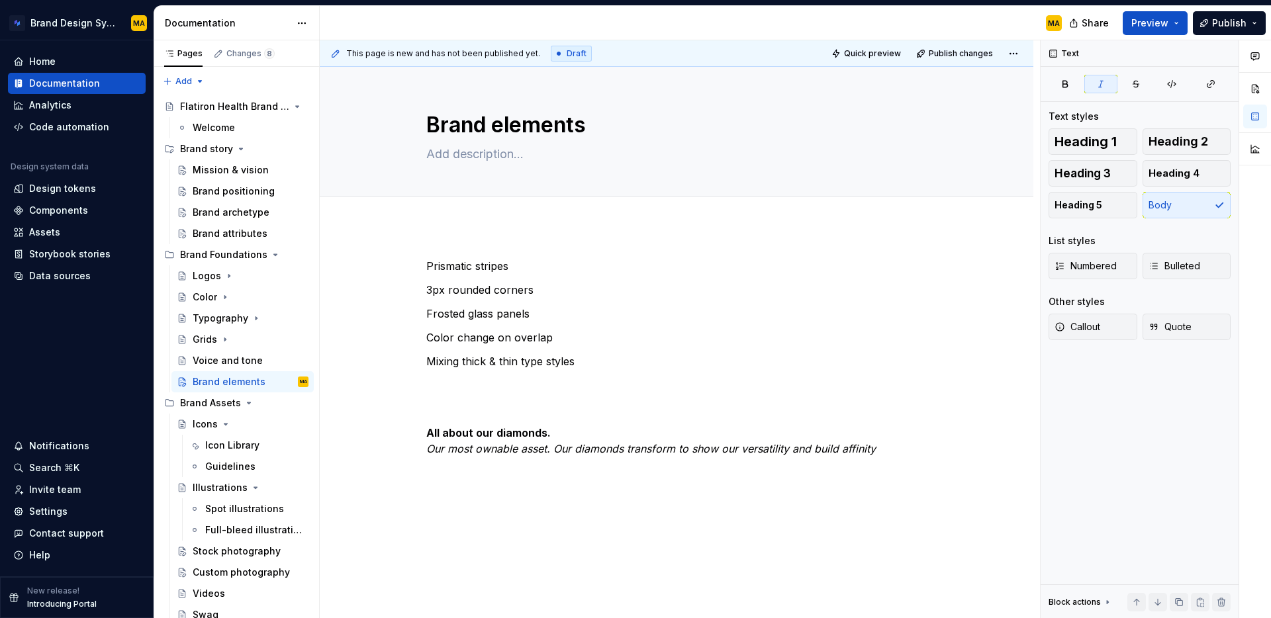
type textarea "*"
click at [493, 447] on em "Our most ownable asset. Our diamonds transform to show our versatility and buil…" at bounding box center [651, 440] width 450 height 29
paste div
click at [297, 385] on button "Page tree" at bounding box center [299, 382] width 19 height 19
type textarea "*"
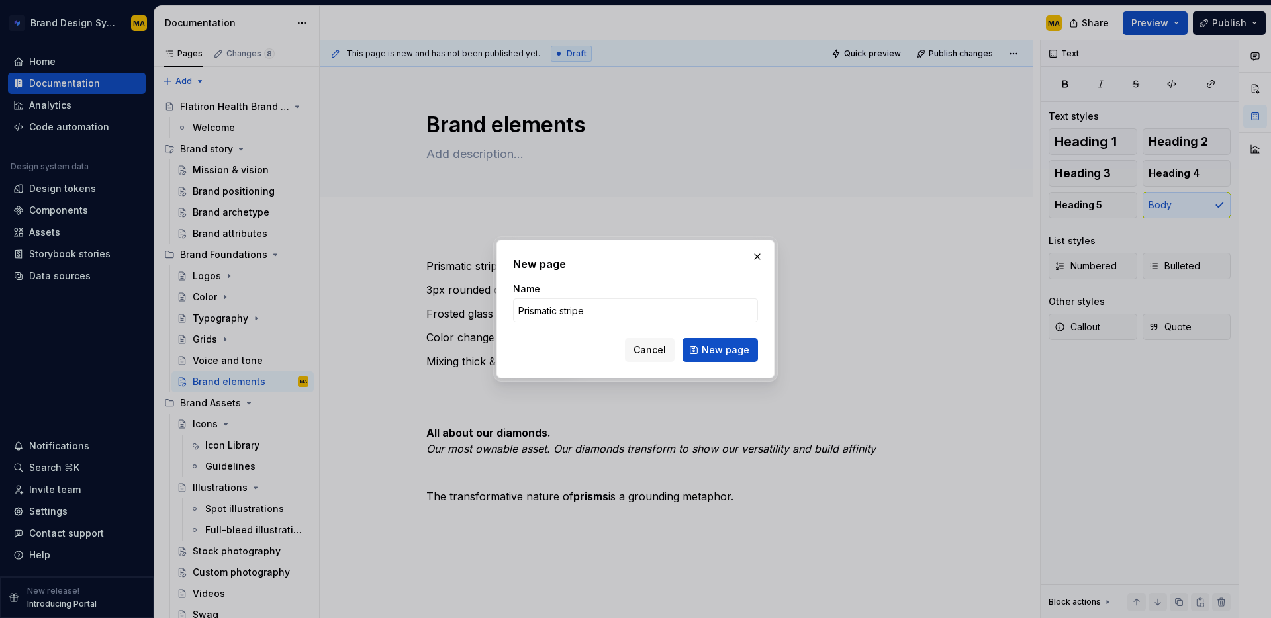
type input "Prismatic stripes"
click button "New page" at bounding box center [720, 350] width 75 height 24
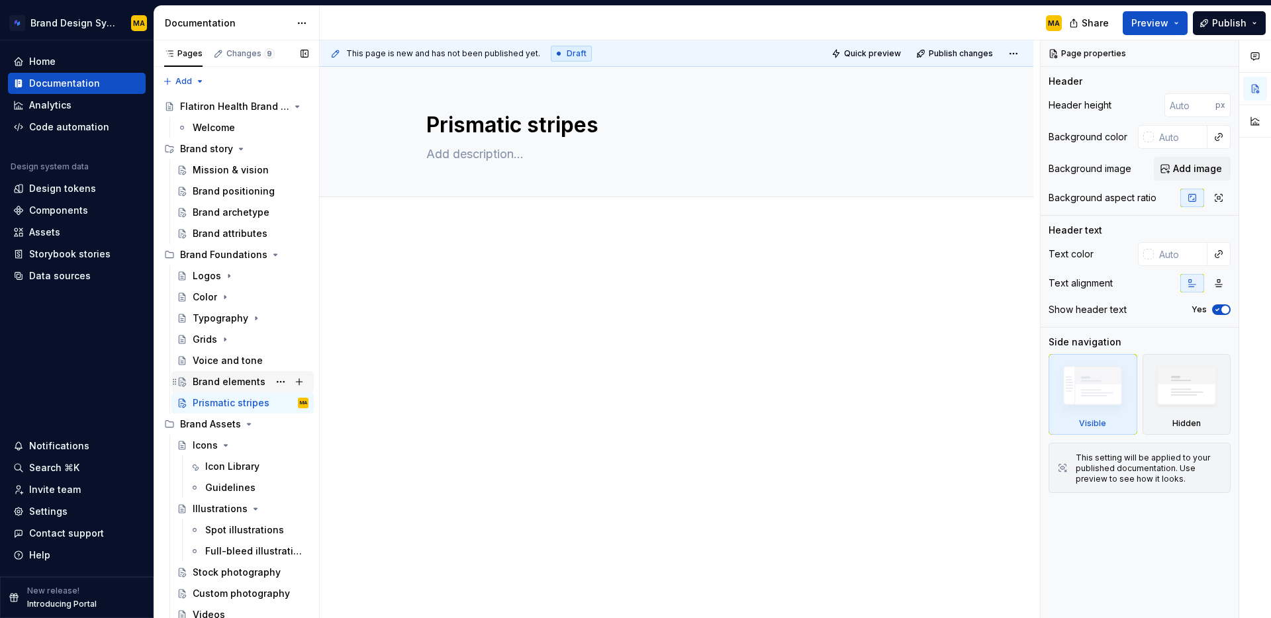
click at [226, 386] on div "Brand elements" at bounding box center [229, 381] width 73 height 13
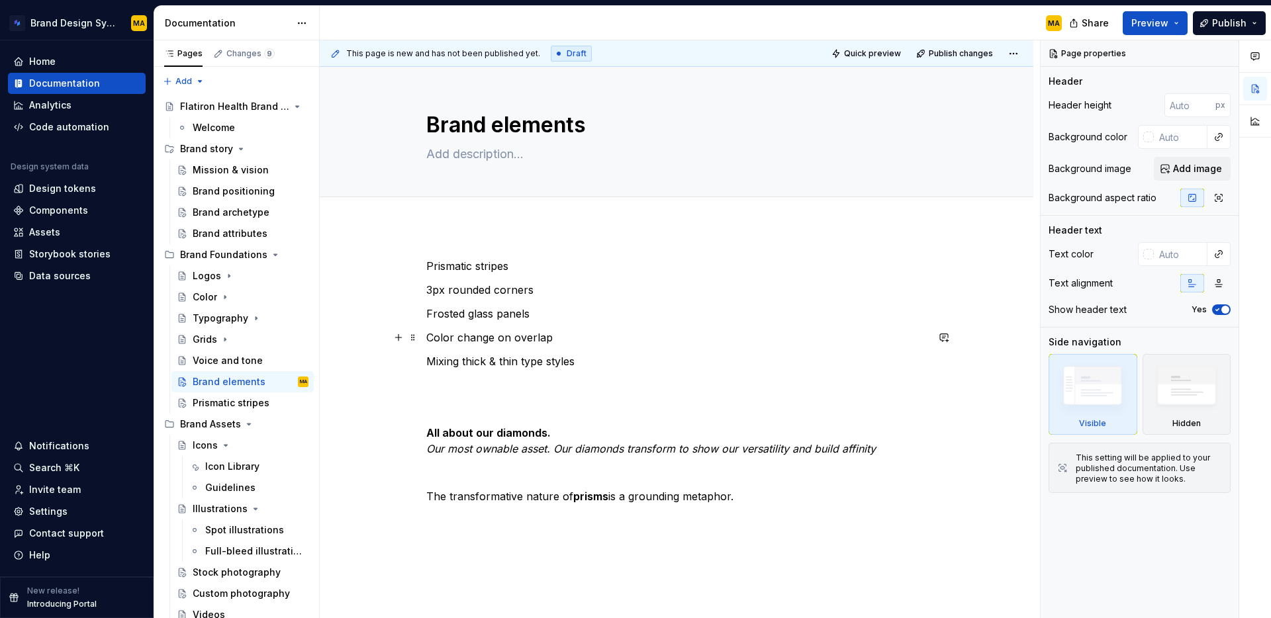
click at [473, 336] on p "Color change on overlap" at bounding box center [676, 338] width 500 height 16
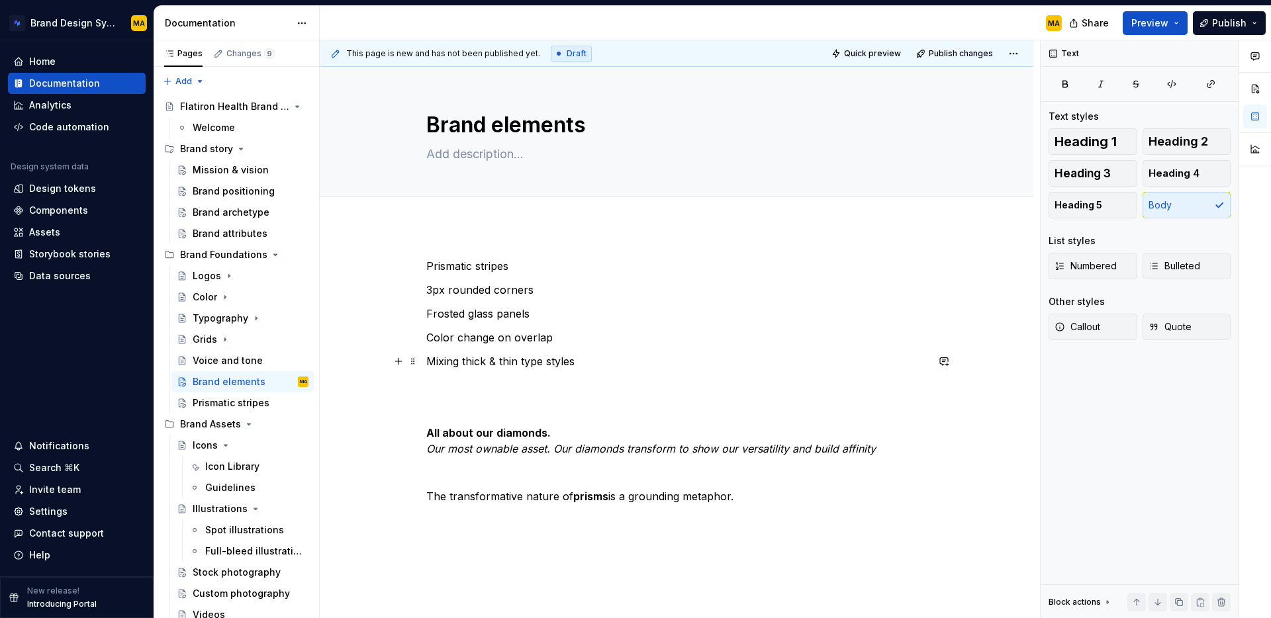
click at [545, 360] on p "Mixing thick & thin type styles" at bounding box center [676, 362] width 500 height 16
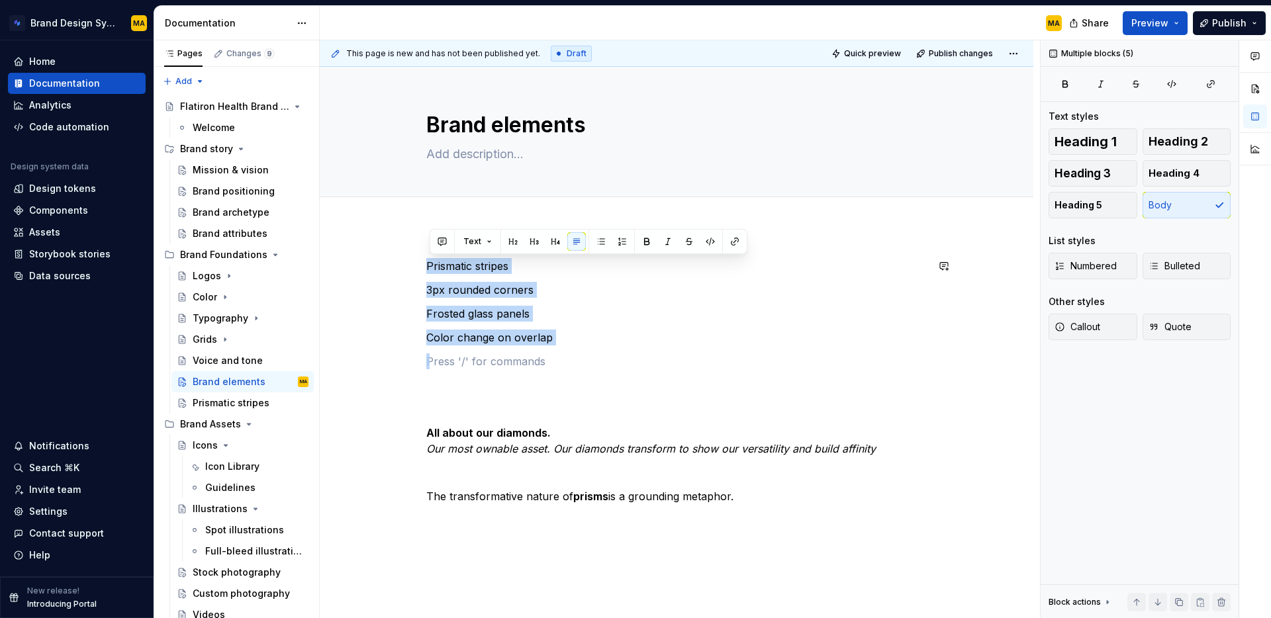
drag, startPoint x: 488, startPoint y: 331, endPoint x: 399, endPoint y: 233, distance: 132.2
click at [399, 233] on div "Prismatic stripes 3px rounded corners Frosted glass panels Color change on over…" at bounding box center [677, 477] width 714 height 503
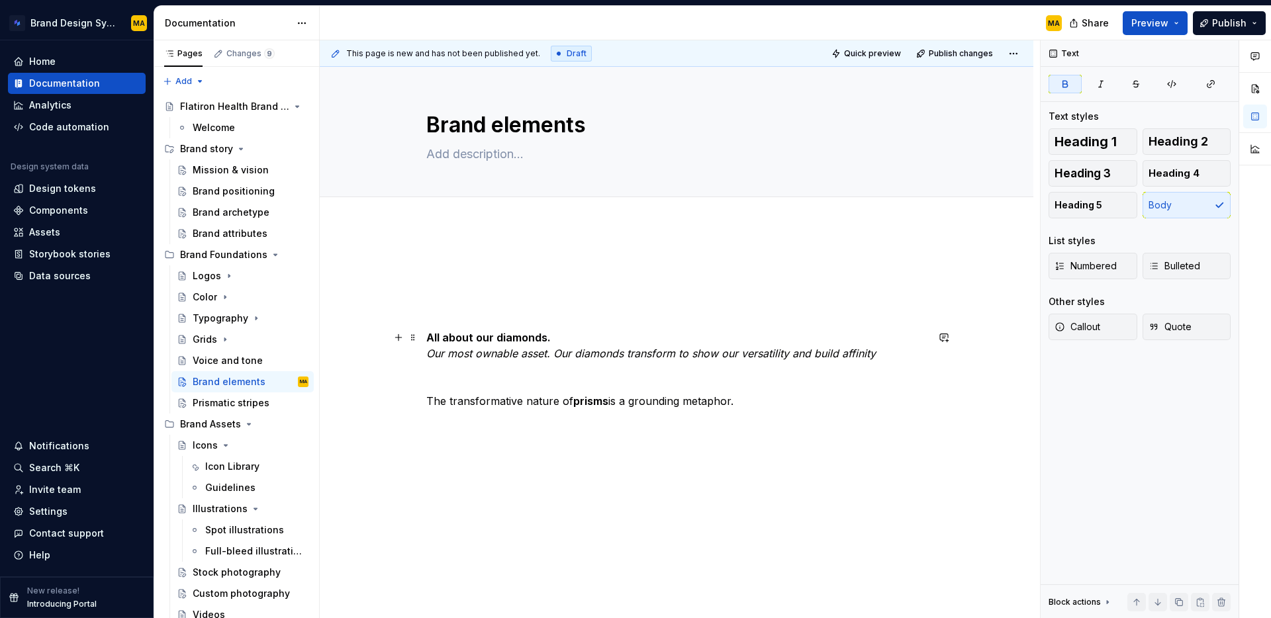
drag, startPoint x: 464, startPoint y: 333, endPoint x: 480, endPoint y: 341, distance: 17.8
click at [464, 333] on strong "All about our diamonds." at bounding box center [488, 337] width 124 height 13
click at [762, 430] on p at bounding box center [676, 425] width 500 height 16
click at [769, 403] on p "The transformative nature of prisms is a grounding metaphor." at bounding box center [676, 401] width 500 height 16
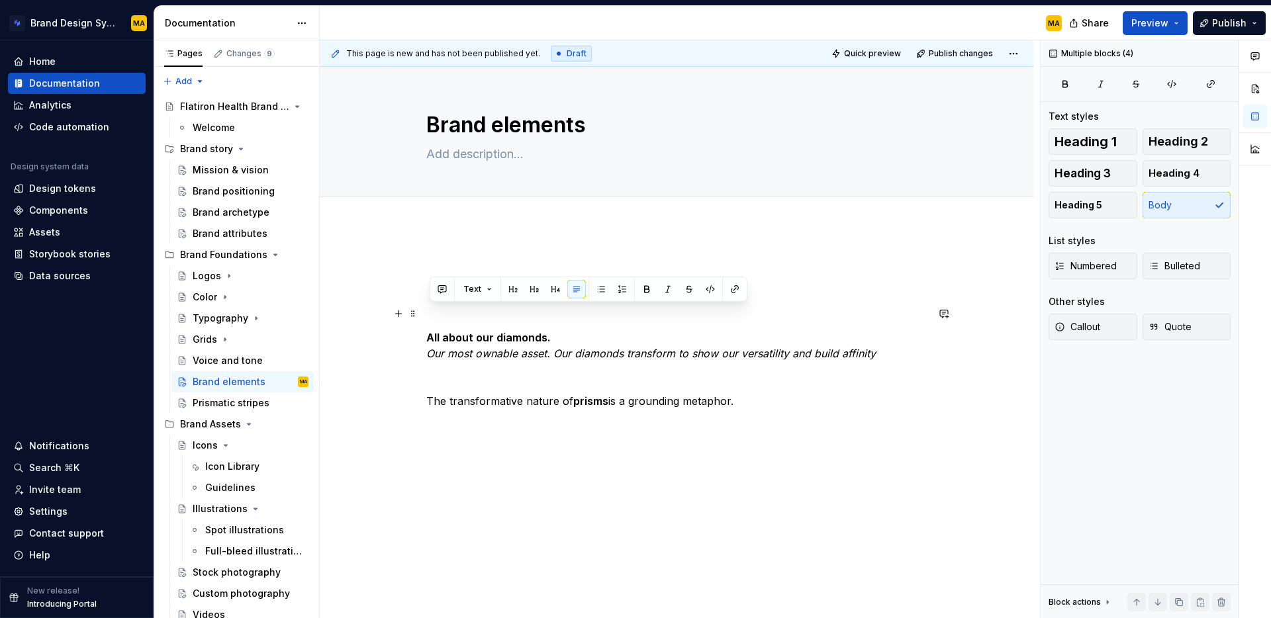
drag, startPoint x: 600, startPoint y: 392, endPoint x: 371, endPoint y: 307, distance: 243.8
click at [371, 307] on div "All about our diamonds. Our most ownable asset. Our diamonds transform to show …" at bounding box center [677, 430] width 714 height 408
copy div "All about our diamonds. Our most ownable asset. Our diamonds transform to show …"
click at [213, 400] on div "Prismatic stripes" at bounding box center [231, 403] width 76 height 13
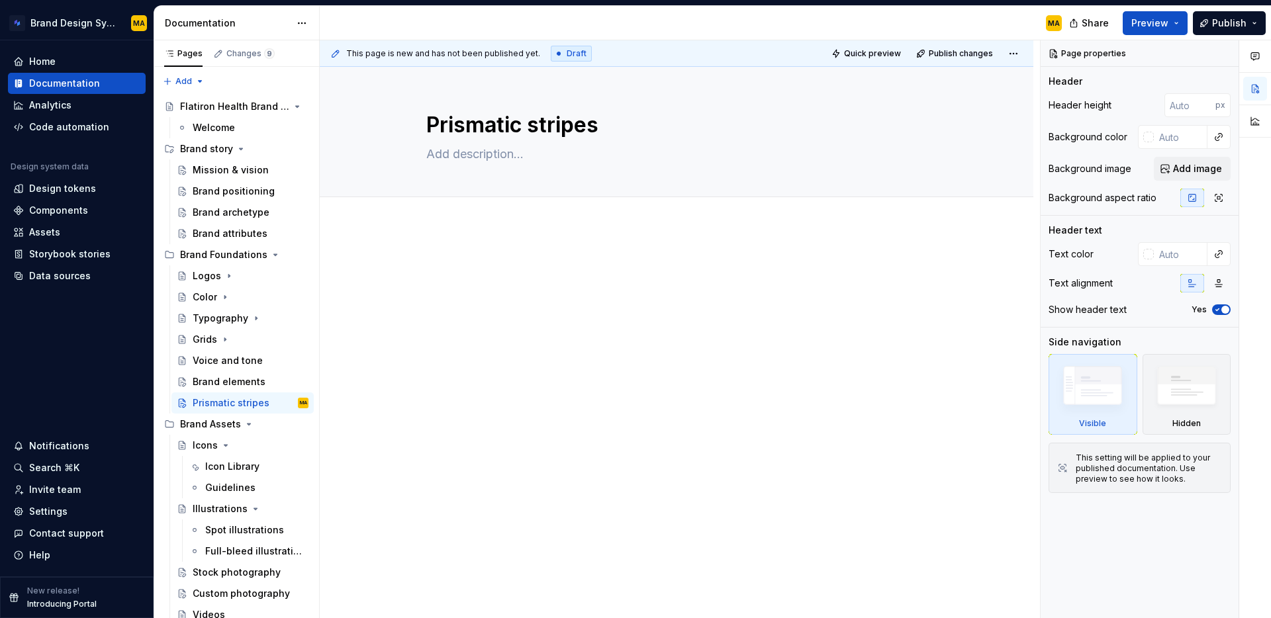
click at [551, 341] on div at bounding box center [677, 367] width 714 height 283
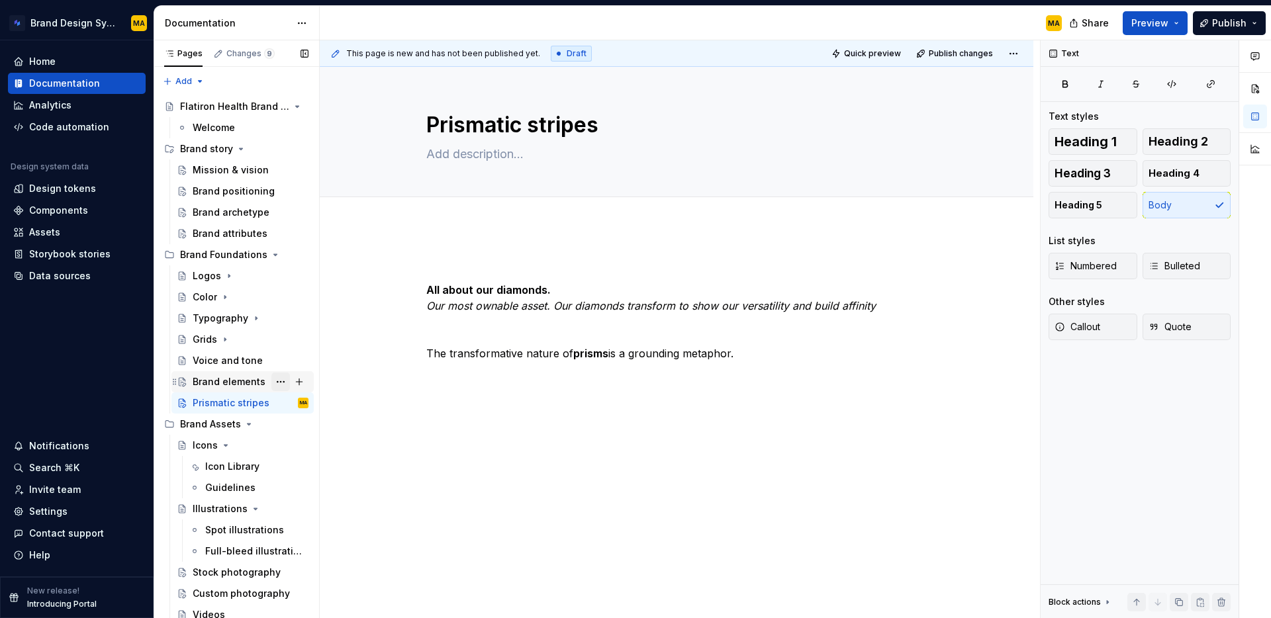
click at [280, 381] on button "Page tree" at bounding box center [280, 382] width 19 height 19
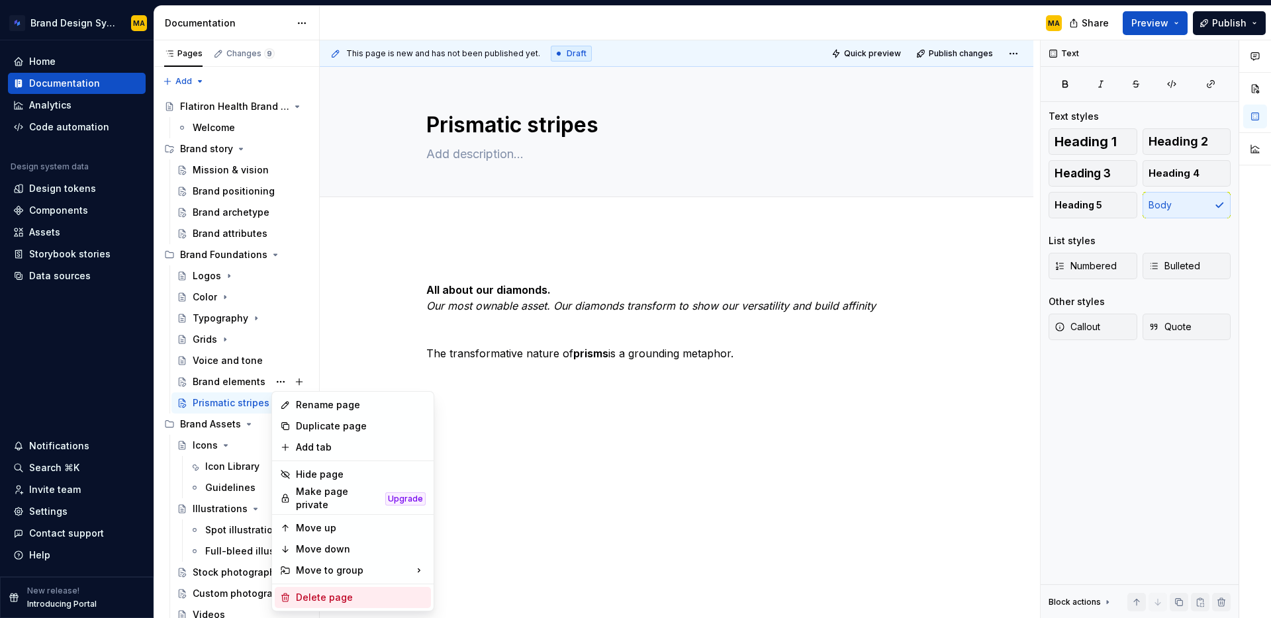
click at [339, 592] on div "Delete page" at bounding box center [361, 597] width 130 height 13
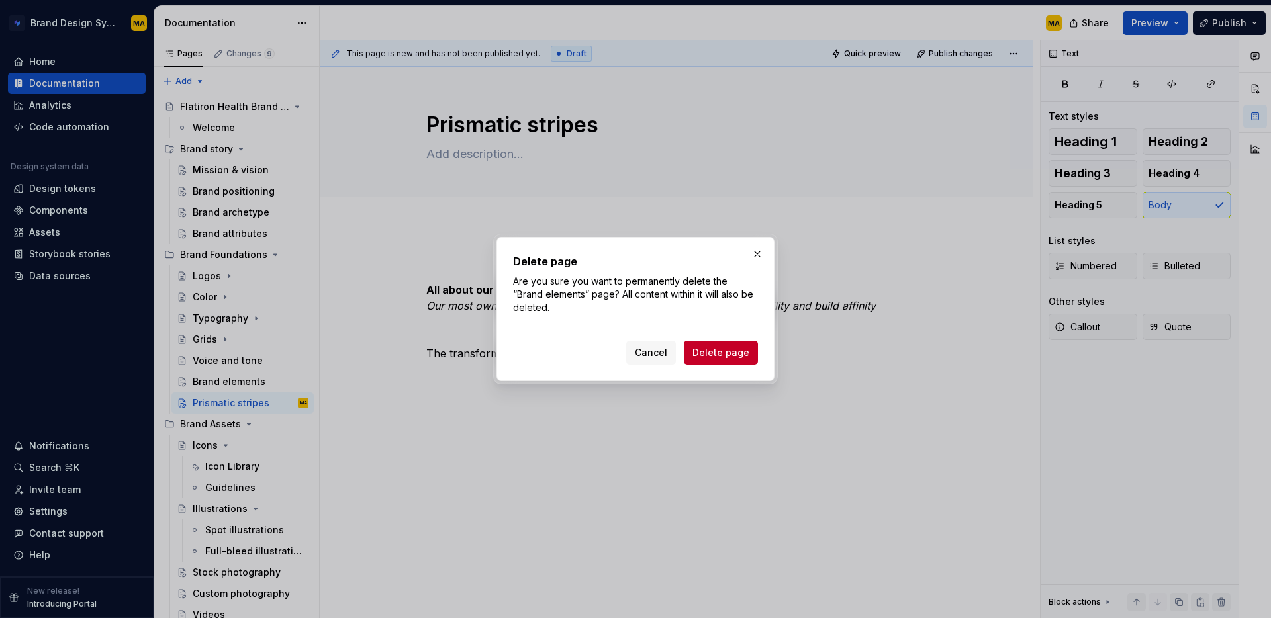
click at [712, 339] on div "Cancel Delete page" at bounding box center [635, 350] width 245 height 29
click at [710, 350] on span "Delete page" at bounding box center [720, 352] width 57 height 13
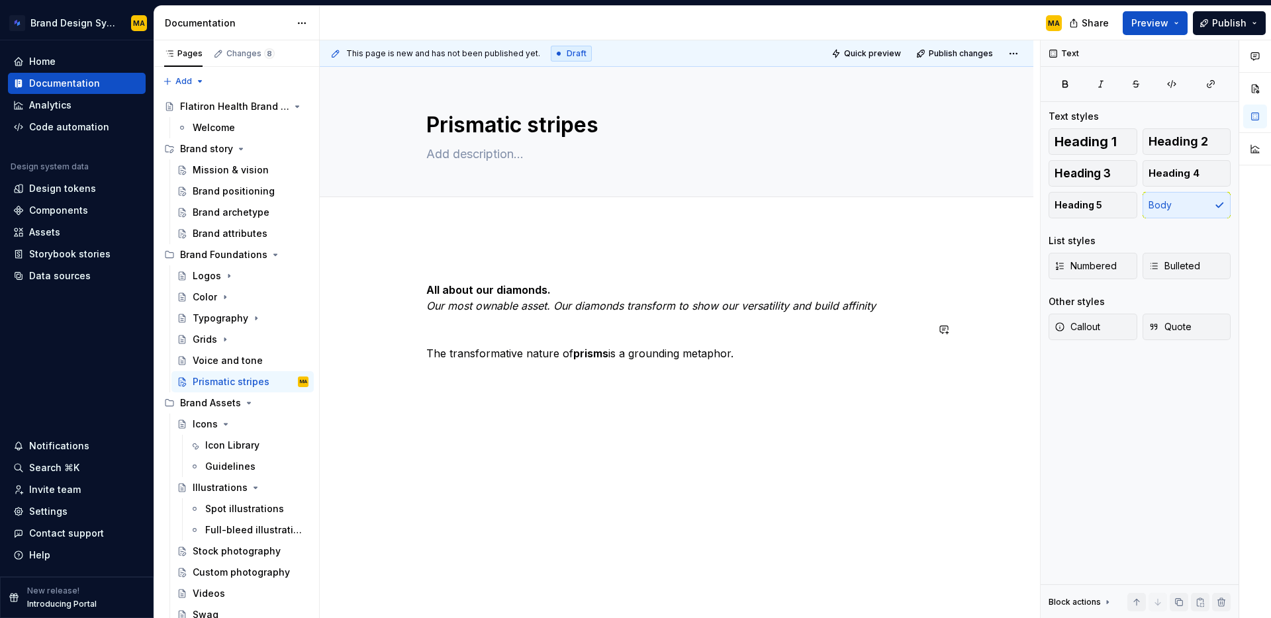
drag, startPoint x: 436, startPoint y: 313, endPoint x: 437, endPoint y: 306, distance: 7.3
click at [436, 313] on p "All about our diamonds. Our most ownable asset. Our diamonds transform to show …" at bounding box center [676, 298] width 500 height 32
type textarea "*"
click at [429, 285] on div "All about our diamonds. Our most ownable asset. Our diamonds transform to show …" at bounding box center [677, 394] width 714 height 336
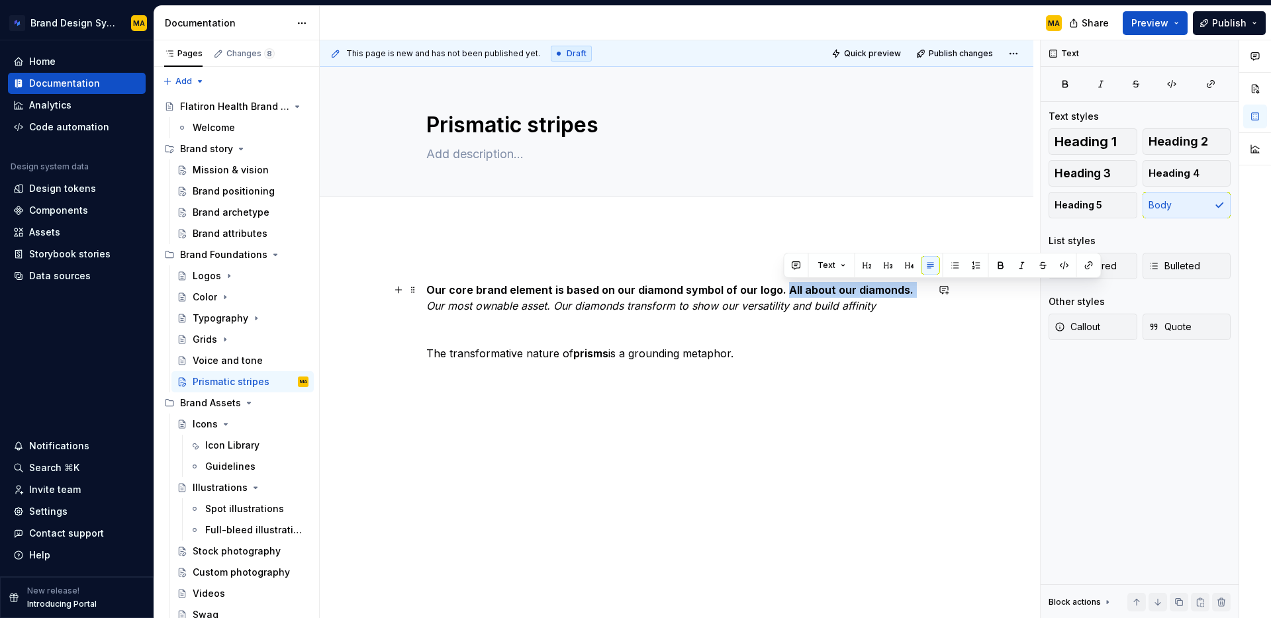
drag, startPoint x: 831, startPoint y: 290, endPoint x: 782, endPoint y: 289, distance: 49.7
click at [782, 289] on p "Our core brand element is based on our diamond symbol of our logo. All about ou…" at bounding box center [676, 298] width 500 height 32
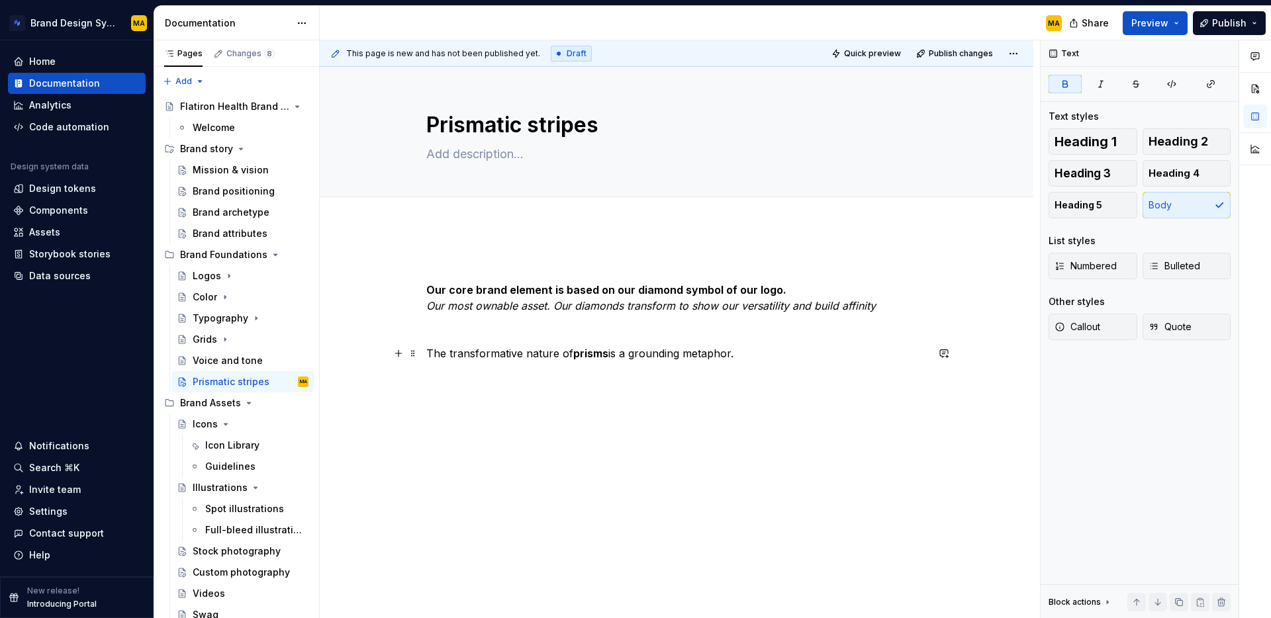
click at [791, 352] on p "The transformative nature of prisms is a grounding metaphor." at bounding box center [676, 354] width 500 height 16
click at [884, 306] on p "Our core brand element is based on our diamond symbol of our logo. Our most own…" at bounding box center [676, 298] width 500 height 32
click at [857, 359] on p "The transformative nature of prisms is a grounding metaphor." at bounding box center [676, 354] width 500 height 16
click at [579, 331] on p "Transforming the diamonds into a cube is in our DNA." at bounding box center [676, 330] width 500 height 16
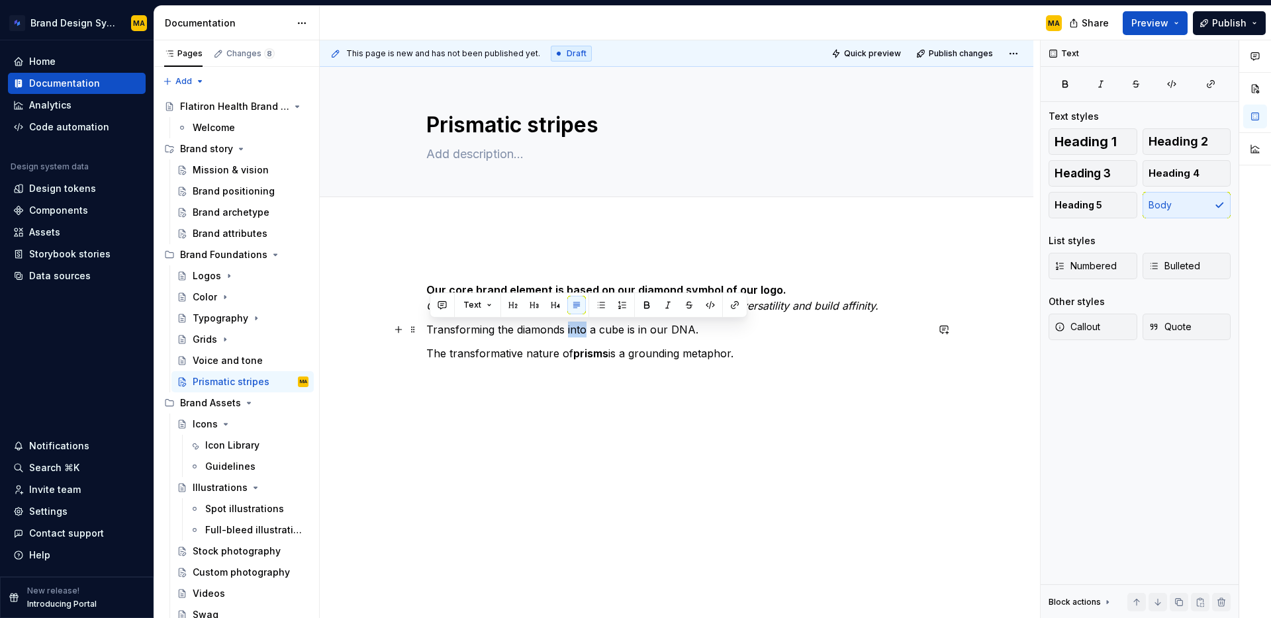
click at [579, 331] on p "Transforming the diamonds into a cube is in our DNA." at bounding box center [676, 330] width 500 height 16
copy p "Transforming the diamonds into a cube is in our DNA."
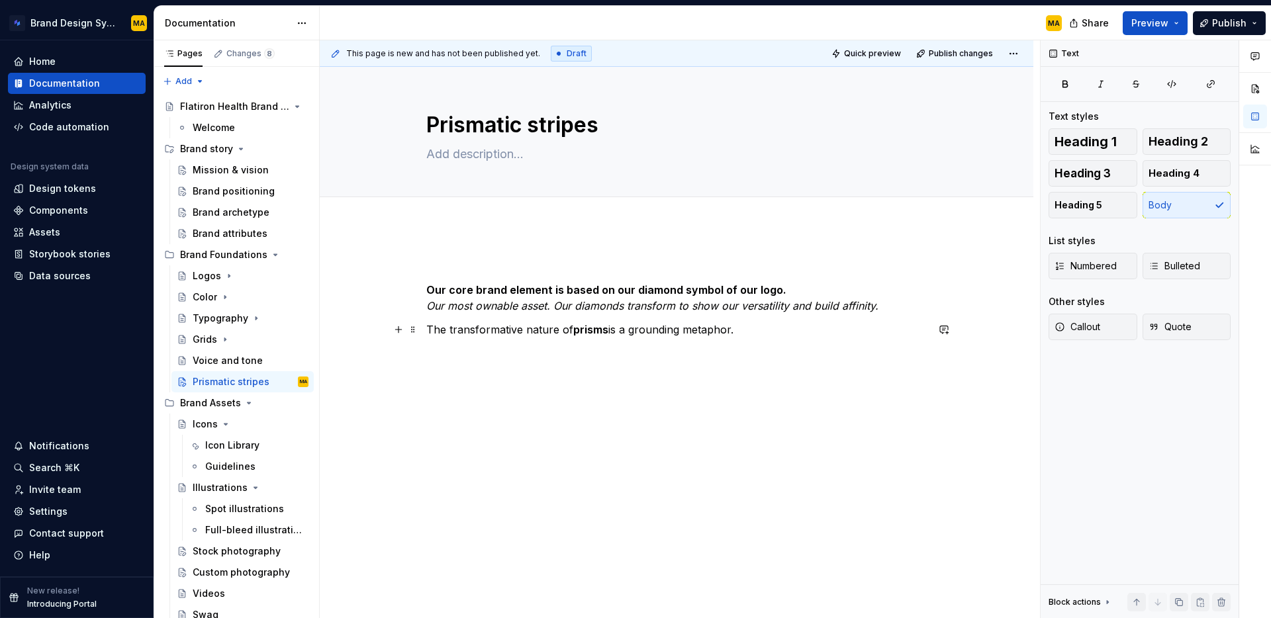
click at [760, 334] on p "The transformative nature of prisms is a grounding metaphor." at bounding box center [676, 330] width 500 height 16
click at [1097, 461] on div "Text Text styles Heading 1 Heading 2 Heading 3 Heading 4 Heading 5 Body List st…" at bounding box center [1140, 329] width 198 height 579
type textarea "*"
